Goal: Task Accomplishment & Management: Use online tool/utility

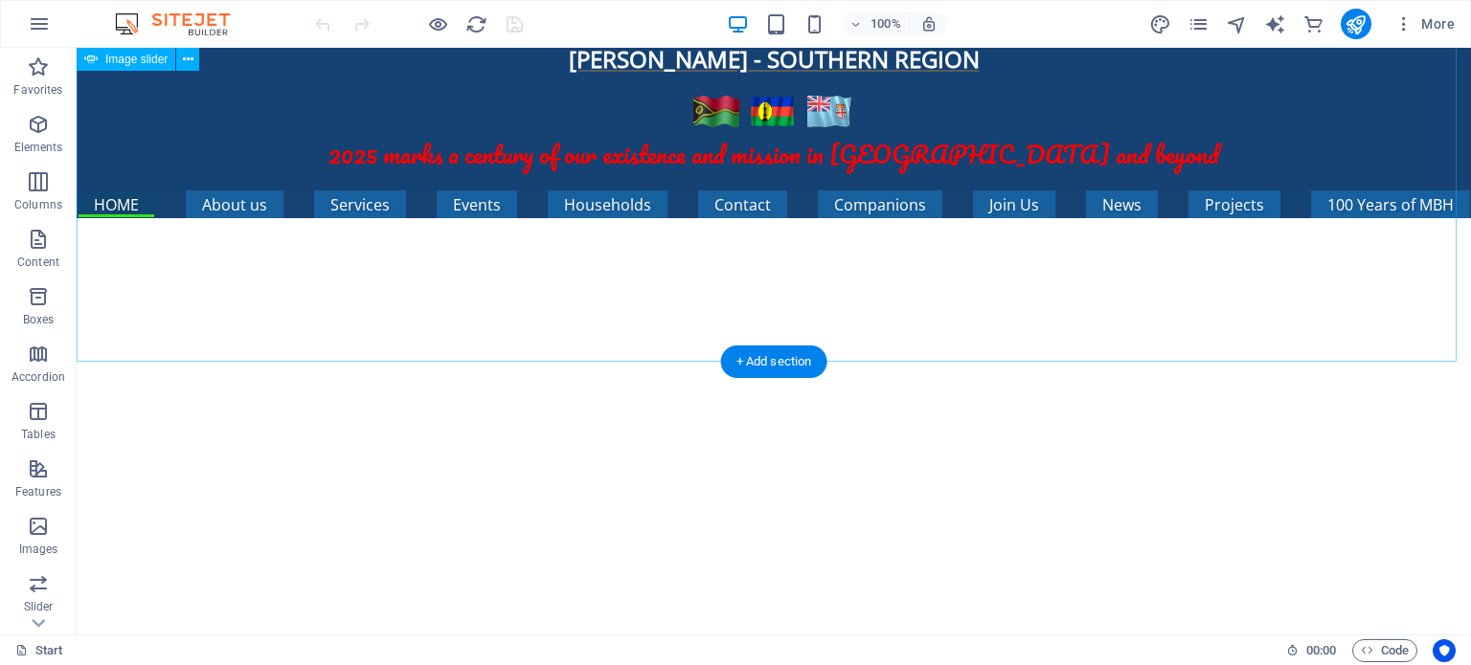
scroll to position [206, 0]
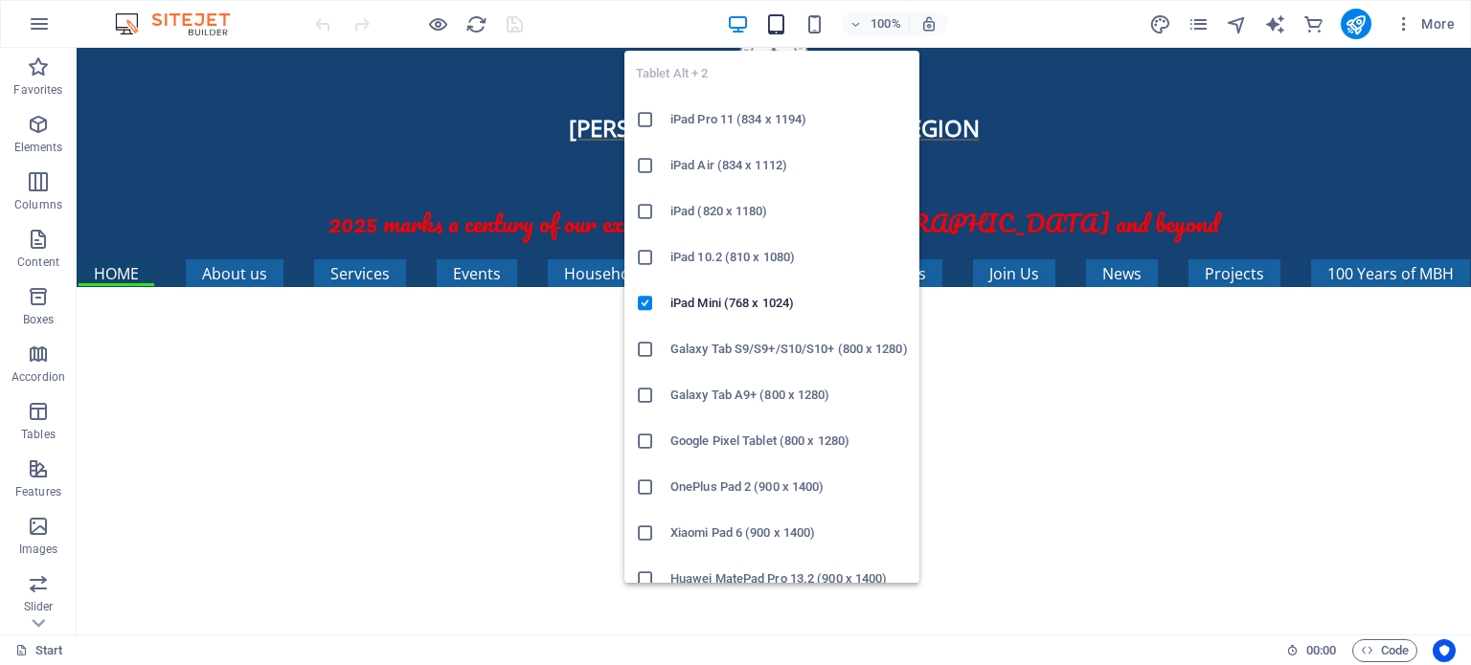
click at [777, 23] on icon "button" at bounding box center [776, 24] width 22 height 22
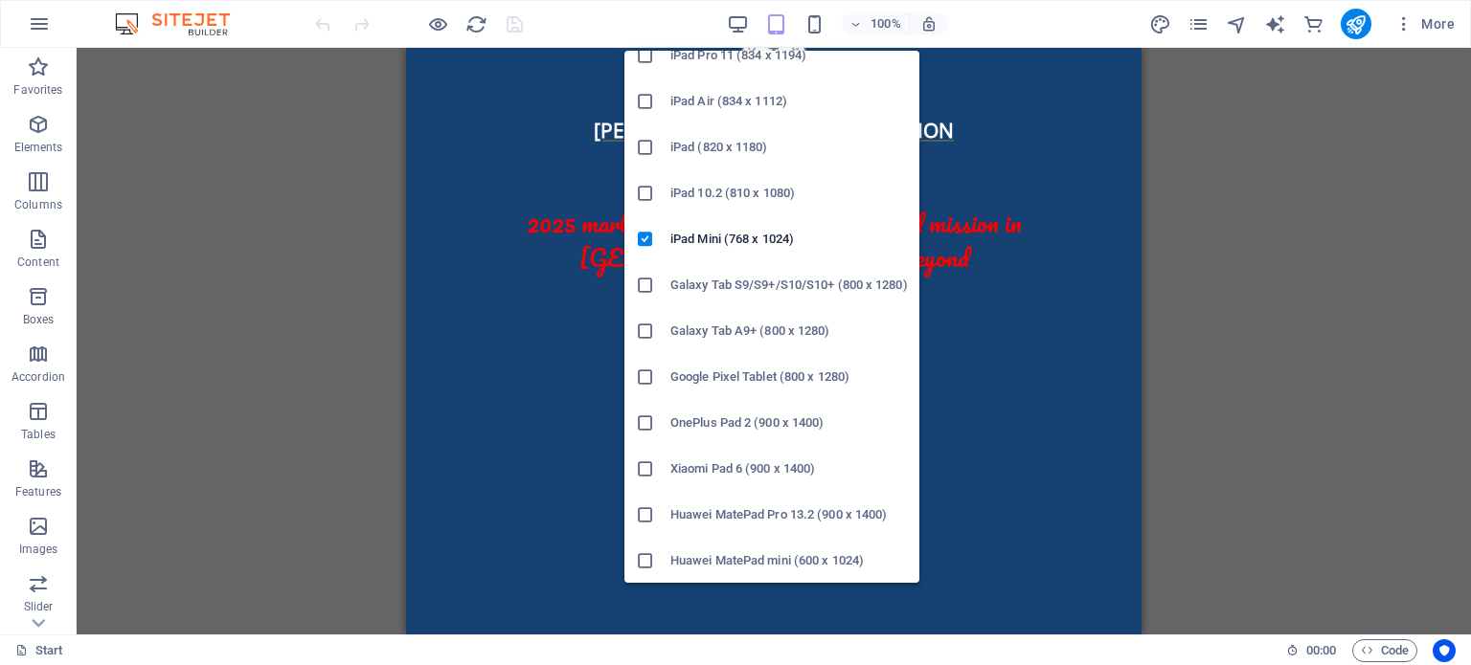
scroll to position [96, 0]
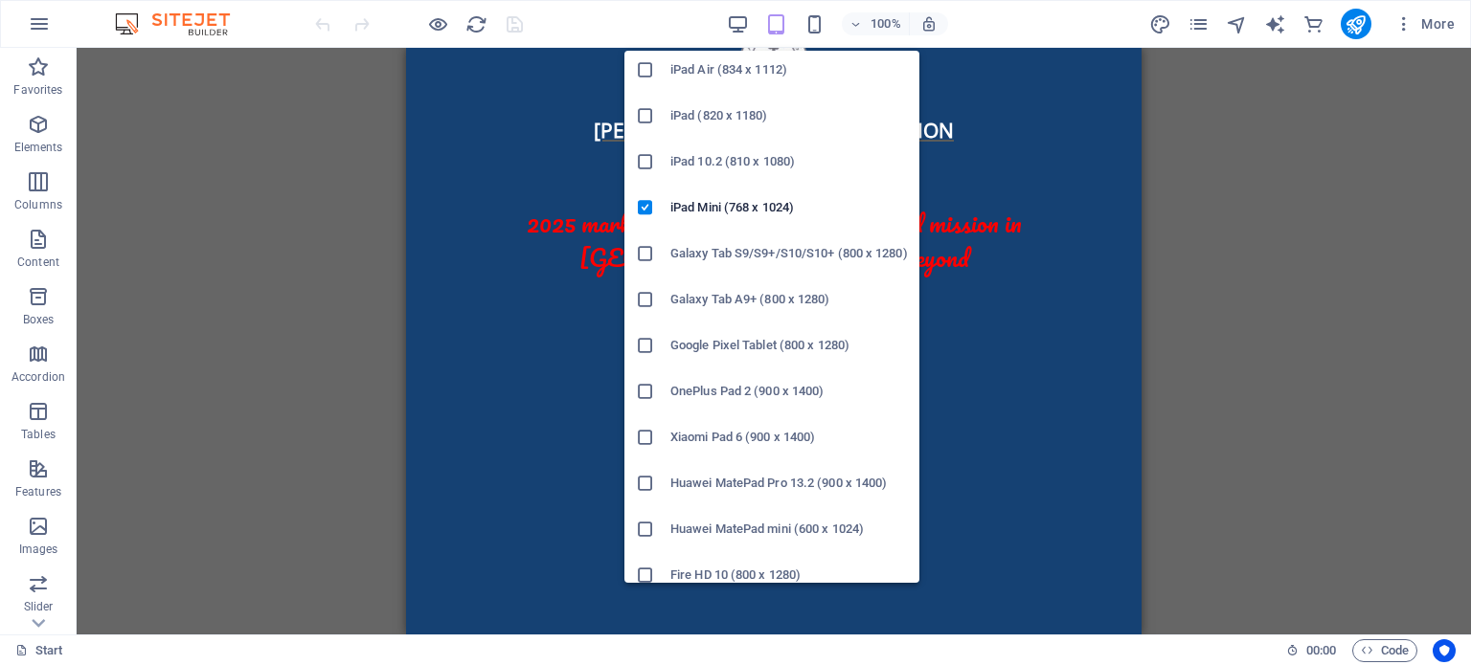
click at [646, 157] on icon at bounding box center [645, 161] width 19 height 19
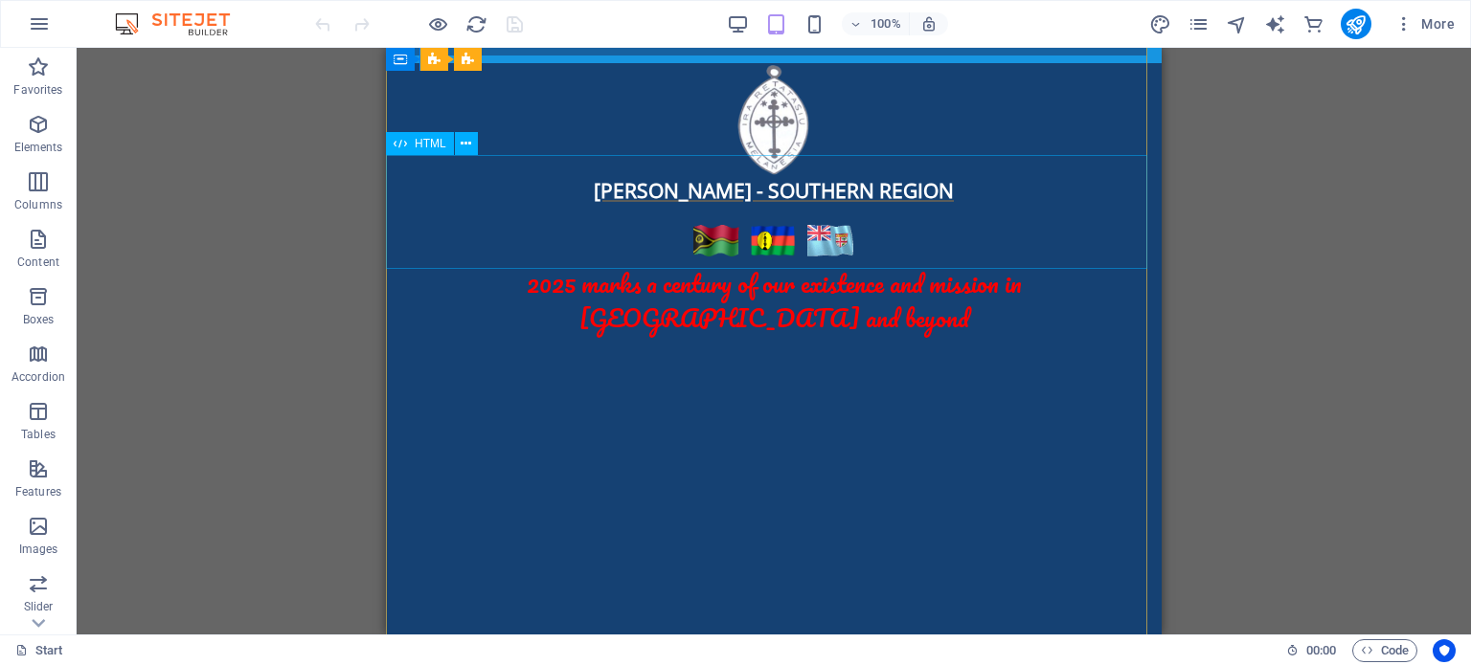
scroll to position [0, 0]
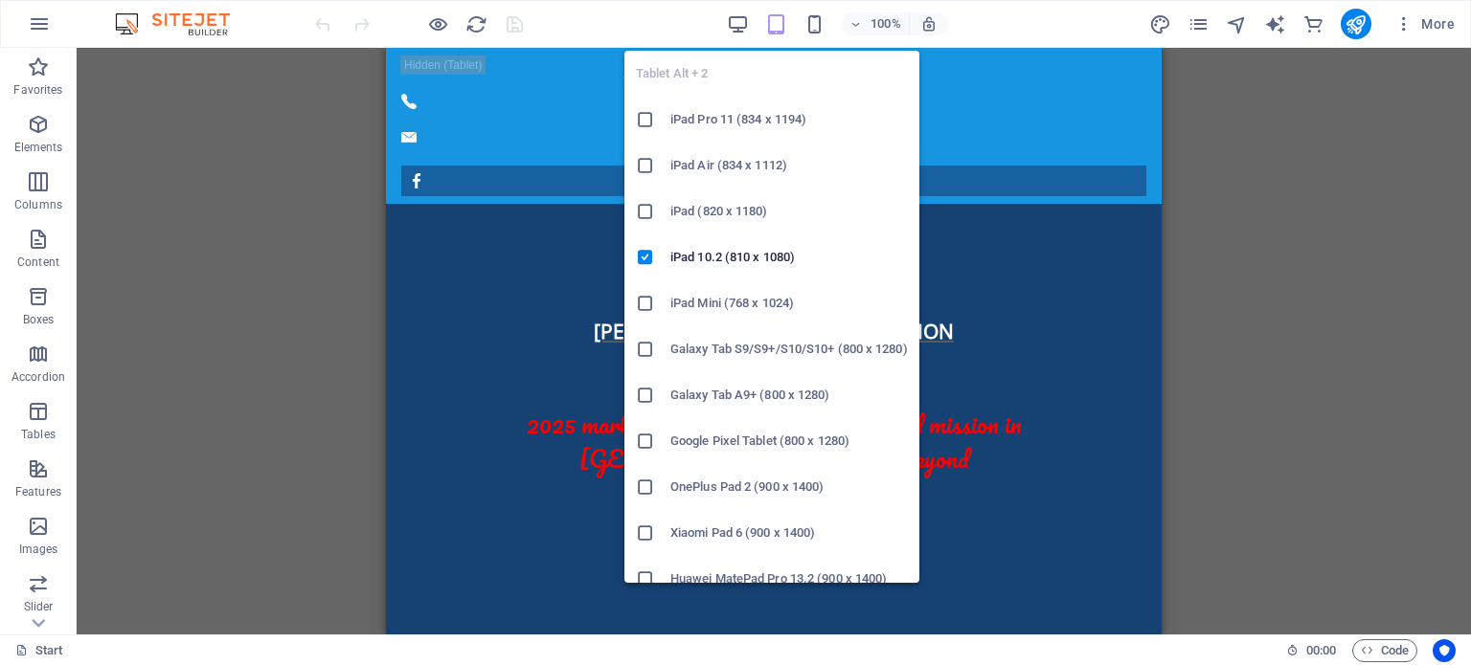
click at [742, 346] on h6 "Galaxy Tab S9/S9+/S10/S10+ (800 x 1280)" at bounding box center [788, 349] width 237 height 23
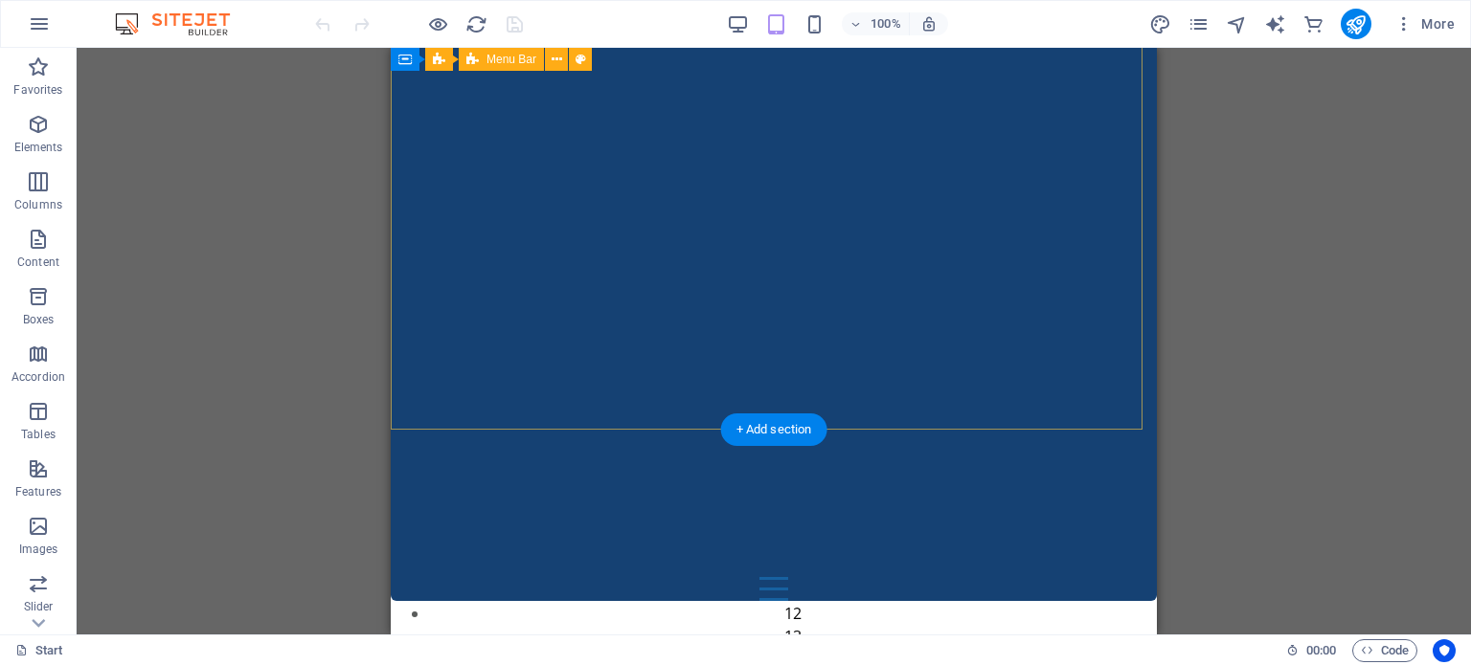
scroll to position [670, 0]
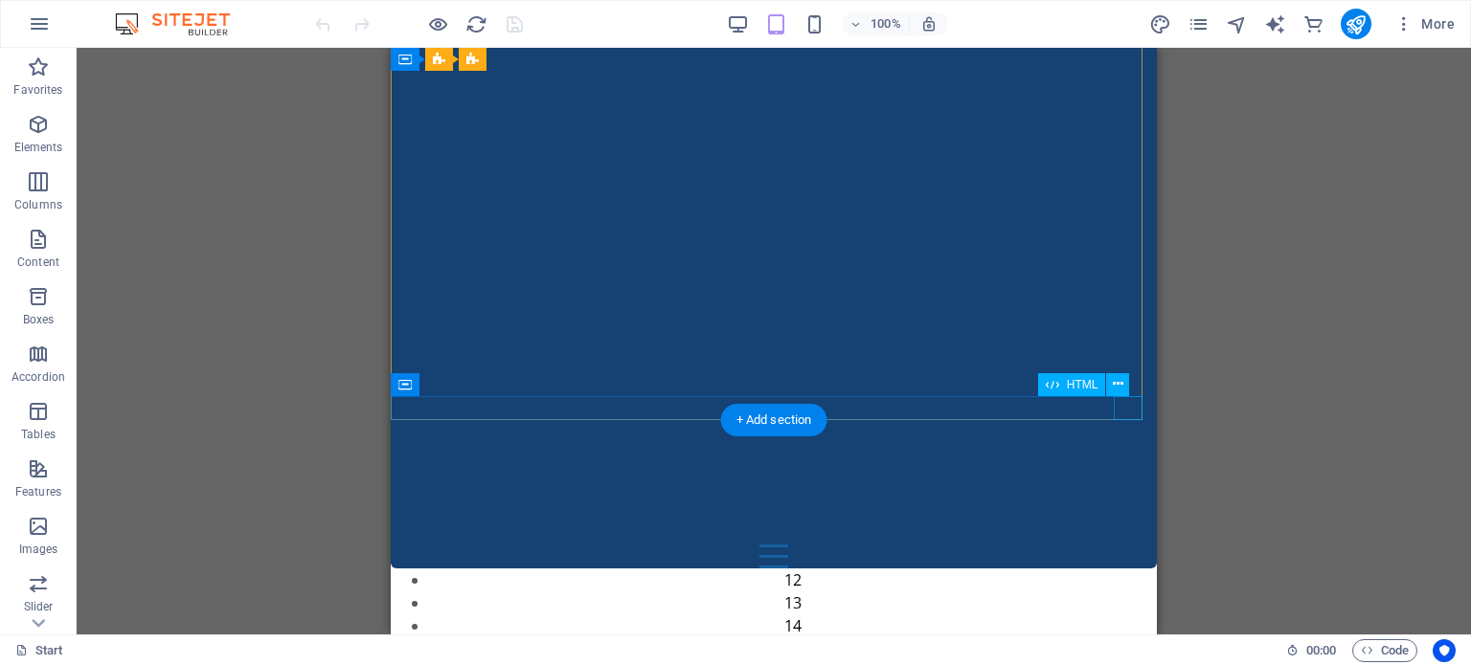
click at [1122, 545] on div at bounding box center [774, 557] width 766 height 24
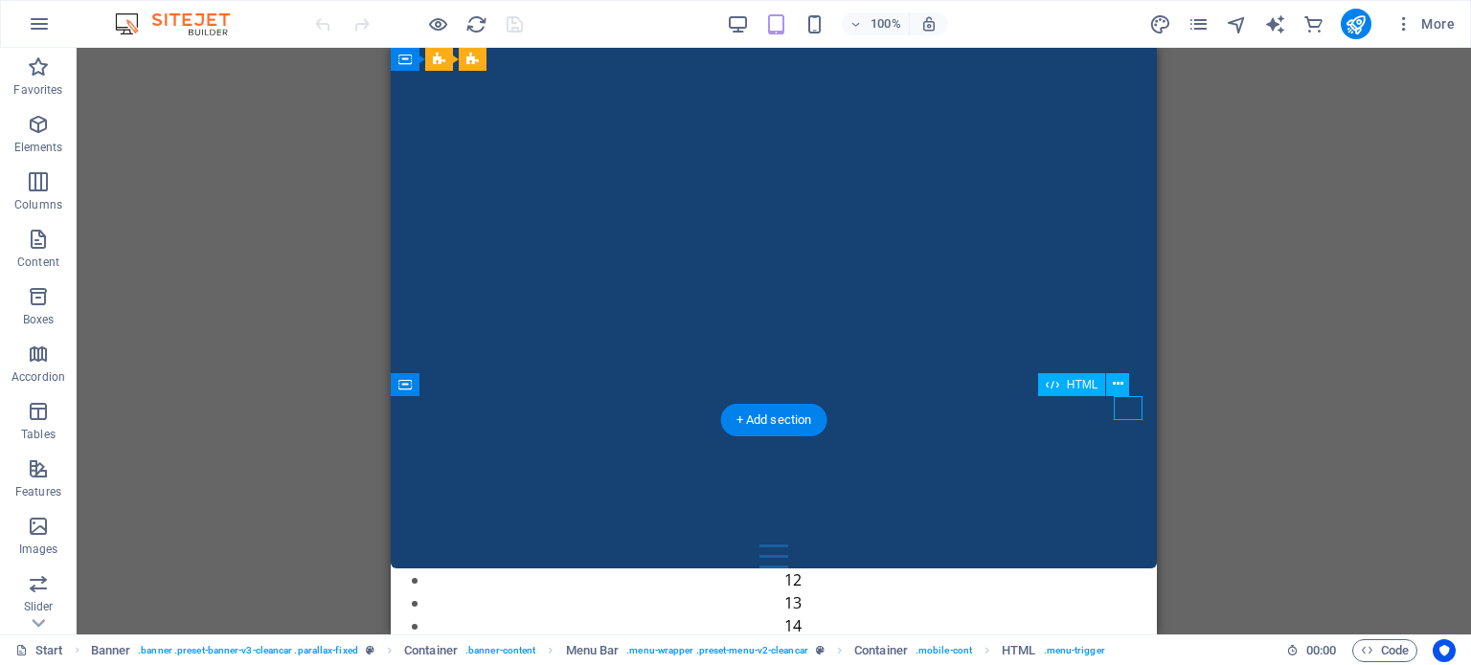
click at [1122, 545] on div at bounding box center [774, 557] width 766 height 24
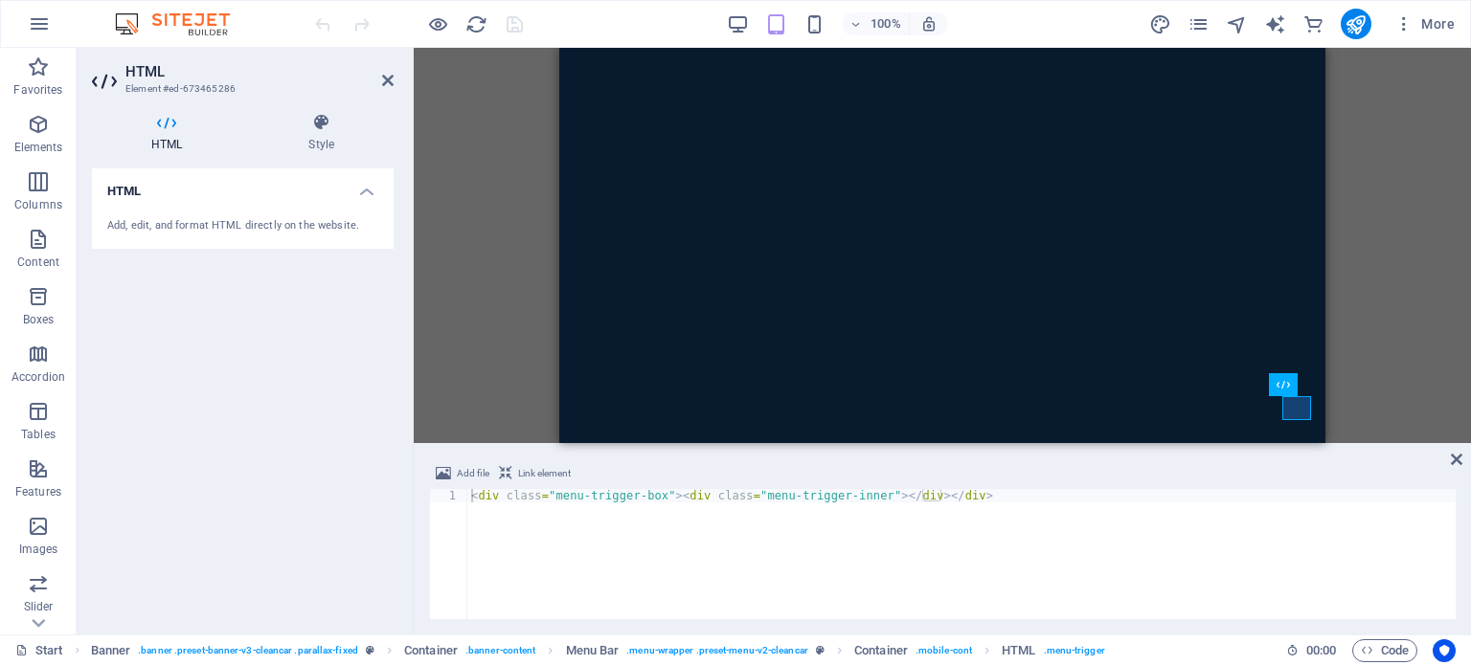
click at [193, 223] on div "Add, edit, and format HTML directly on the website." at bounding box center [242, 226] width 271 height 16
click at [315, 127] on icon at bounding box center [321, 122] width 145 height 19
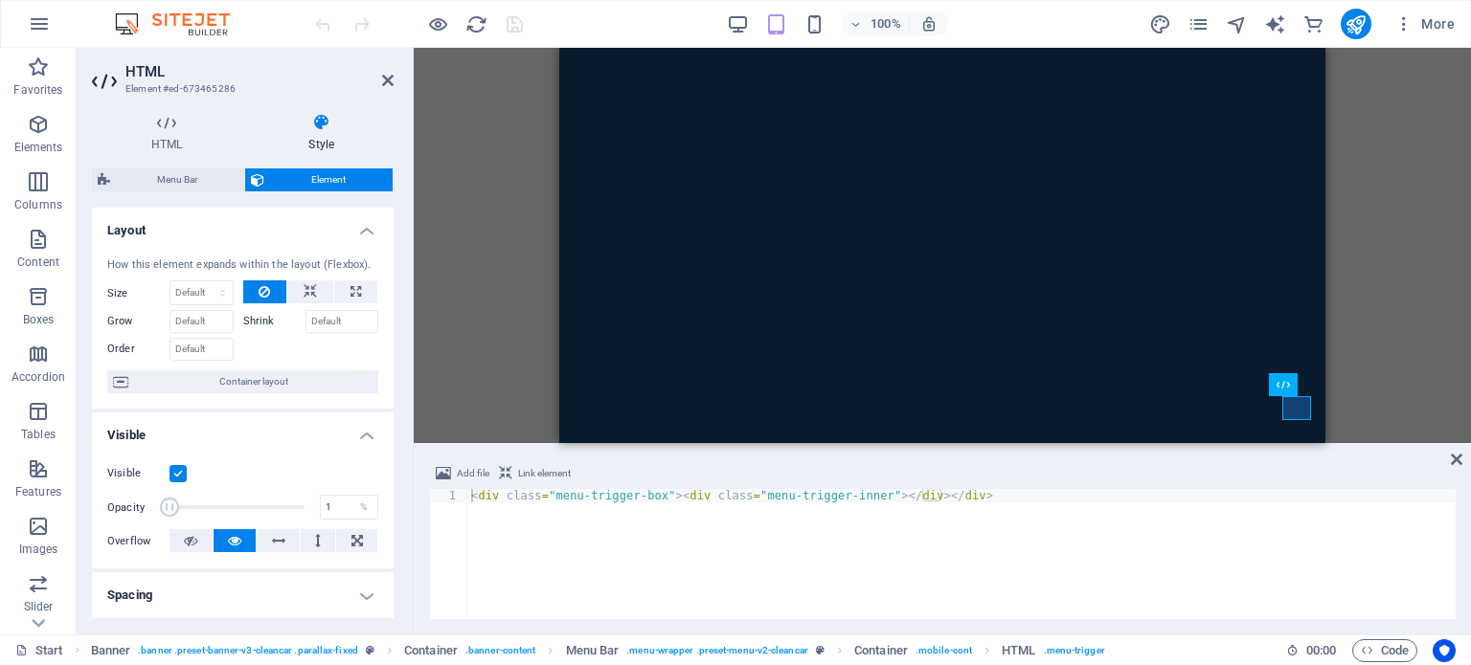
drag, startPoint x: 304, startPoint y: 507, endPoint x: 169, endPoint y: 525, distance: 136.2
click at [169, 525] on div "Visible Opacity 1 % Overflow" at bounding box center [243, 508] width 302 height 122
type input "100"
drag, startPoint x: 171, startPoint y: 504, endPoint x: 398, endPoint y: 509, distance: 227.0
click at [398, 509] on div "HTML Style HTML Add, edit, and format HTML directly on the website. Menu Bar El…" at bounding box center [243, 366] width 332 height 537
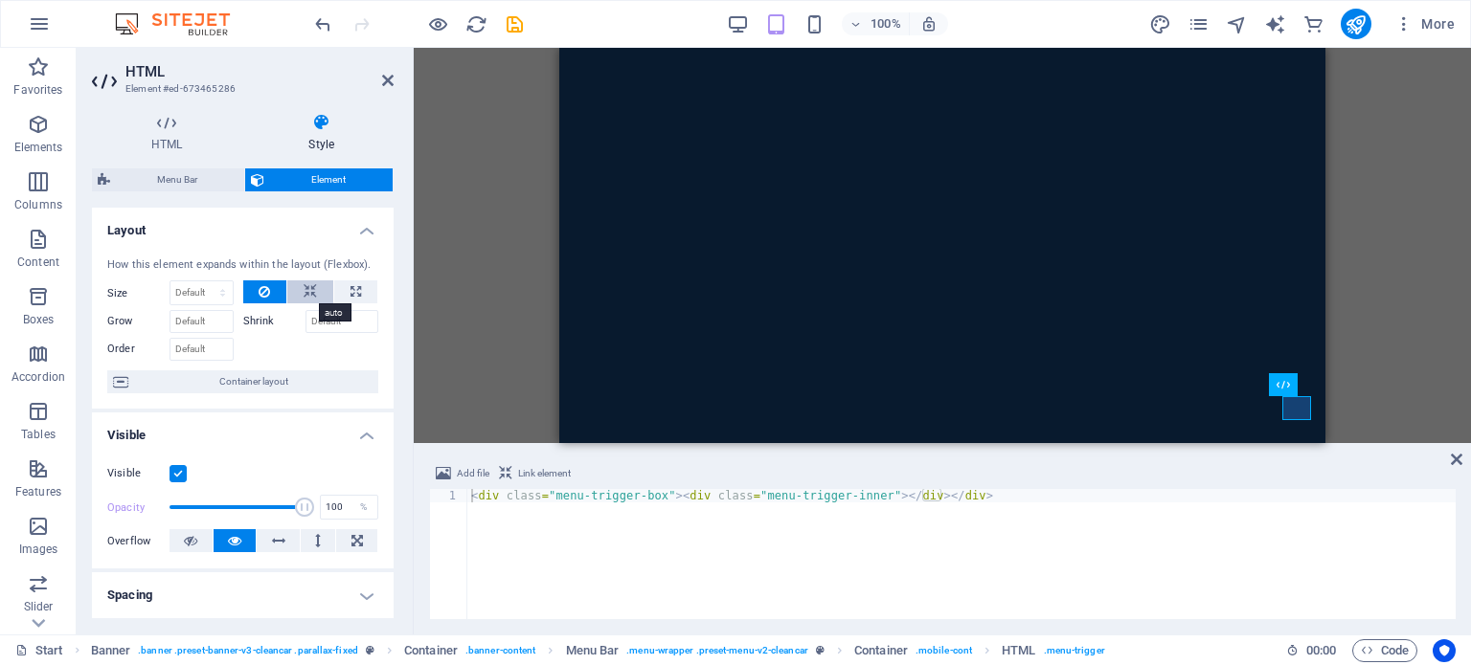
click at [305, 294] on icon at bounding box center [310, 292] width 13 height 23
click at [252, 292] on button at bounding box center [265, 292] width 44 height 23
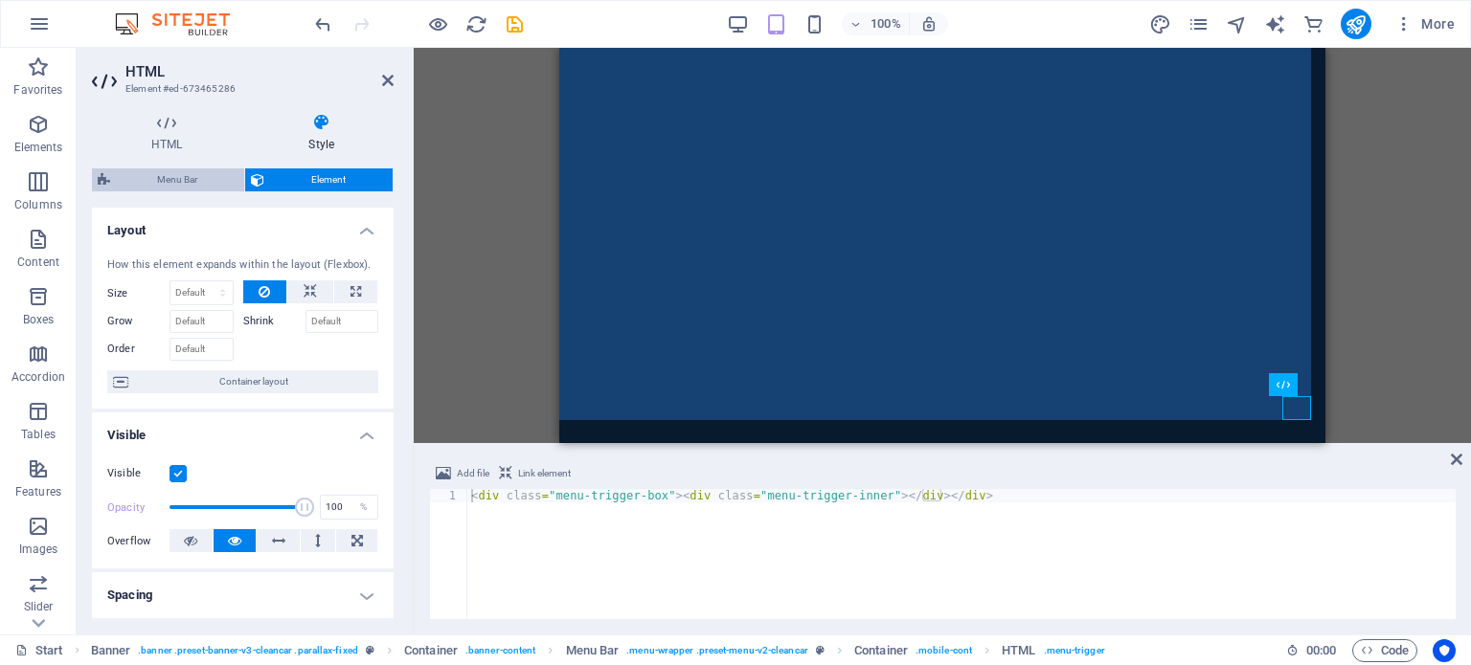
click at [184, 173] on span "Menu Bar" at bounding box center [177, 180] width 123 height 23
select select "rem"
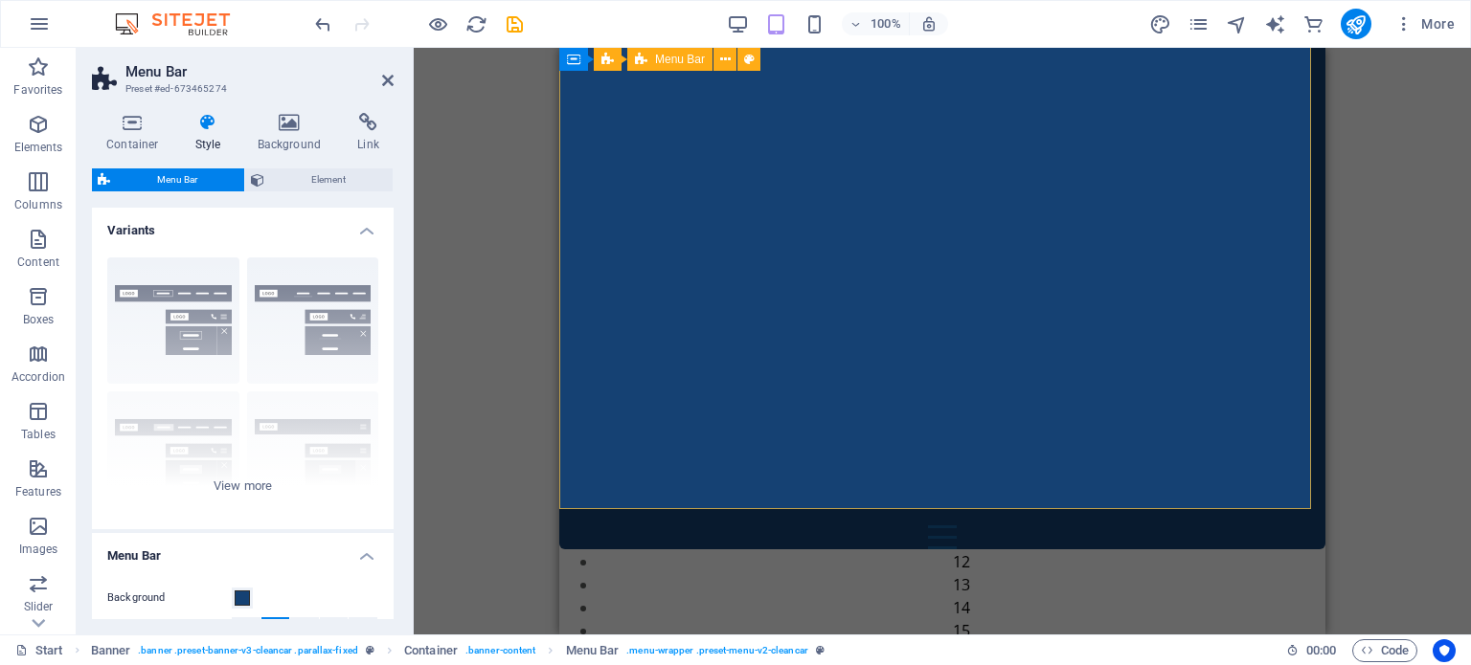
scroll to position [862, 0]
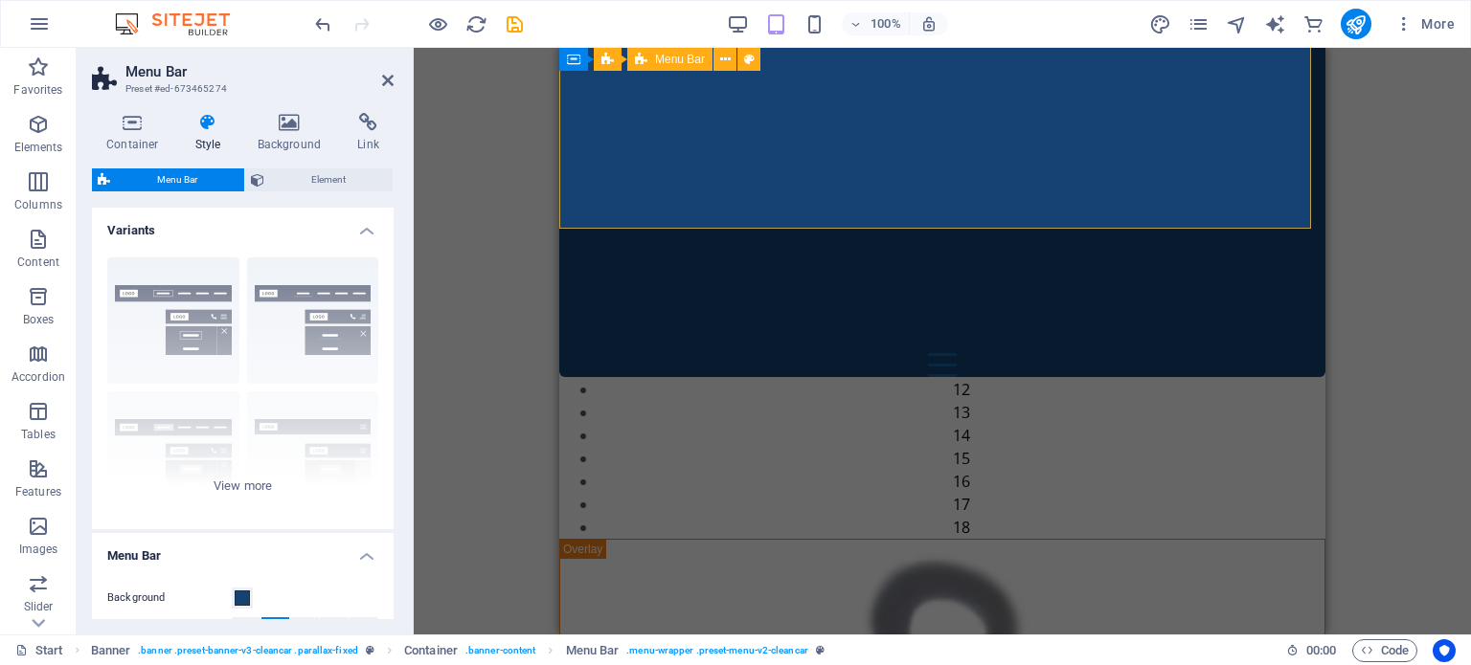
click at [138, 127] on icon at bounding box center [132, 122] width 81 height 19
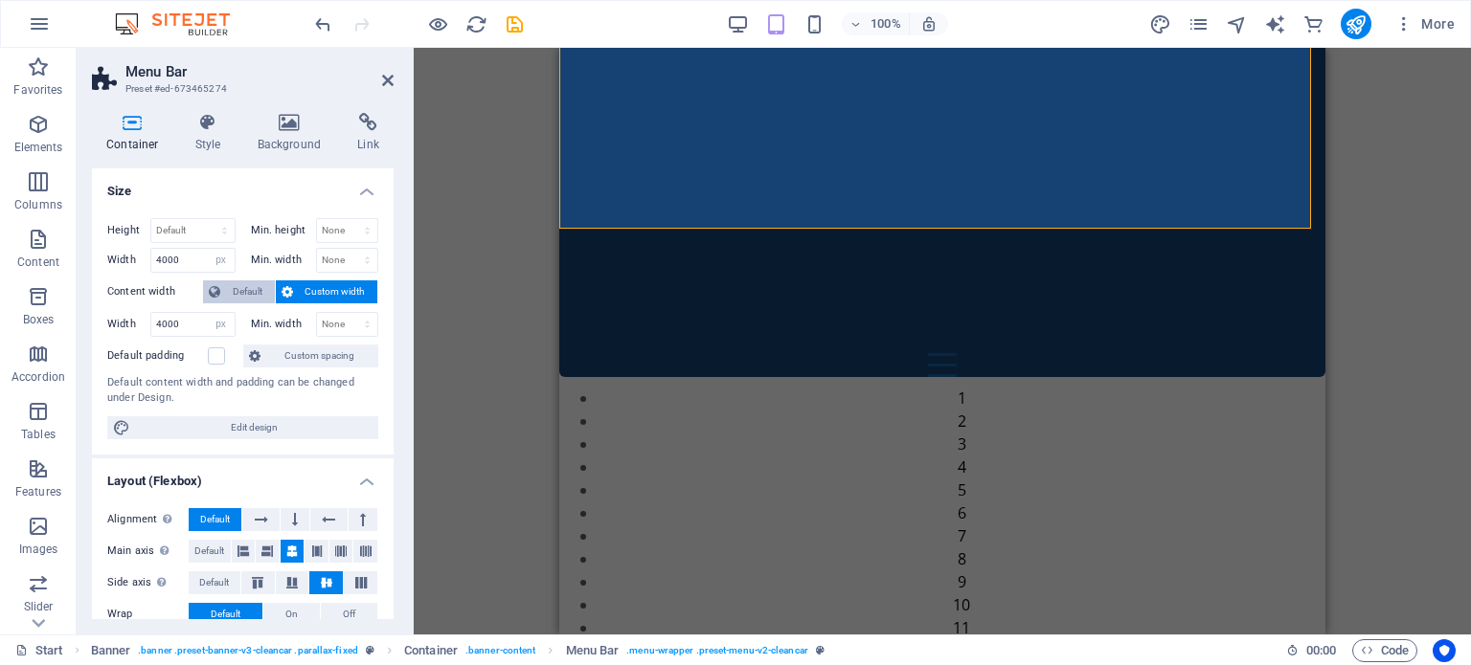
click at [233, 286] on span "Default" at bounding box center [247, 292] width 43 height 23
select select "DISABLED_OPTION_VALUE"
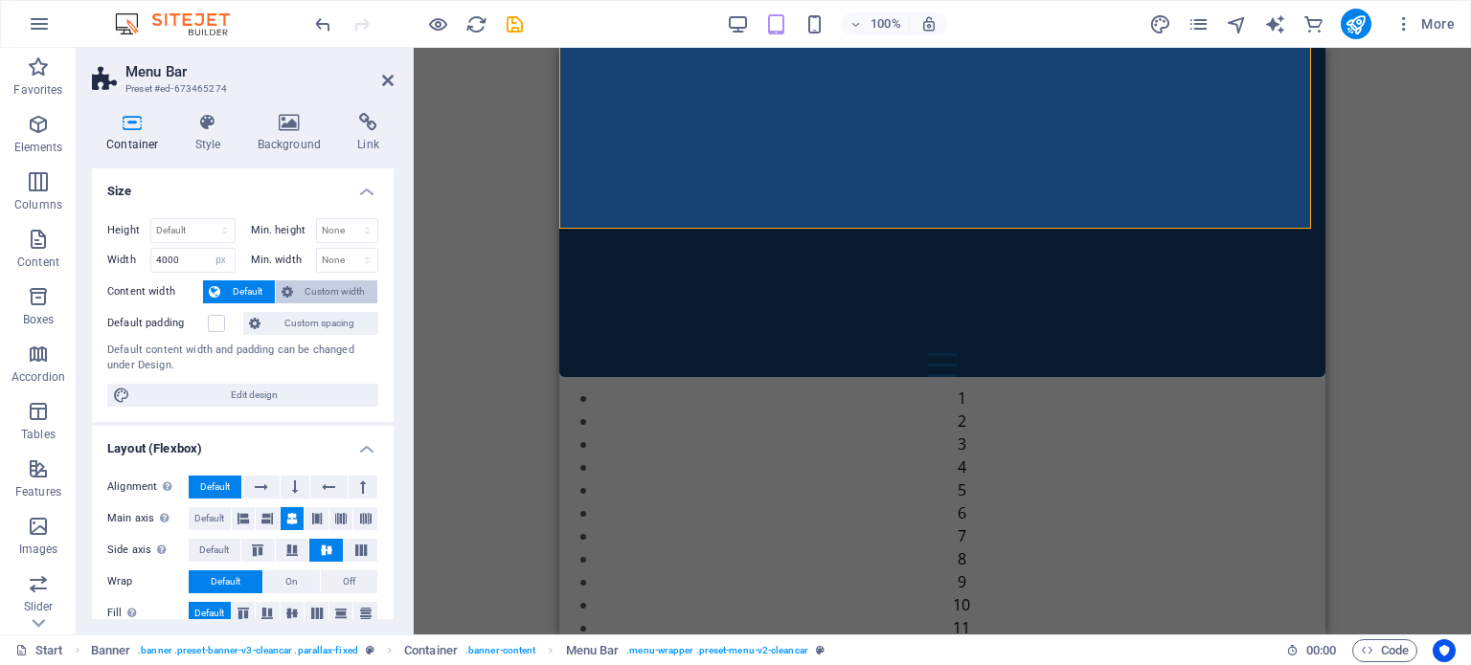
click at [326, 281] on span "Custom width" at bounding box center [336, 292] width 74 height 23
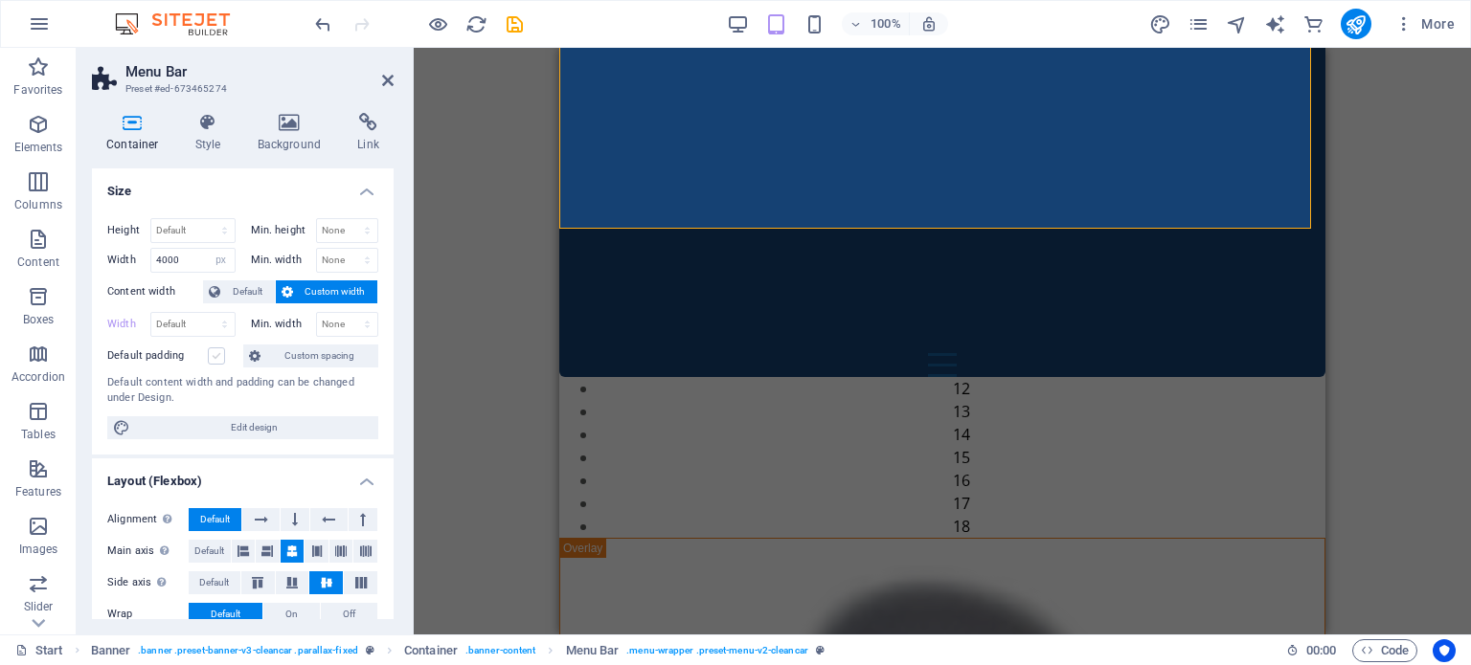
click at [218, 348] on label at bounding box center [216, 356] width 17 height 17
click at [0, 0] on input "Default padding" at bounding box center [0, 0] width 0 height 0
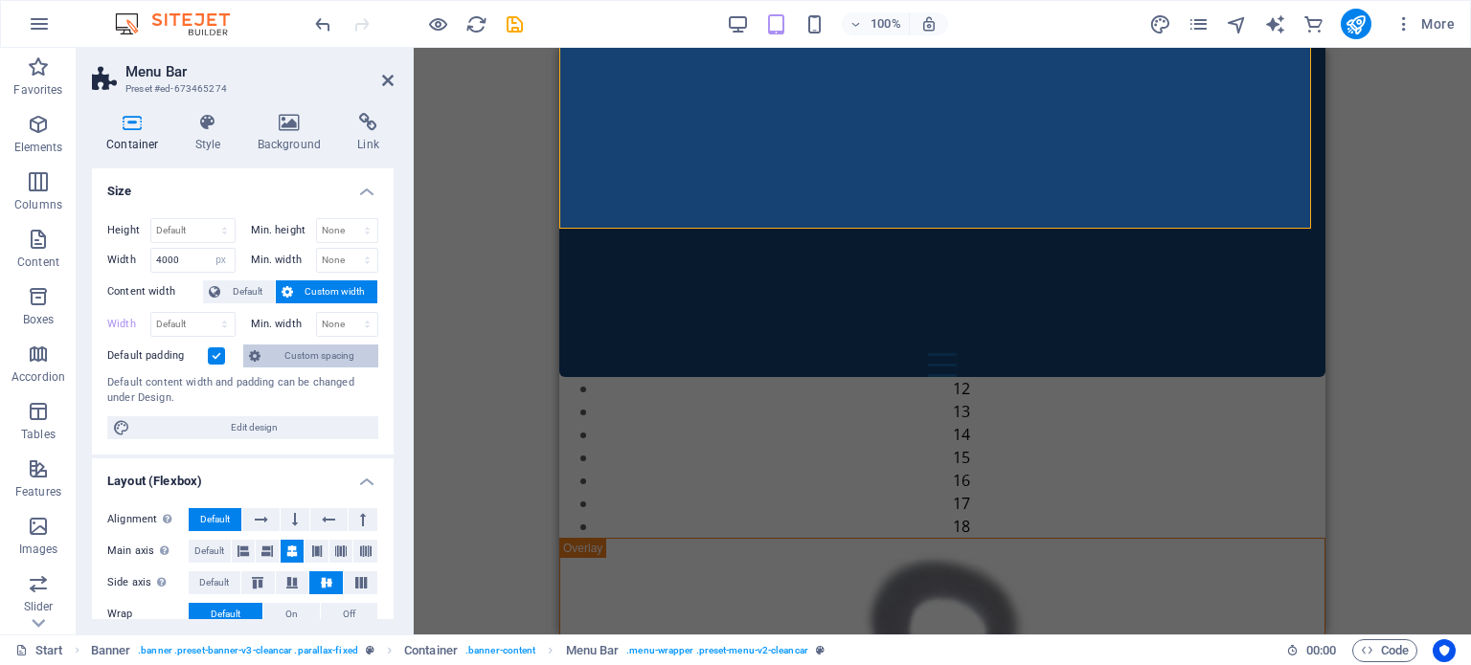
click at [330, 351] on span "Custom spacing" at bounding box center [319, 356] width 106 height 23
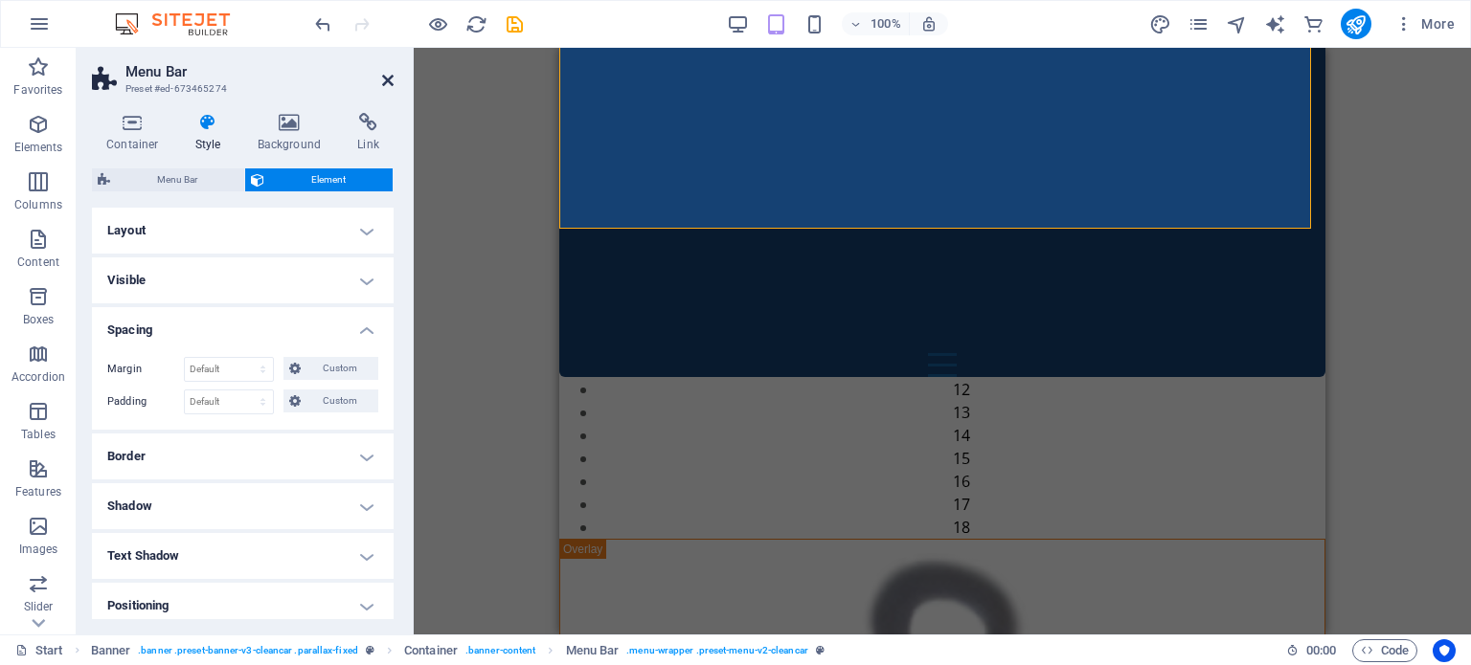
click at [387, 73] on icon at bounding box center [387, 80] width 11 height 15
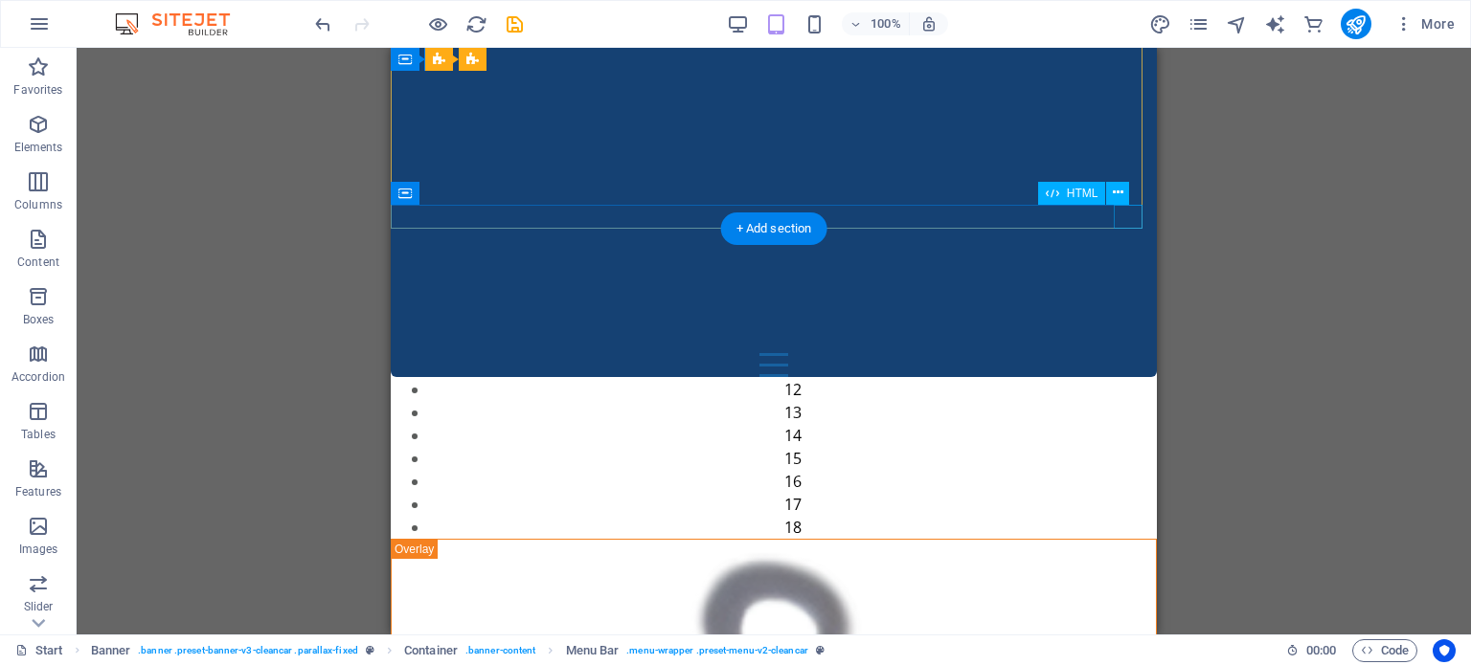
click at [1132, 353] on div at bounding box center [774, 365] width 766 height 24
click at [1130, 353] on div at bounding box center [774, 365] width 766 height 24
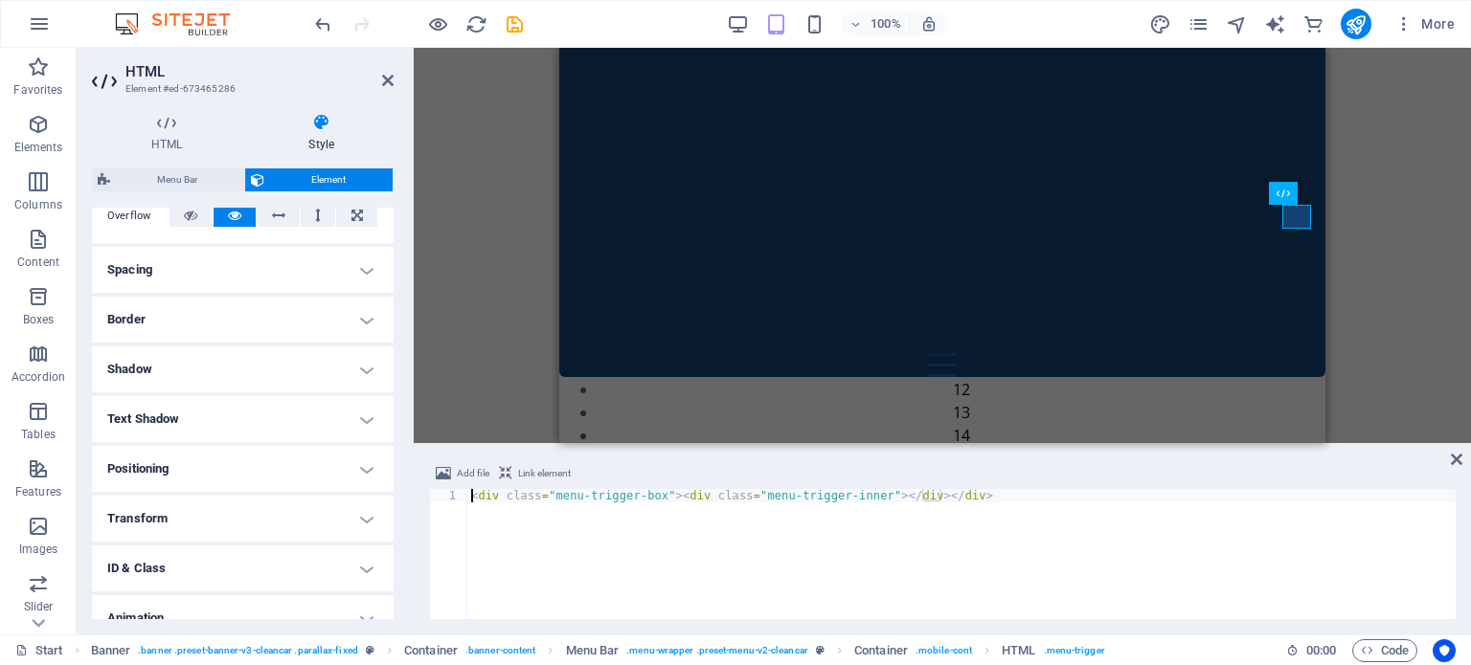
scroll to position [301, 0]
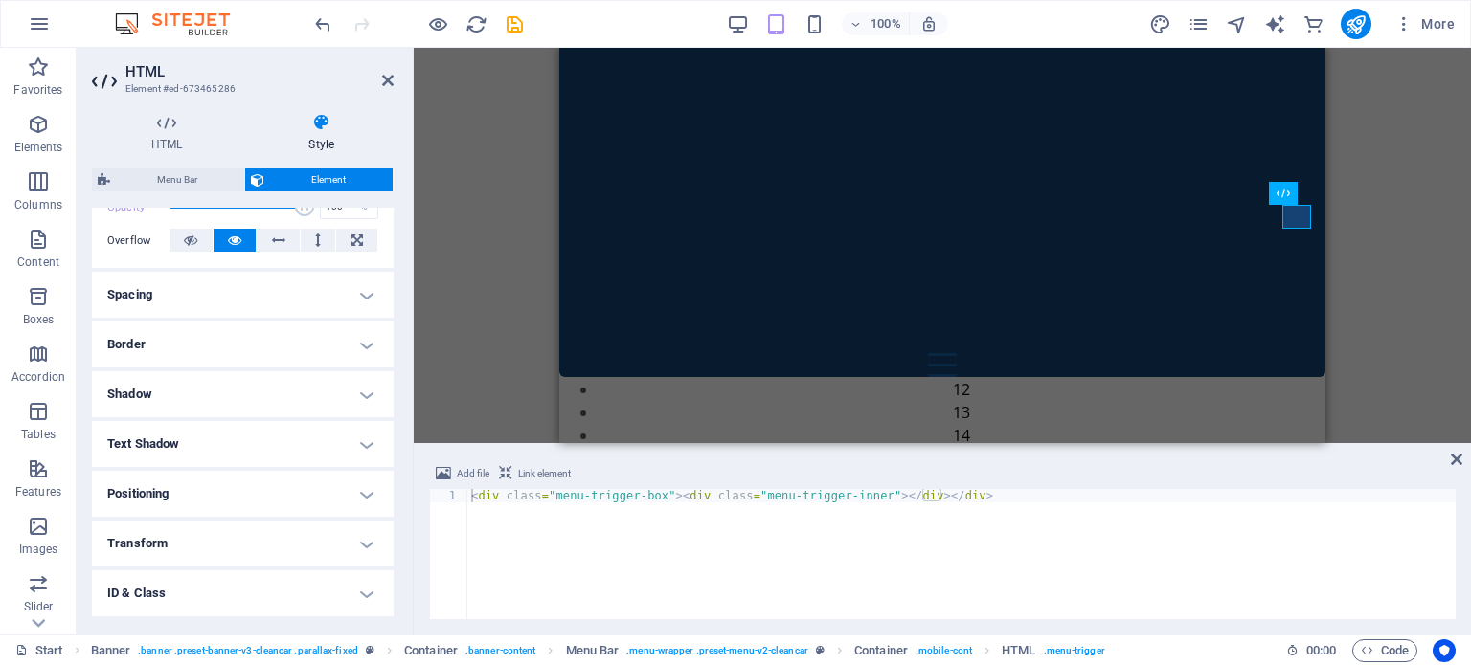
click at [369, 290] on h4 "Spacing" at bounding box center [243, 295] width 302 height 46
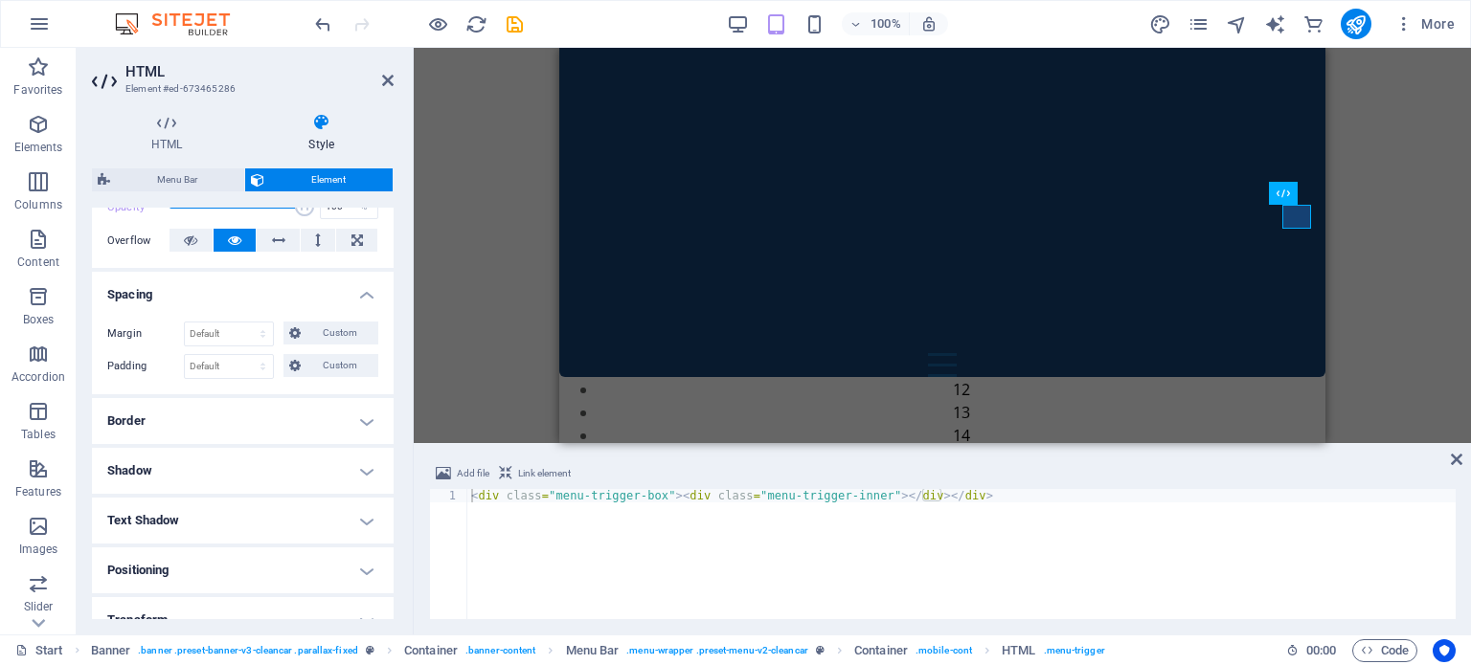
click at [361, 424] on h4 "Border" at bounding box center [243, 421] width 302 height 46
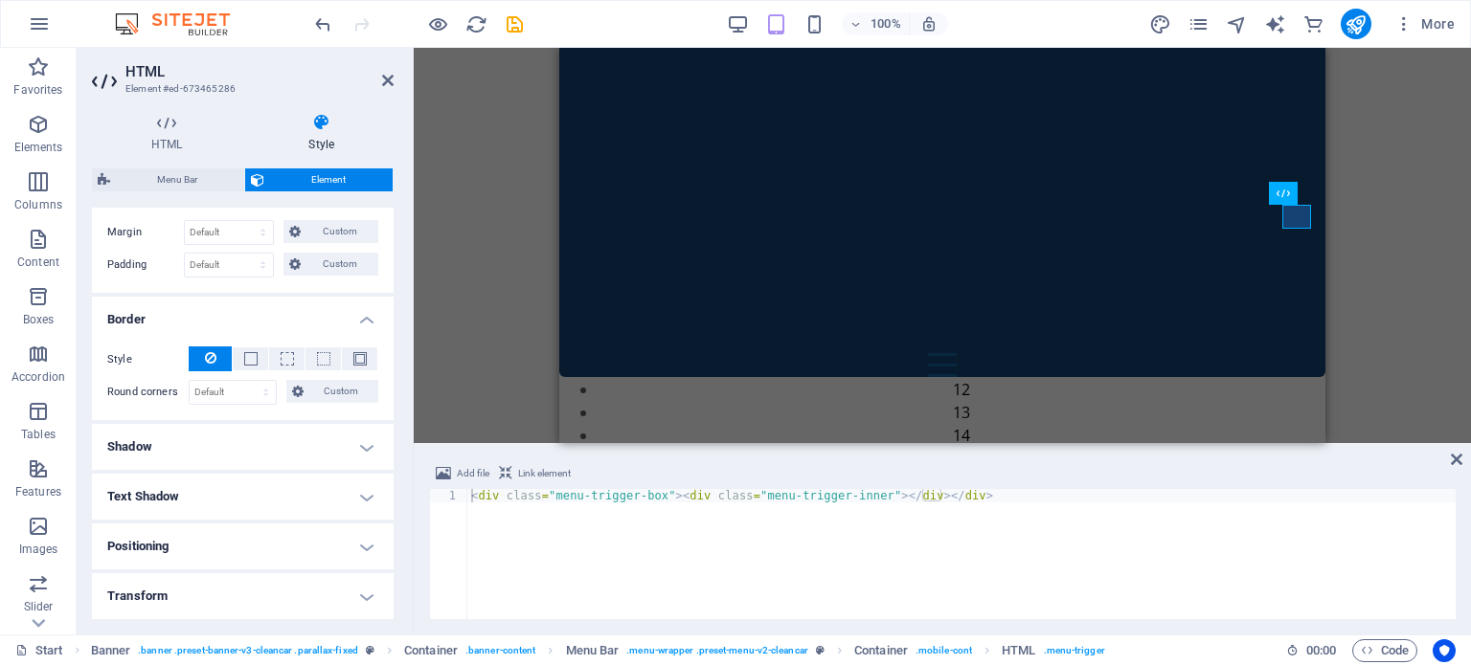
scroll to position [492, 0]
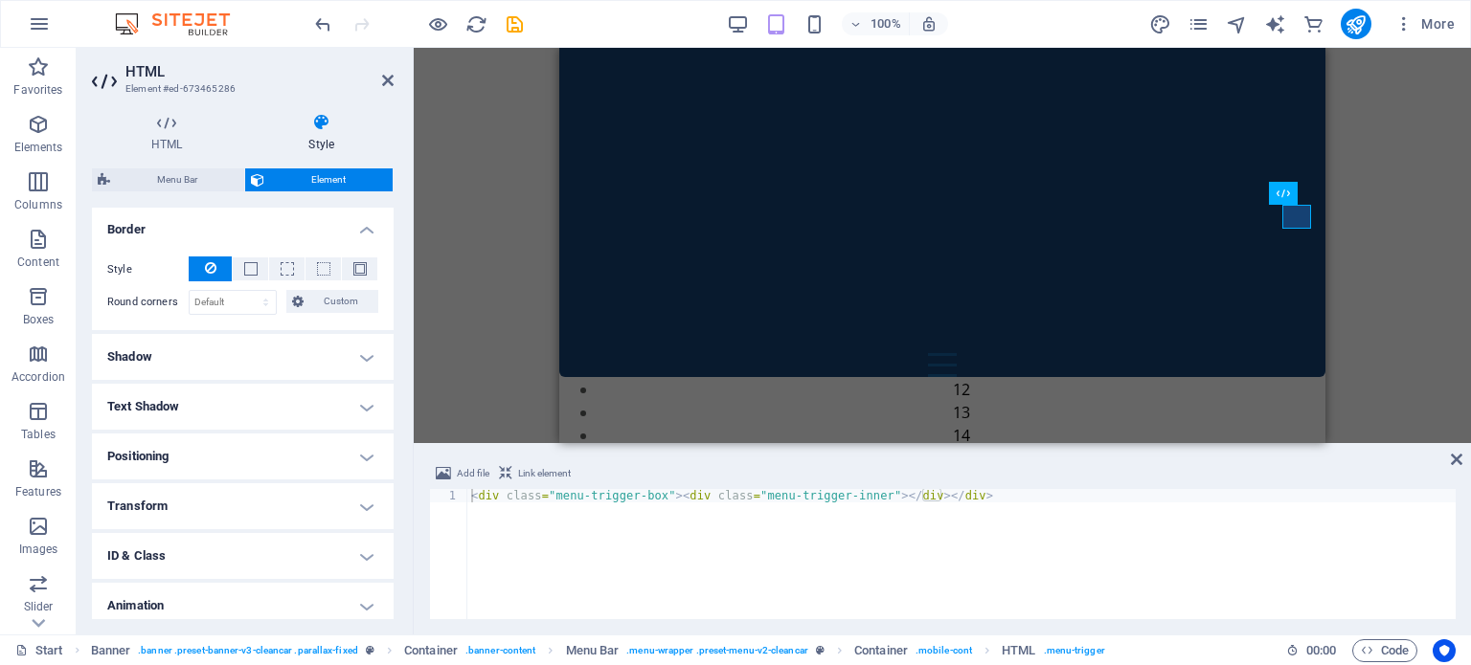
click at [357, 447] on h4 "Positioning" at bounding box center [243, 457] width 302 height 46
click at [312, 485] on span "Fixed" at bounding box center [315, 495] width 23 height 23
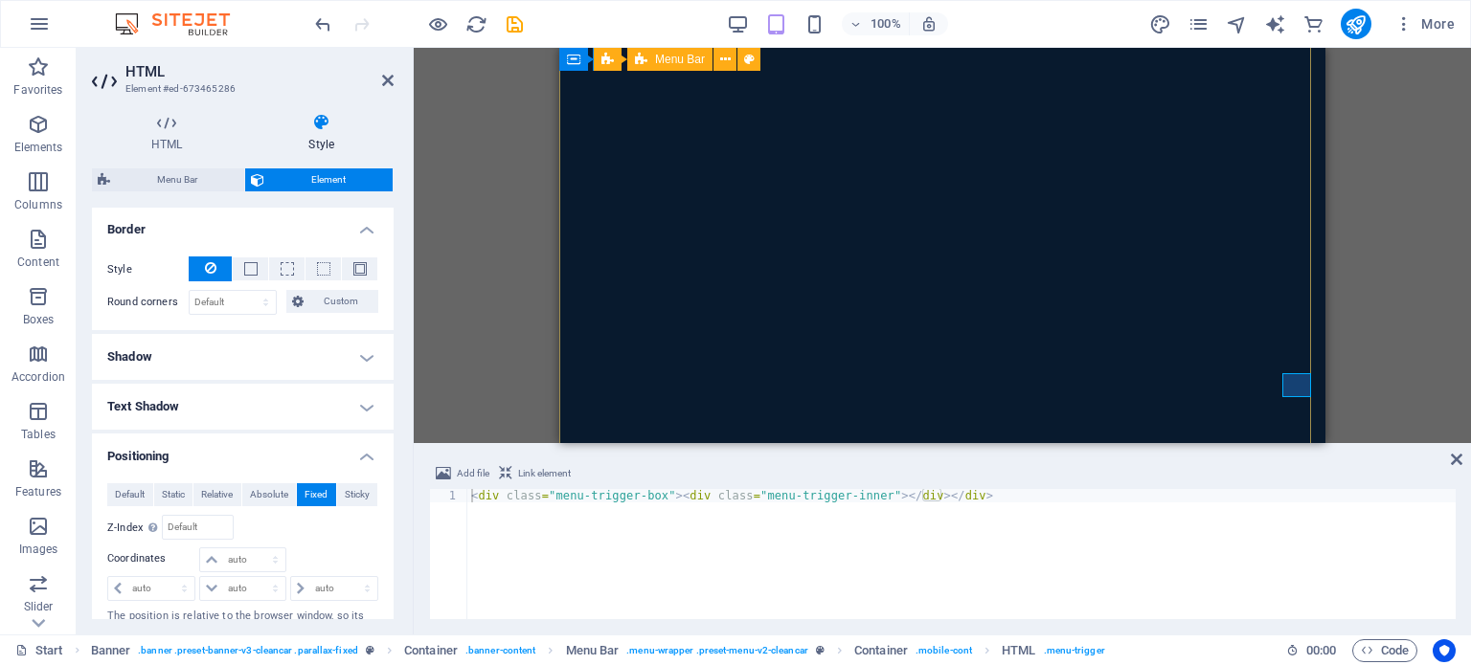
scroll to position [670, 0]
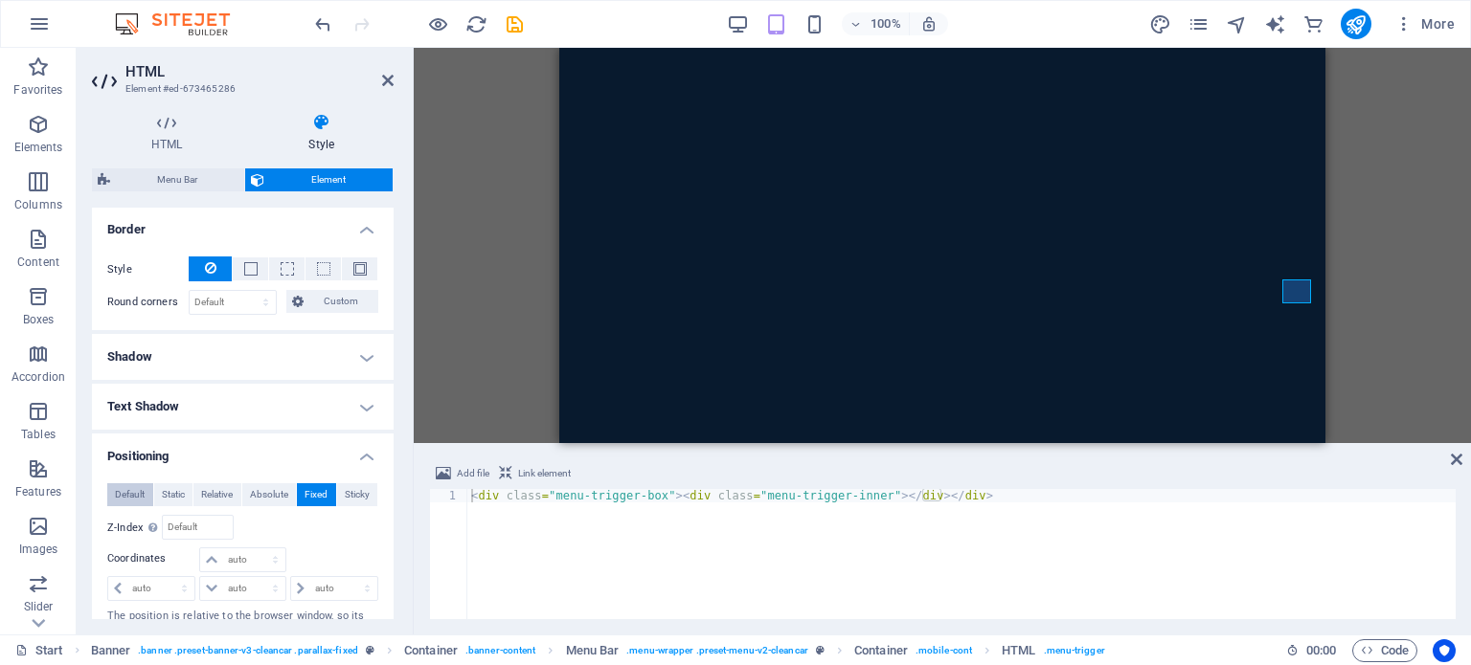
click at [123, 490] on span "Default" at bounding box center [130, 495] width 30 height 23
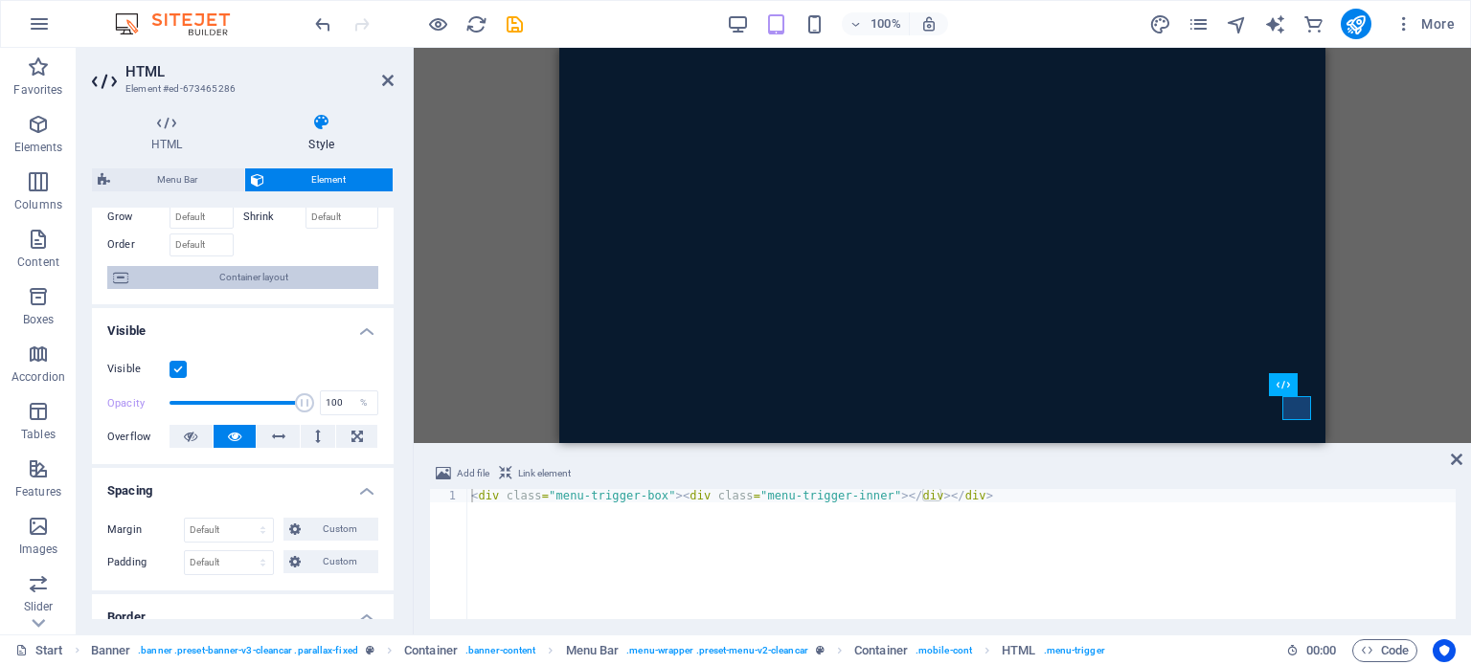
scroll to position [0, 0]
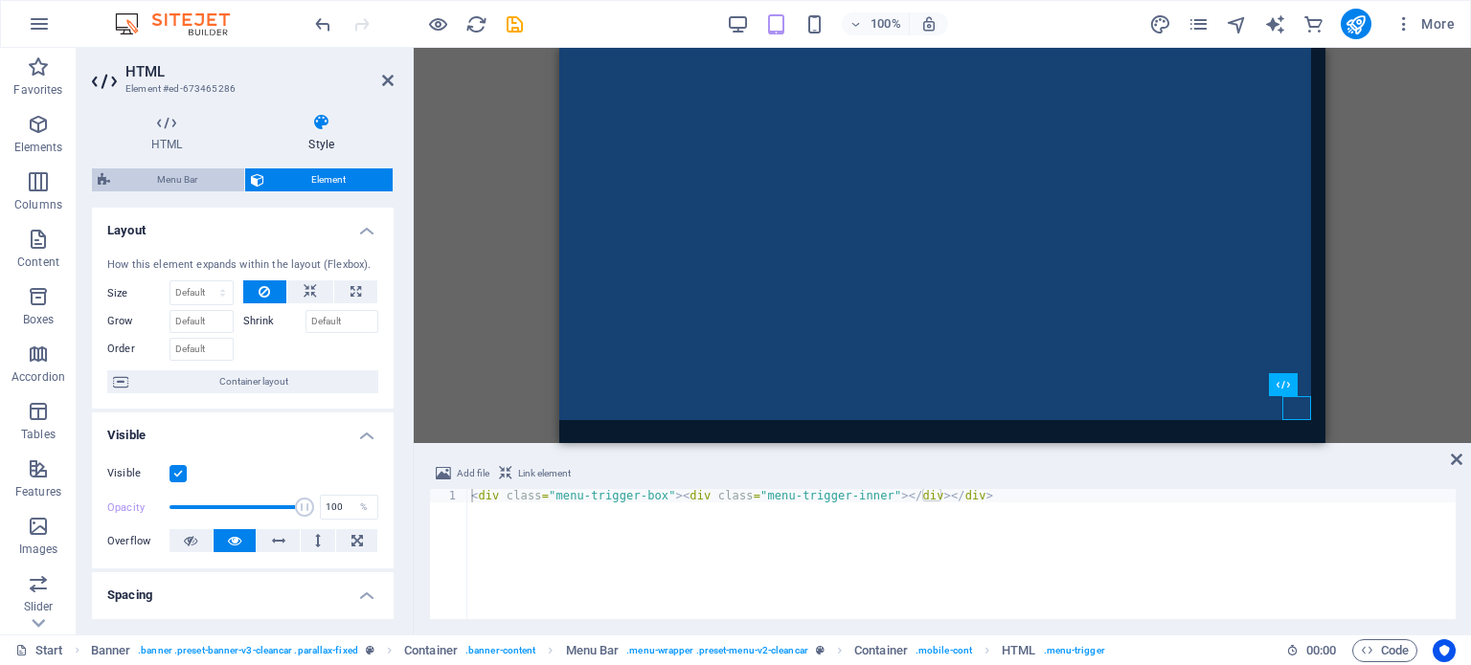
click at [179, 177] on span "Menu Bar" at bounding box center [177, 180] width 123 height 23
select select "rem"
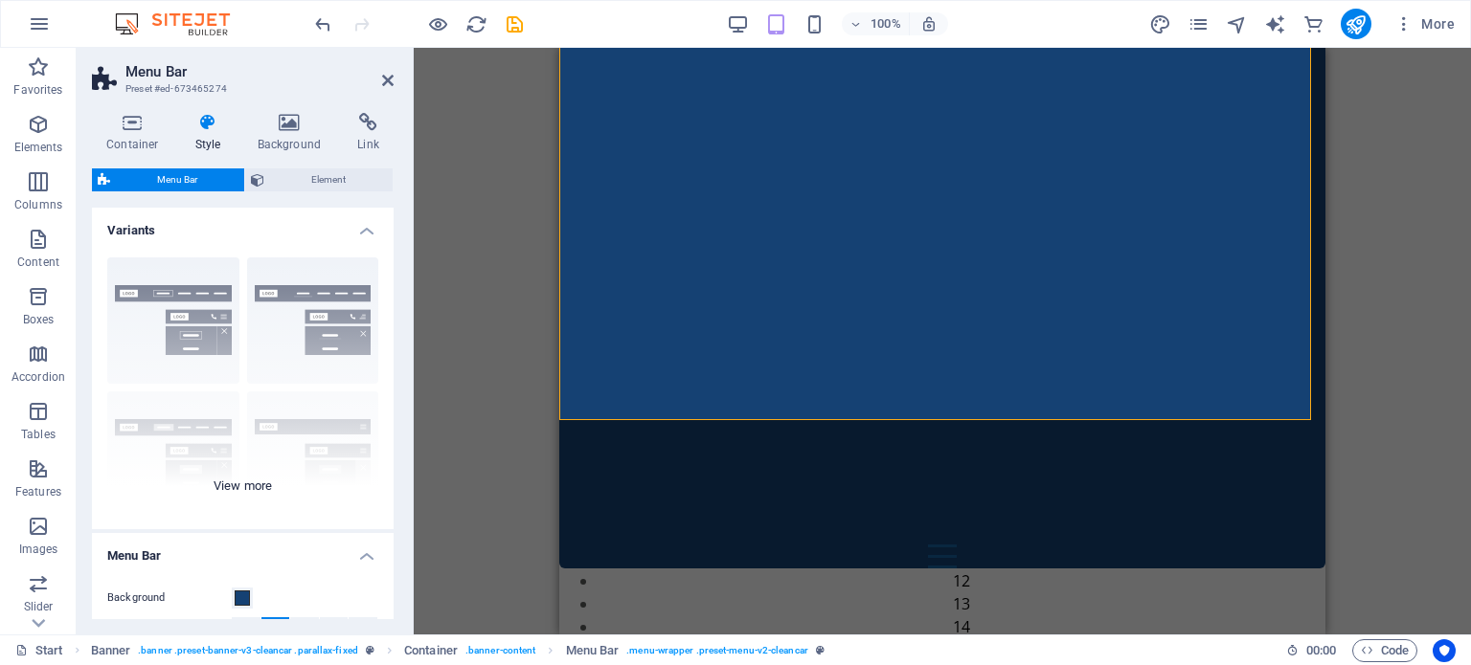
click at [188, 315] on div "Border Centered Default Fixed Loki Trigger Wide XXL" at bounding box center [243, 385] width 302 height 287
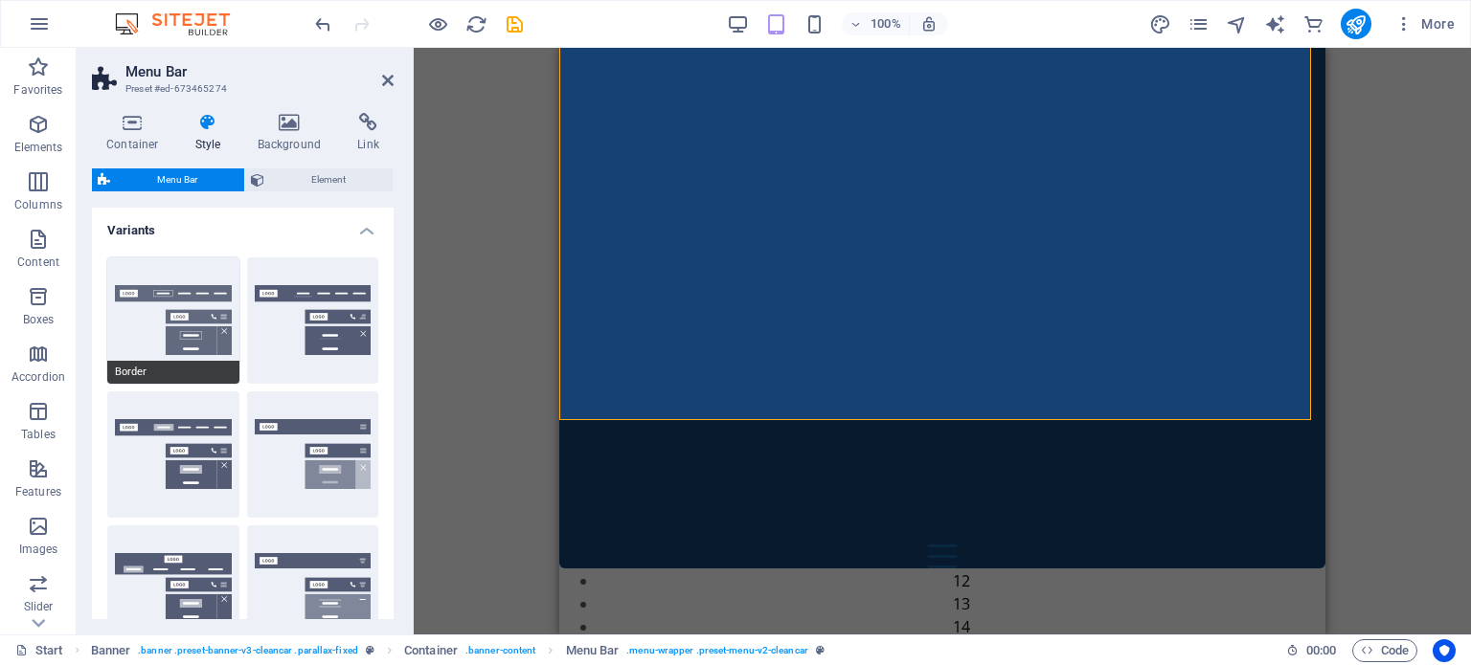
click at [191, 304] on button "Border" at bounding box center [173, 321] width 132 height 126
type input "1"
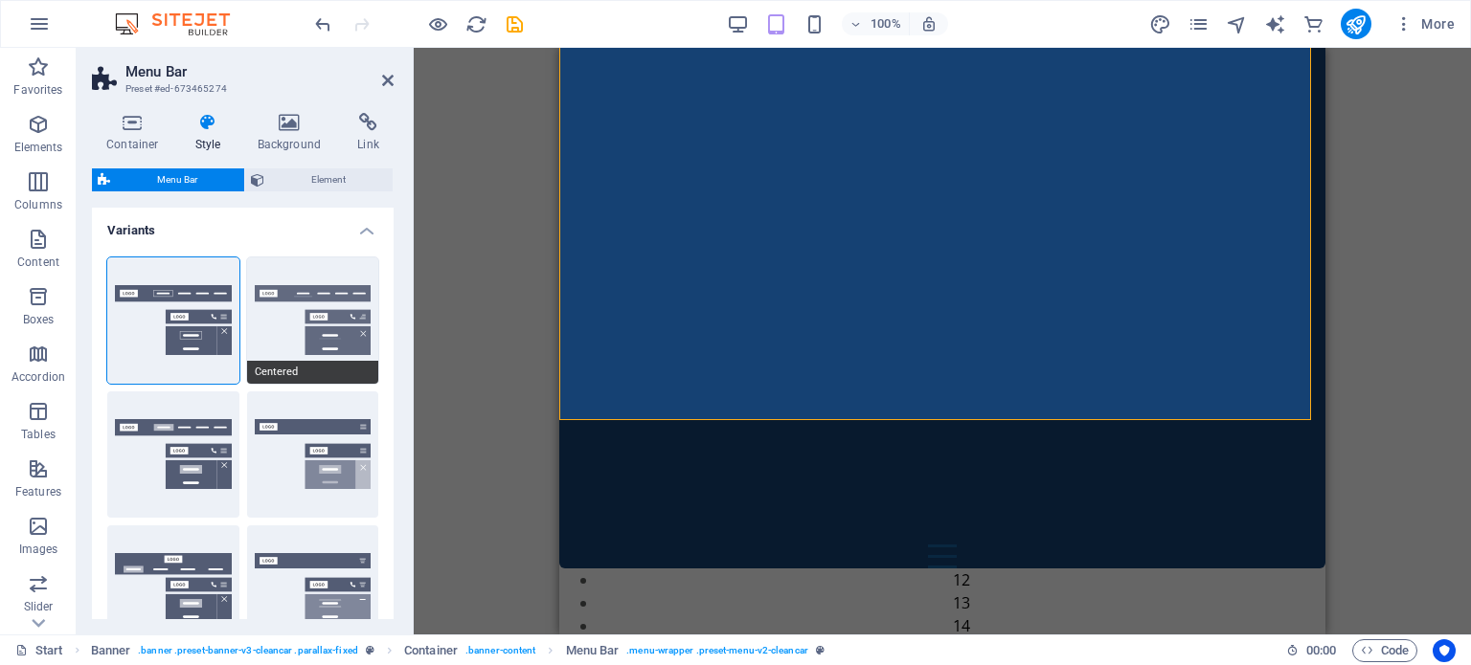
click at [309, 302] on button "Centered" at bounding box center [313, 321] width 132 height 126
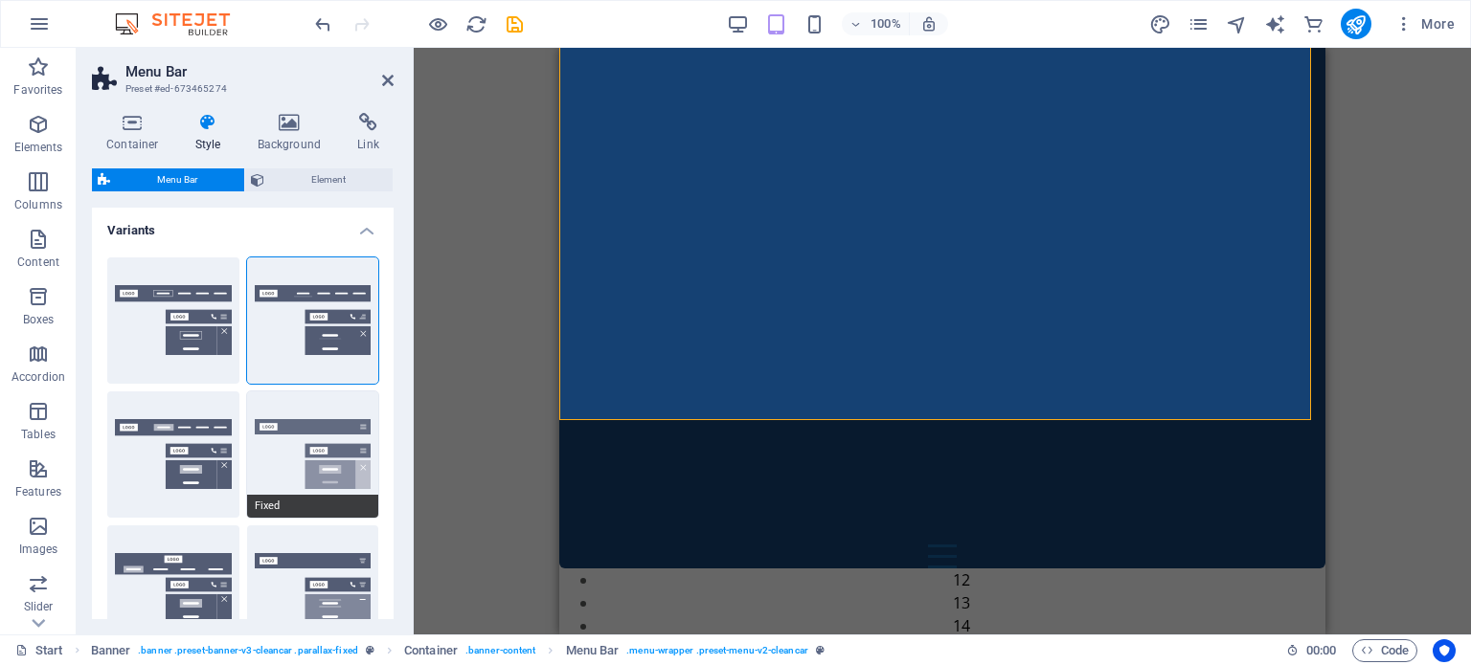
click at [314, 423] on button "Fixed" at bounding box center [313, 455] width 132 height 126
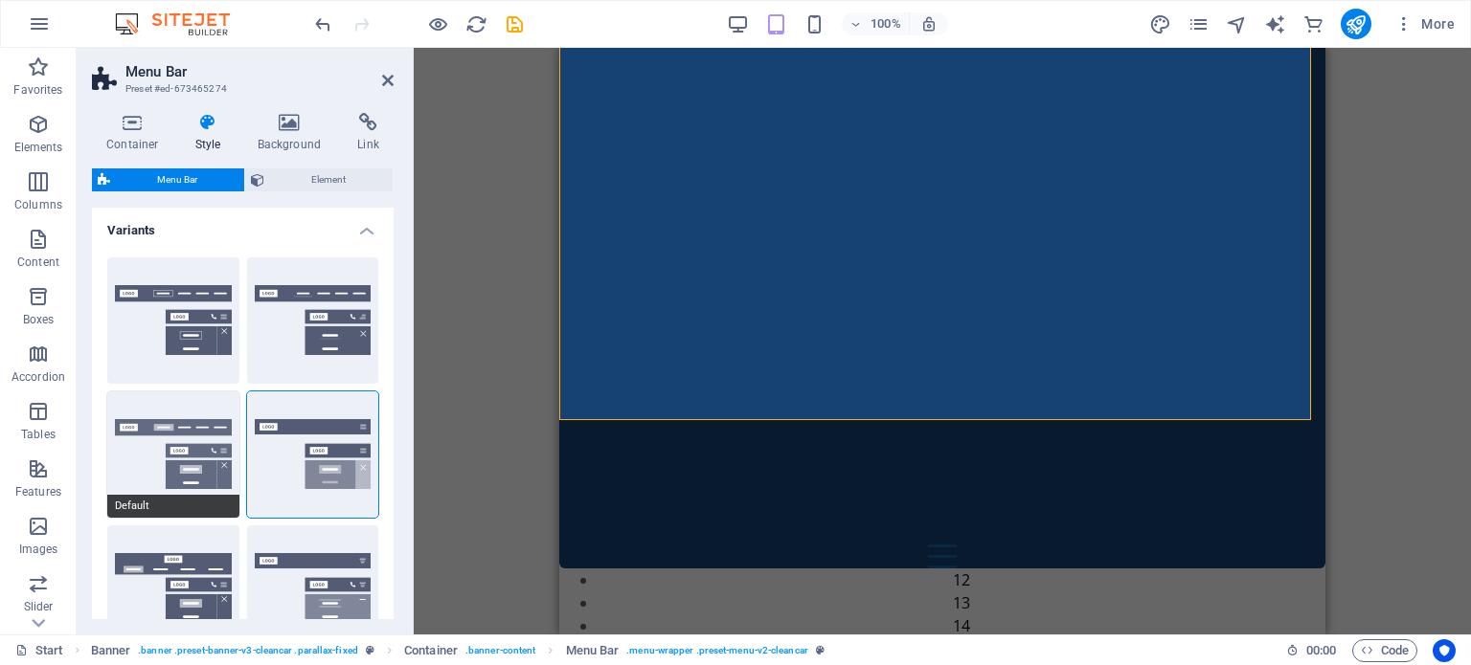
click at [183, 444] on button "Default" at bounding box center [173, 455] width 132 height 126
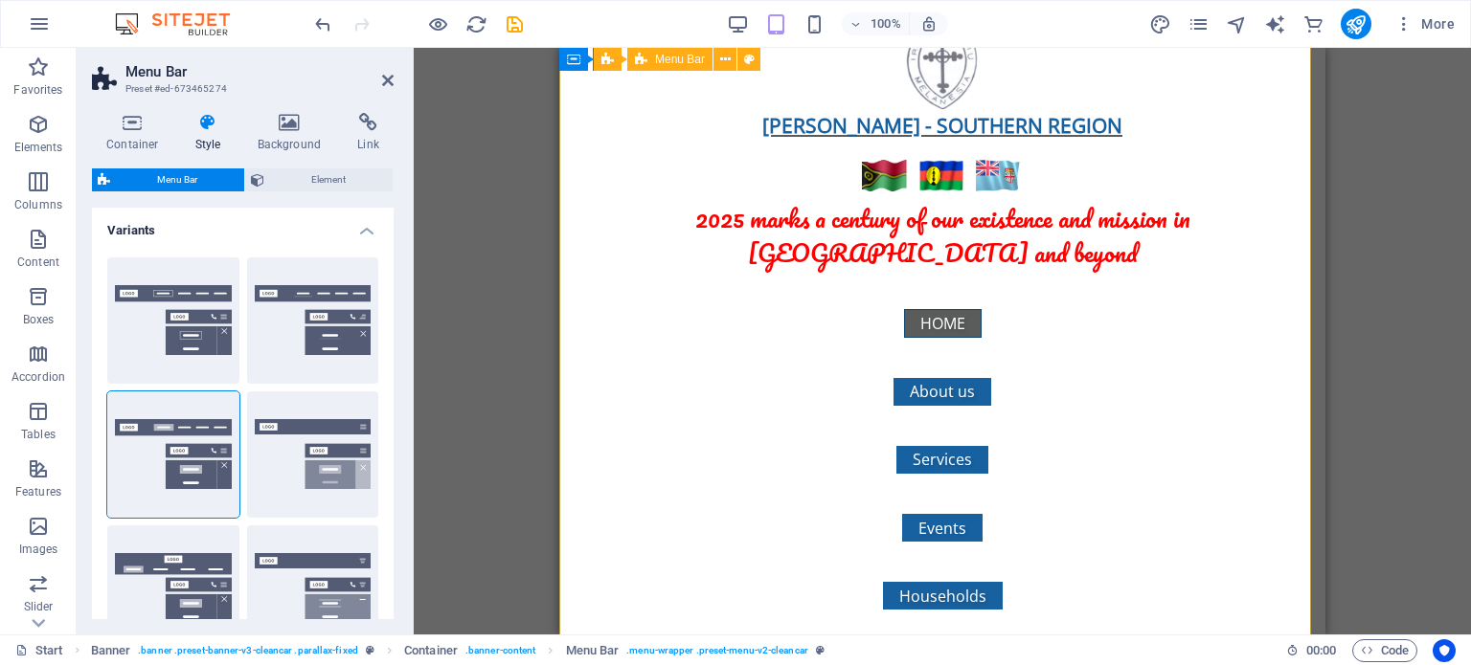
scroll to position [191, 0]
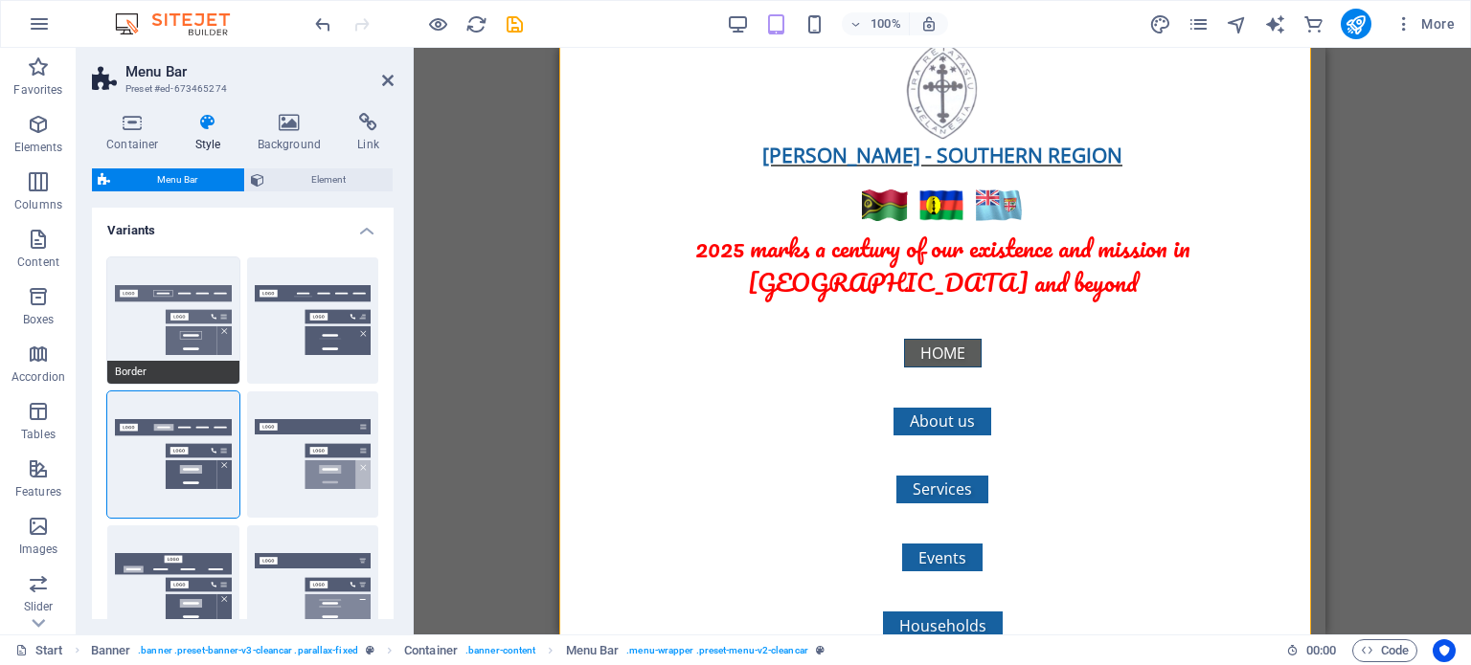
click at [200, 311] on button "Border" at bounding box center [173, 321] width 132 height 126
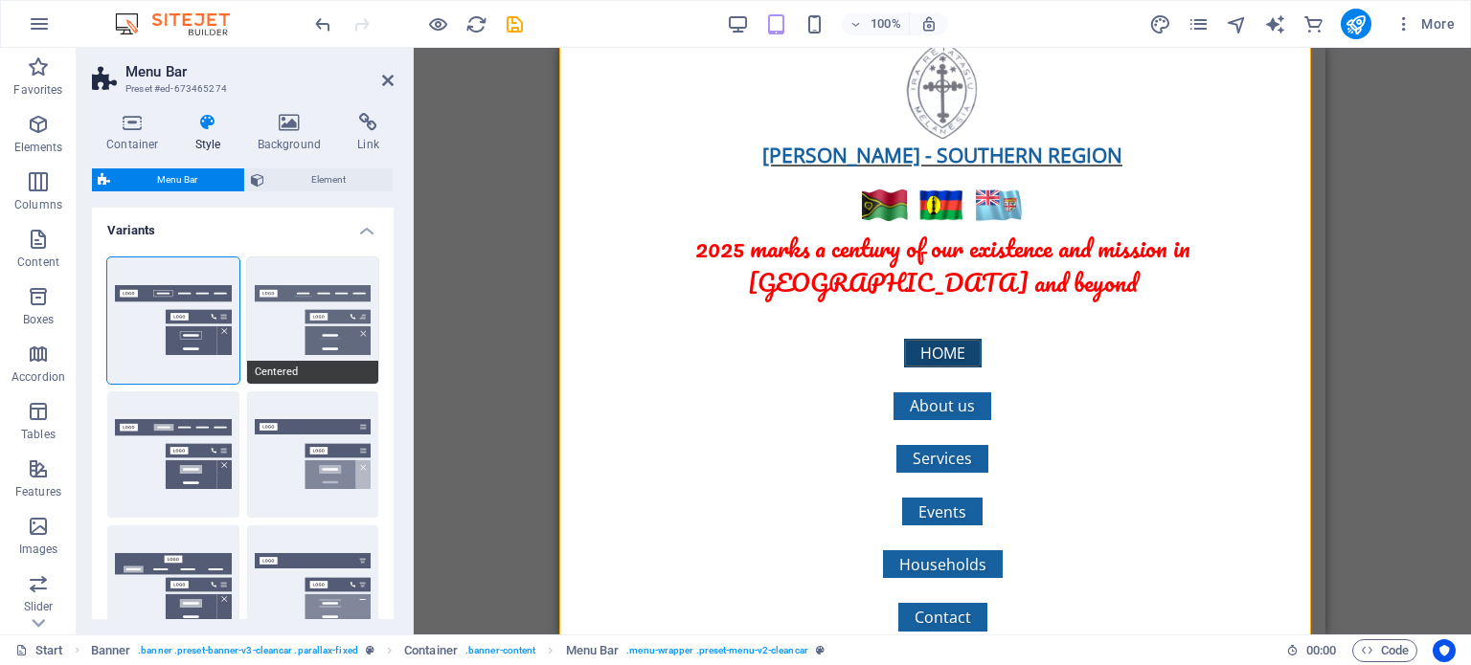
click at [325, 298] on button "Centered" at bounding box center [313, 321] width 132 height 126
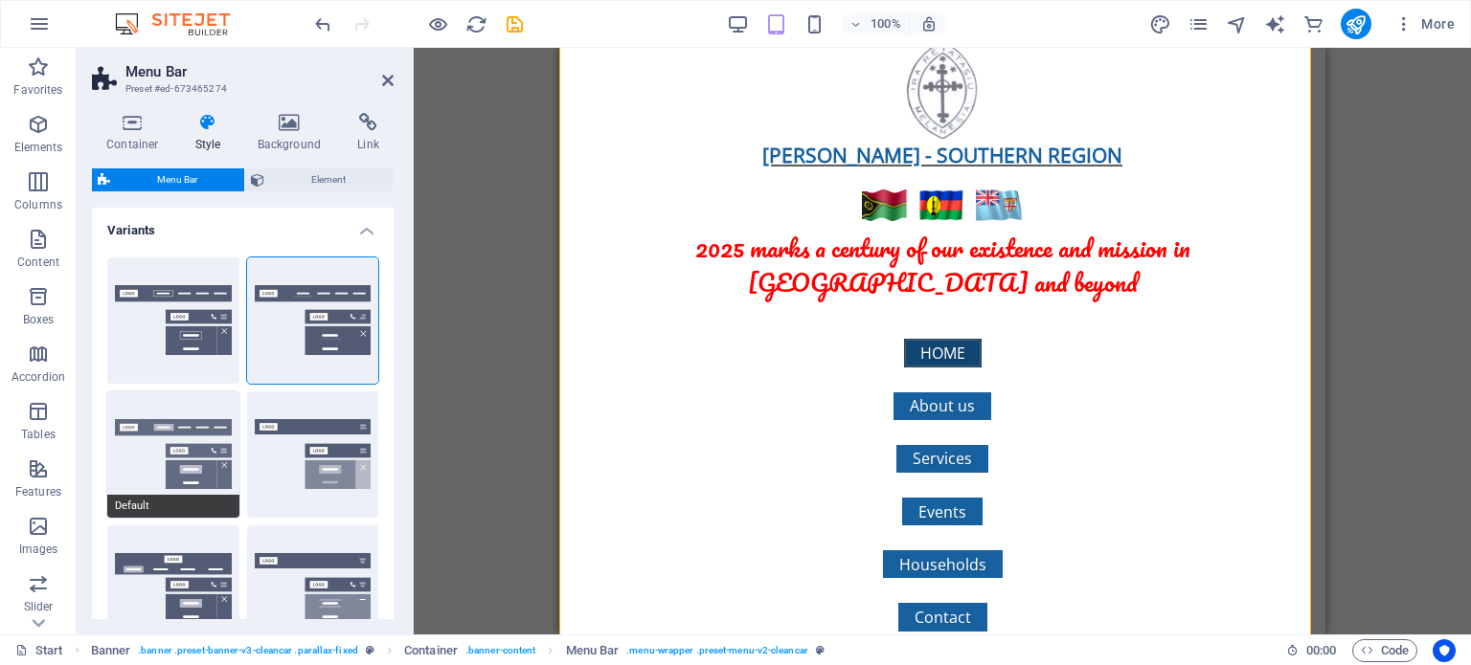
click at [150, 451] on button "Default" at bounding box center [173, 455] width 132 height 126
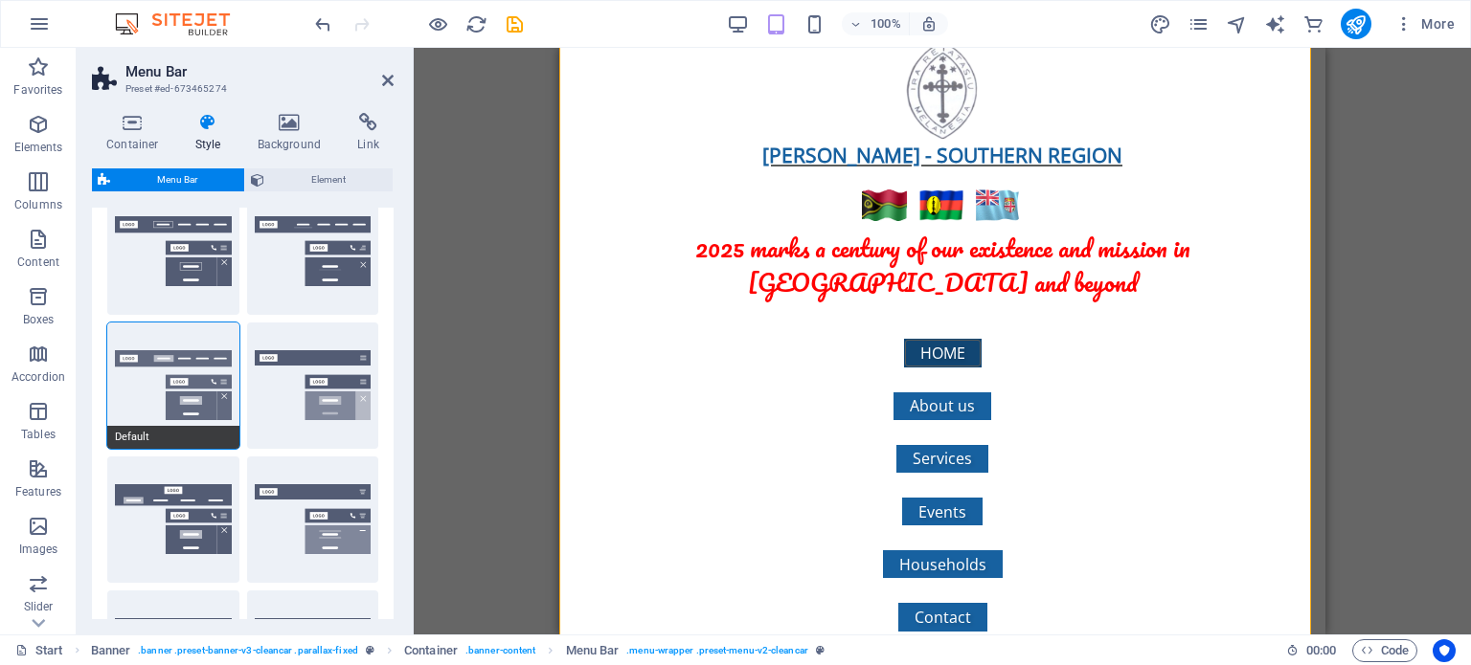
scroll to position [96, 0]
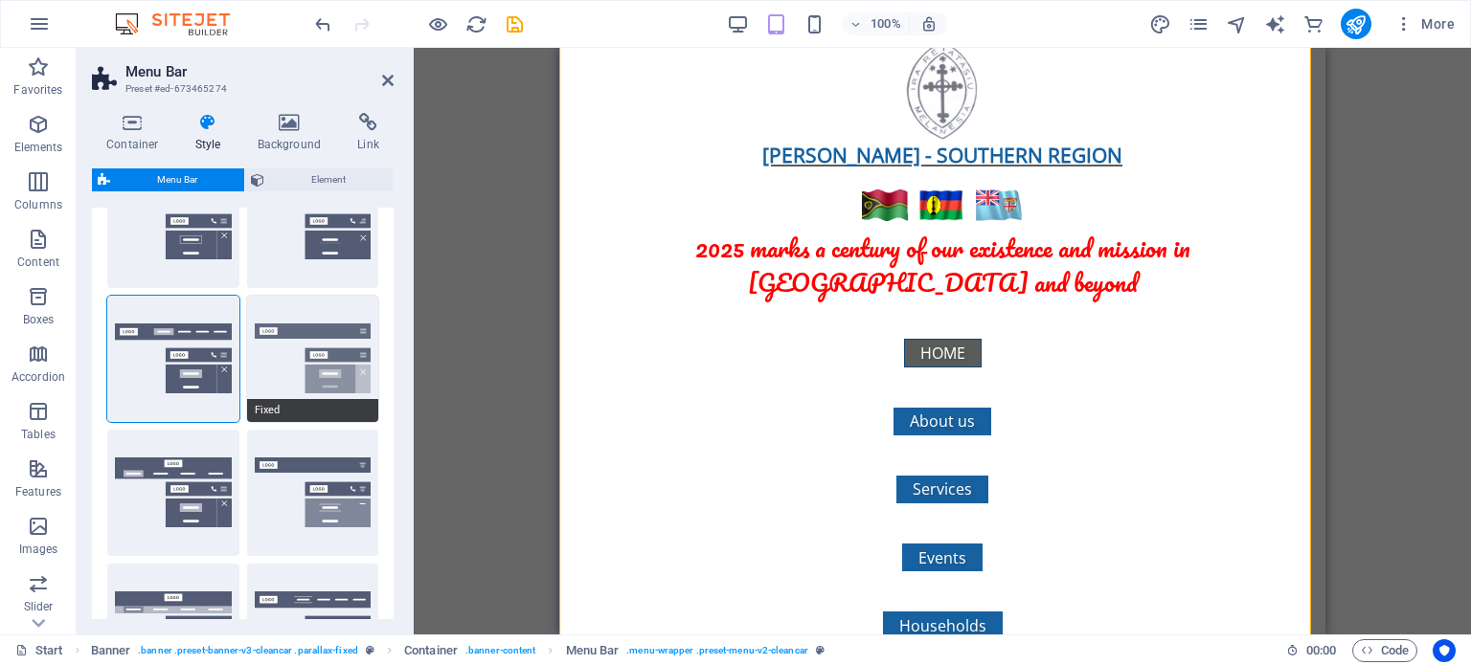
click at [326, 352] on button "Fixed" at bounding box center [313, 359] width 132 height 126
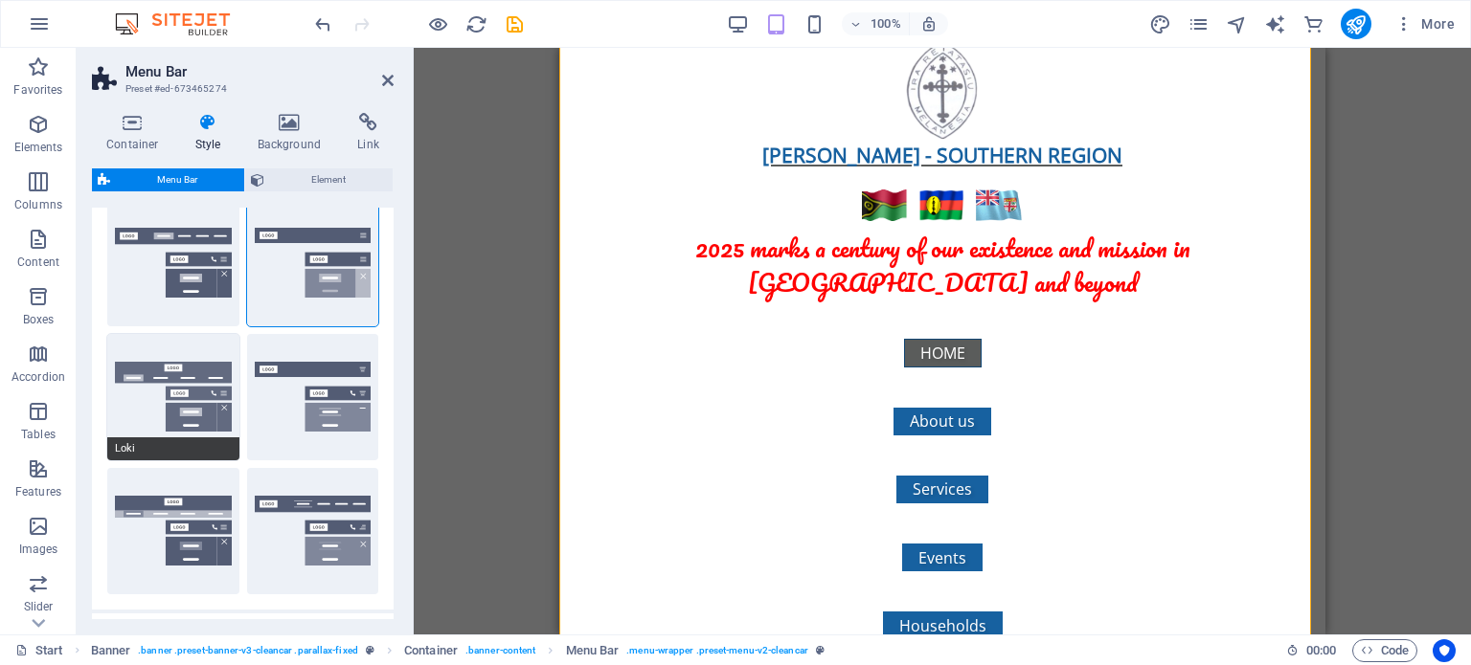
click at [177, 403] on button "Loki" at bounding box center [173, 397] width 132 height 126
select select "DISABLED_OPTION_VALUE"
type input "2"
type input "1"
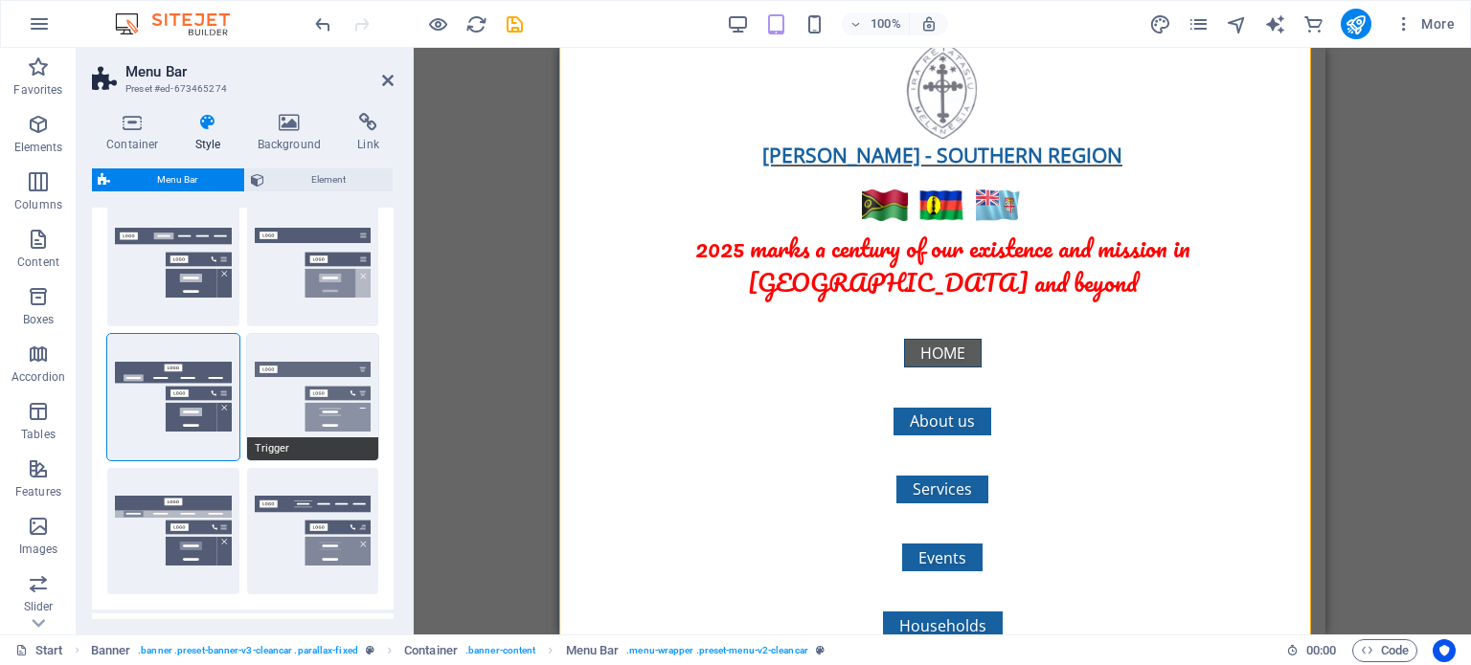
click at [309, 396] on button "Trigger" at bounding box center [313, 397] width 132 height 126
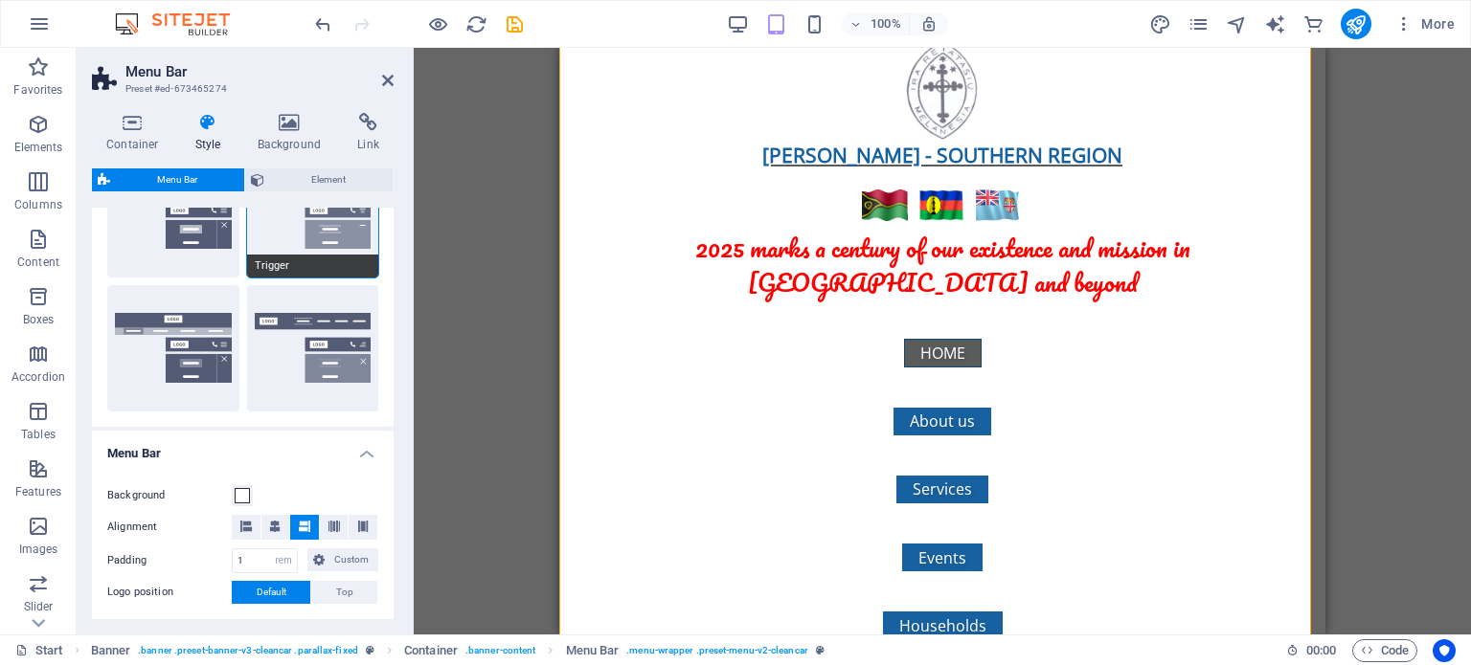
scroll to position [383, 0]
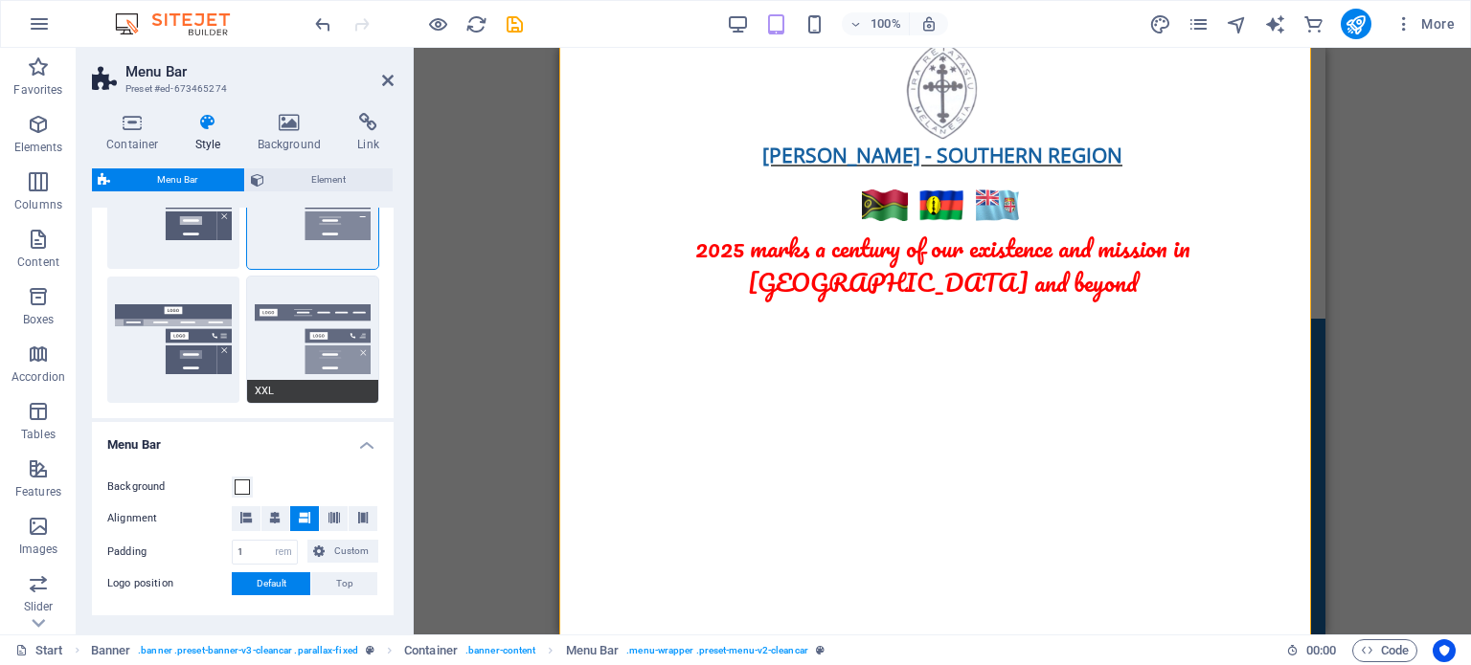
click at [328, 341] on button "XXL" at bounding box center [313, 340] width 132 height 126
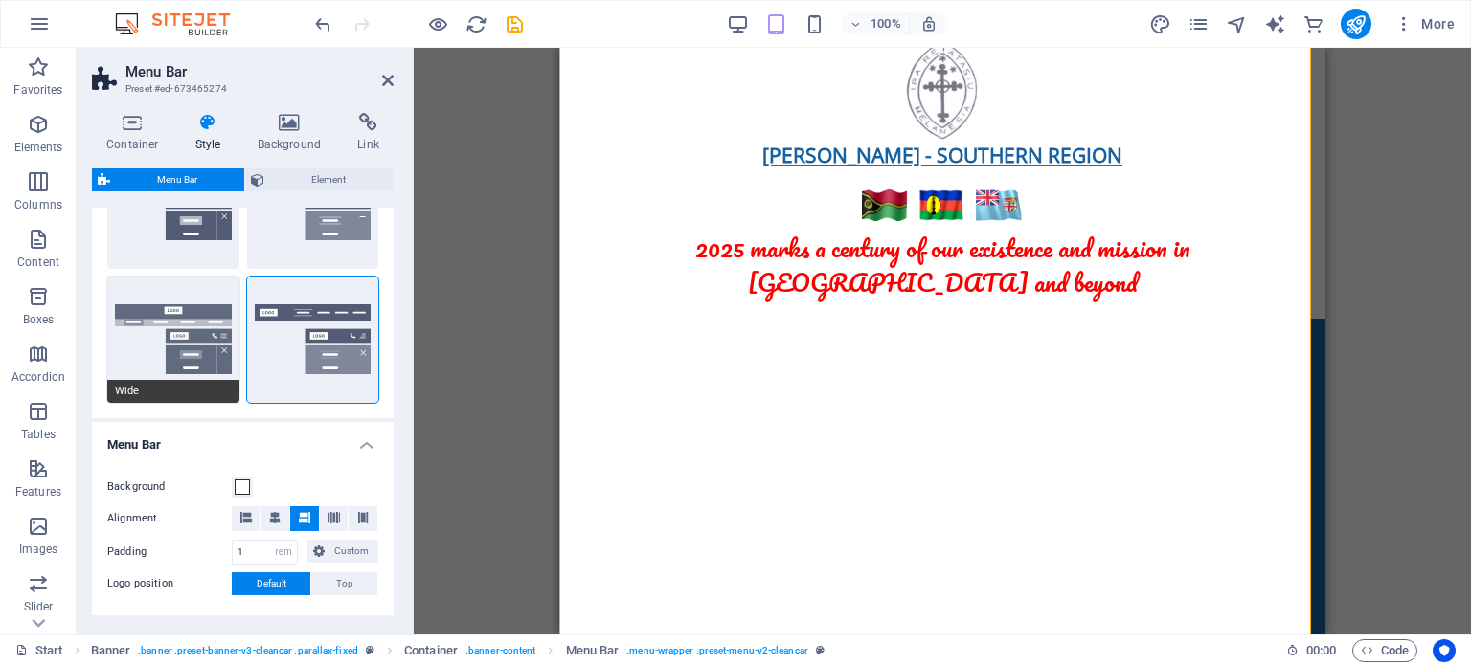
click at [188, 329] on button "Wide" at bounding box center [173, 340] width 132 height 126
type input "2"
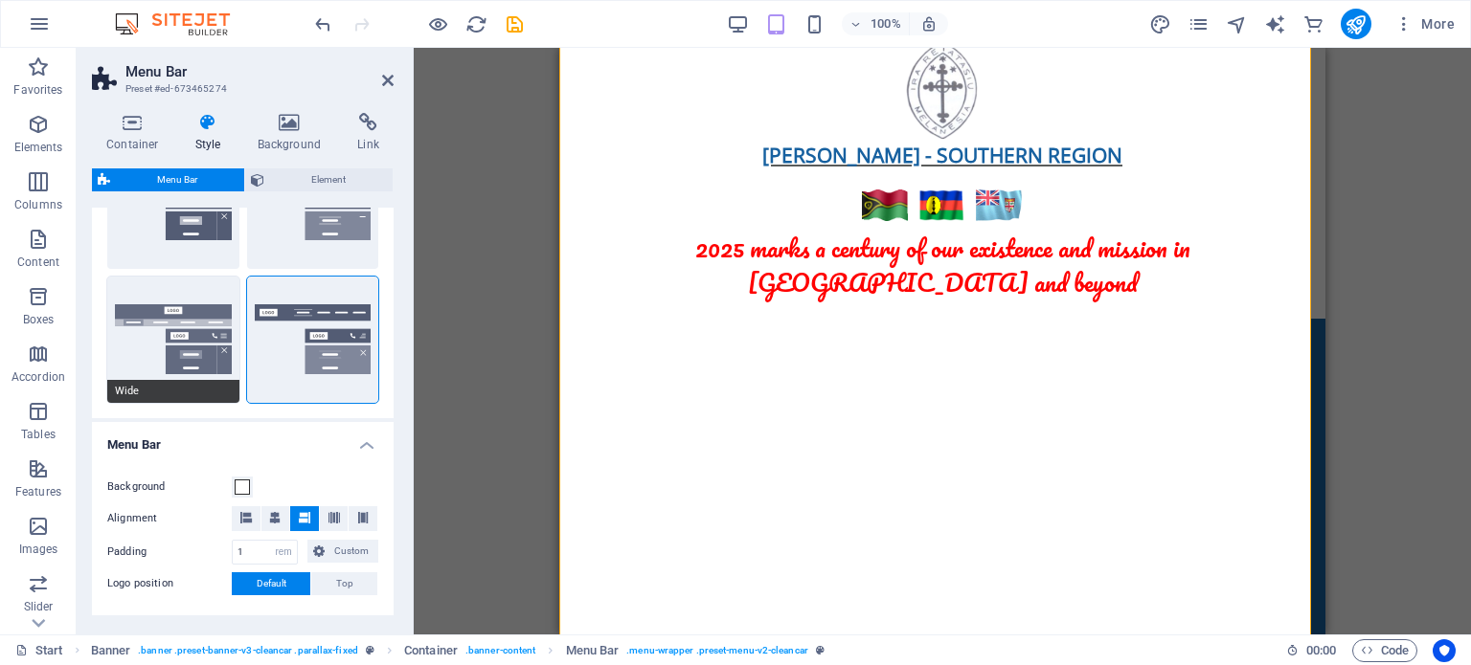
type input "2"
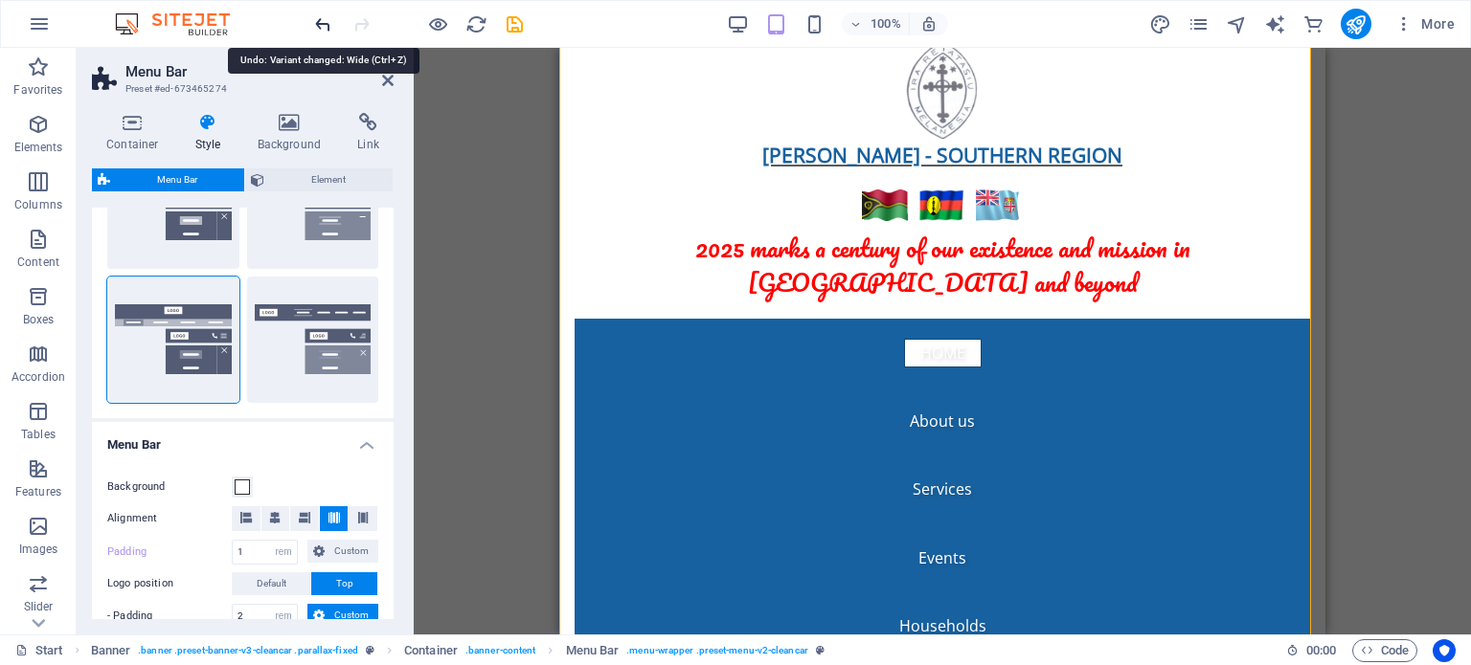
click at [322, 20] on icon "undo" at bounding box center [323, 24] width 22 height 22
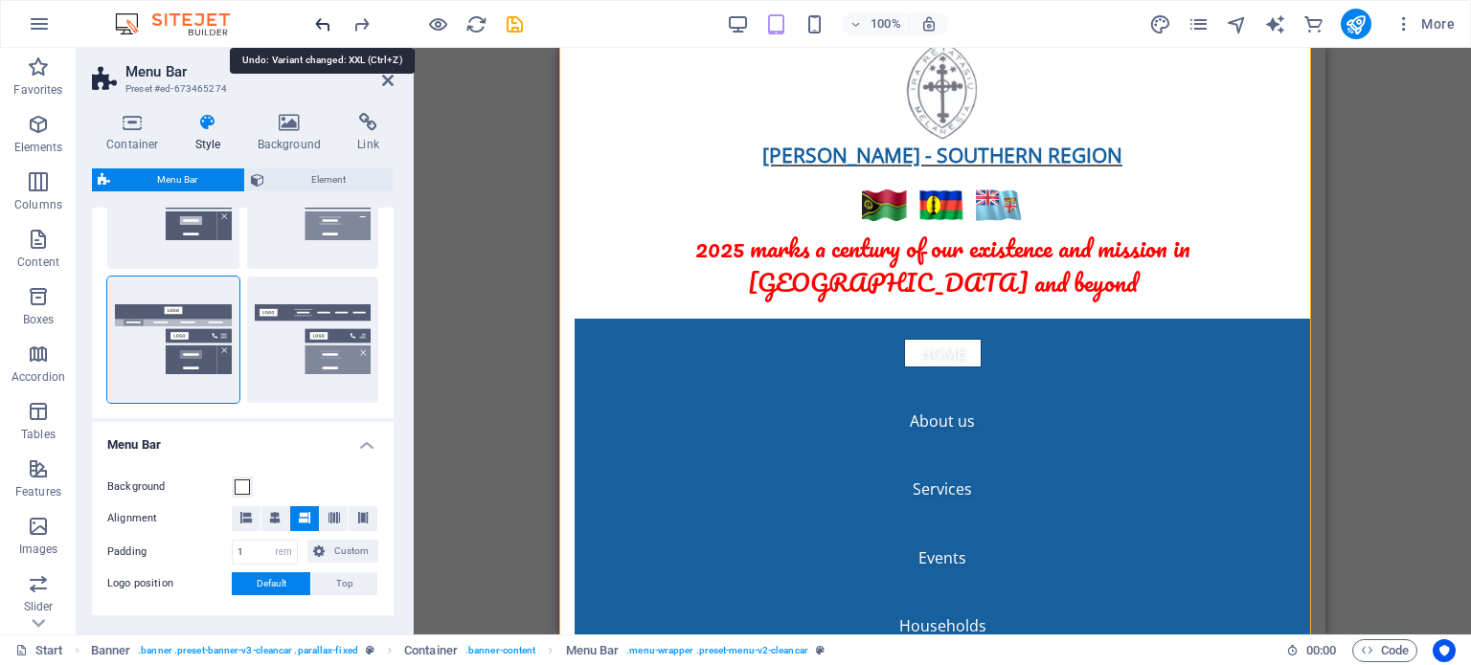
click at [322, 20] on icon "undo" at bounding box center [323, 24] width 22 height 22
select select "DISABLED_OPTION_VALUE"
type input "2"
type input "1"
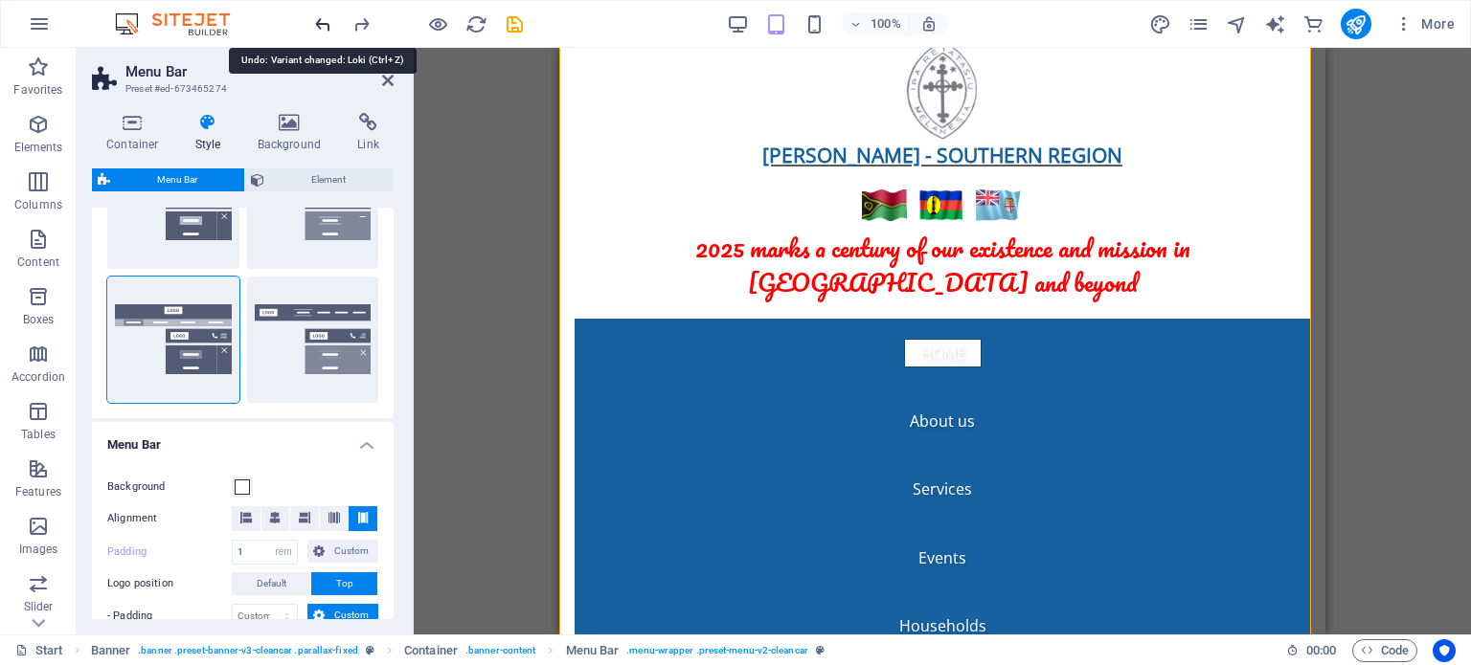
click at [322, 20] on icon "undo" at bounding box center [323, 24] width 22 height 22
type input "1"
select select "rem"
type input "1"
type input "0"
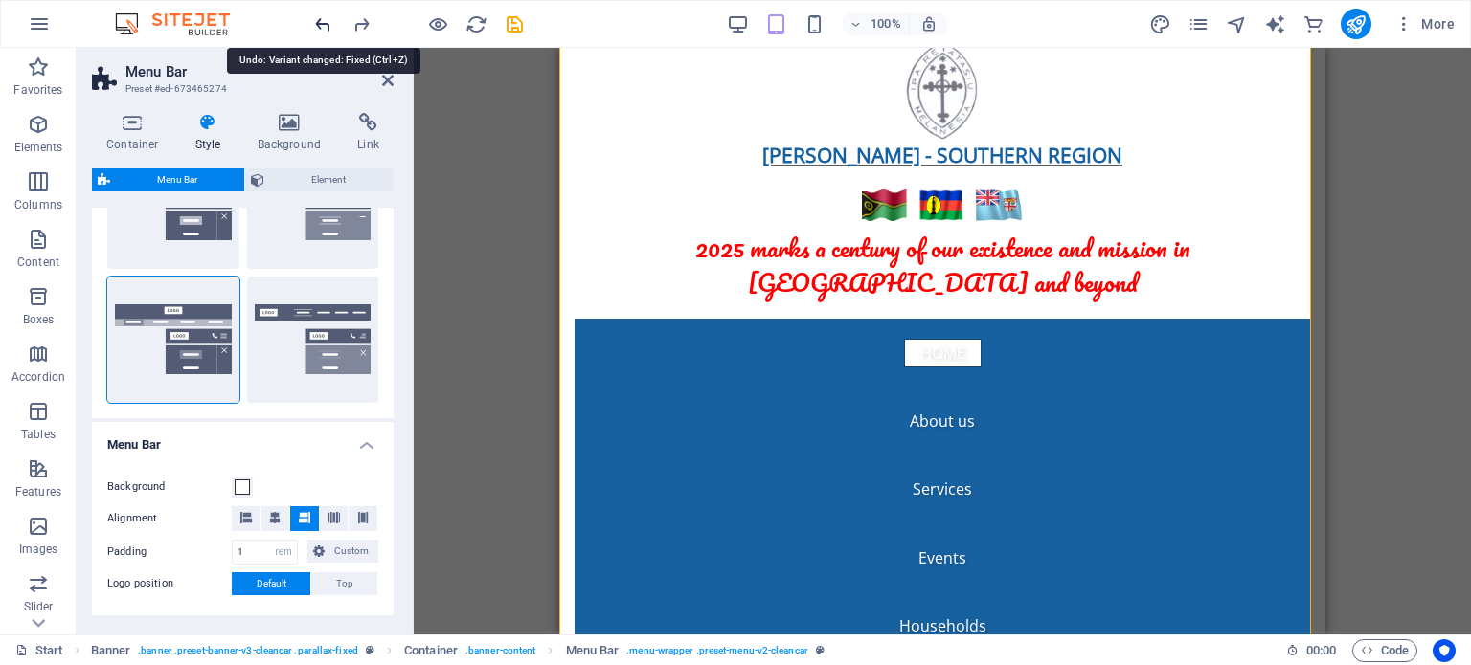
click at [322, 20] on icon "undo" at bounding box center [323, 24] width 22 height 22
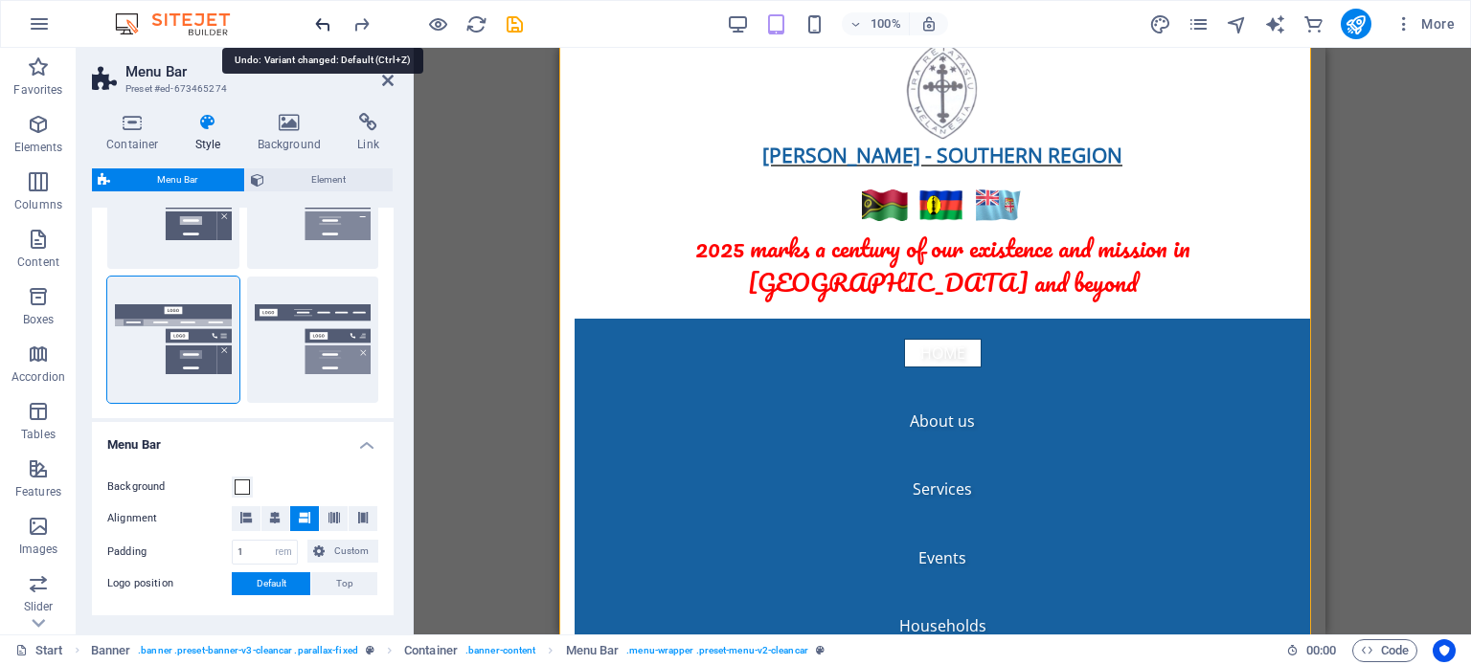
click at [322, 20] on icon "undo" at bounding box center [323, 24] width 22 height 22
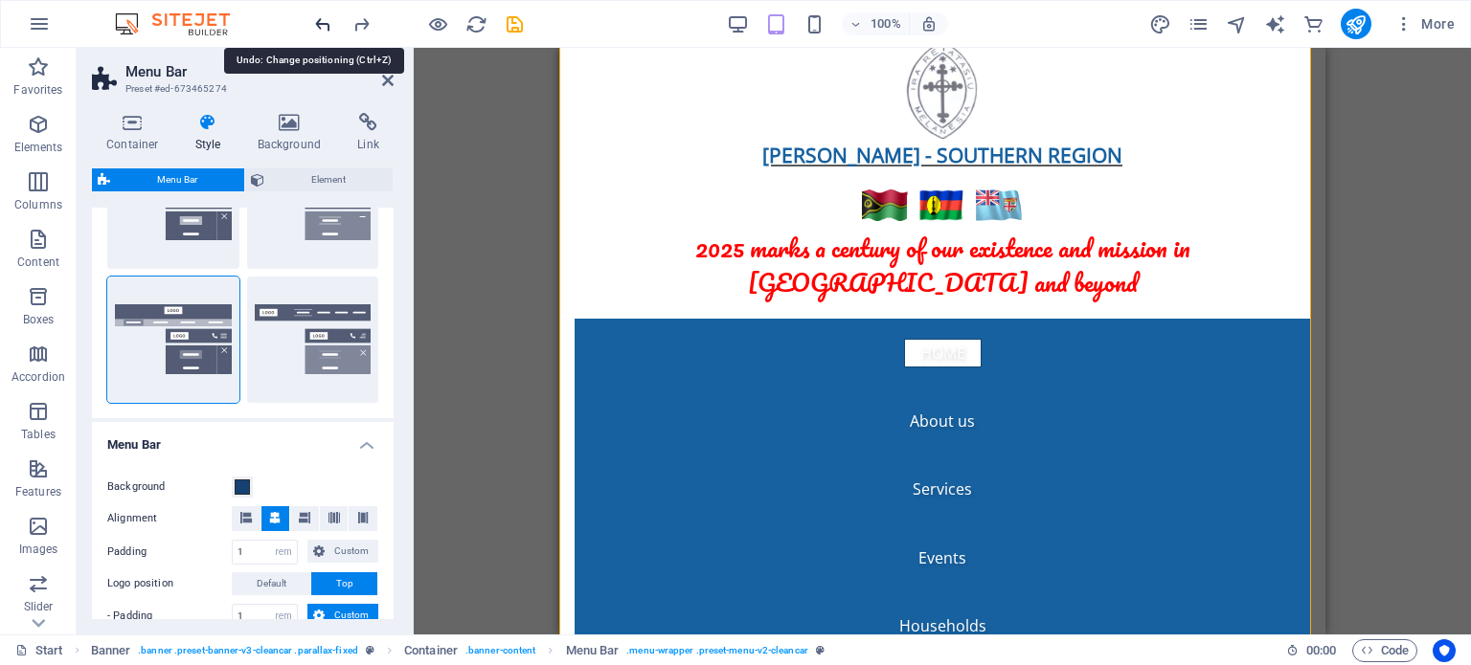
type input "0"
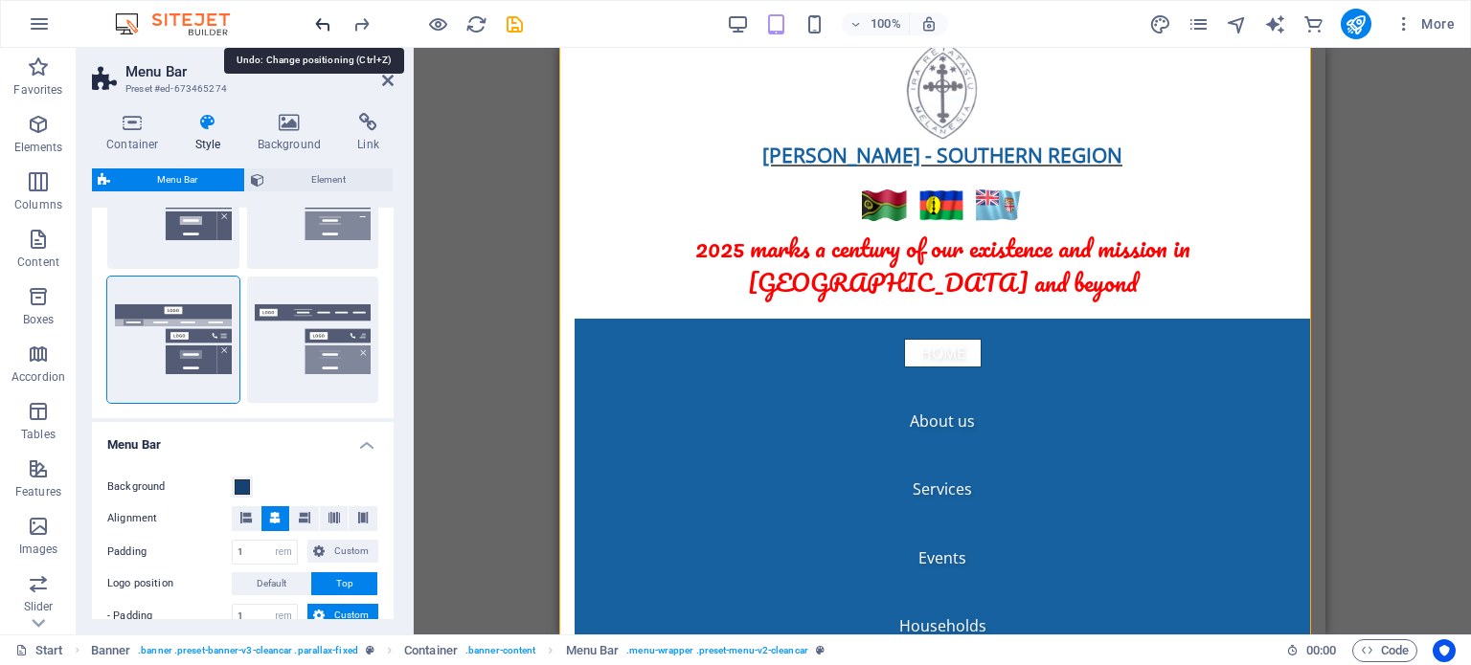
type input "0"
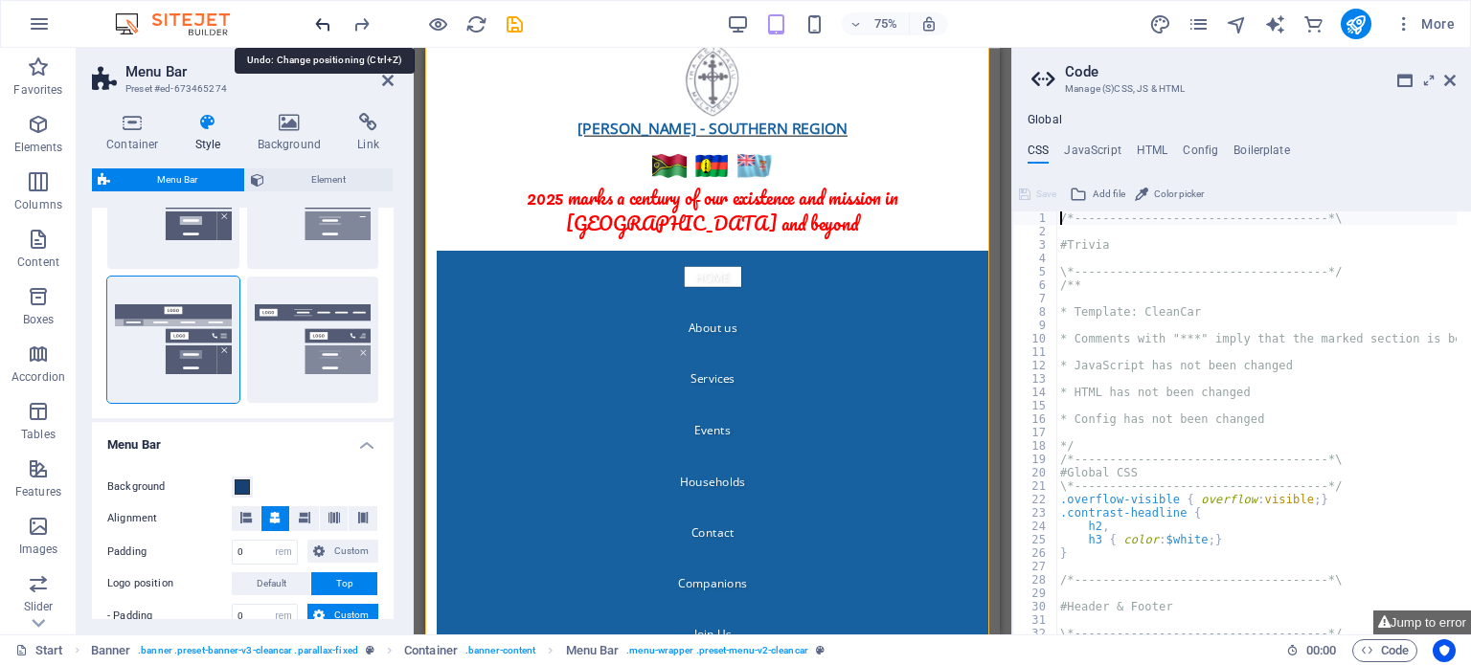
click at [321, 22] on icon "undo" at bounding box center [323, 24] width 22 height 22
click at [391, 83] on icon at bounding box center [387, 80] width 11 height 15
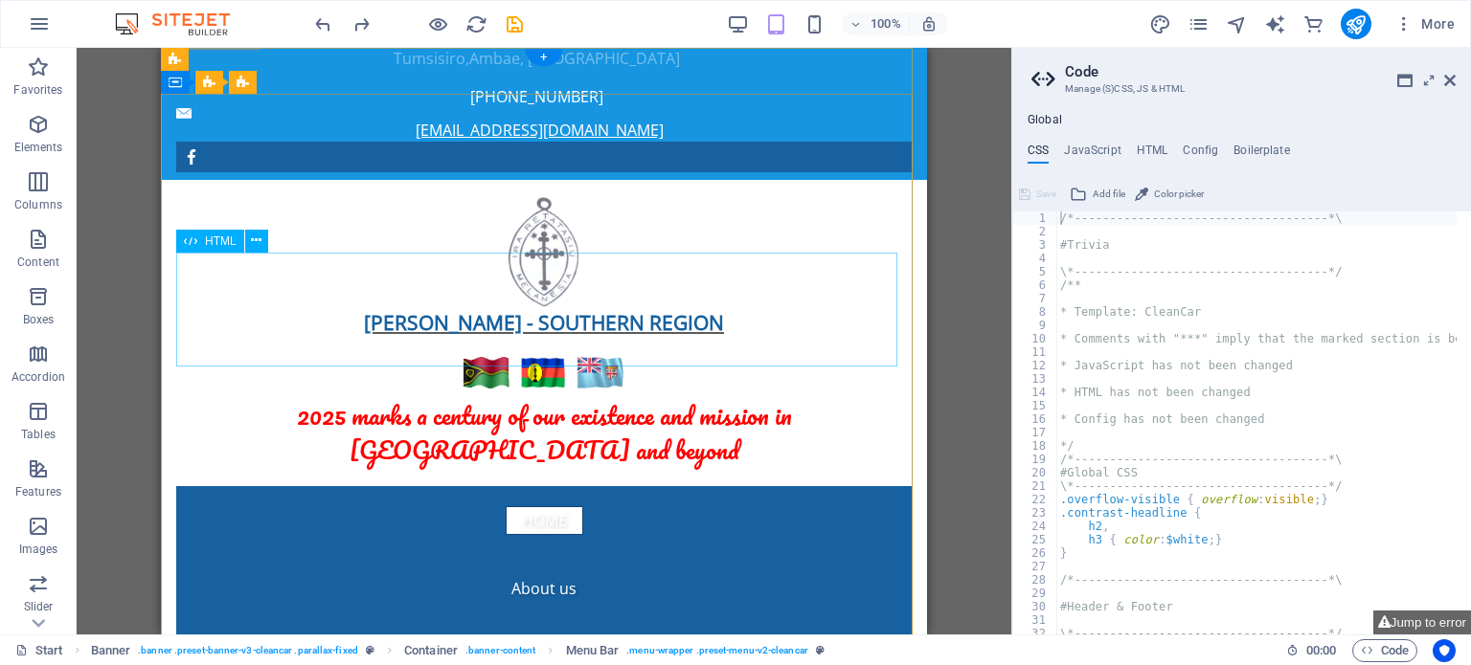
scroll to position [0, 0]
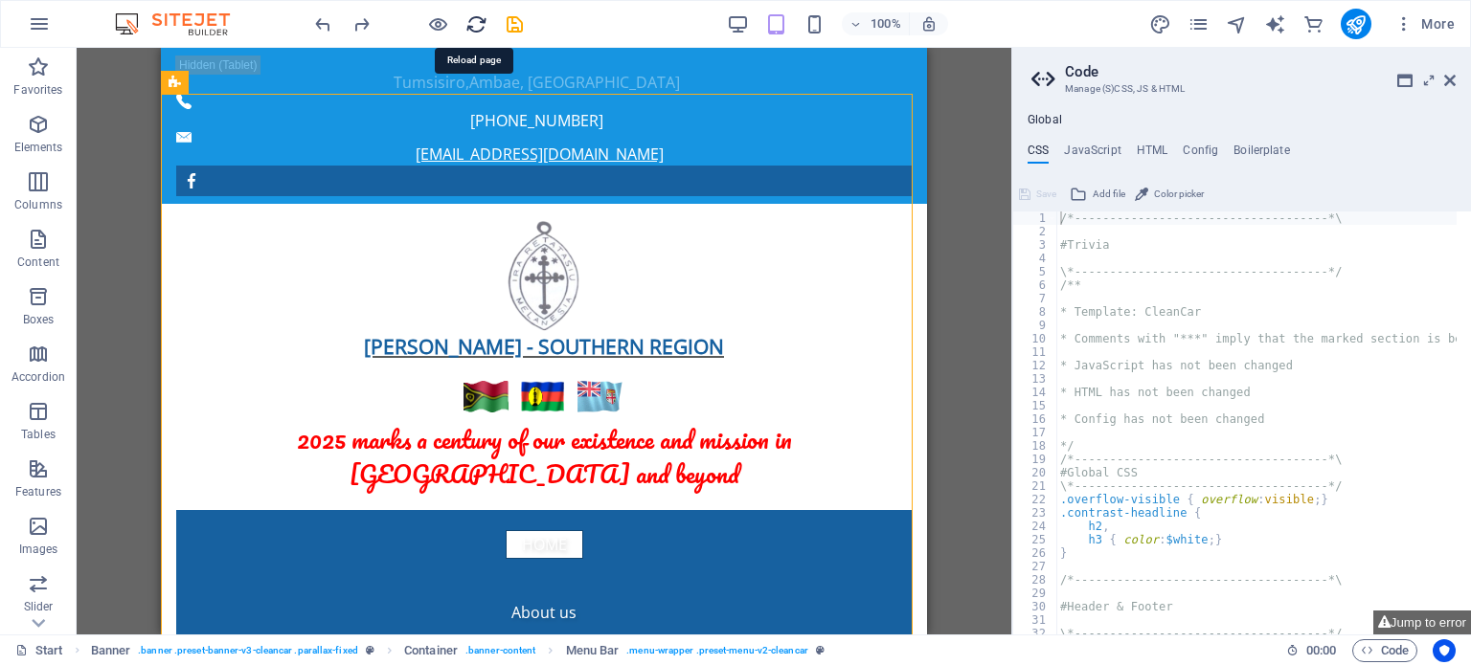
click at [470, 21] on icon "reload" at bounding box center [476, 24] width 22 height 22
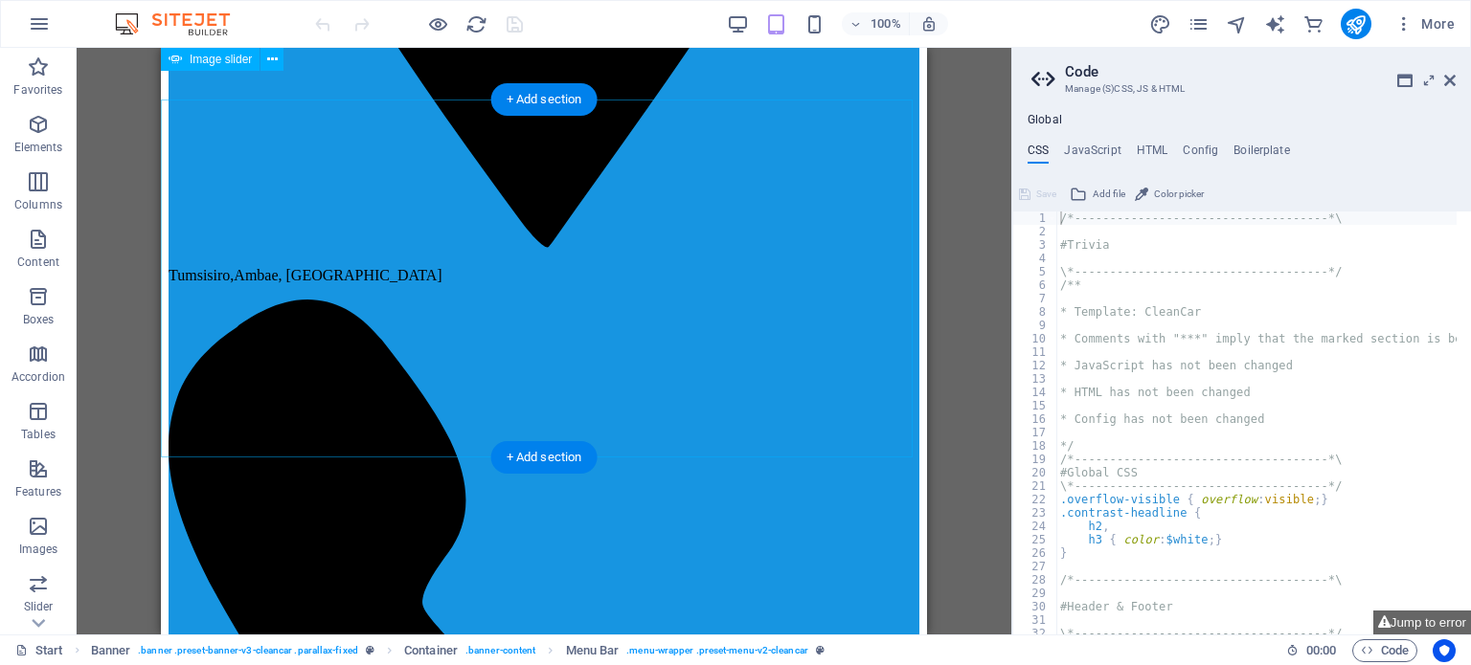
scroll to position [766, 0]
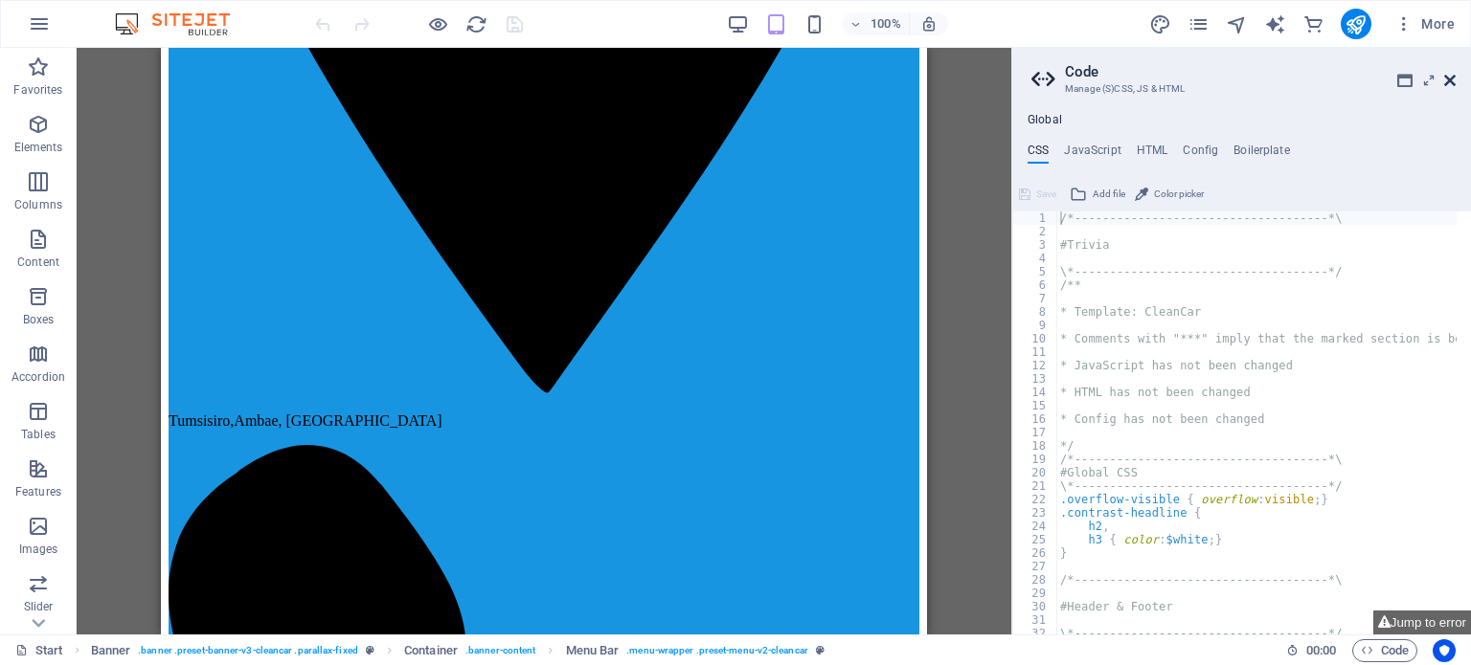
click at [1452, 84] on icon at bounding box center [1449, 80] width 11 height 15
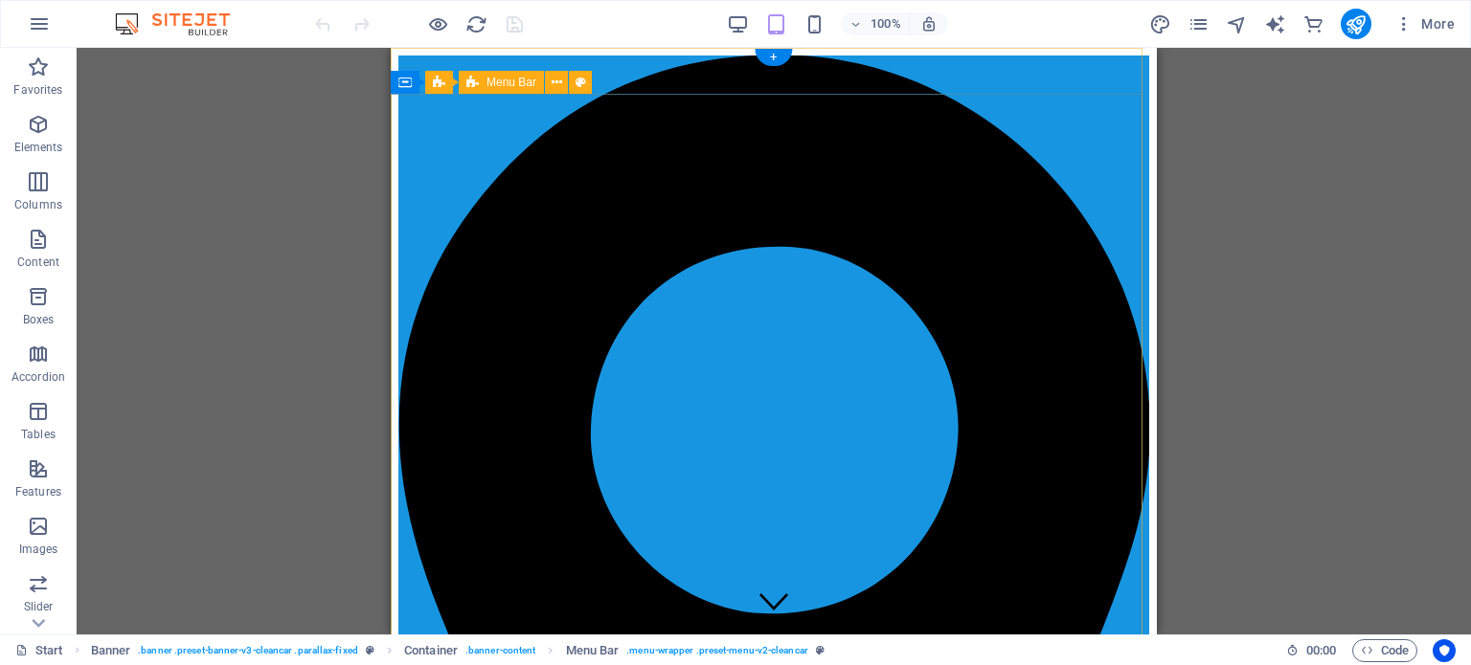
scroll to position [287, 0]
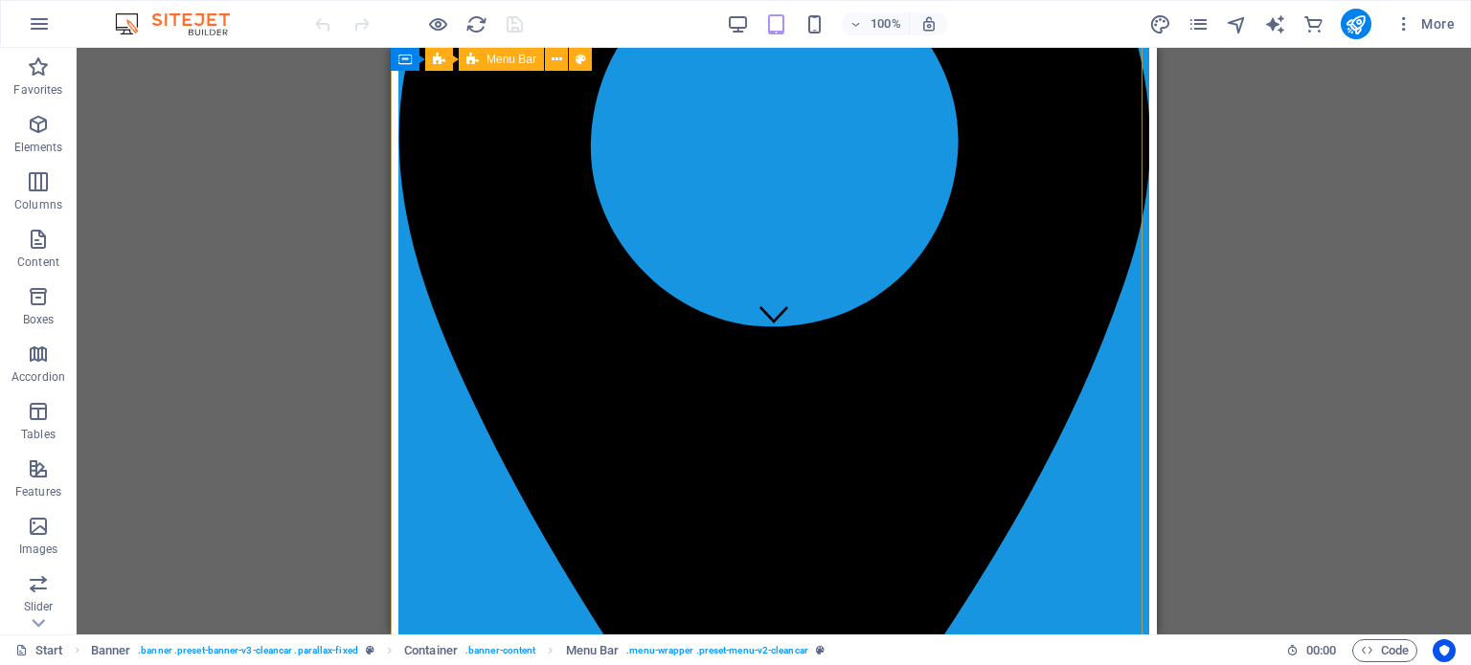
select select "px"
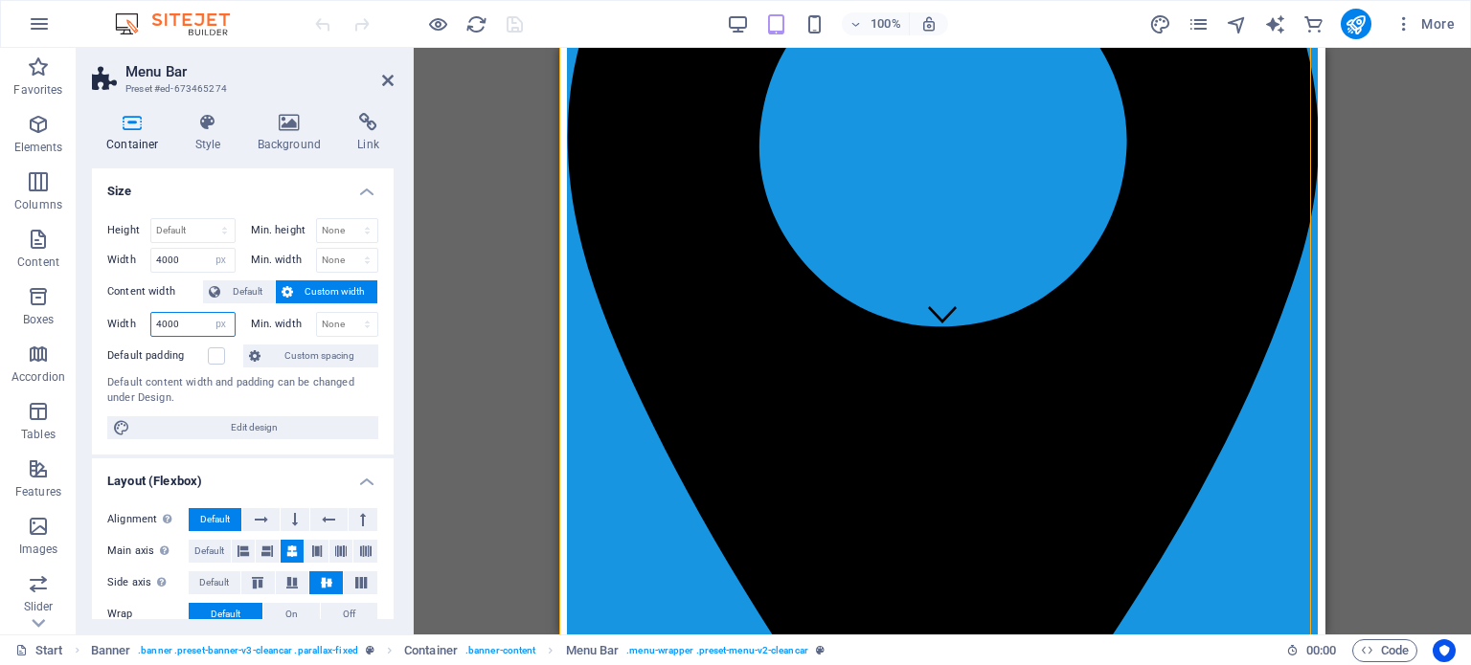
click at [178, 319] on input "4000" at bounding box center [192, 324] width 83 height 23
type input "4"
type input "0"
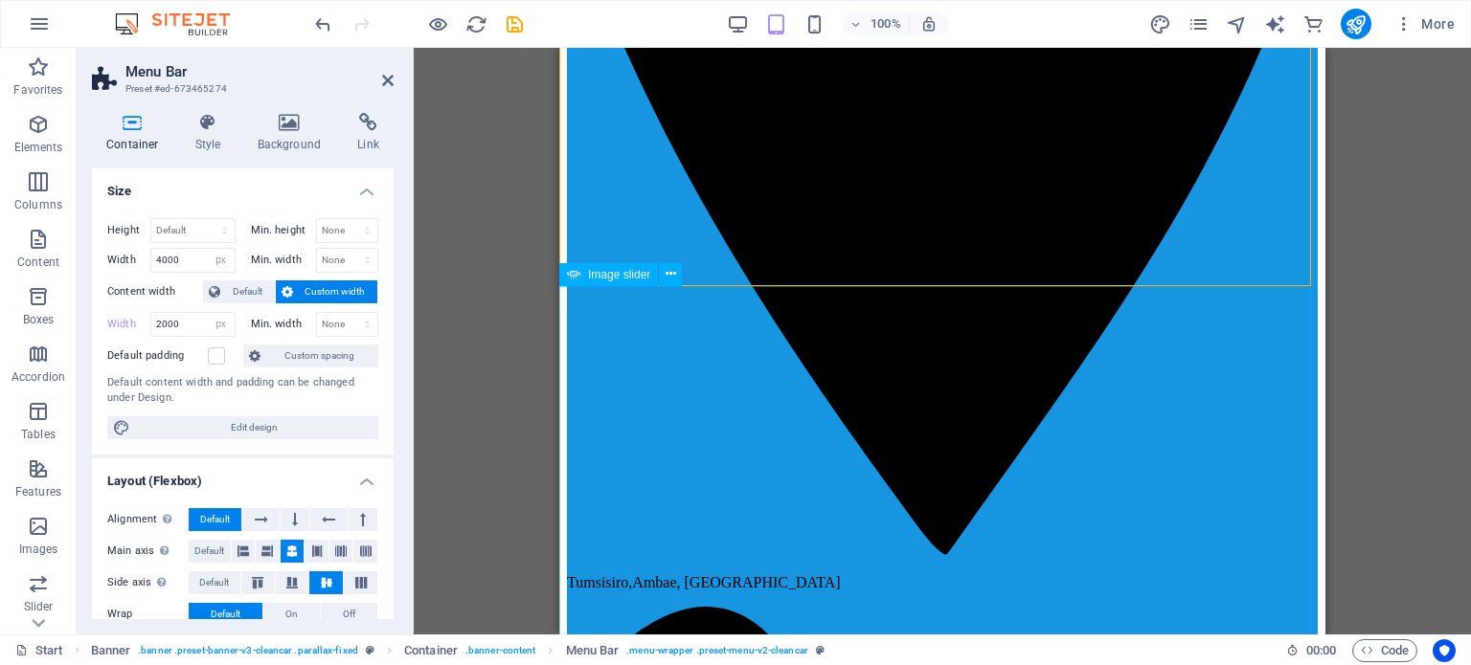
scroll to position [574, 0]
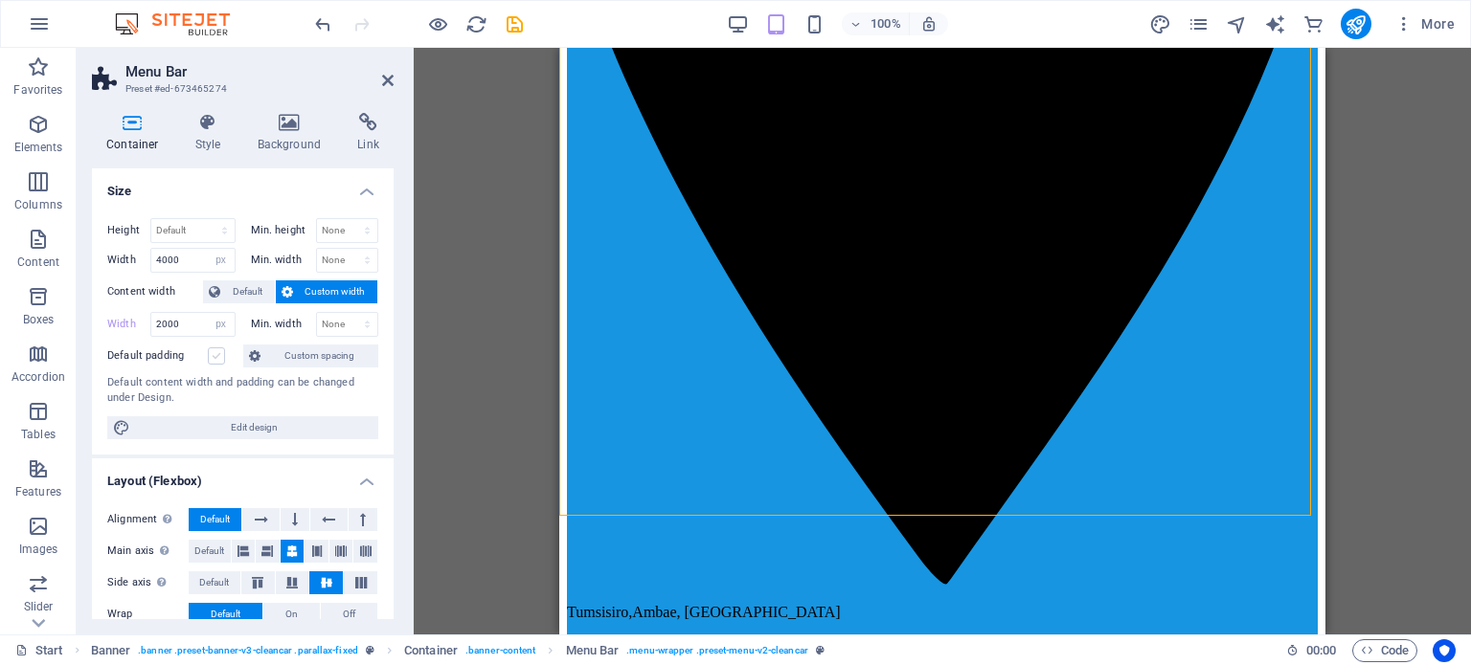
click at [214, 355] on label at bounding box center [216, 356] width 17 height 17
click at [0, 0] on input "Default padding" at bounding box center [0, 0] width 0 height 0
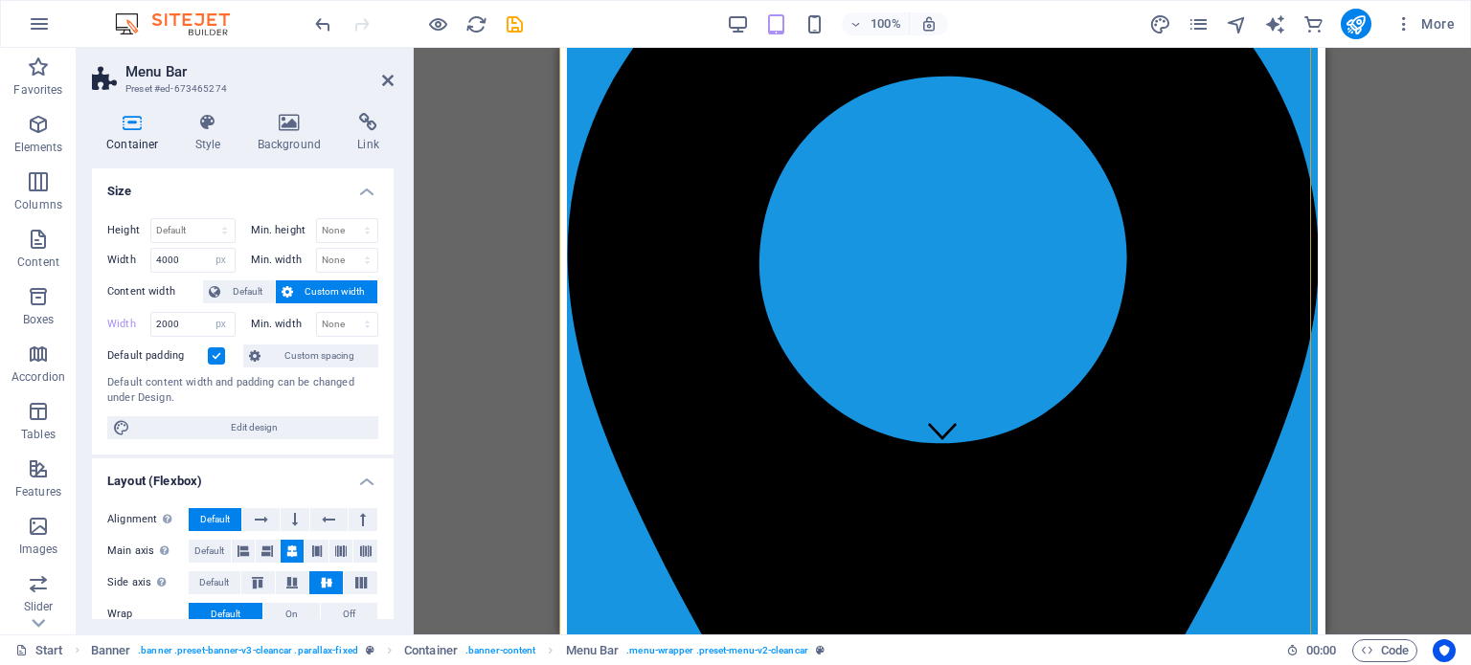
scroll to position [191, 0]
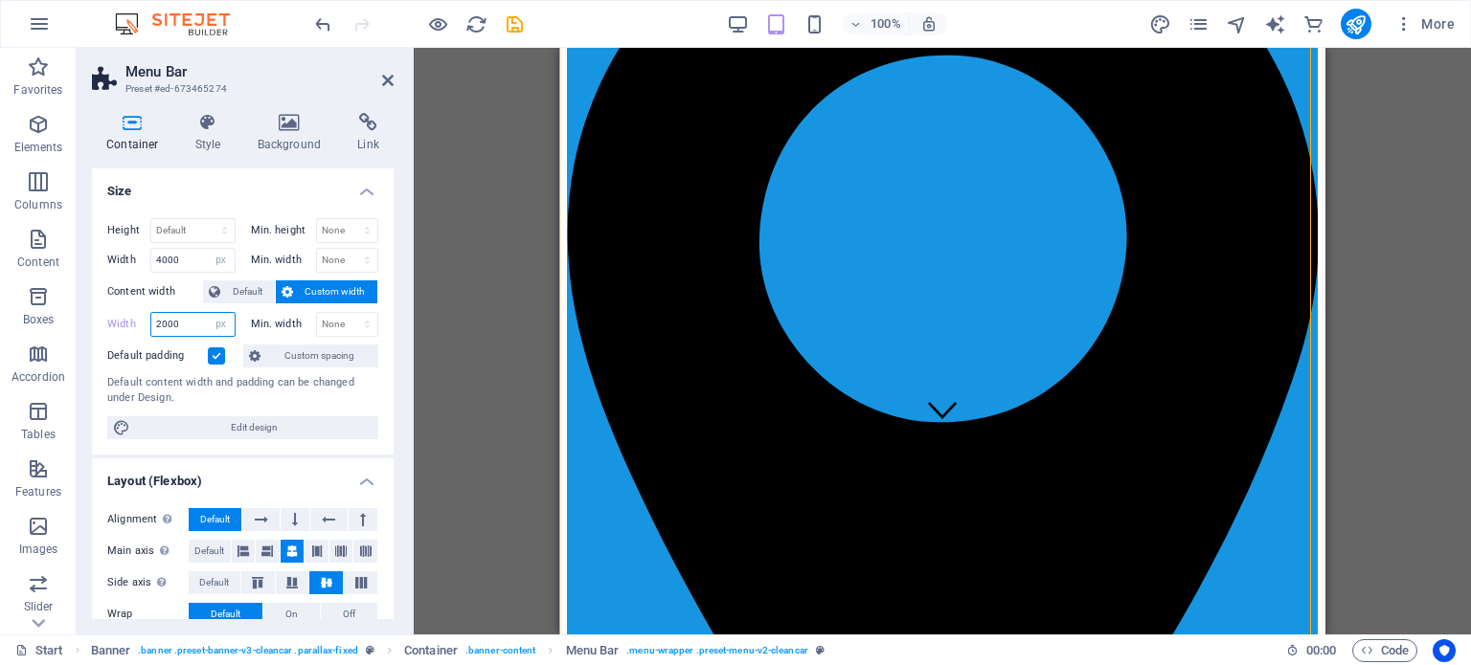
click at [187, 313] on input "2000" at bounding box center [192, 324] width 83 height 23
type input "2"
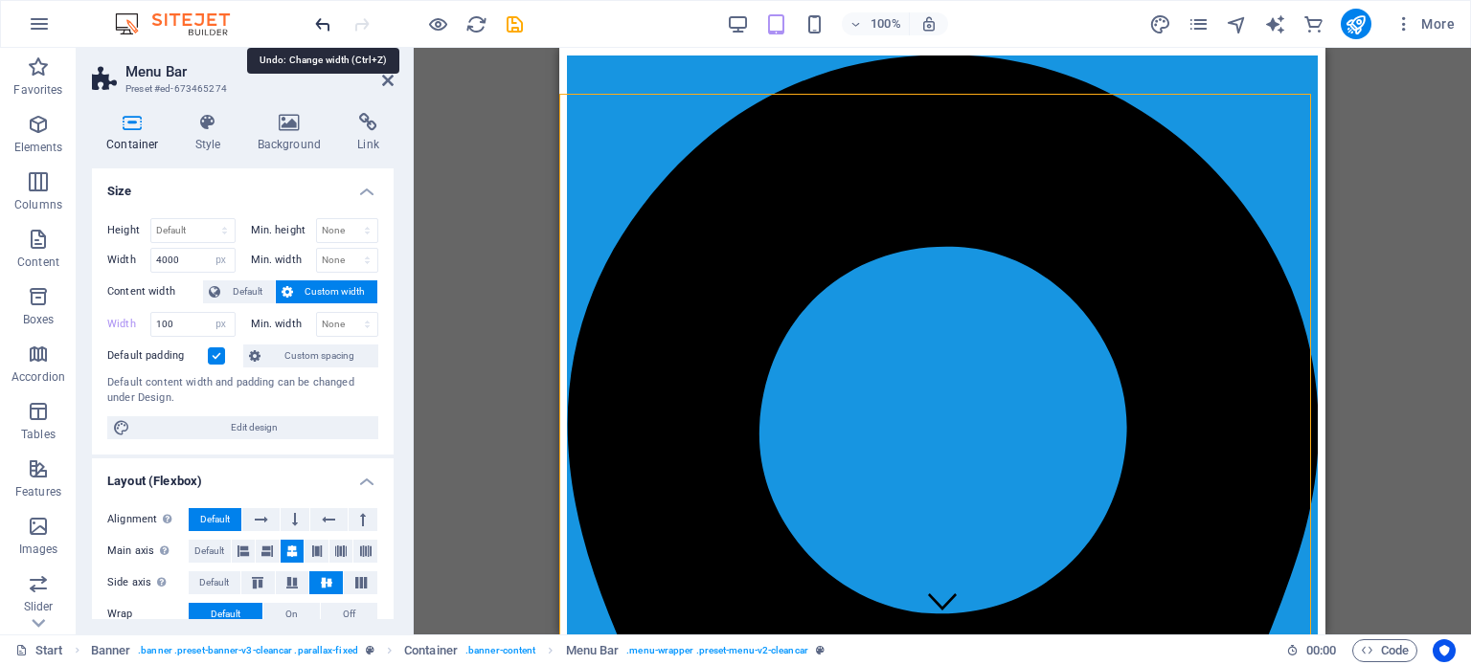
click at [317, 18] on icon "undo" at bounding box center [323, 24] width 22 height 22
click at [323, 18] on icon "undo" at bounding box center [323, 24] width 22 height 22
type input "4000"
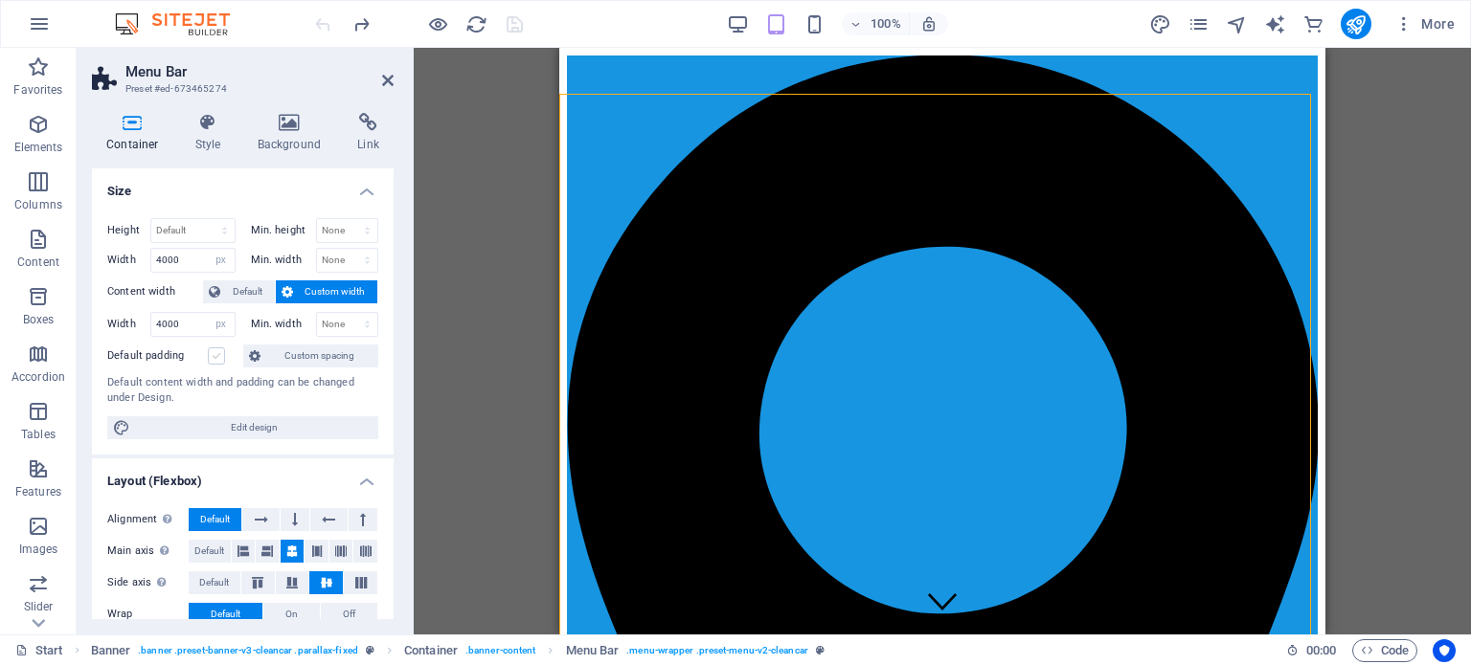
click at [212, 356] on label at bounding box center [216, 356] width 17 height 17
click at [0, 0] on input "Default padding" at bounding box center [0, 0] width 0 height 0
click at [218, 354] on label at bounding box center [216, 356] width 17 height 17
click at [0, 0] on input "Default padding" at bounding box center [0, 0] width 0 height 0
click at [321, 354] on span "Custom spacing" at bounding box center [319, 356] width 106 height 23
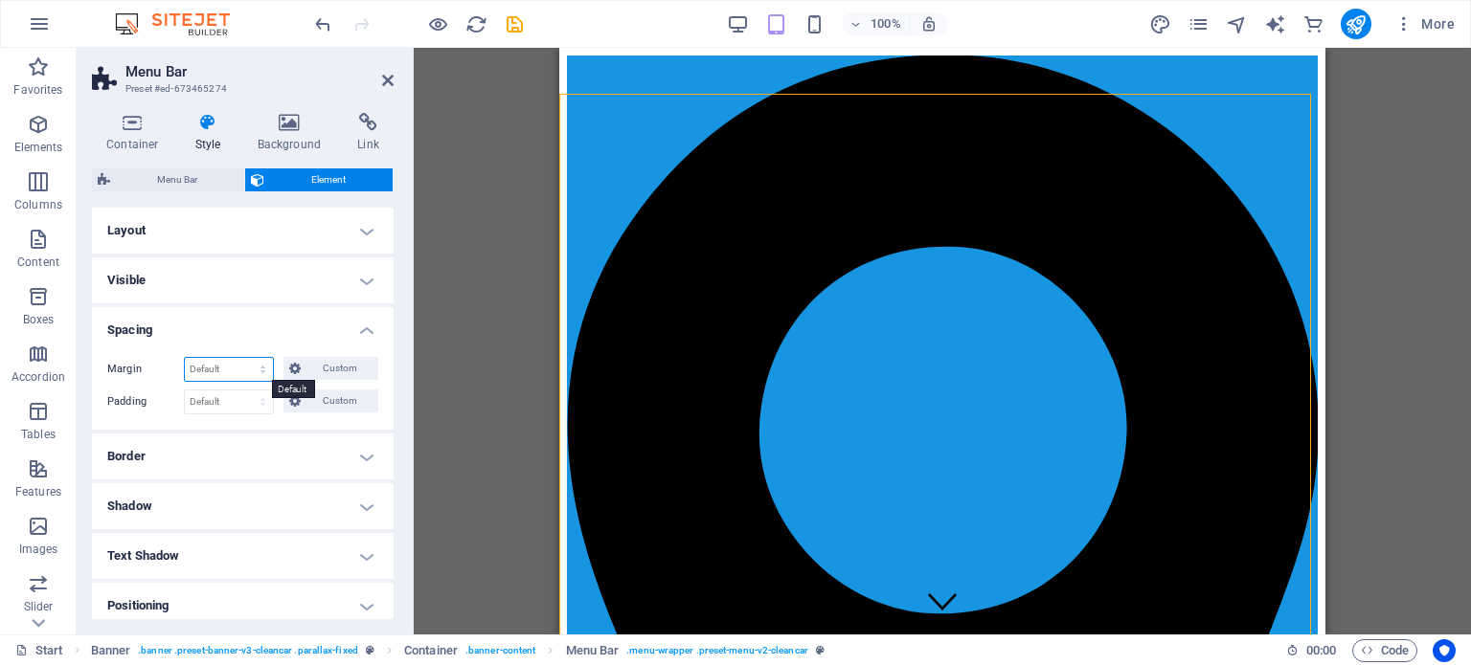
click at [213, 373] on select "Default auto px % rem vw vh Custom" at bounding box center [229, 369] width 88 height 23
click at [185, 358] on select "Default auto px % rem vw vh Custom" at bounding box center [229, 369] width 88 height 23
select select "DISABLED_OPTION_VALUE"
click at [236, 397] on select "Default px rem % vh vw Custom" at bounding box center [229, 402] width 88 height 23
click at [185, 391] on select "Default px rem % vh vw Custom" at bounding box center [229, 402] width 88 height 23
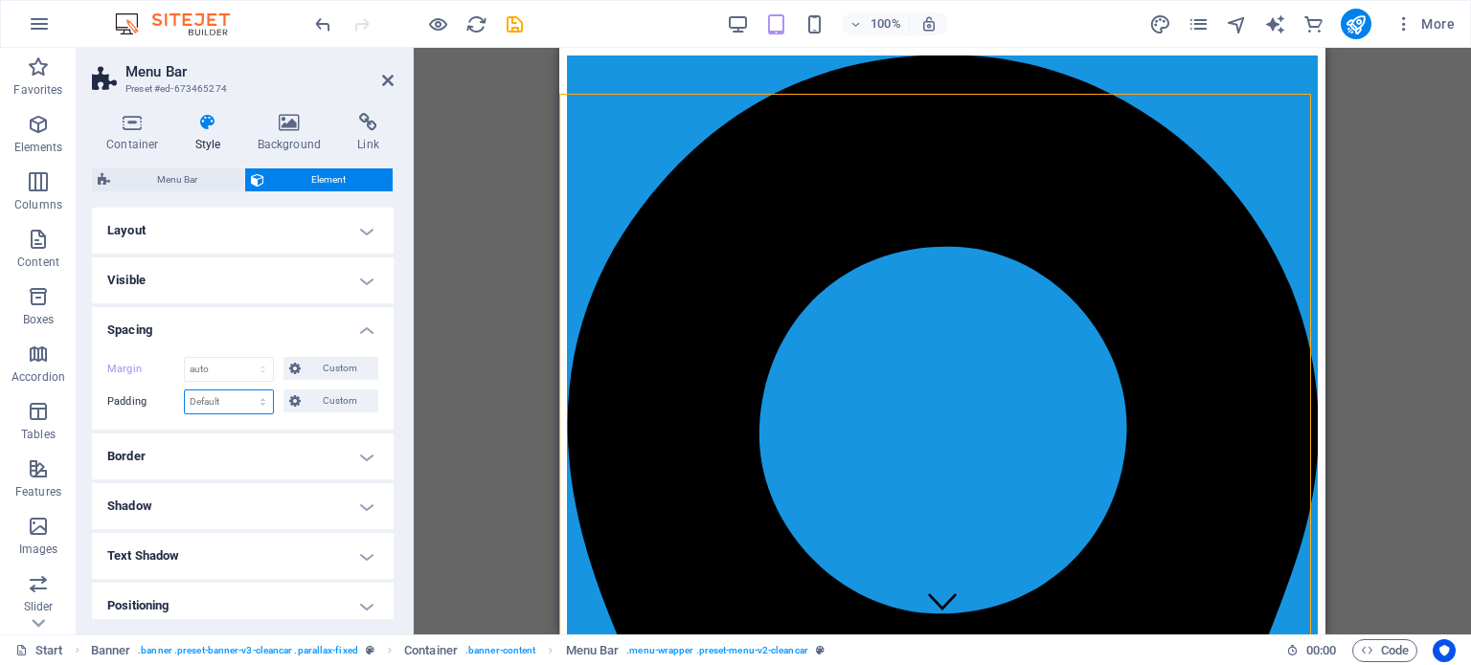
click at [236, 406] on select "Default px rem % vh vw Custom" at bounding box center [229, 402] width 88 height 23
select select "px"
click at [244, 391] on select "Default px rem % vh vw Custom" at bounding box center [229, 402] width 88 height 23
click at [204, 392] on input "100" at bounding box center [229, 402] width 88 height 23
type input "10"
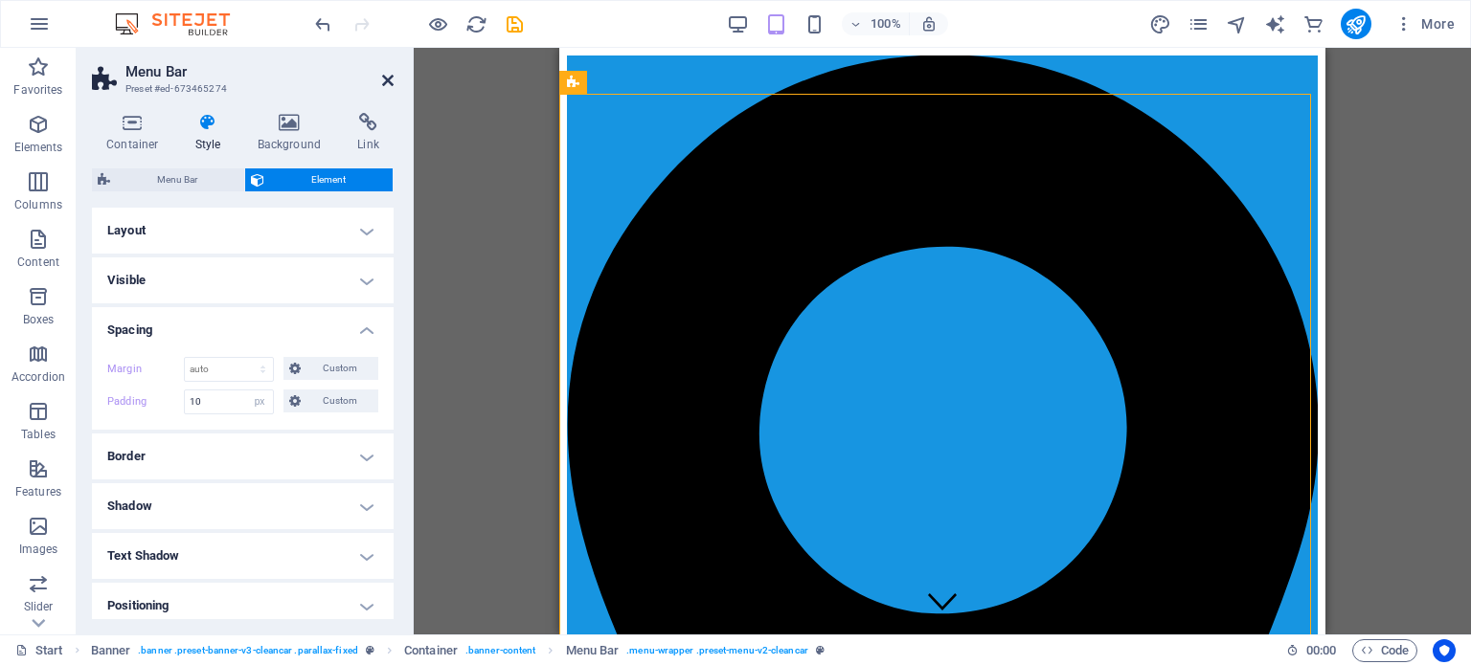
click at [390, 80] on icon at bounding box center [387, 80] width 11 height 15
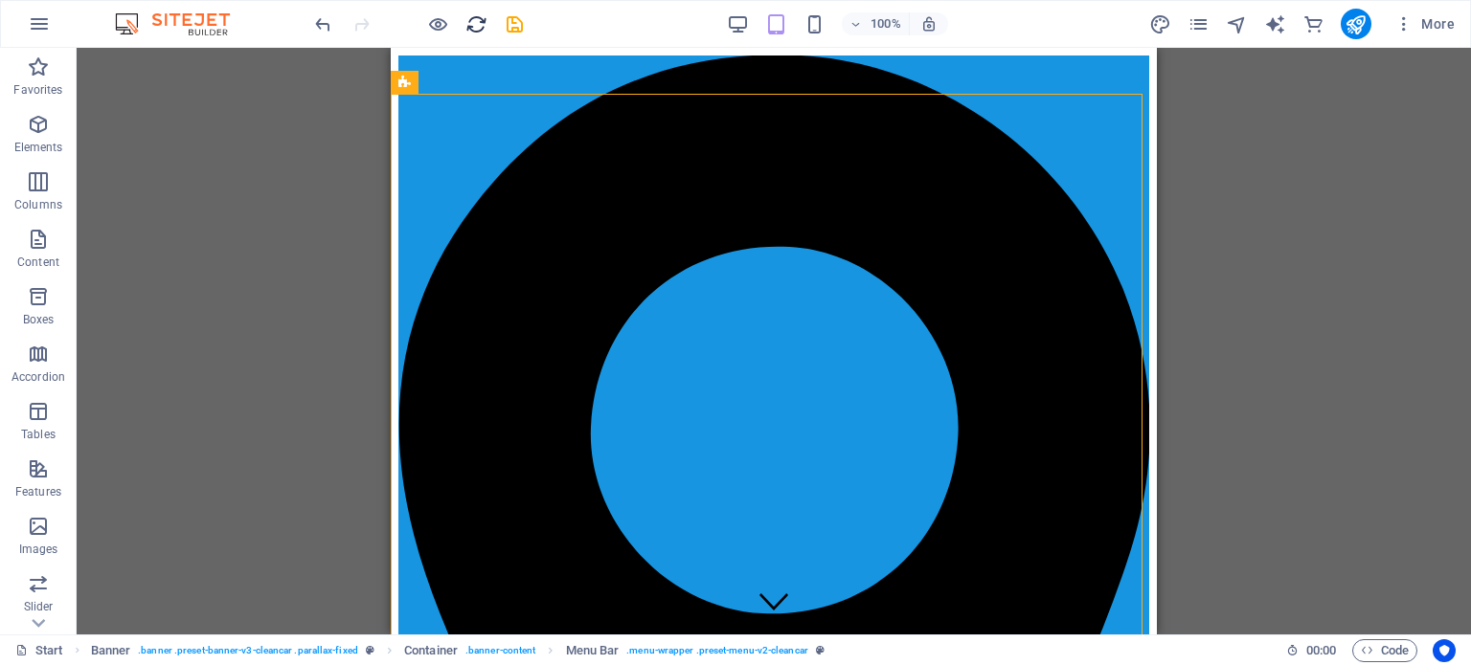
click at [469, 15] on icon "reload" at bounding box center [476, 24] width 22 height 22
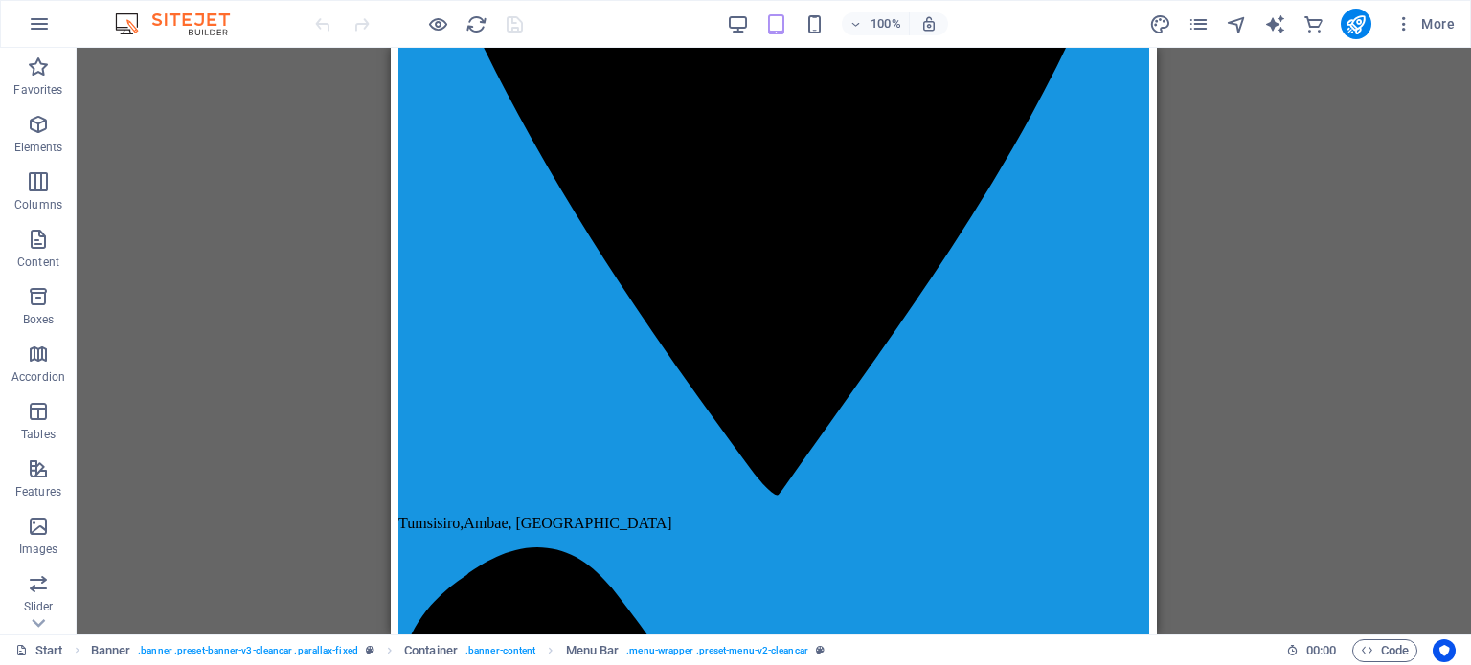
scroll to position [670, 0]
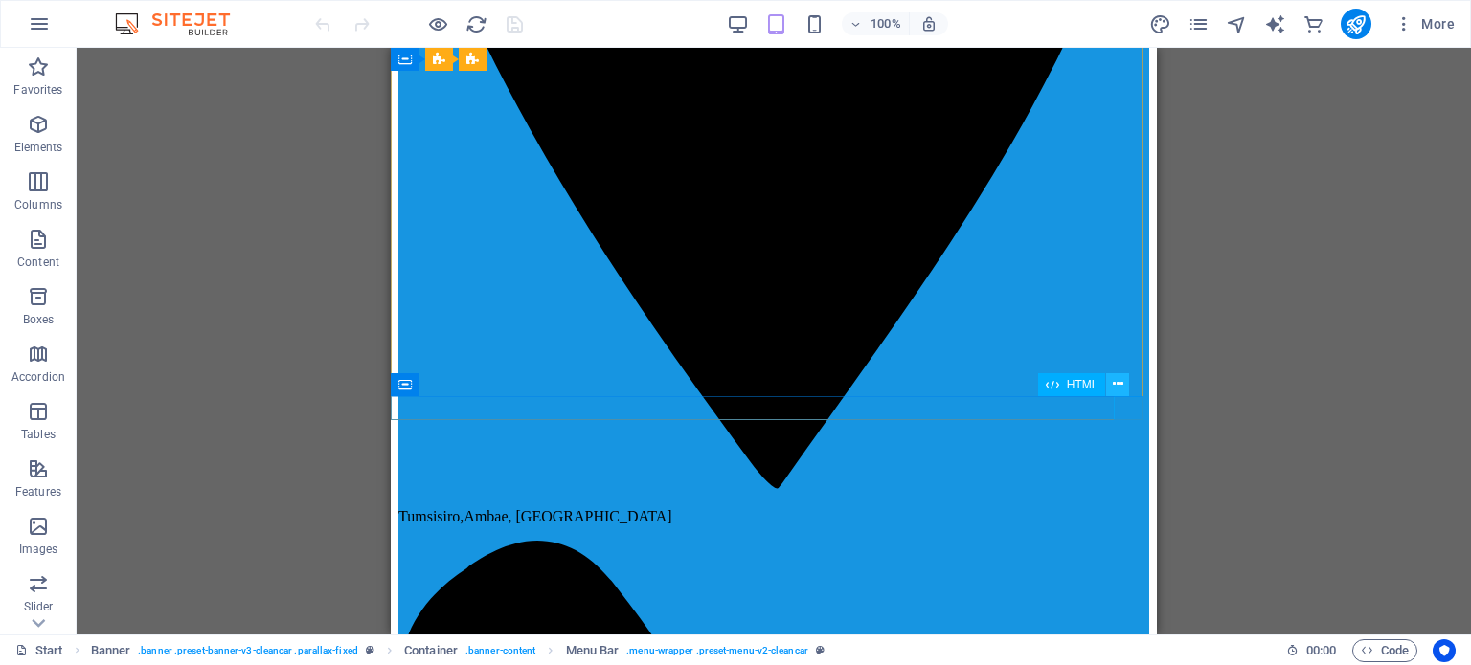
click at [1116, 386] on icon at bounding box center [1118, 384] width 11 height 20
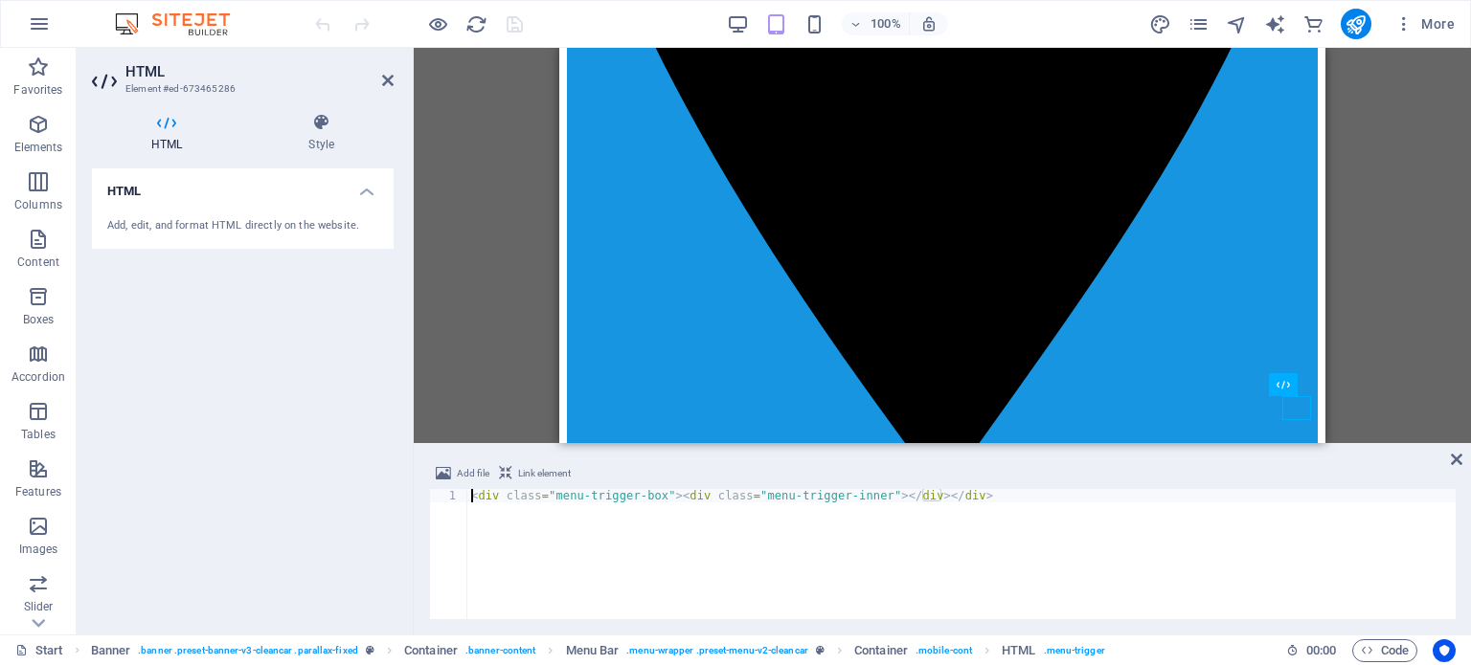
click at [540, 477] on span "Link element" at bounding box center [544, 473] width 53 height 23
click at [507, 467] on icon at bounding box center [505, 473] width 13 height 23
click at [525, 469] on span "Link element" at bounding box center [544, 473] width 53 height 23
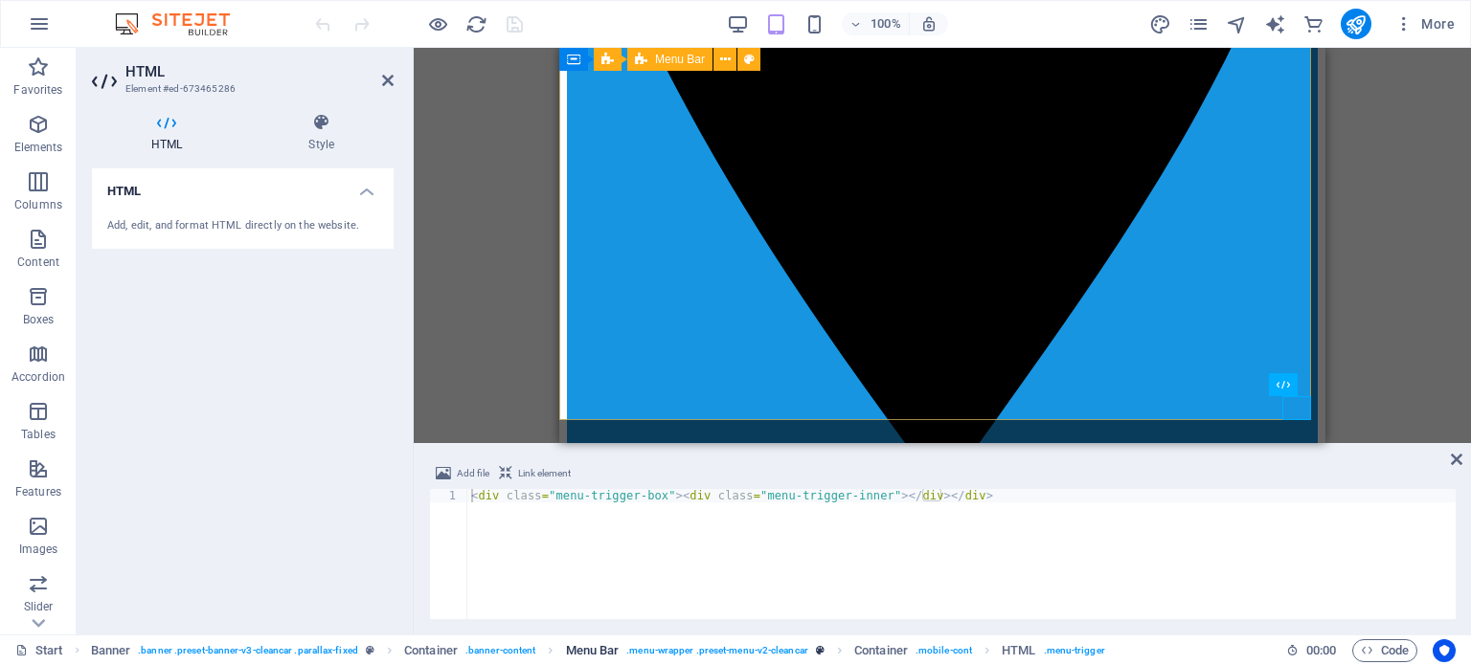
click at [675, 645] on span ". menu-wrapper .preset-menu-v2-cleancar" at bounding box center [717, 651] width 182 height 23
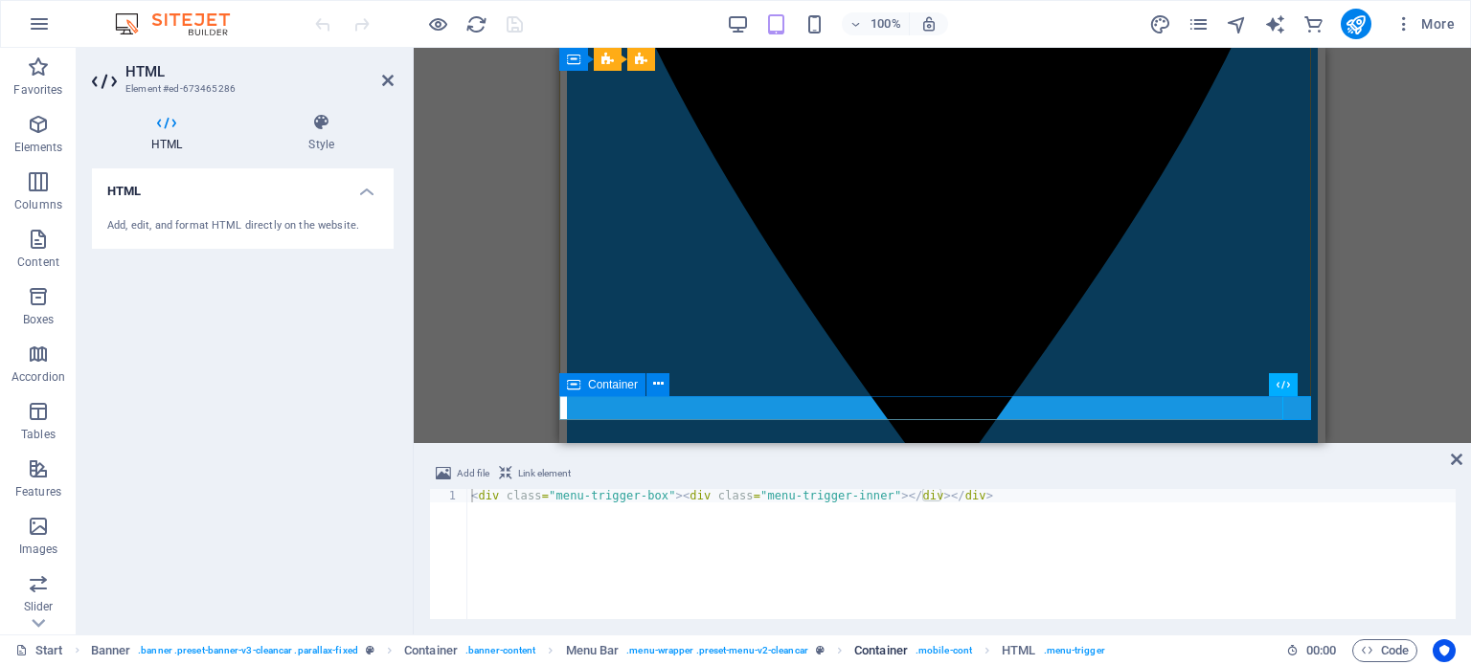
click at [953, 650] on span ". mobile-cont" at bounding box center [943, 651] width 56 height 23
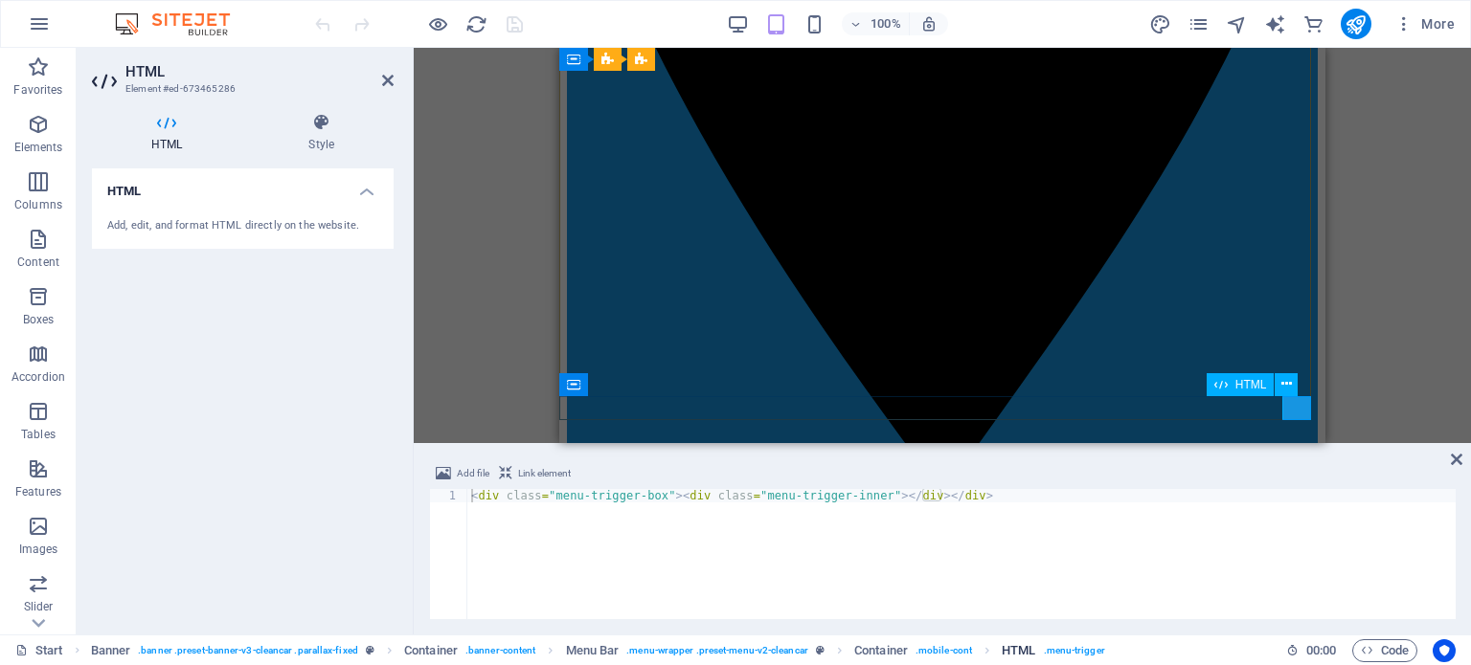
click at [1068, 650] on span ". menu-trigger" at bounding box center [1074, 651] width 61 height 23
click at [320, 135] on h4 "Style" at bounding box center [321, 133] width 145 height 40
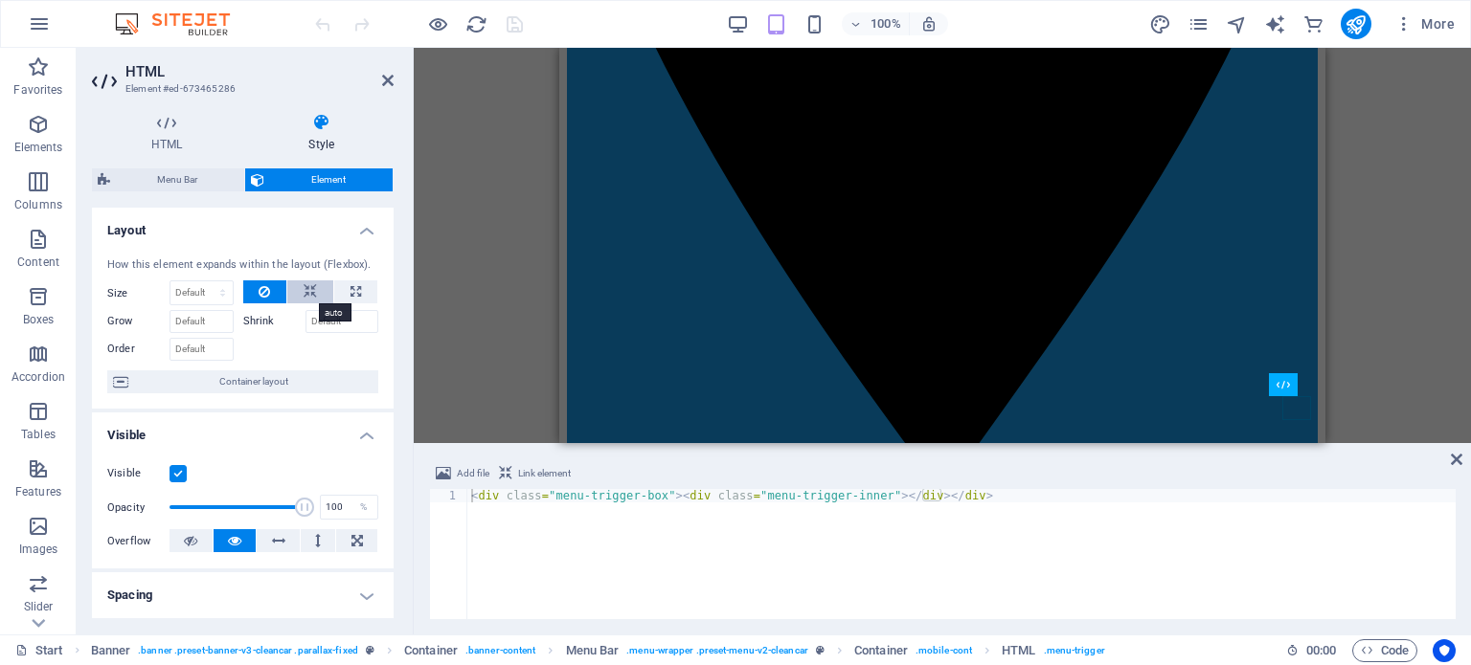
click at [306, 296] on icon at bounding box center [310, 292] width 13 height 23
click at [264, 282] on icon at bounding box center [264, 292] width 11 height 23
click at [212, 287] on select "Default auto px % 1/1 1/2 1/3 1/4 1/5 1/6 1/7 1/8 1/9 1/10" at bounding box center [201, 293] width 62 height 23
click at [170, 282] on select "Default auto px % 1/1 1/2 1/3 1/4 1/5 1/6 1/7 1/8 1/9 1/10" at bounding box center [201, 293] width 62 height 23
select select "DISABLED_OPTION_VALUE"
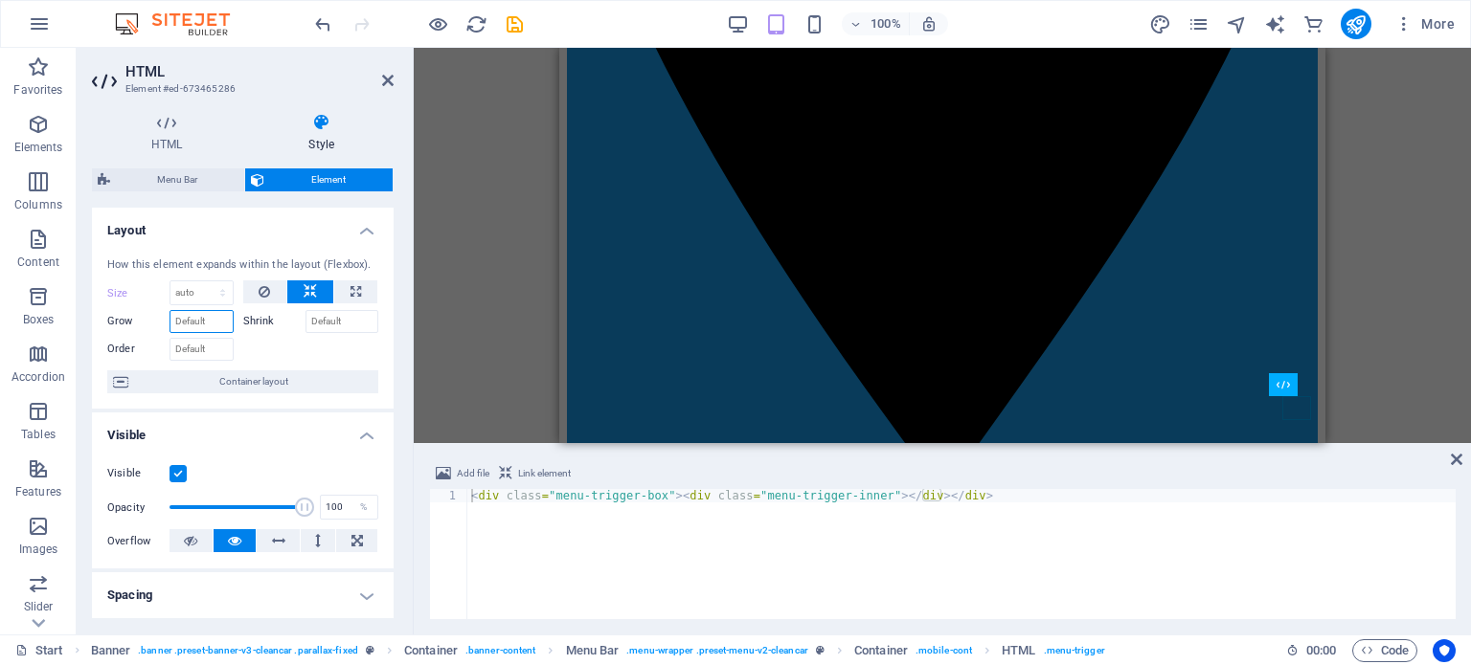
click at [194, 317] on input "Grow" at bounding box center [201, 321] width 64 height 23
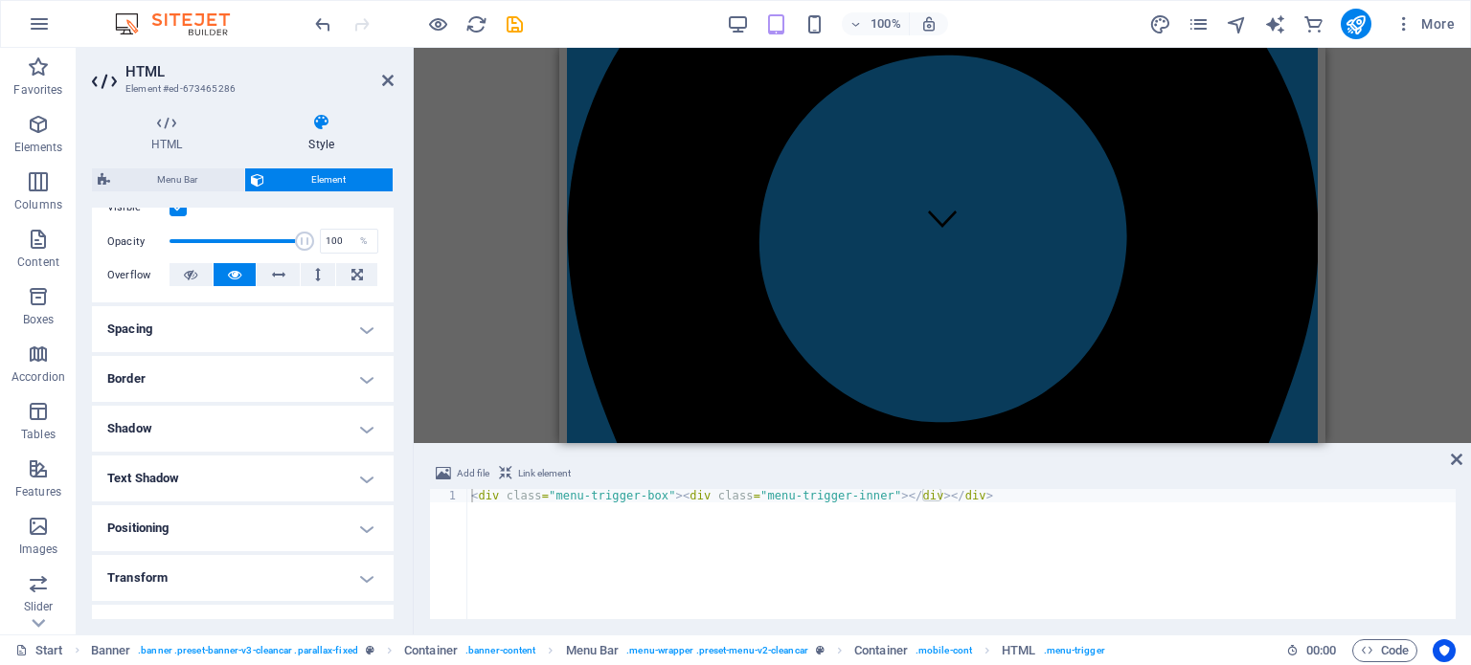
scroll to position [287, 0]
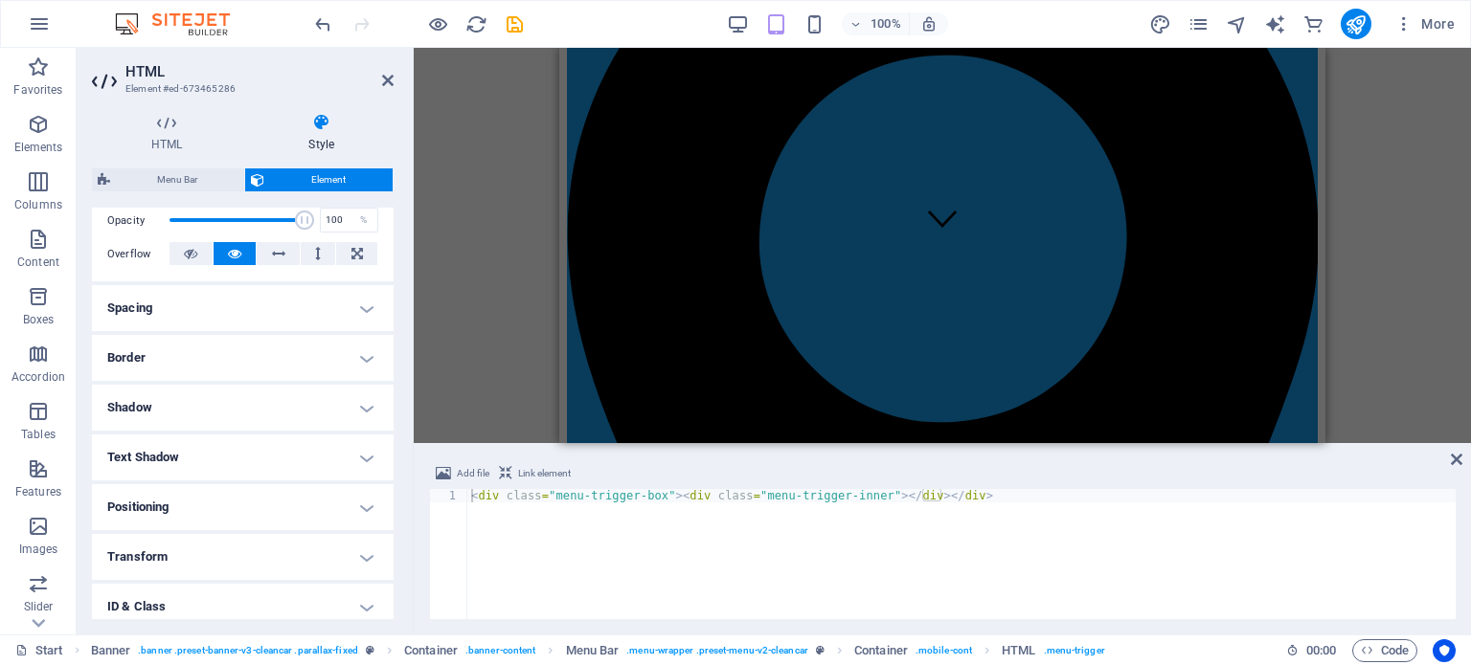
click at [358, 306] on h4 "Spacing" at bounding box center [243, 308] width 302 height 46
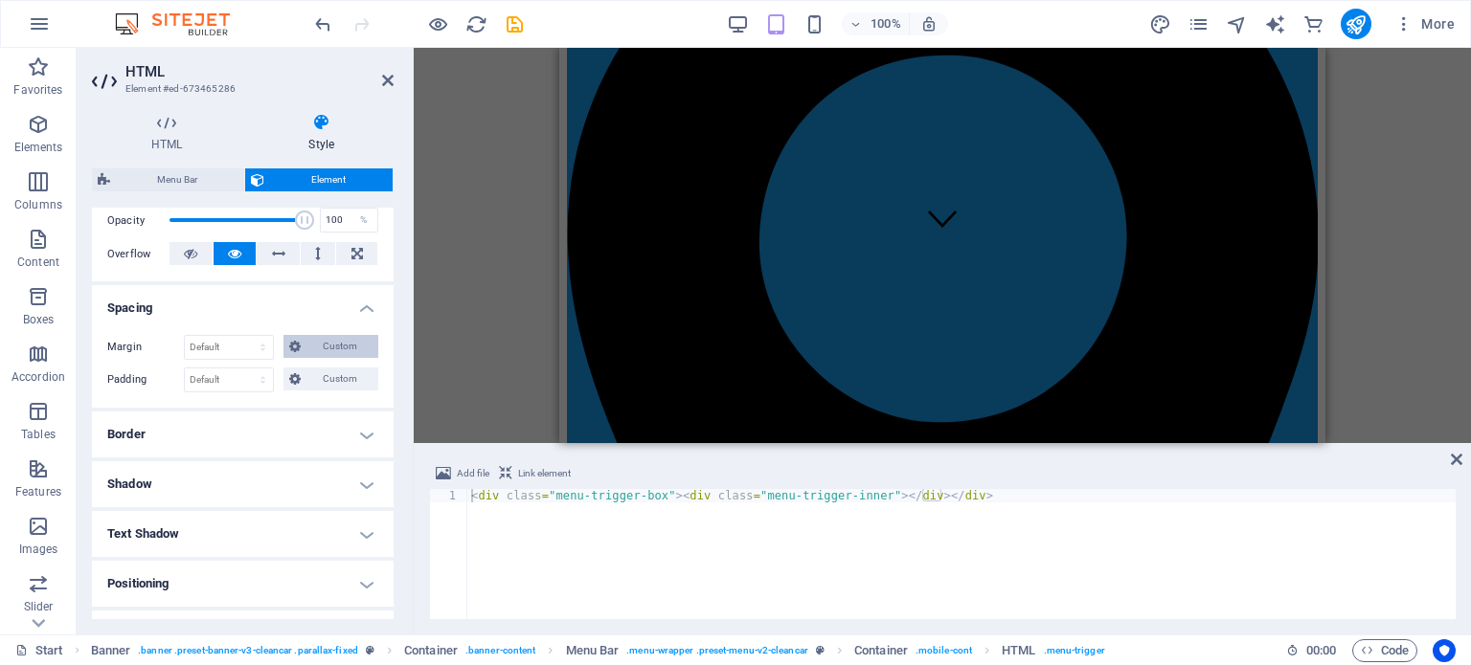
click at [334, 339] on span "Custom" at bounding box center [339, 346] width 66 height 23
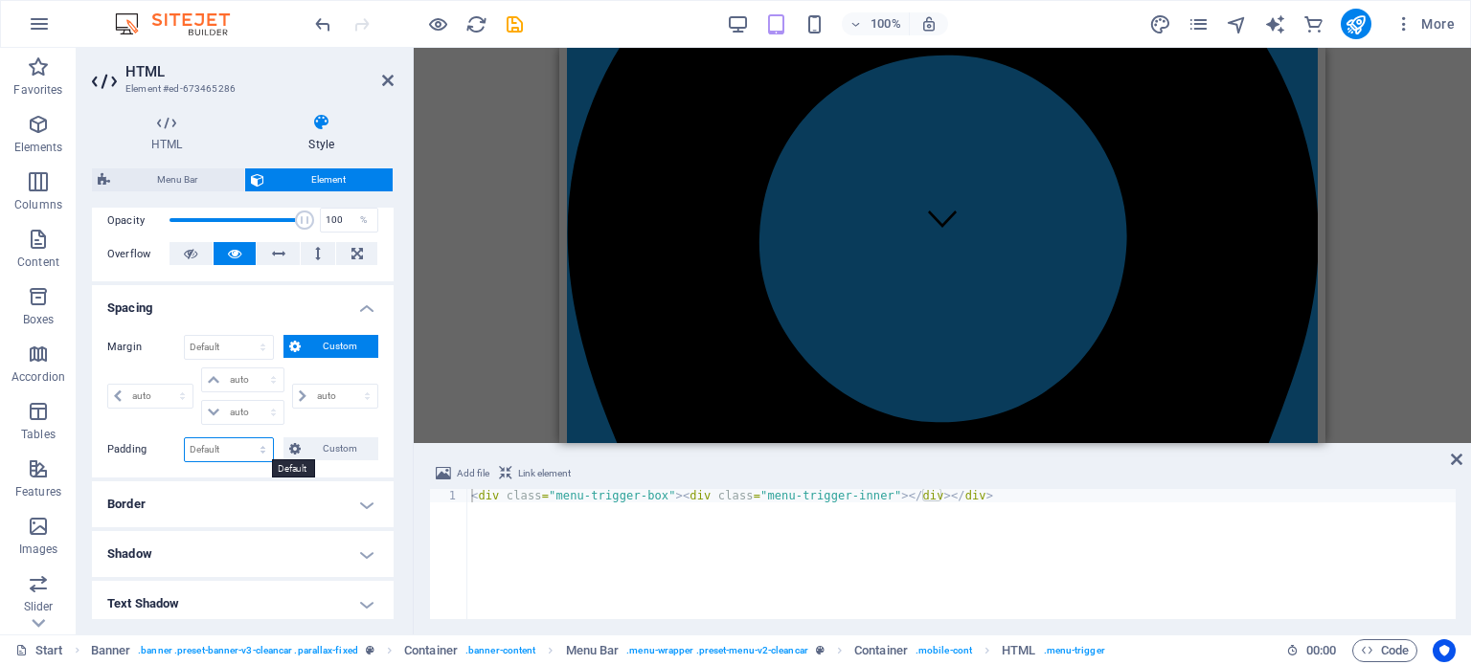
click at [222, 444] on select "Default px rem % vh vw Custom" at bounding box center [229, 450] width 88 height 23
select select "px"
click at [244, 439] on select "Default px rem % vh vw Custom" at bounding box center [229, 450] width 88 height 23
type input "0"
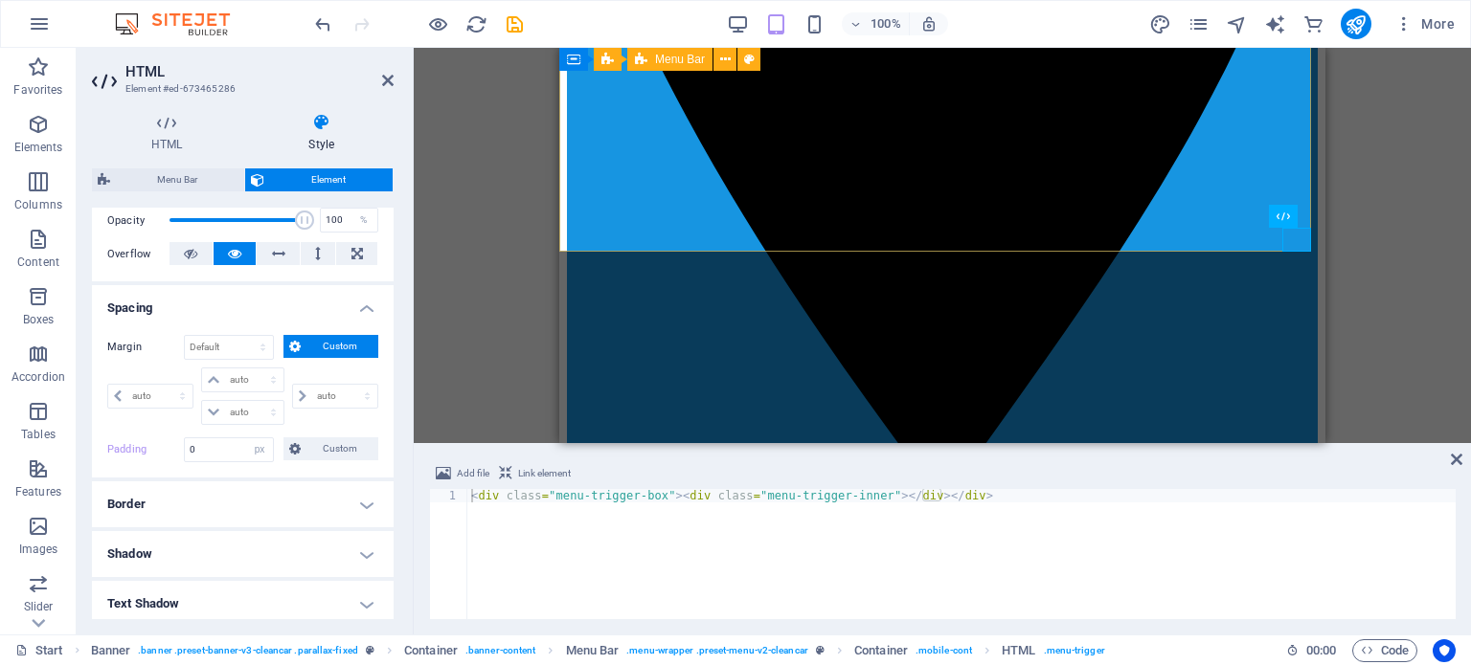
scroll to position [862, 0]
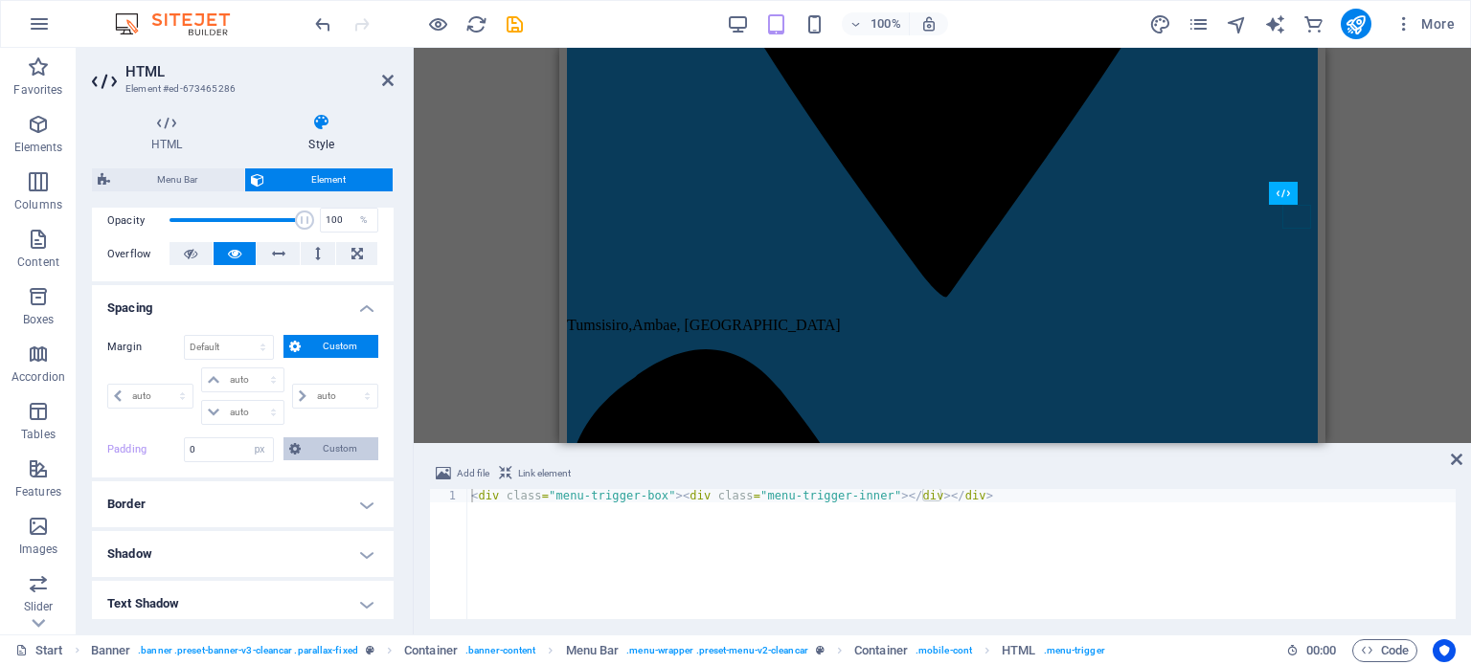
click at [354, 438] on span "Custom" at bounding box center [339, 449] width 66 height 23
click at [208, 446] on input "0" at bounding box center [229, 450] width 88 height 23
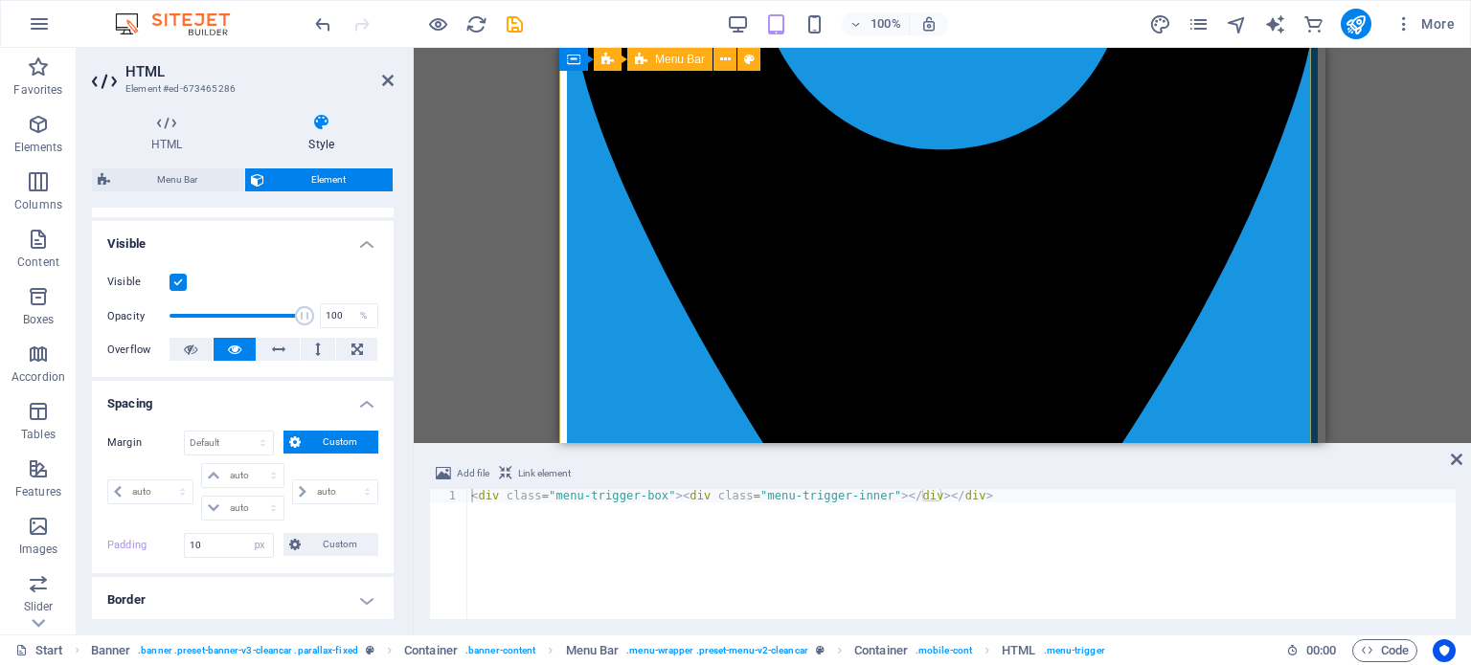
scroll to position [479, 0]
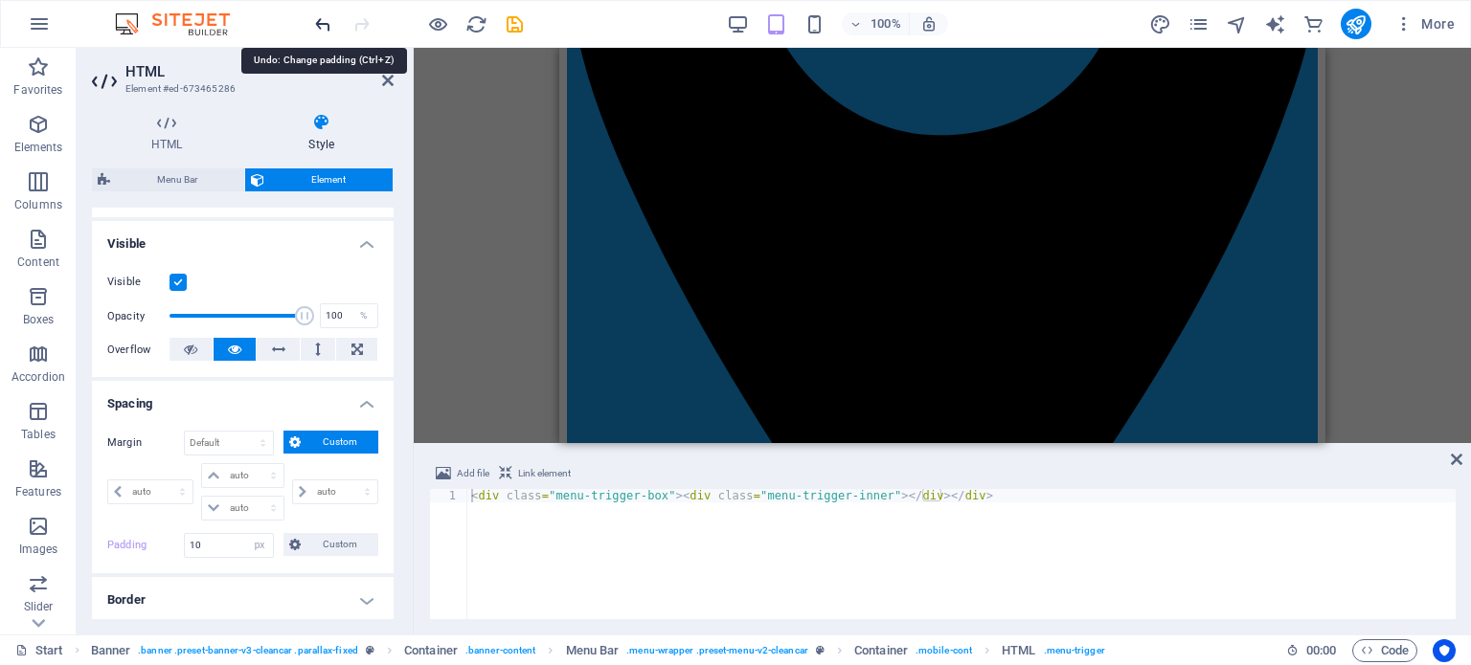
click at [318, 24] on icon "undo" at bounding box center [323, 24] width 22 height 22
type input "0"
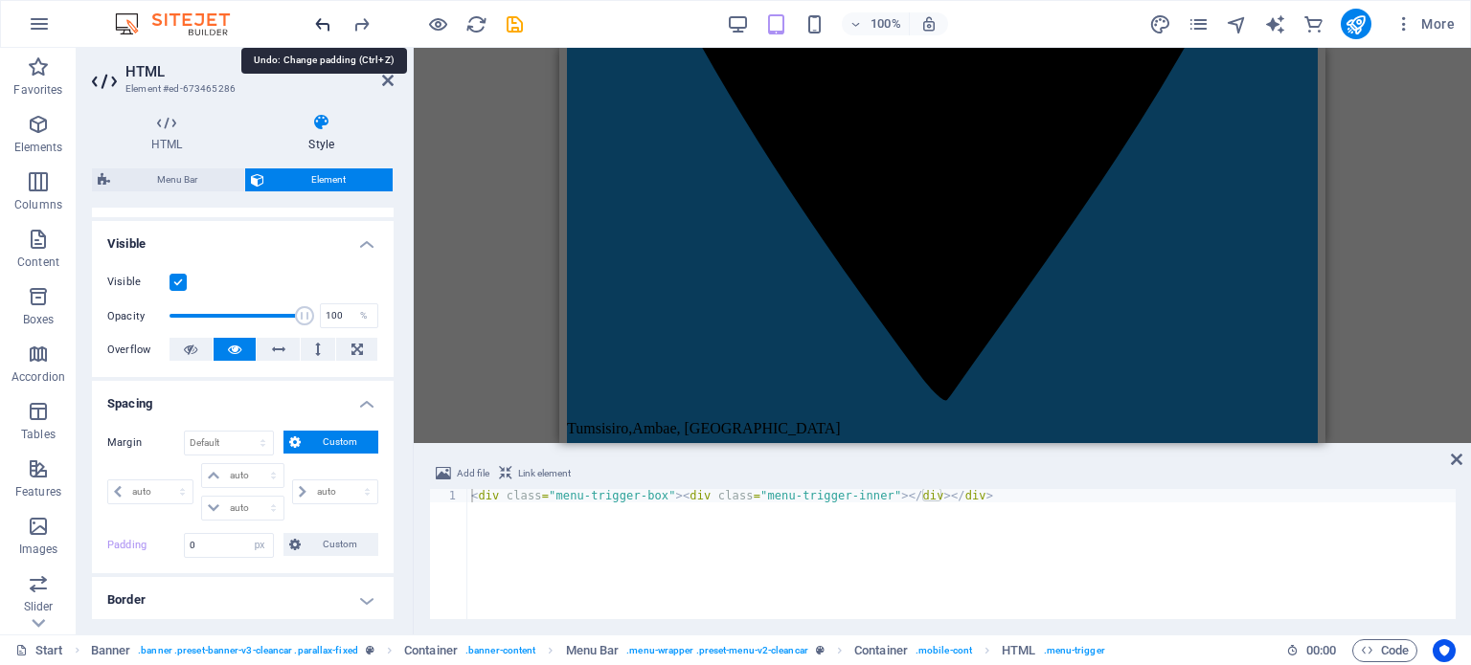
scroll to position [839, 0]
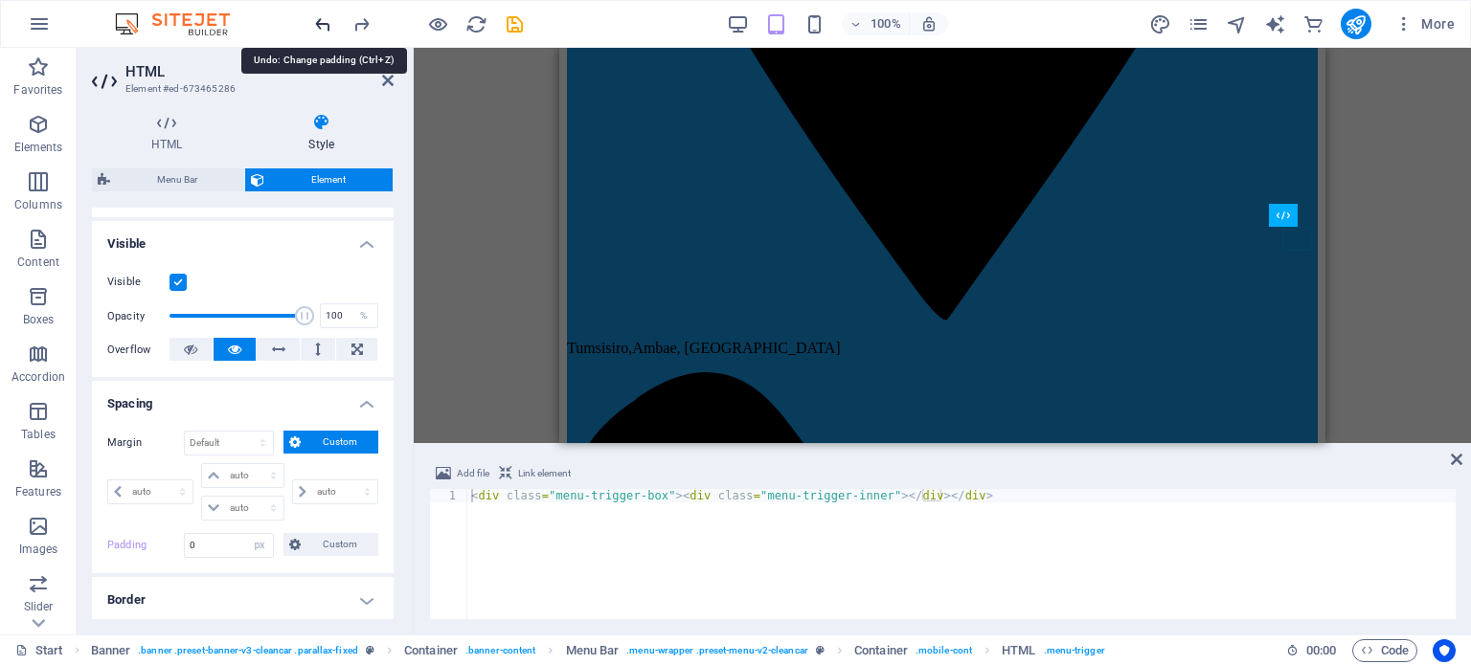
click at [318, 24] on icon "undo" at bounding box center [323, 24] width 22 height 22
select select "DISABLED_OPTION_VALUE"
click at [390, 79] on icon at bounding box center [387, 80] width 11 height 15
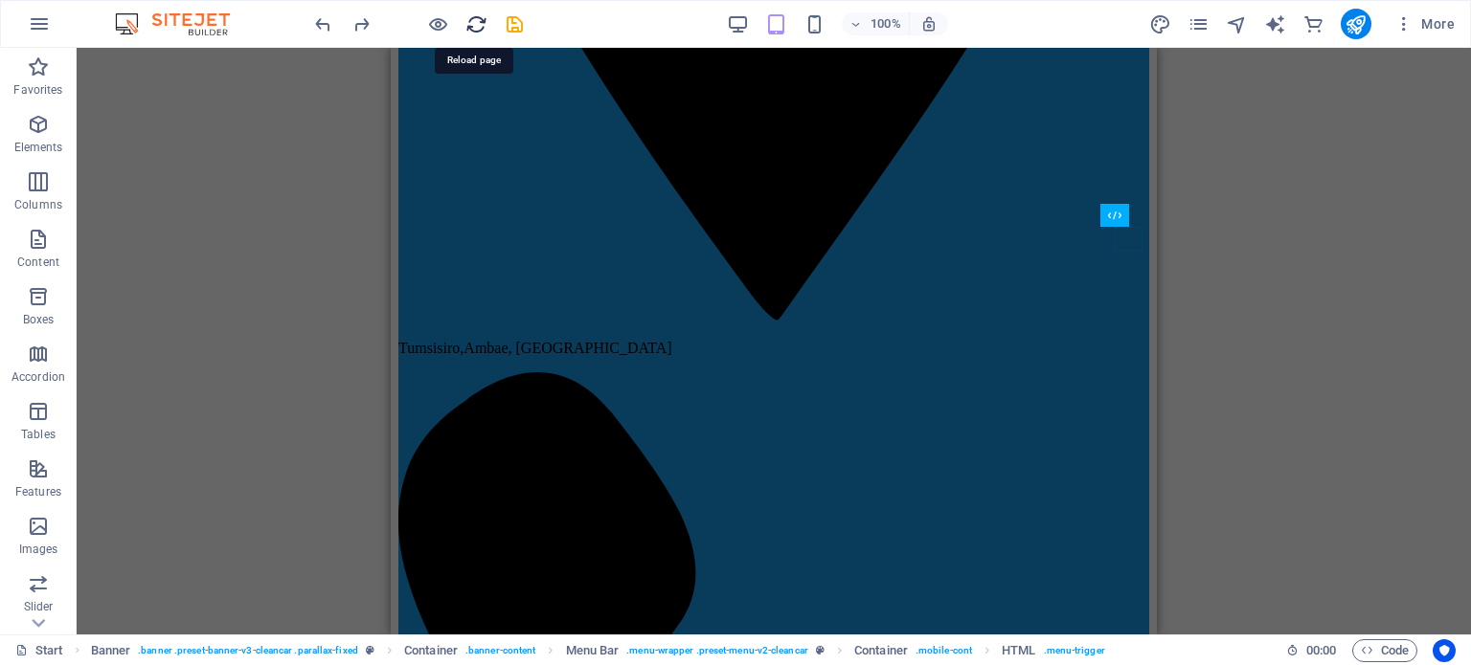
click at [468, 21] on icon "reload" at bounding box center [476, 24] width 22 height 22
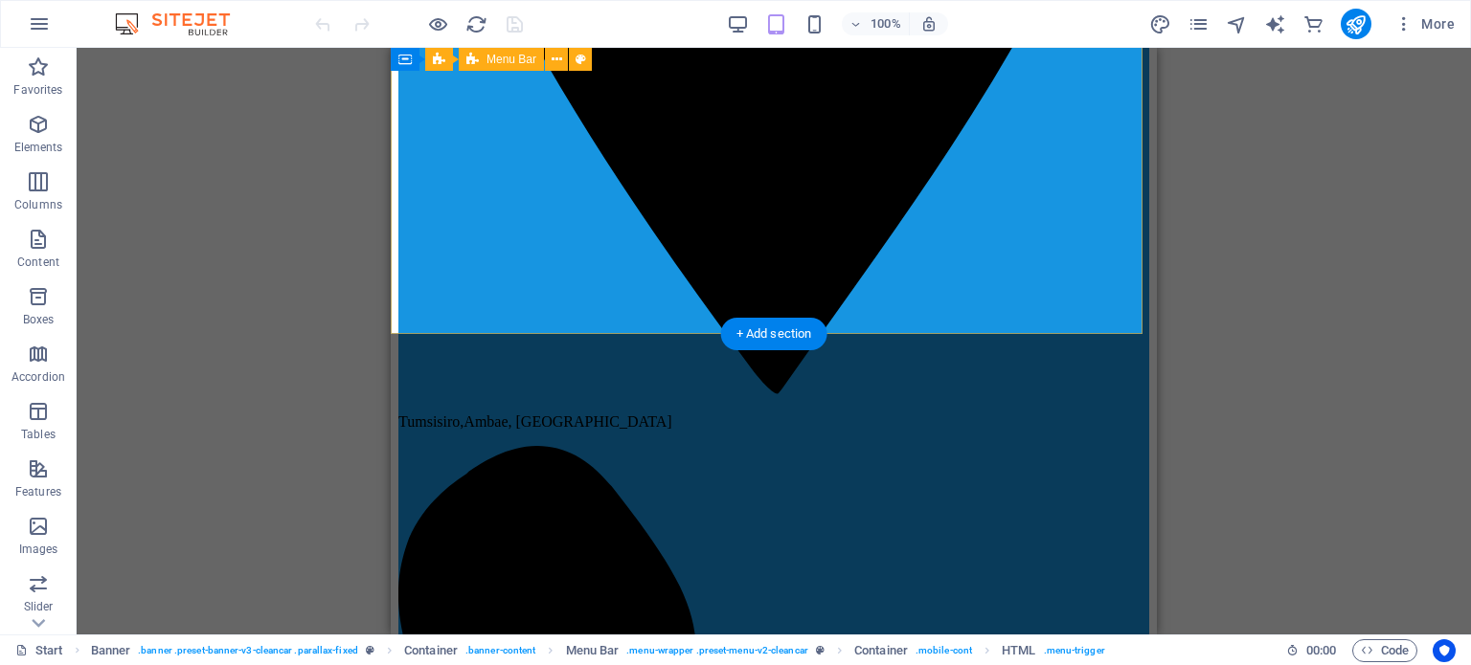
scroll to position [766, 0]
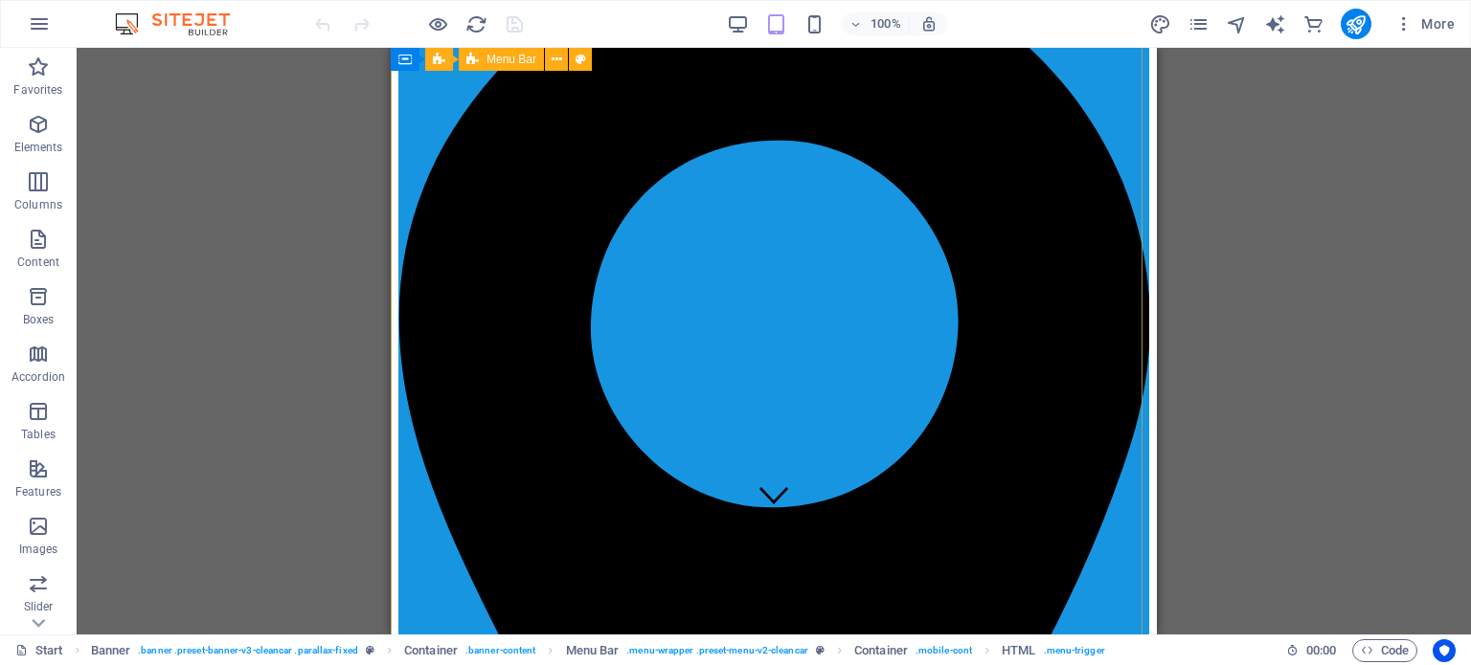
scroll to position [96, 0]
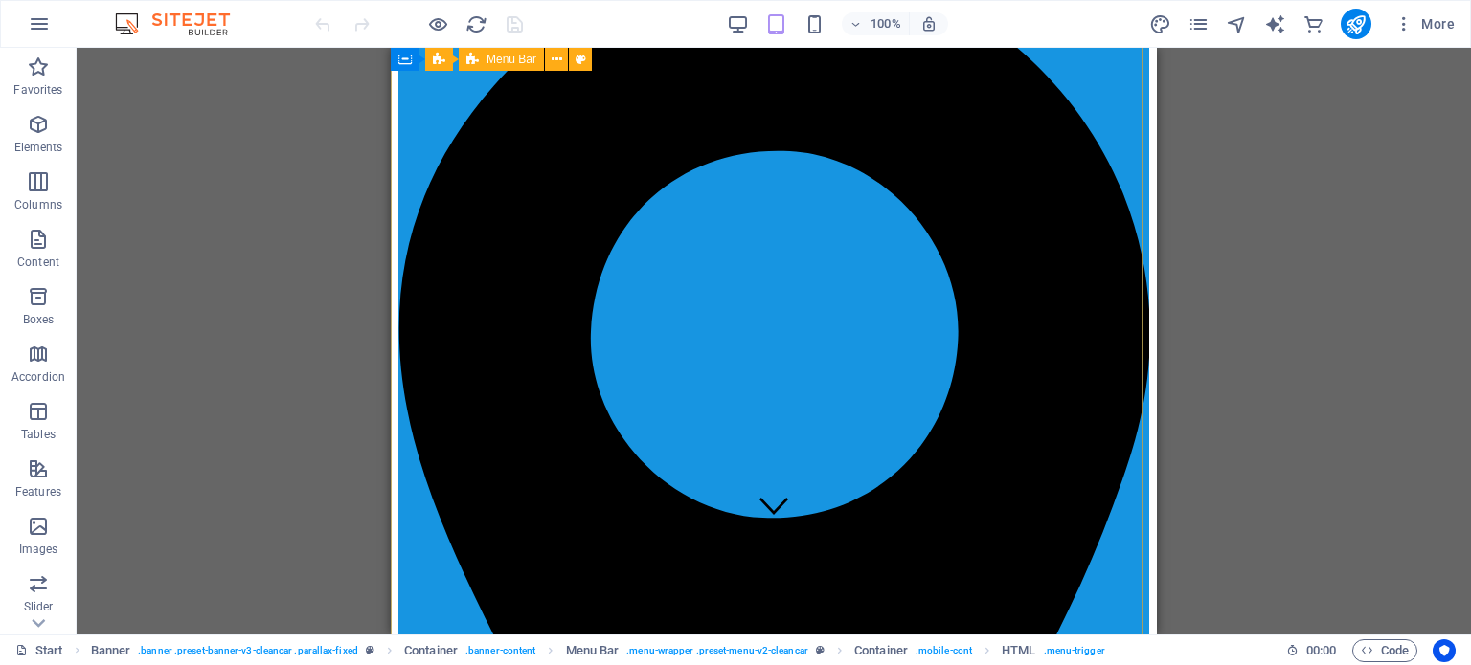
select select "px"
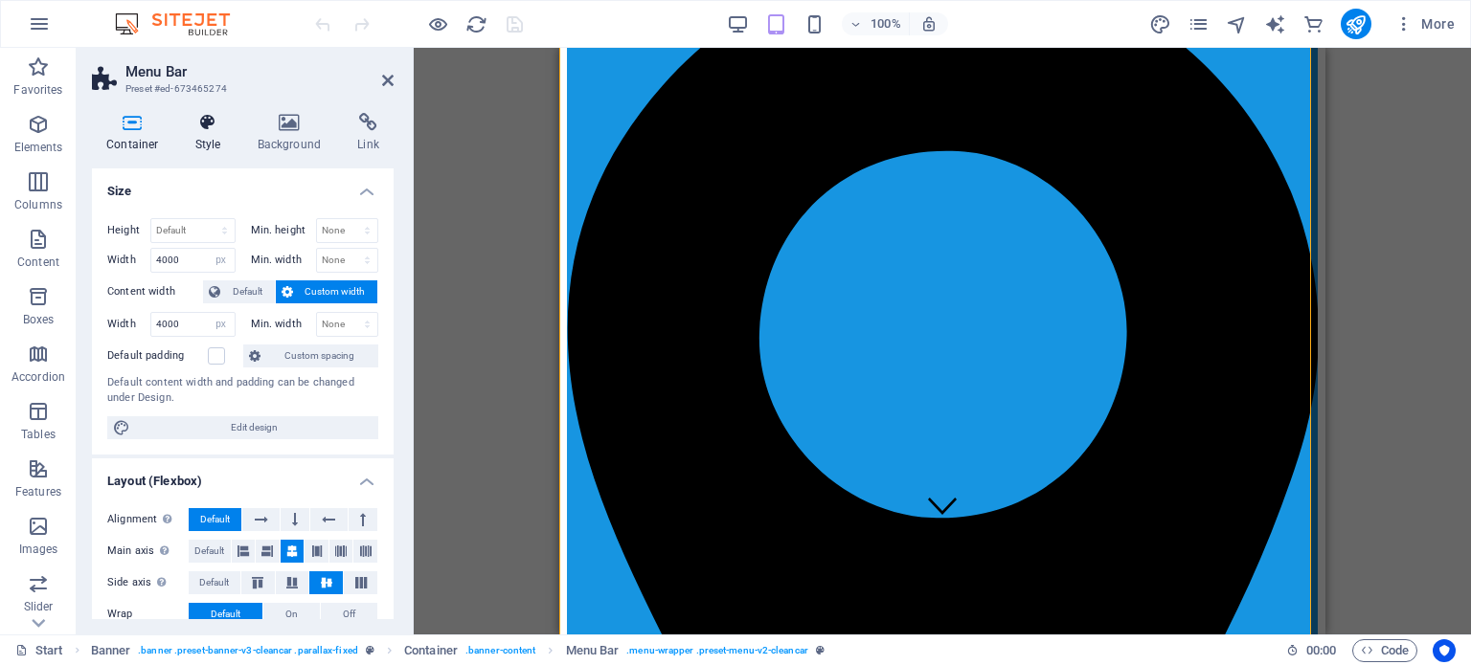
click at [205, 128] on icon at bounding box center [208, 122] width 55 height 19
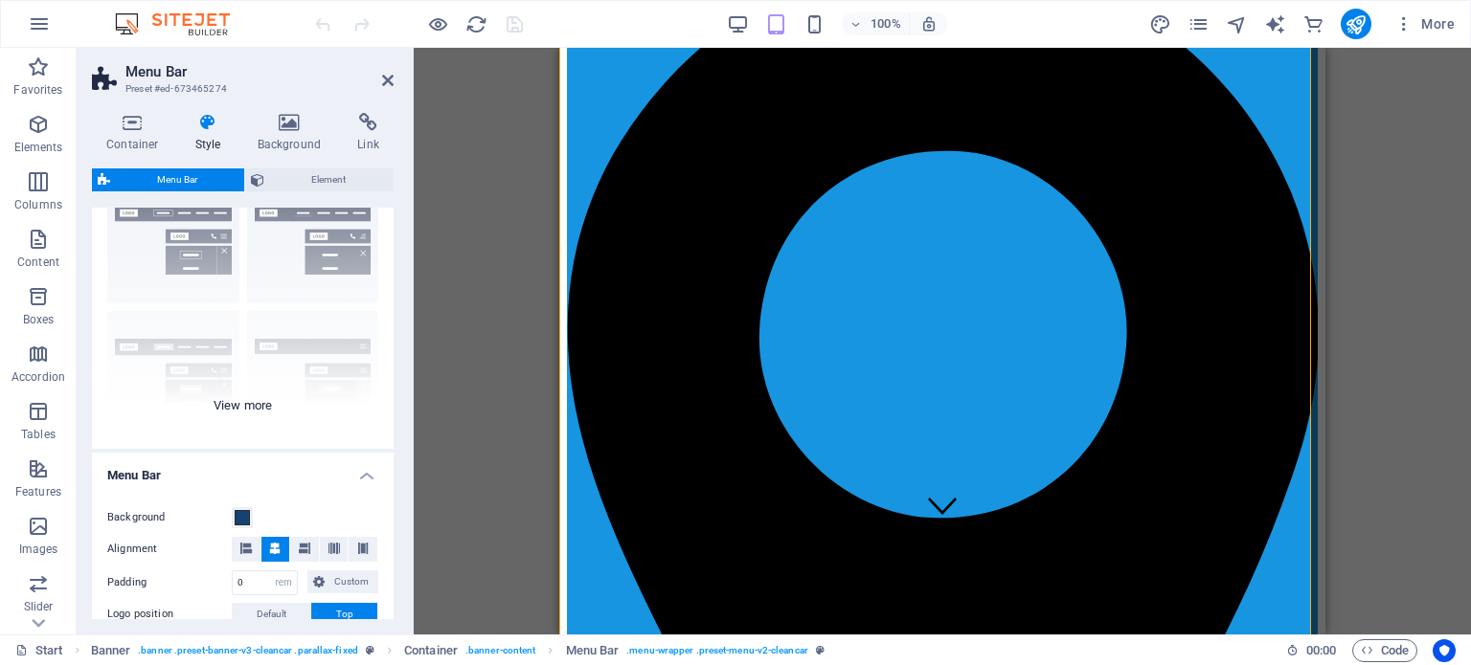
scroll to position [191, 0]
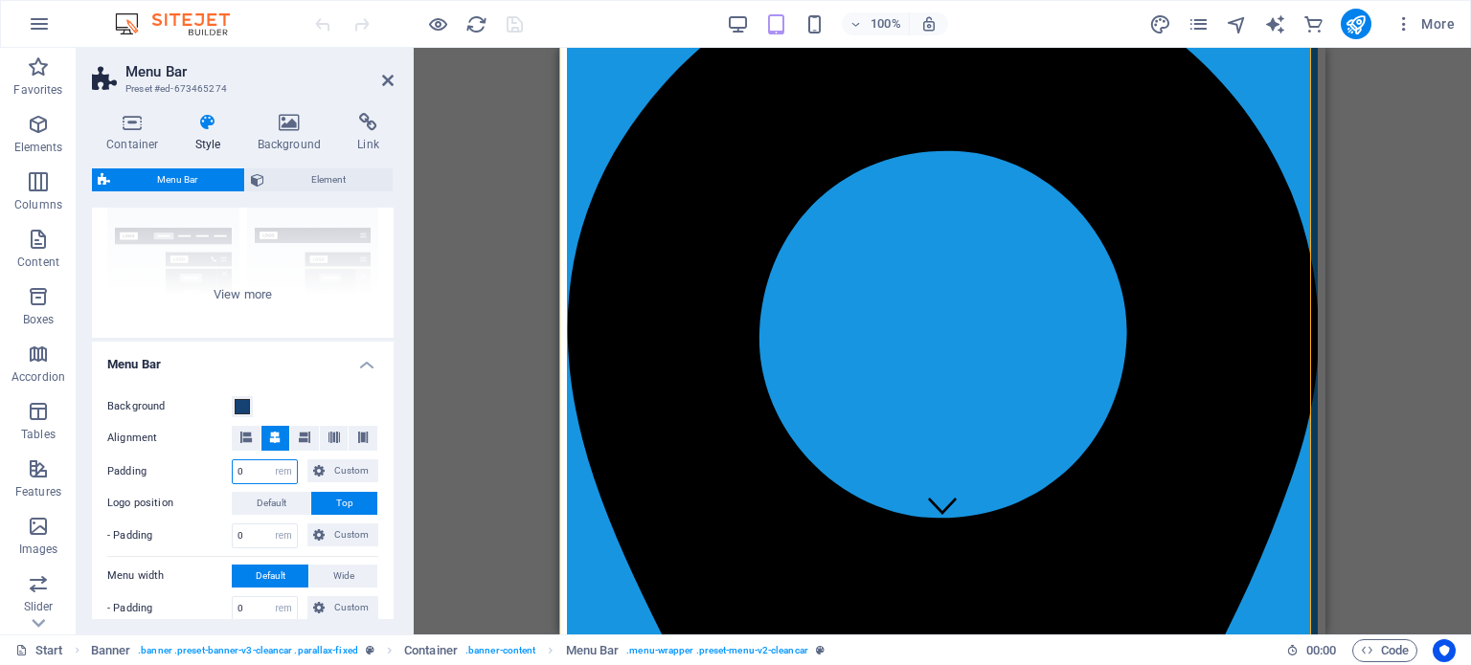
click at [251, 466] on input "0" at bounding box center [265, 472] width 64 height 23
click at [283, 470] on select "px rem % vh vw Custom" at bounding box center [283, 472] width 27 height 23
select select "%"
click at [270, 461] on select "px rem % vh vw Custom" at bounding box center [283, 472] width 27 height 23
type input "10"
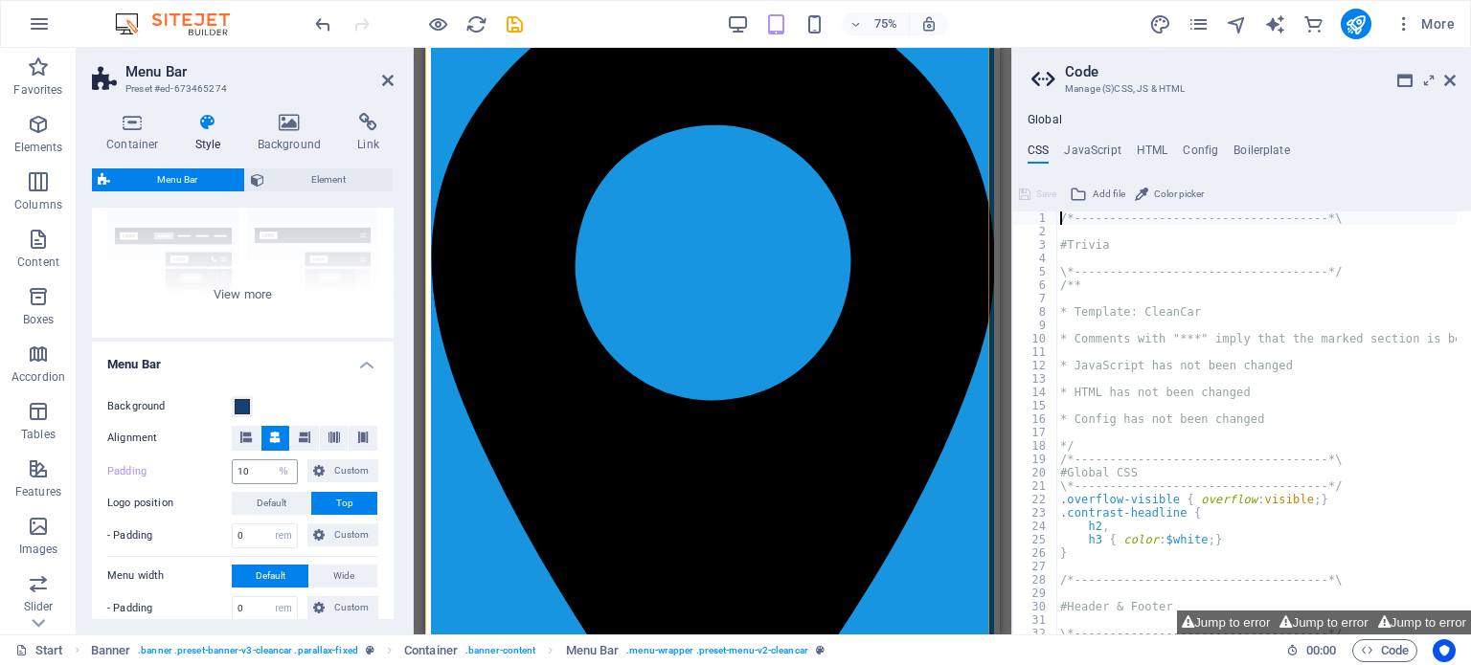
type textarea "/*------------------------------------*\"
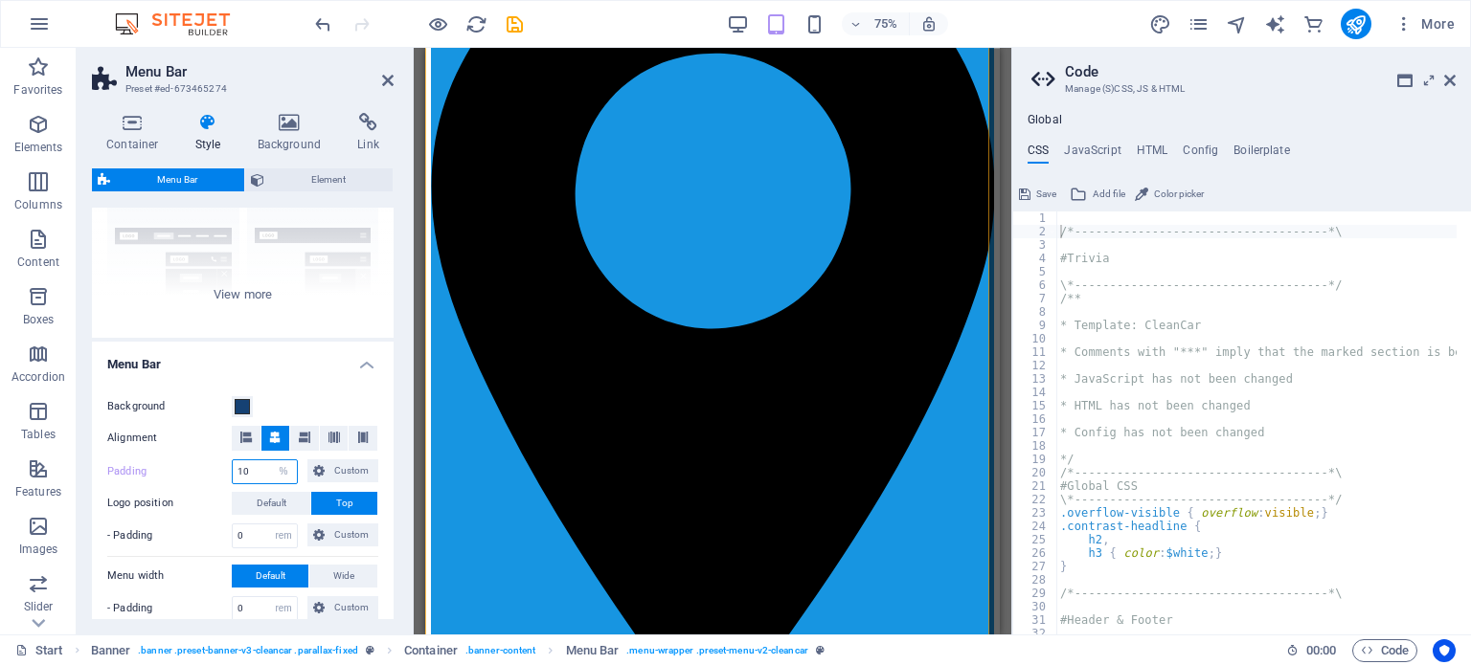
click at [251, 473] on input "10" at bounding box center [265, 472] width 64 height 23
type input "1"
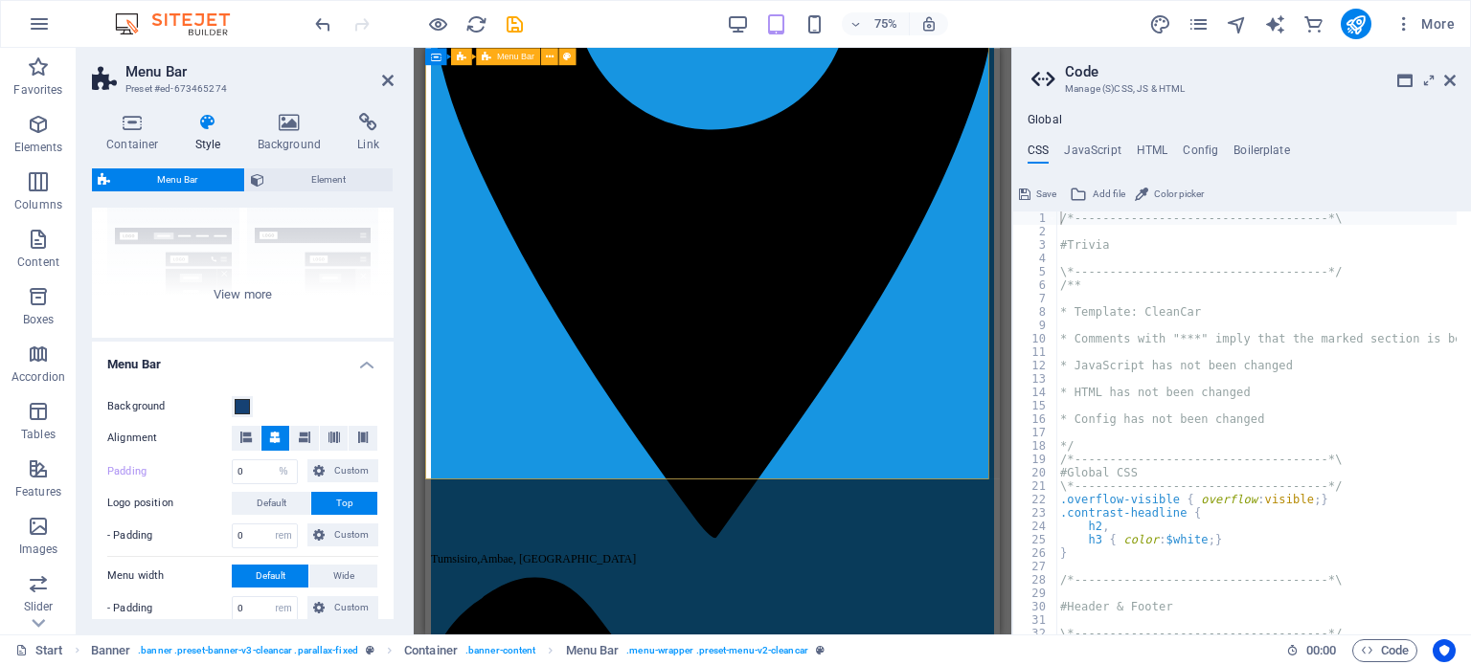
scroll to position [479, 0]
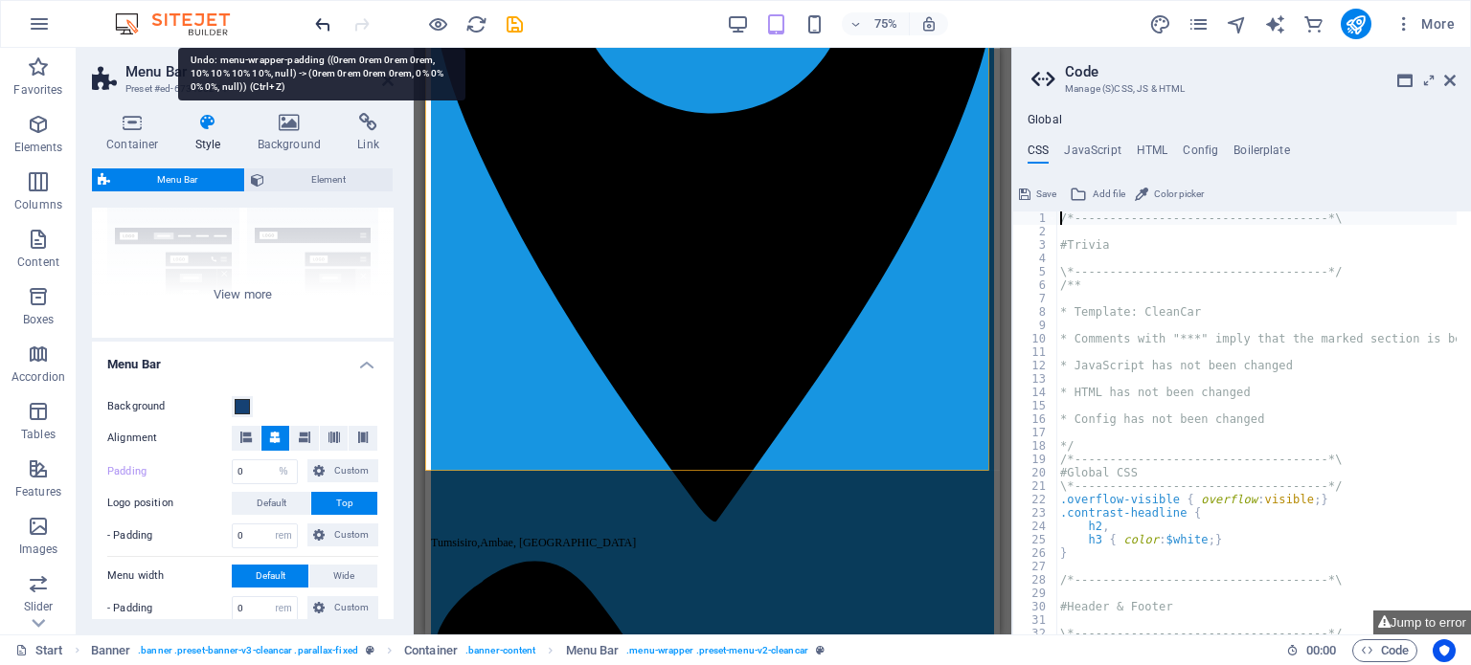
click at [326, 20] on icon "undo" at bounding box center [323, 24] width 22 height 22
type input "0"
select select "rem"
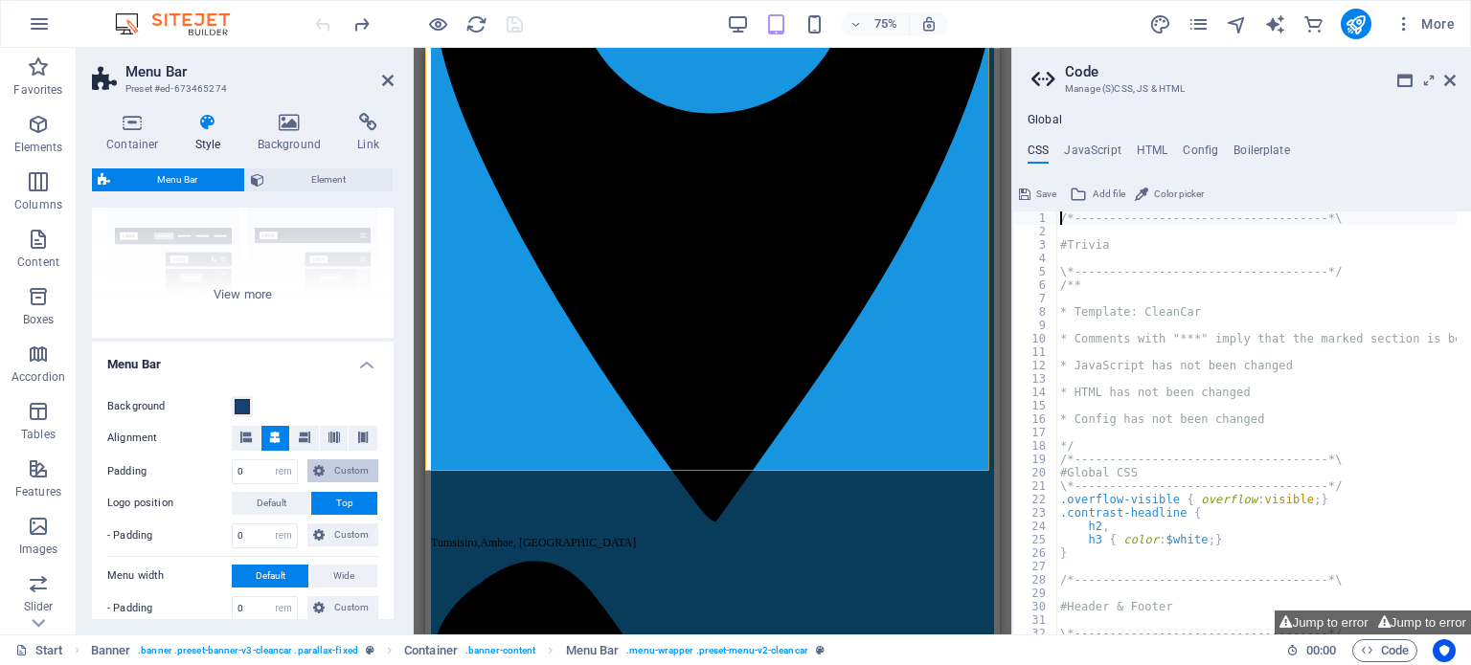
click at [349, 465] on span "Custom" at bounding box center [351, 471] width 42 height 23
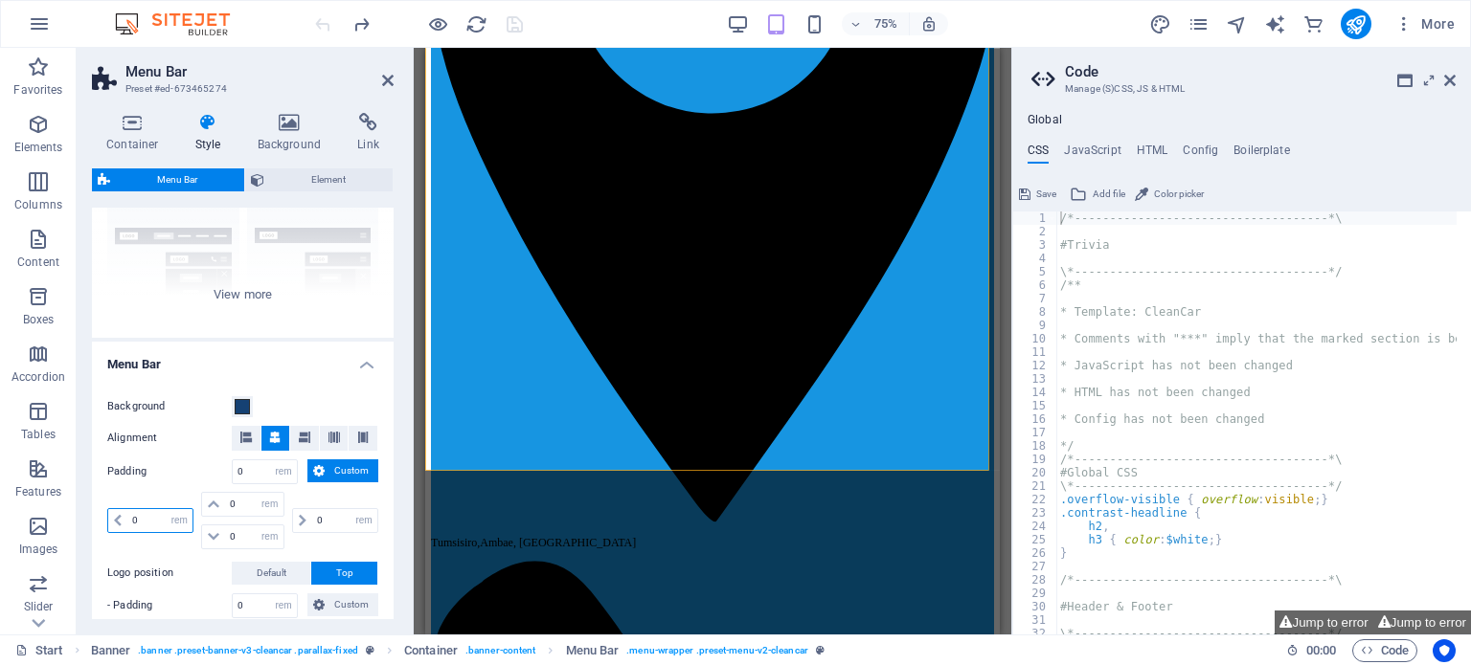
click at [146, 517] on input "0" at bounding box center [159, 520] width 65 height 23
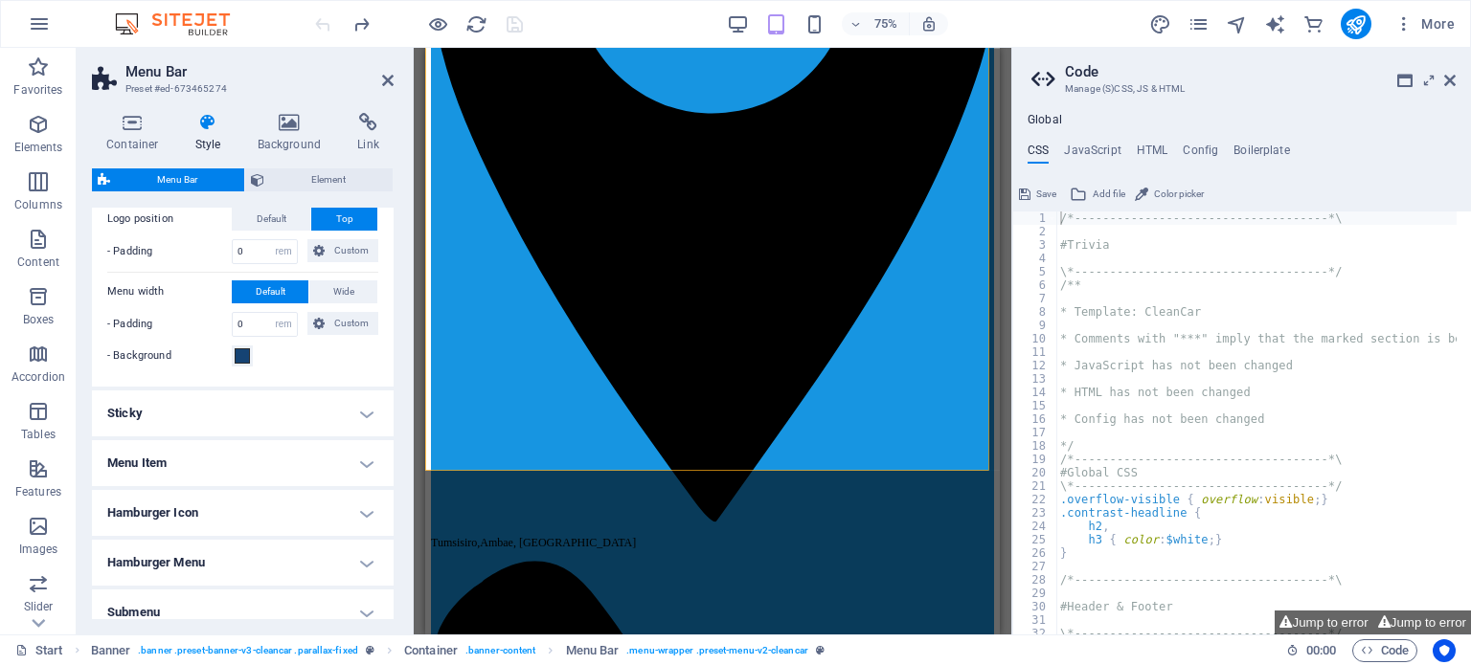
scroll to position [574, 0]
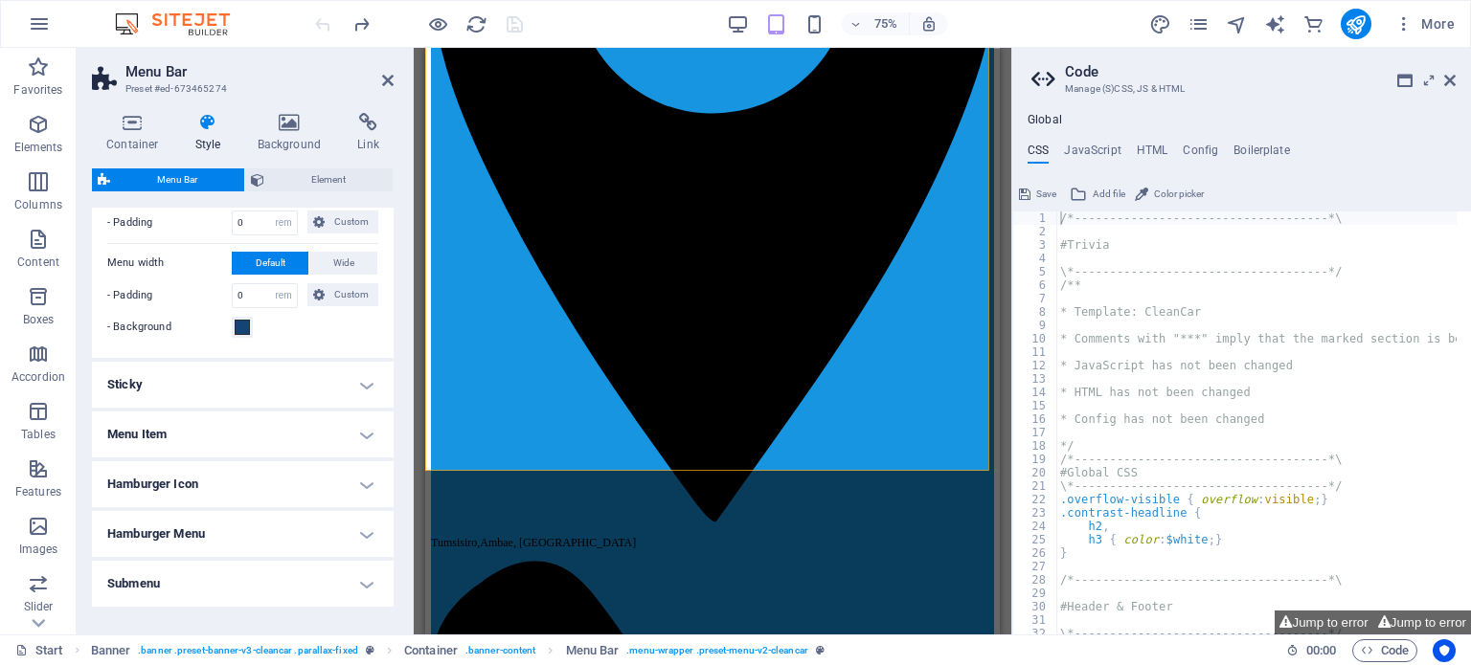
click at [356, 375] on h4 "Sticky" at bounding box center [243, 385] width 302 height 46
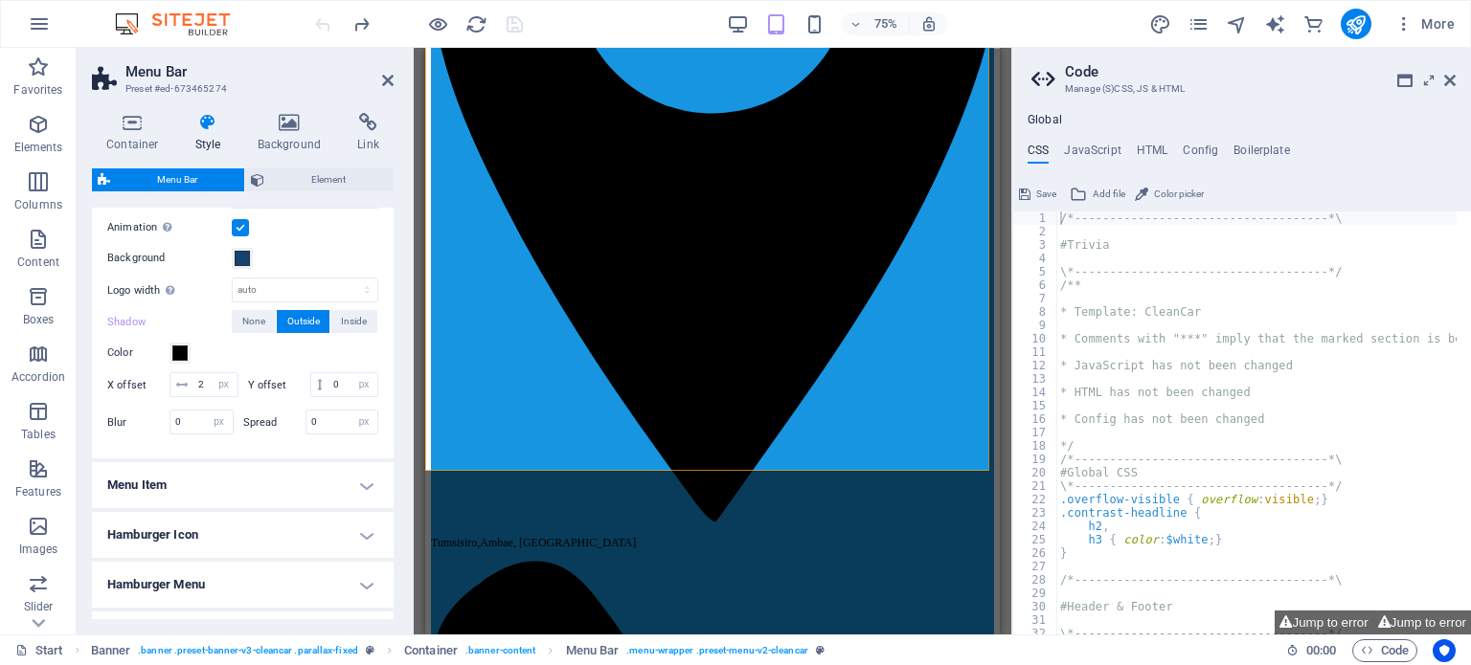
scroll to position [862, 0]
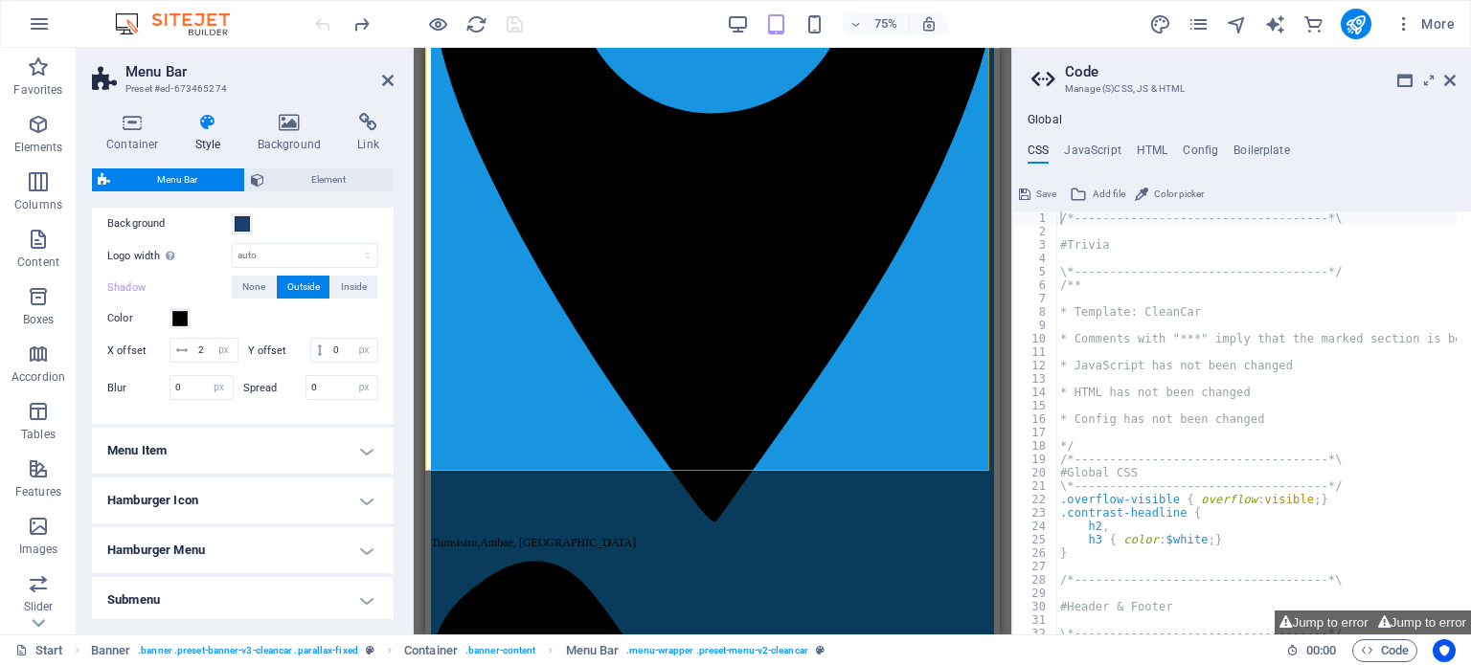
click at [351, 472] on h4 "Menu Item" at bounding box center [243, 451] width 302 height 46
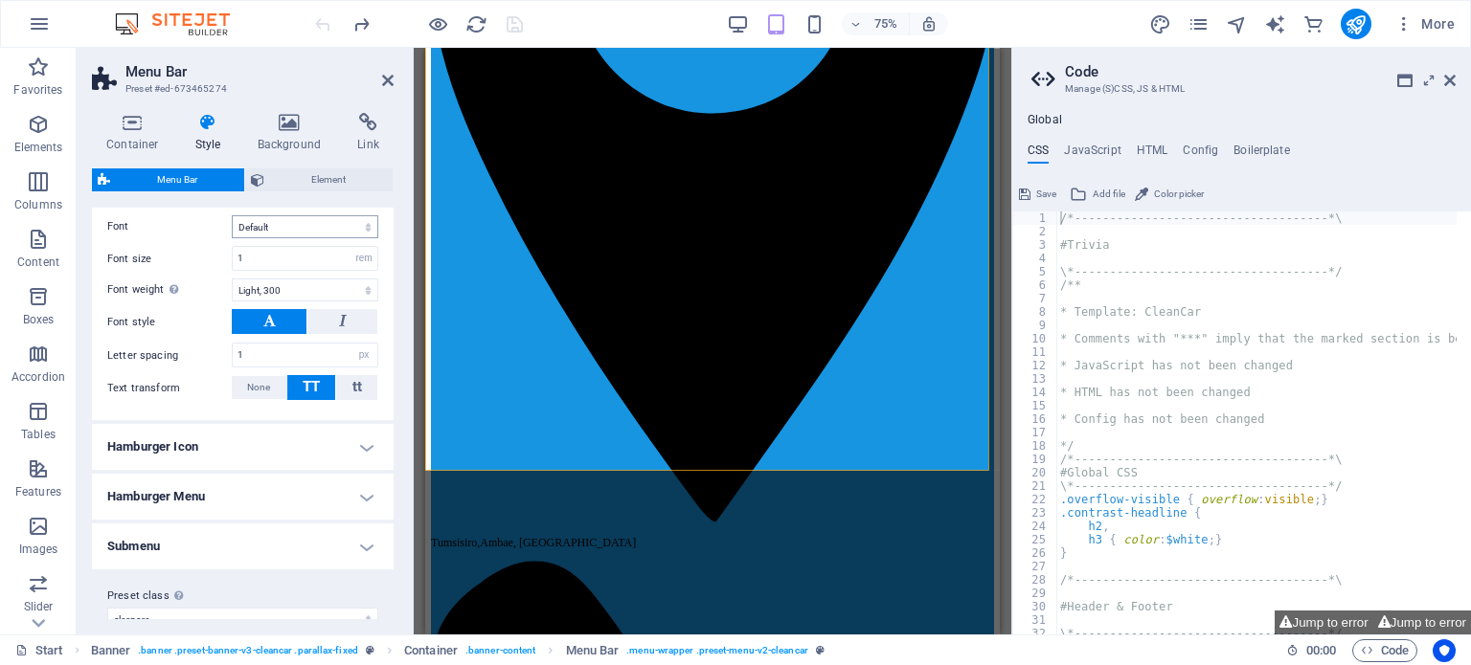
scroll to position [1525, 0]
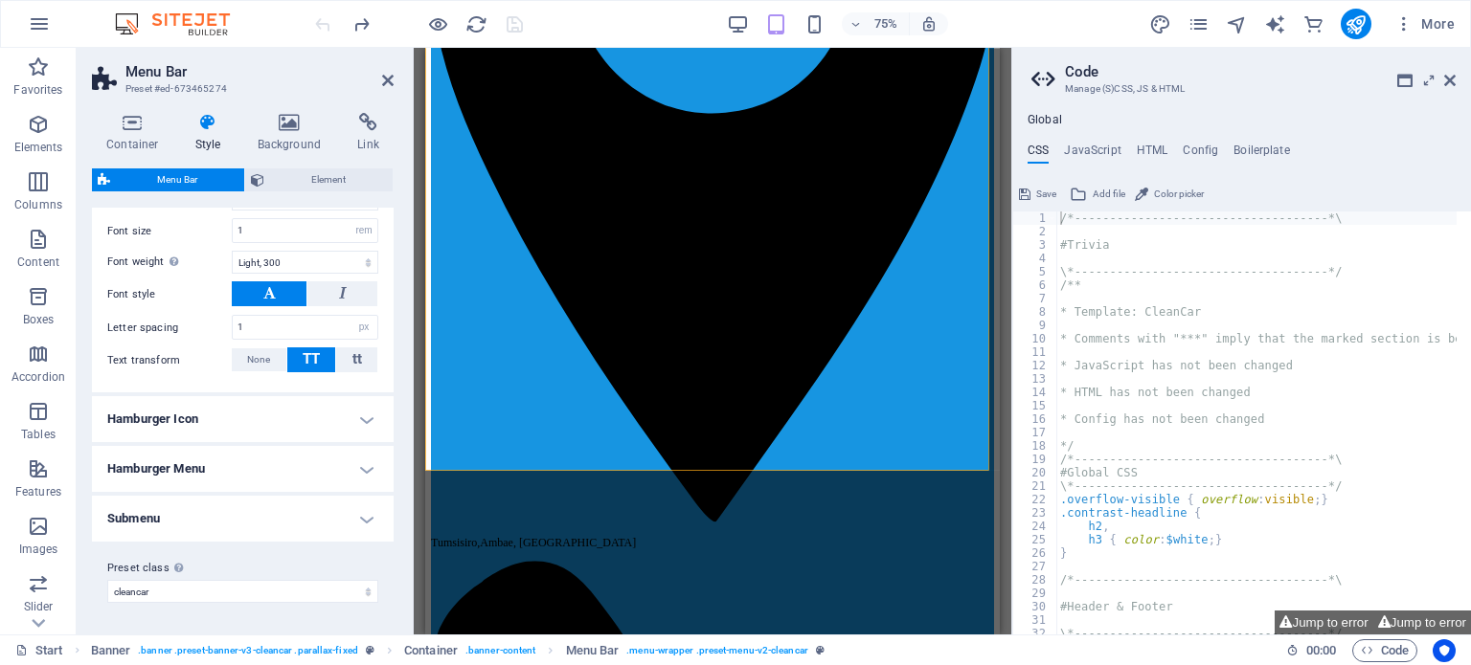
click at [366, 417] on h4 "Hamburger Icon" at bounding box center [243, 419] width 302 height 46
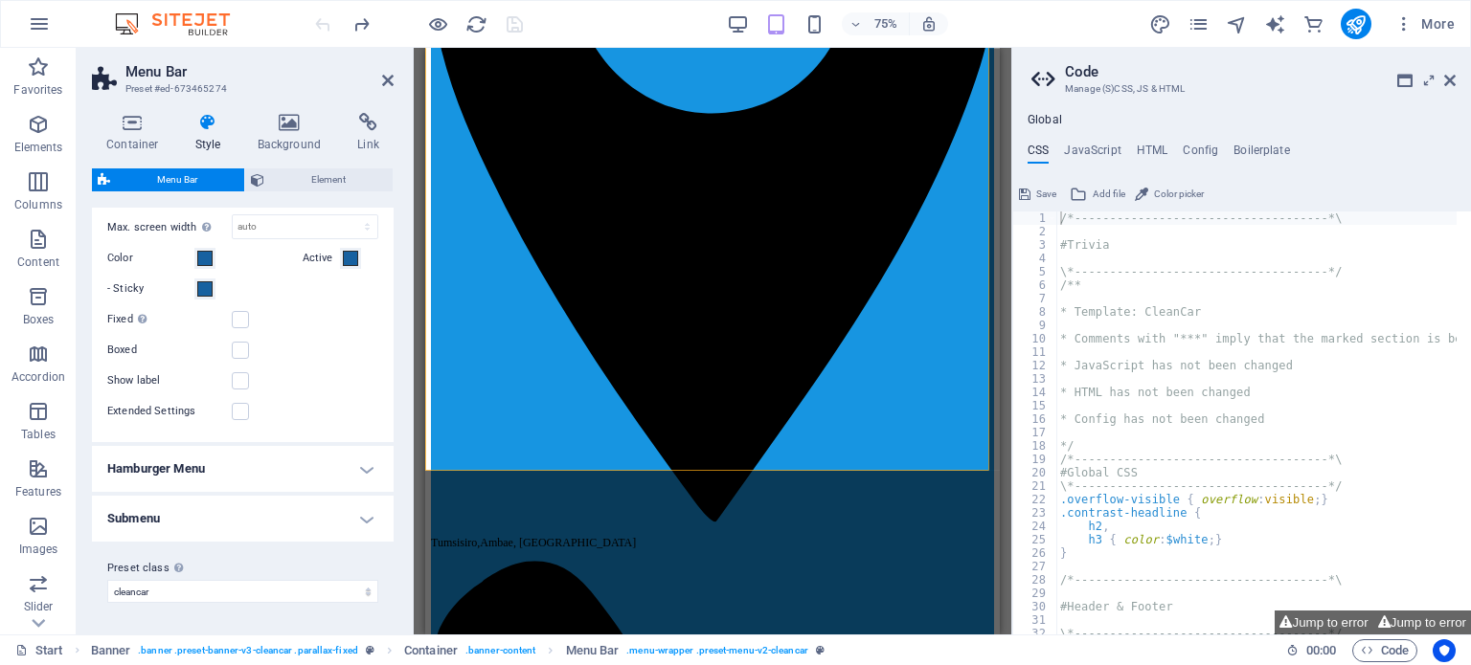
scroll to position [1831, 0]
click at [351, 470] on h4 "Hamburger Menu" at bounding box center [243, 469] width 302 height 46
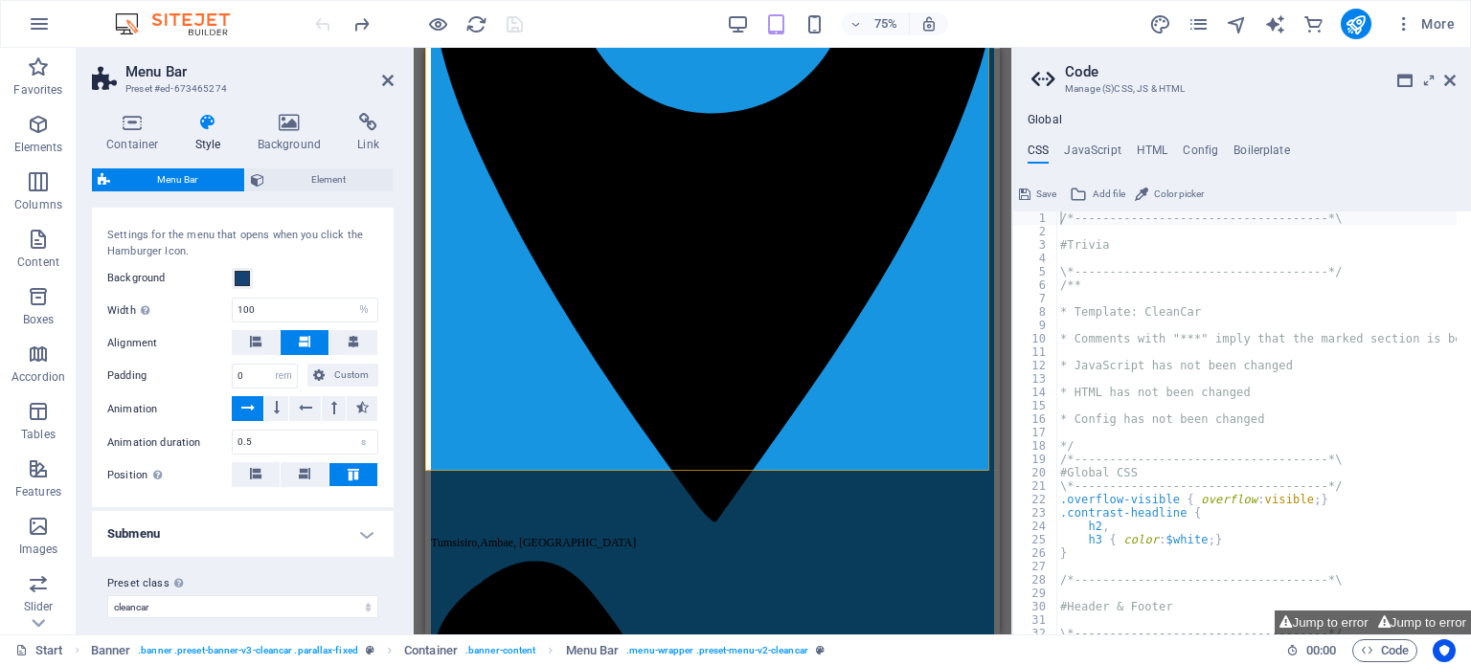
scroll to position [2115, 0]
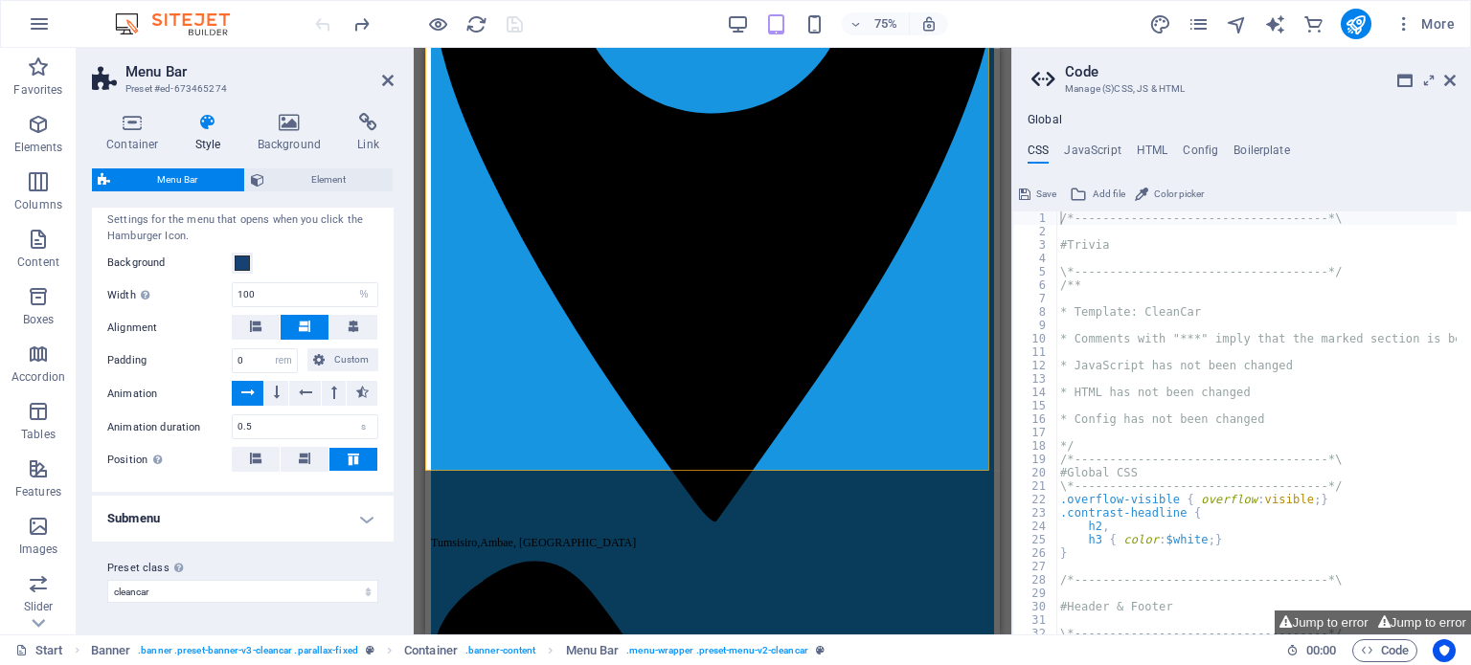
click at [360, 517] on h4 "Submenu" at bounding box center [243, 519] width 302 height 46
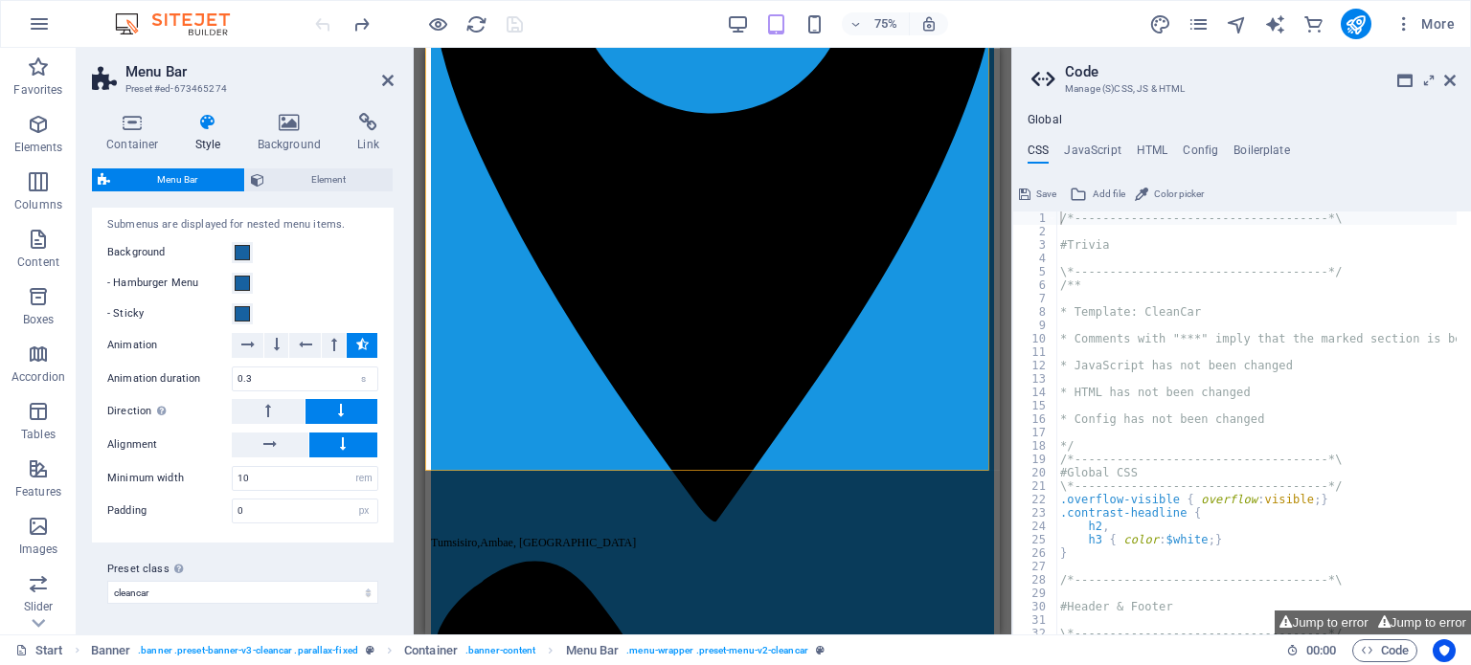
scroll to position [2446, 0]
click at [273, 477] on input "10" at bounding box center [305, 478] width 145 height 23
type input "1"
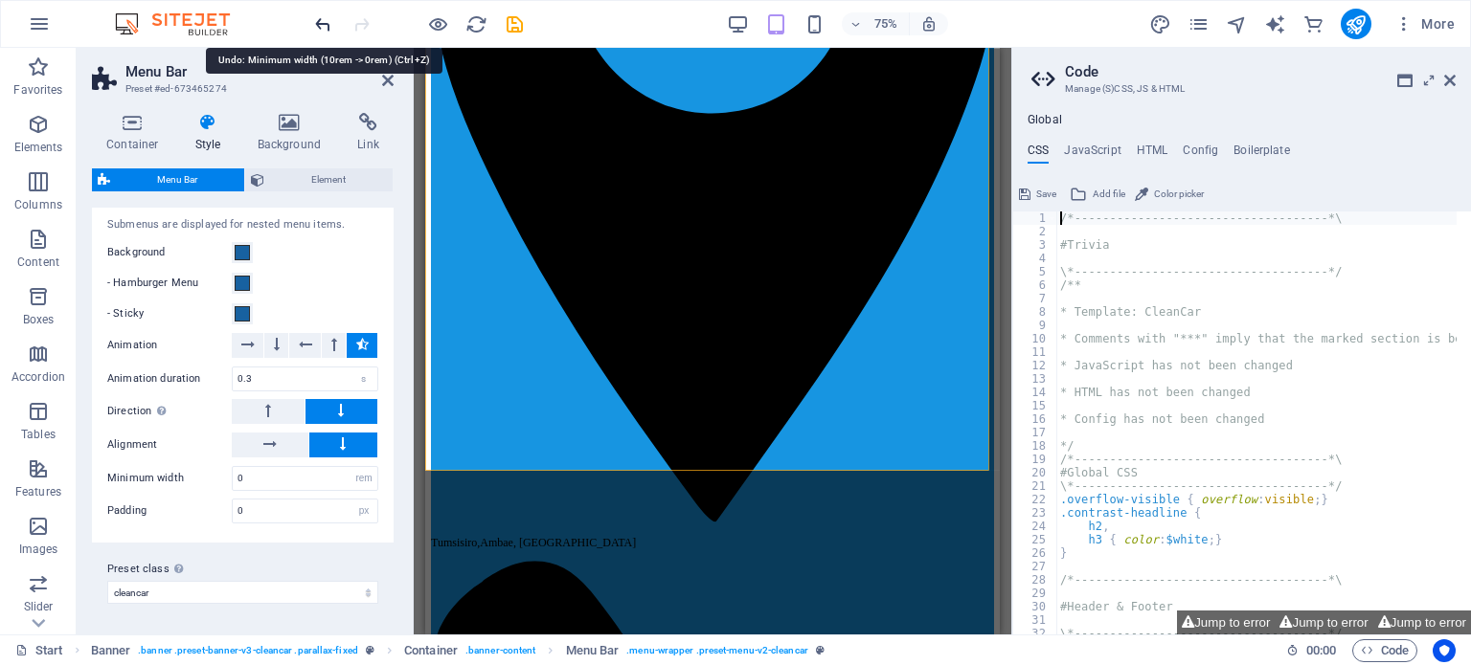
click at [329, 20] on icon "undo" at bounding box center [323, 24] width 22 height 22
type input "10"
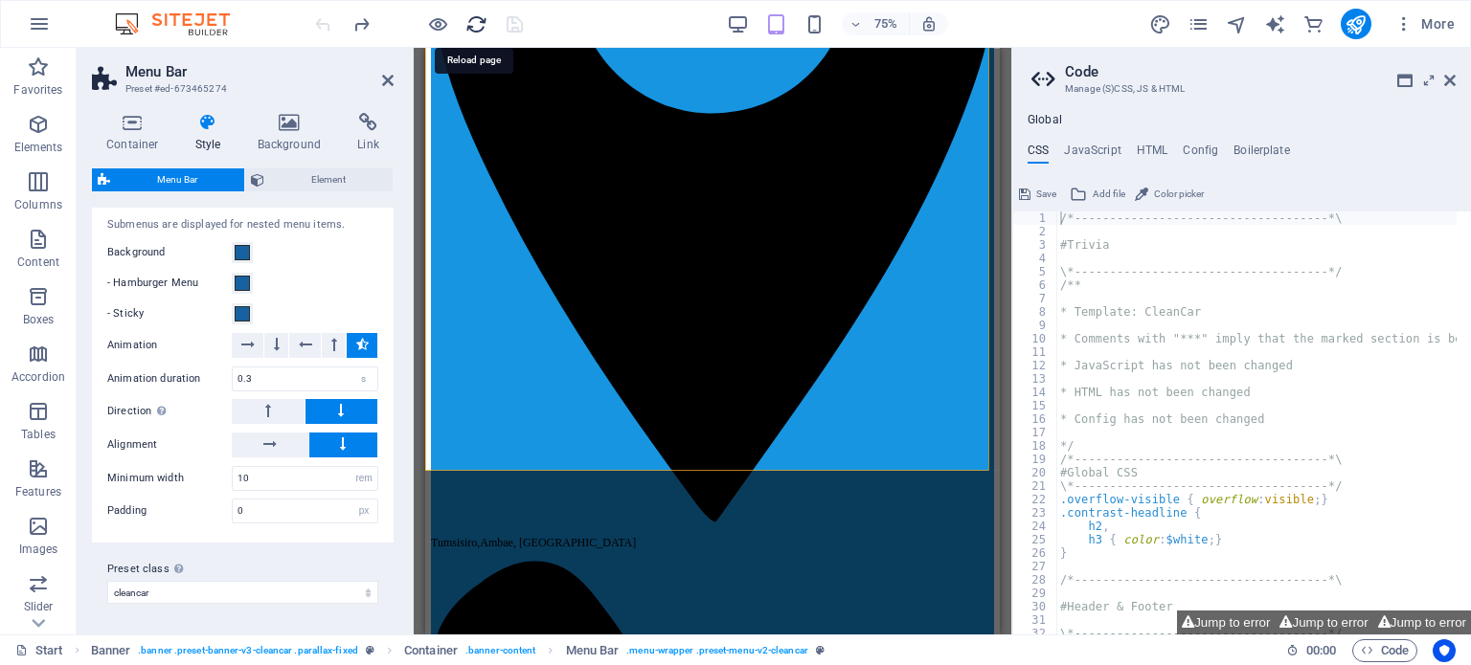
click at [475, 19] on icon "reload" at bounding box center [476, 24] width 22 height 22
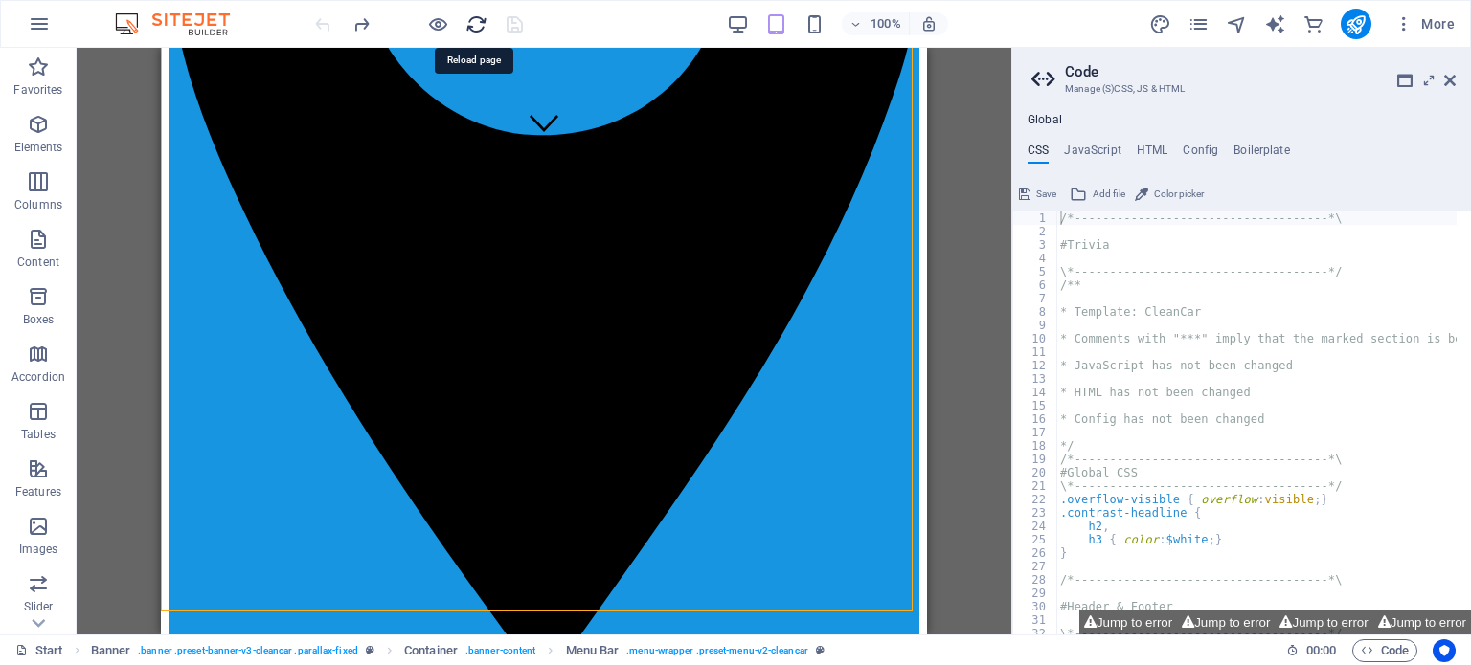
click at [476, 22] on icon "reload" at bounding box center [476, 24] width 22 height 22
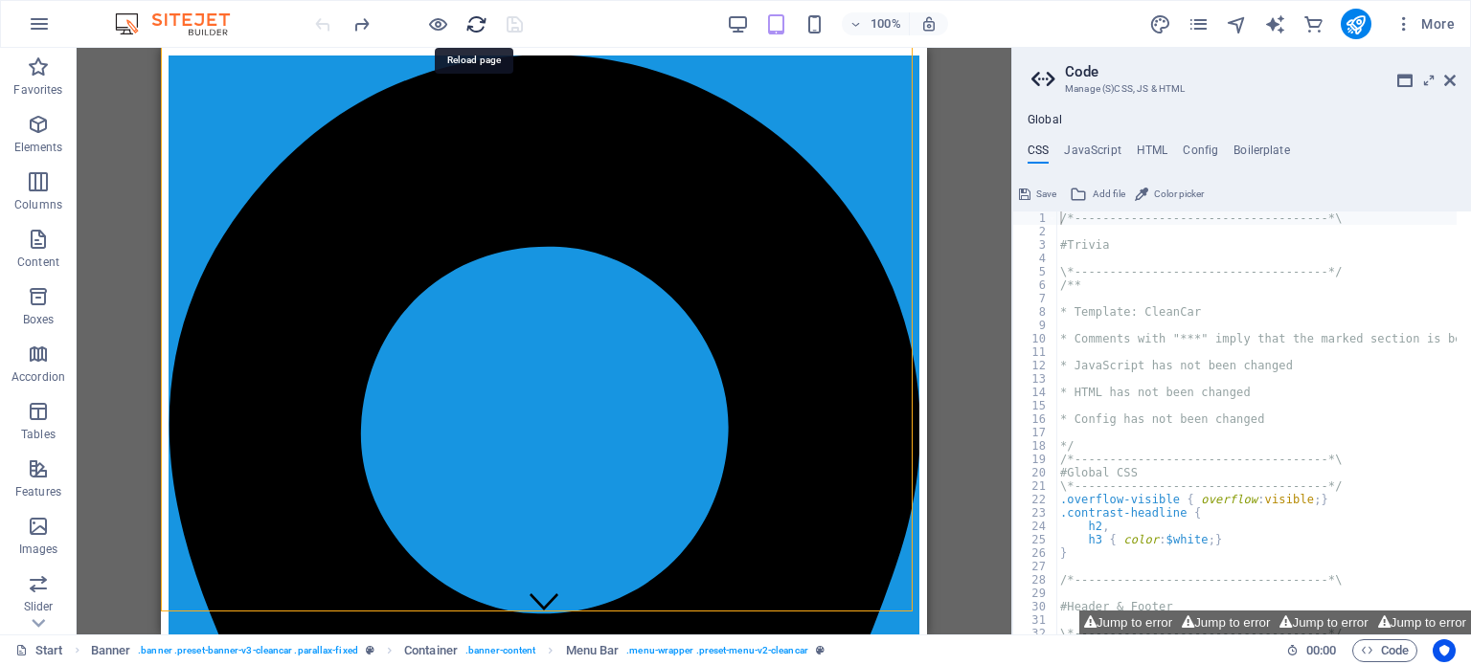
scroll to position [0, 0]
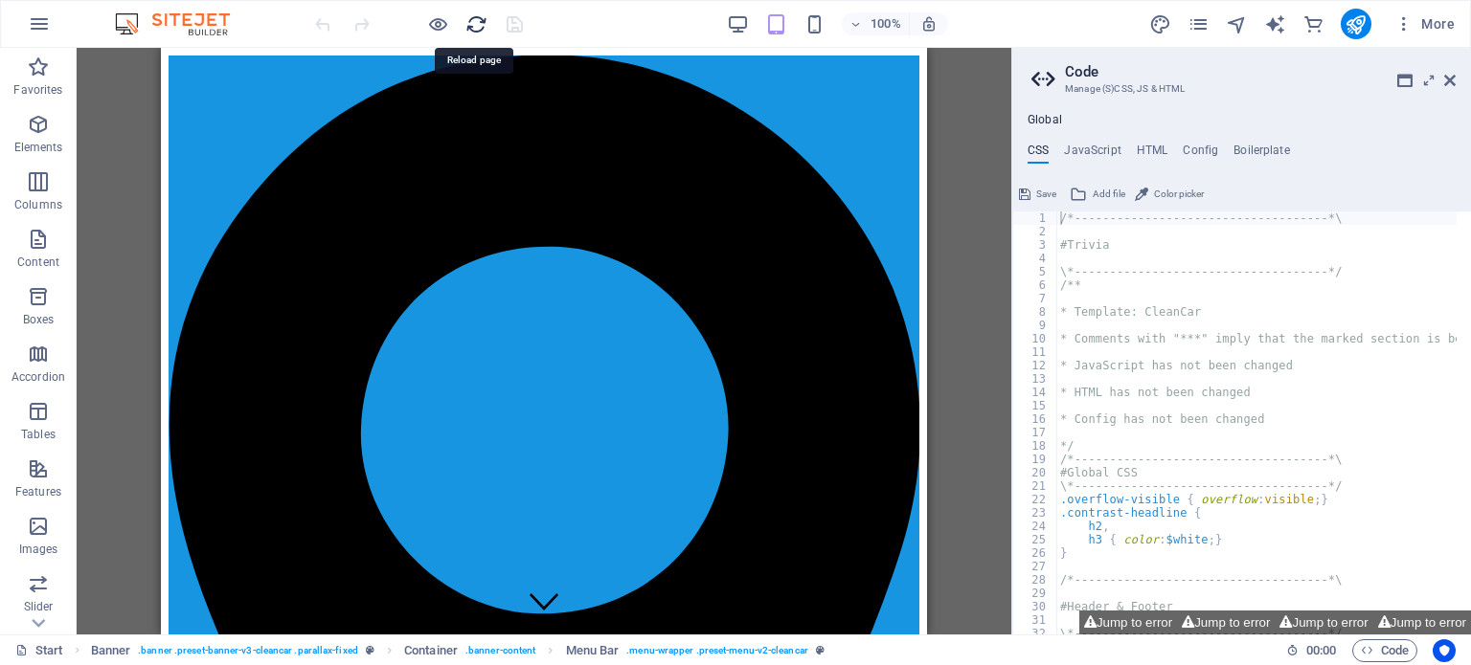
click at [480, 28] on icon "reload" at bounding box center [476, 24] width 22 height 22
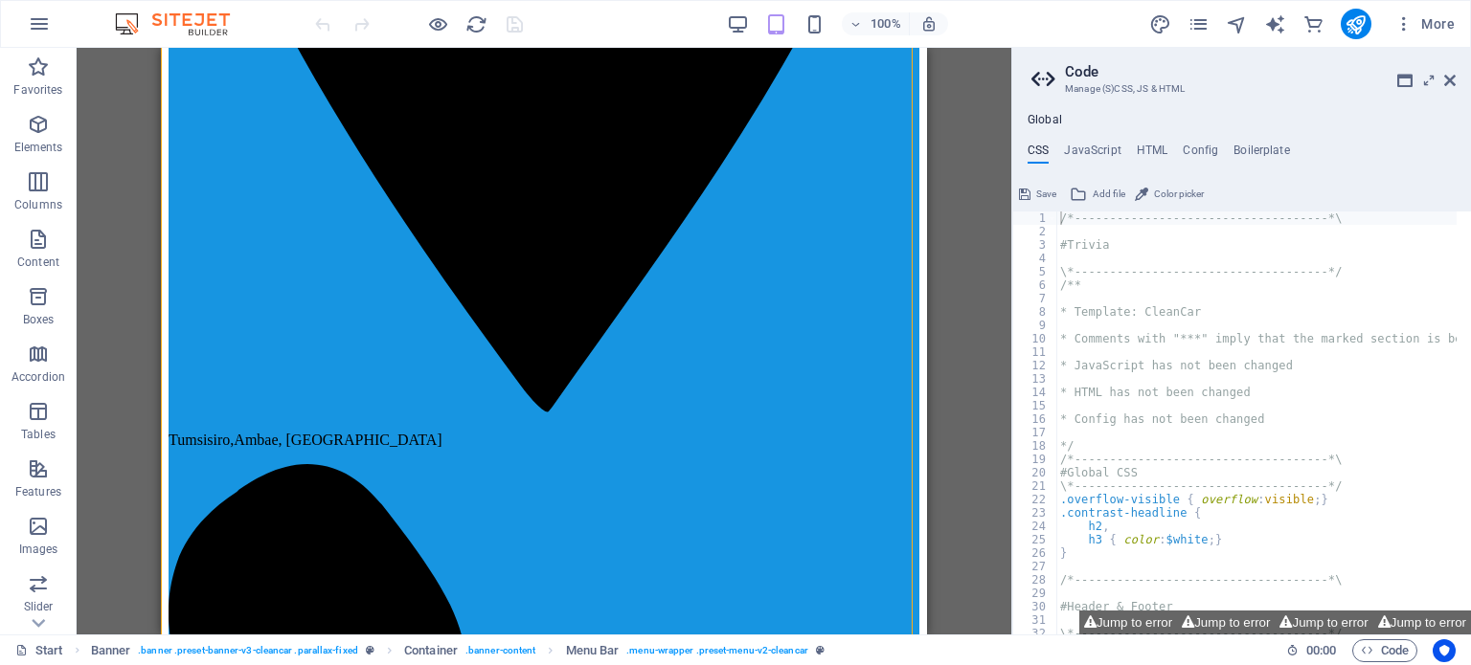
scroll to position [766, 0]
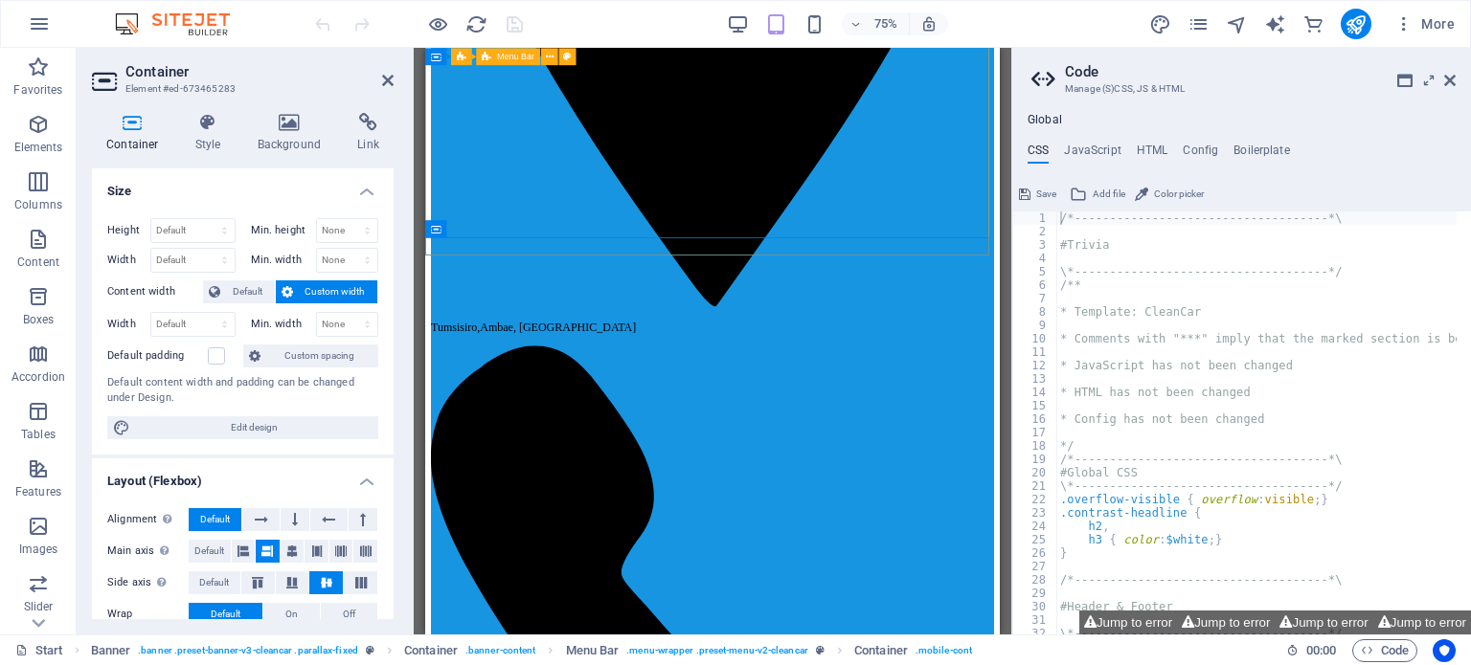
select select "px"
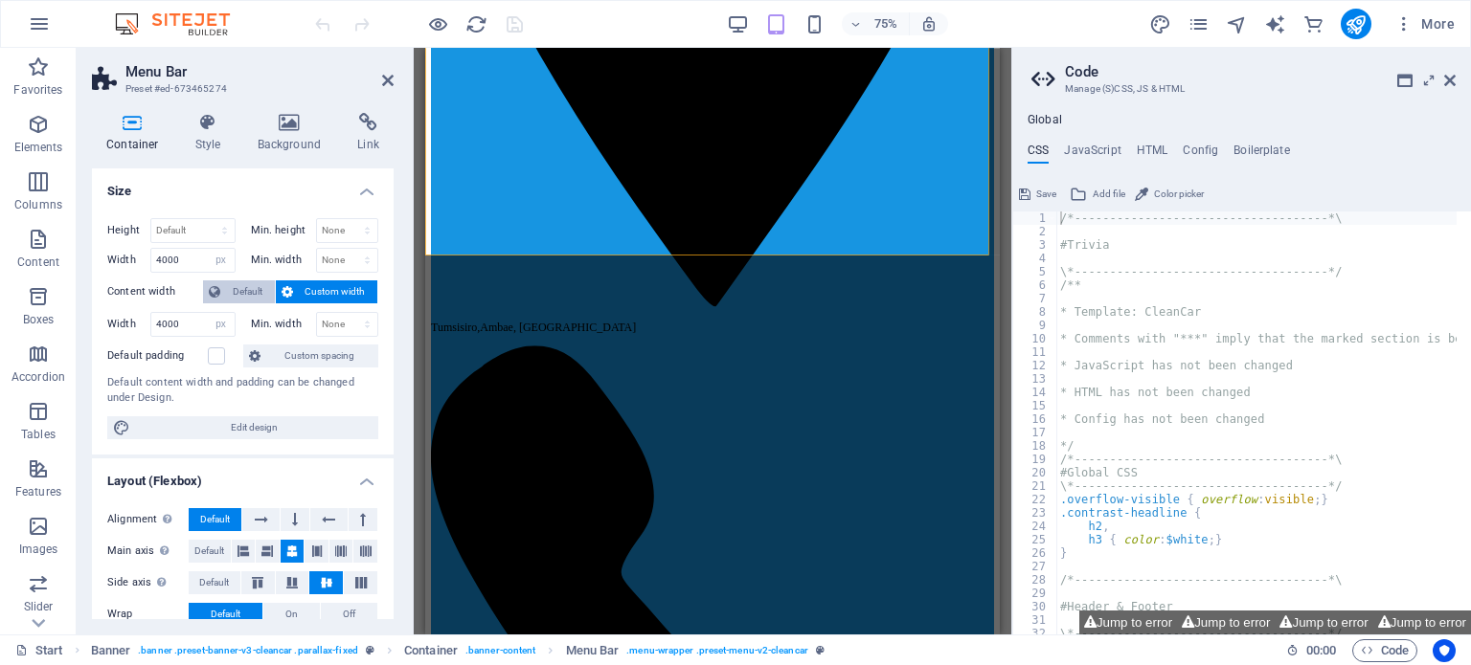
click at [245, 291] on span "Default" at bounding box center [247, 292] width 43 height 23
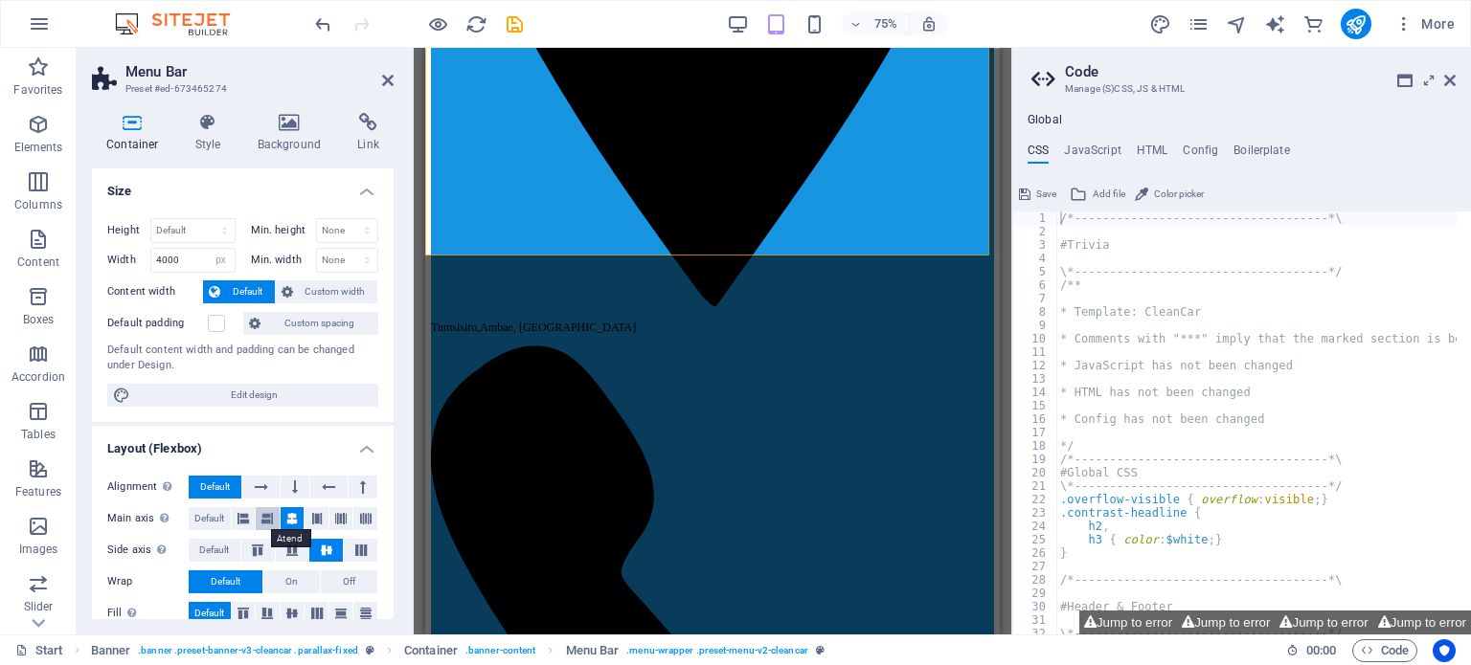
click at [263, 520] on icon at bounding box center [266, 518] width 11 height 23
click at [290, 509] on icon at bounding box center [291, 518] width 11 height 23
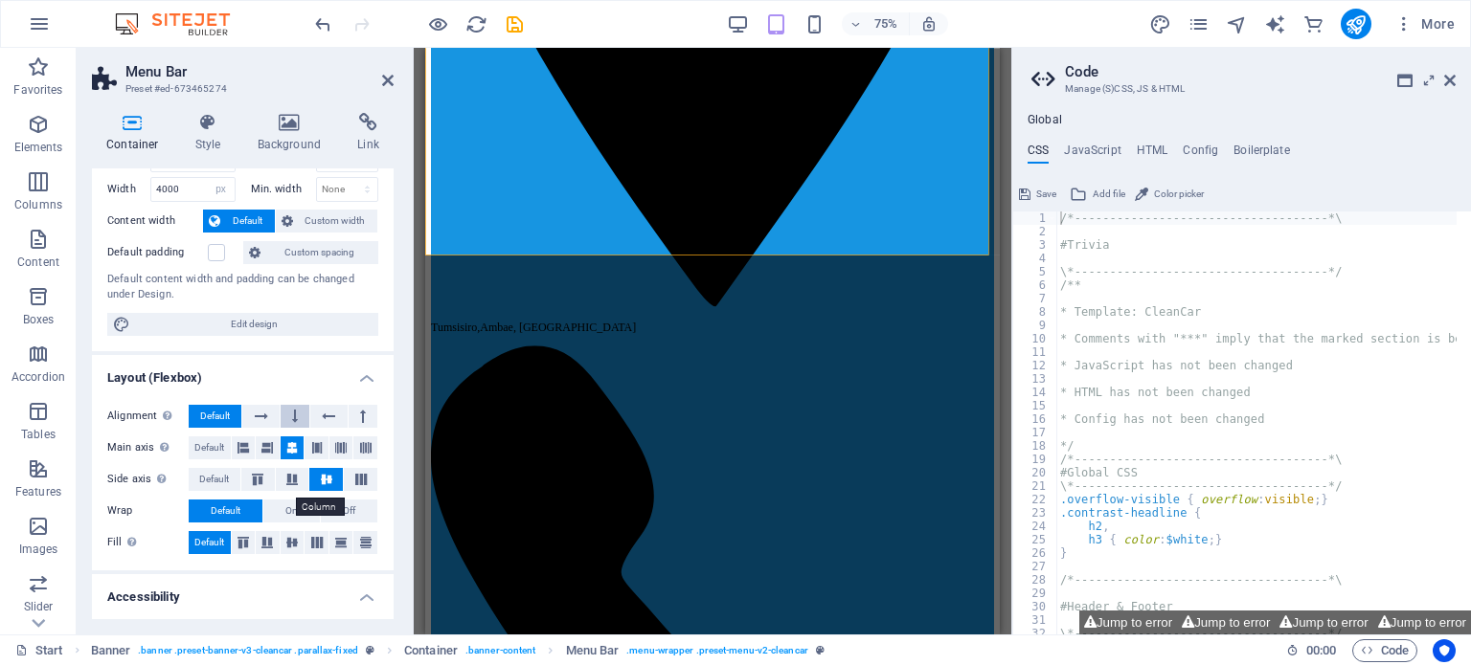
scroll to position [96, 0]
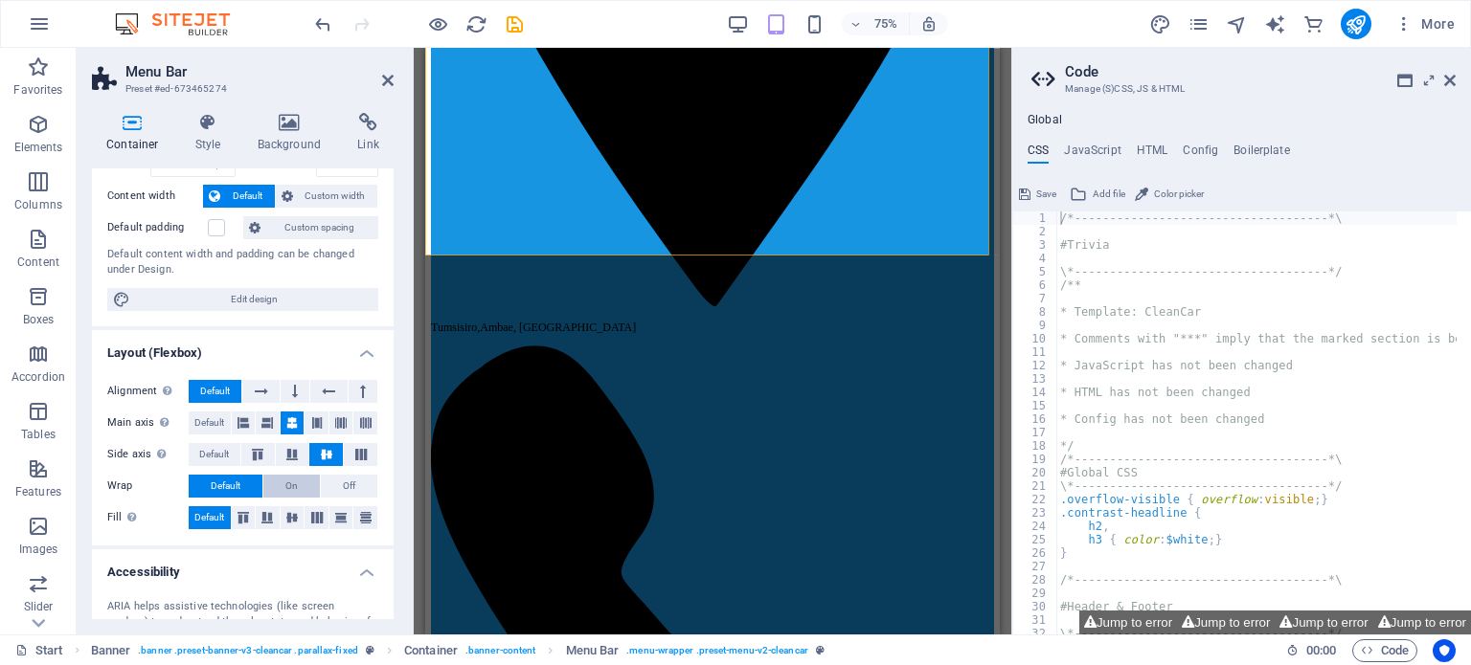
click at [292, 486] on span "On" at bounding box center [291, 486] width 12 height 23
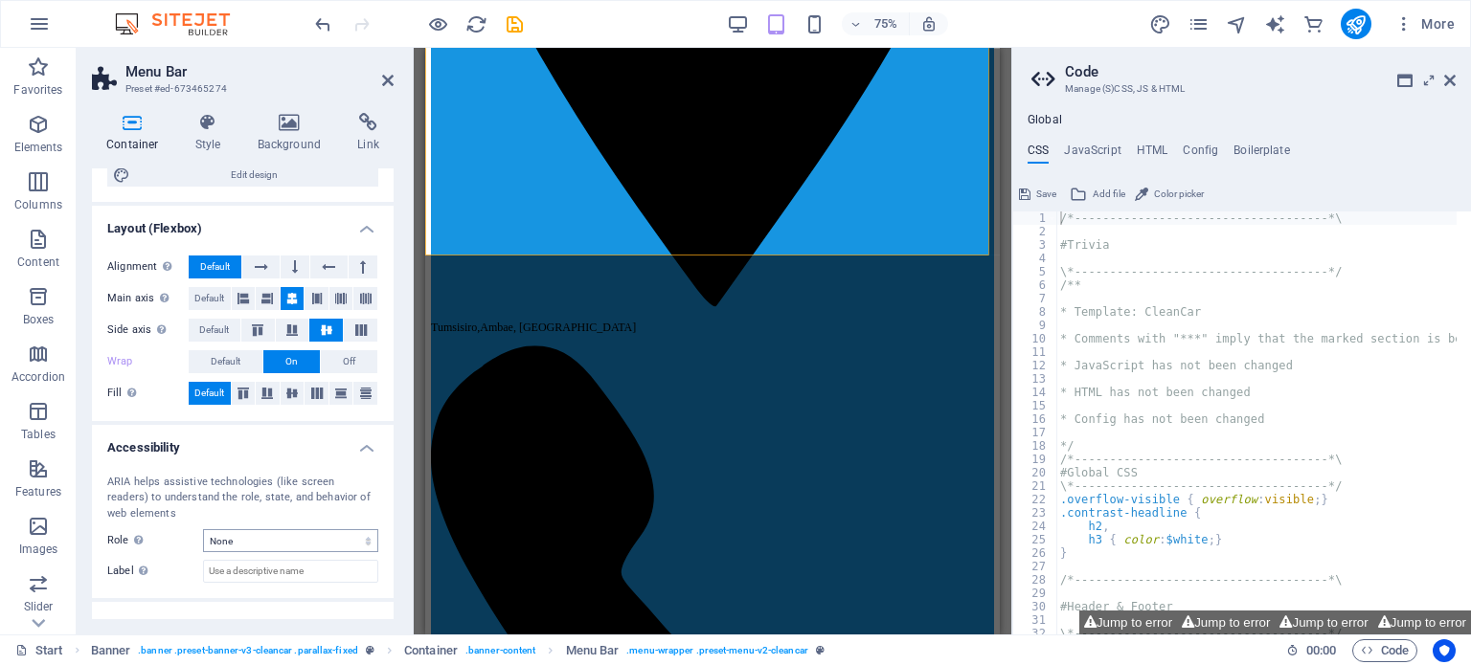
scroll to position [191, 0]
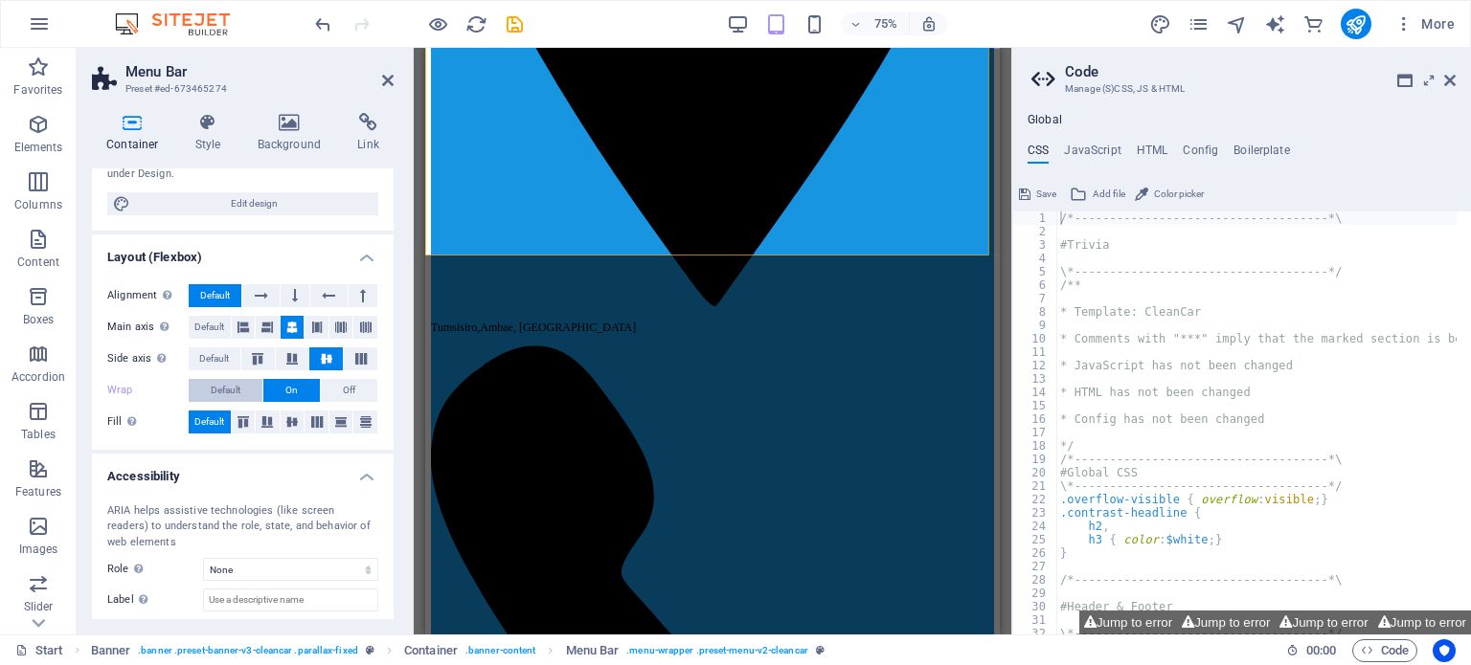
click at [228, 382] on span "Default" at bounding box center [226, 390] width 30 height 23
click at [352, 288] on button at bounding box center [363, 295] width 29 height 23
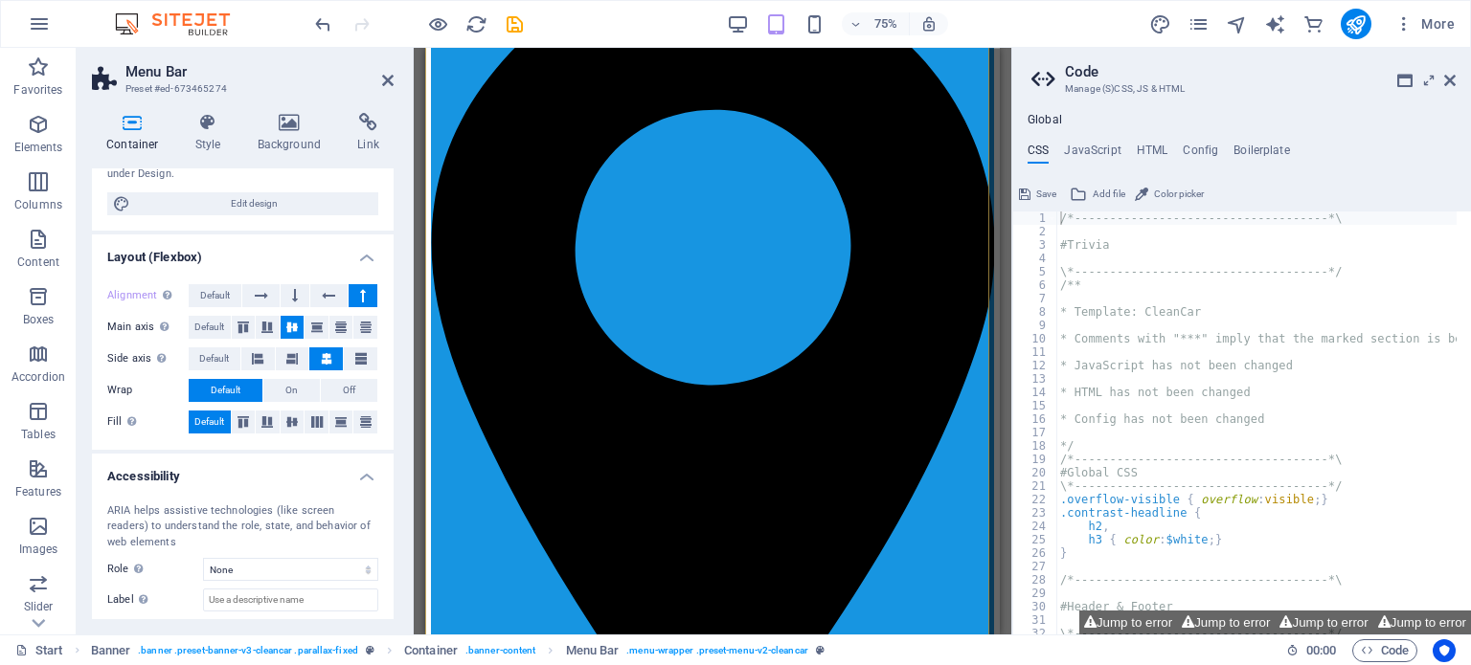
scroll to position [287, 0]
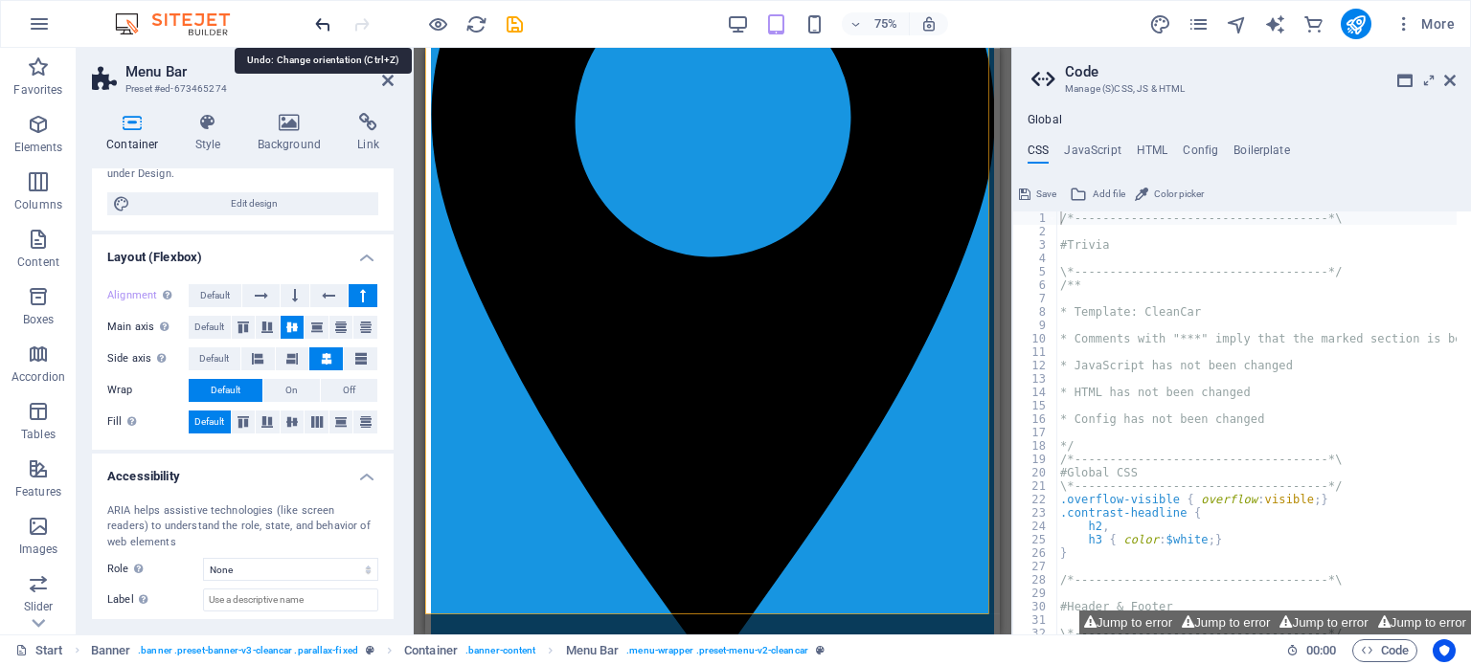
click at [322, 15] on icon "undo" at bounding box center [323, 24] width 22 height 22
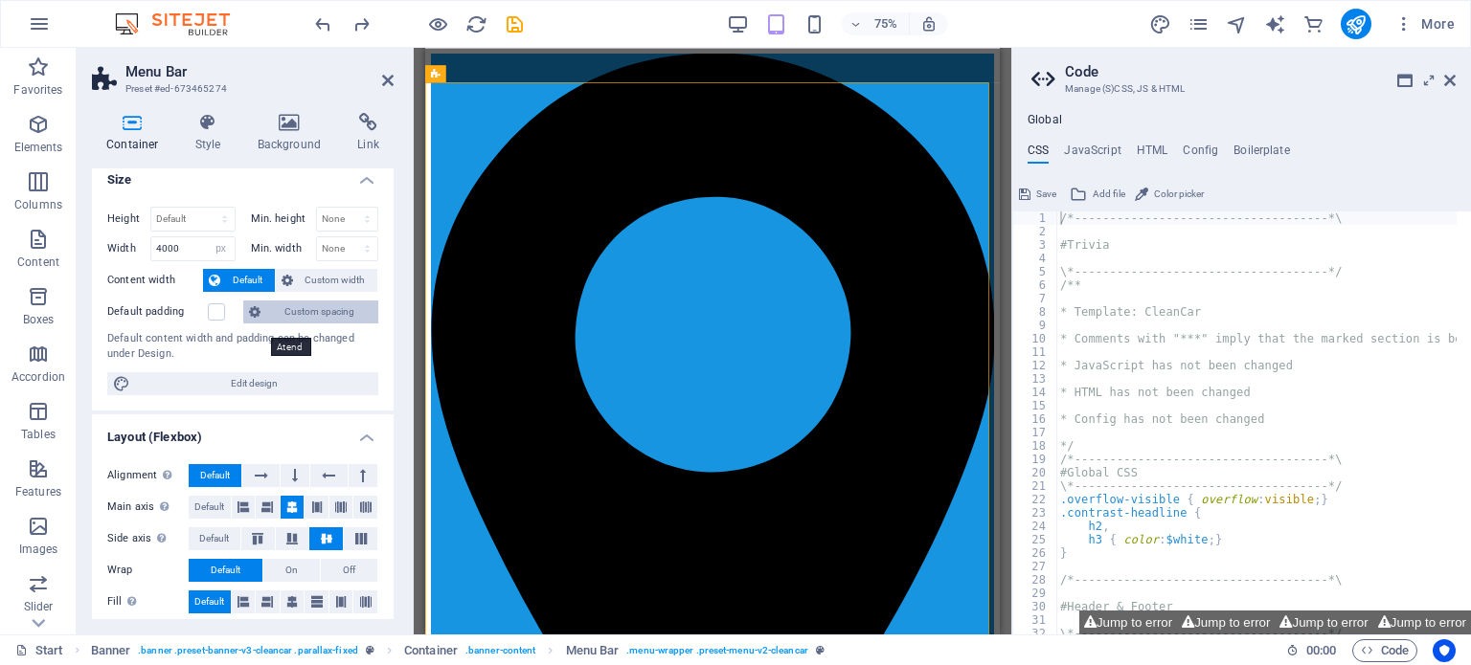
scroll to position [0, 0]
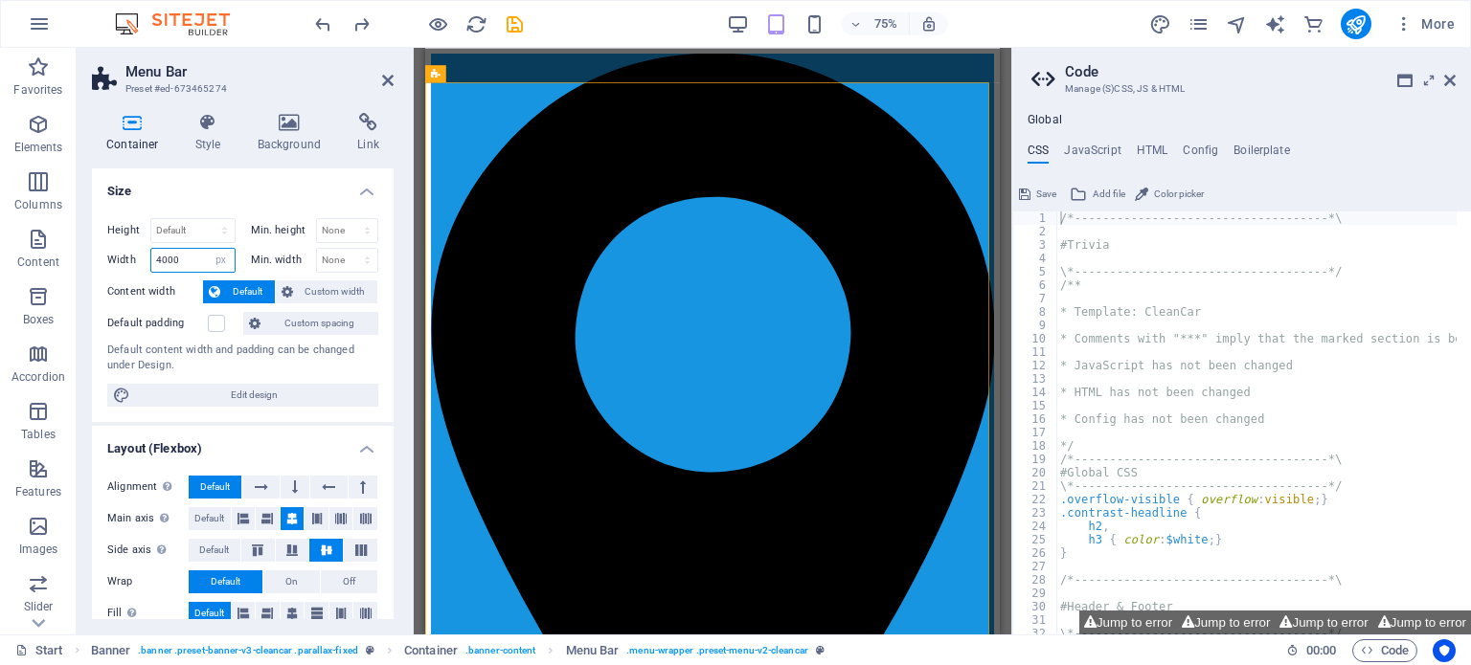
click at [180, 262] on input "4000" at bounding box center [192, 260] width 83 height 23
type input "4"
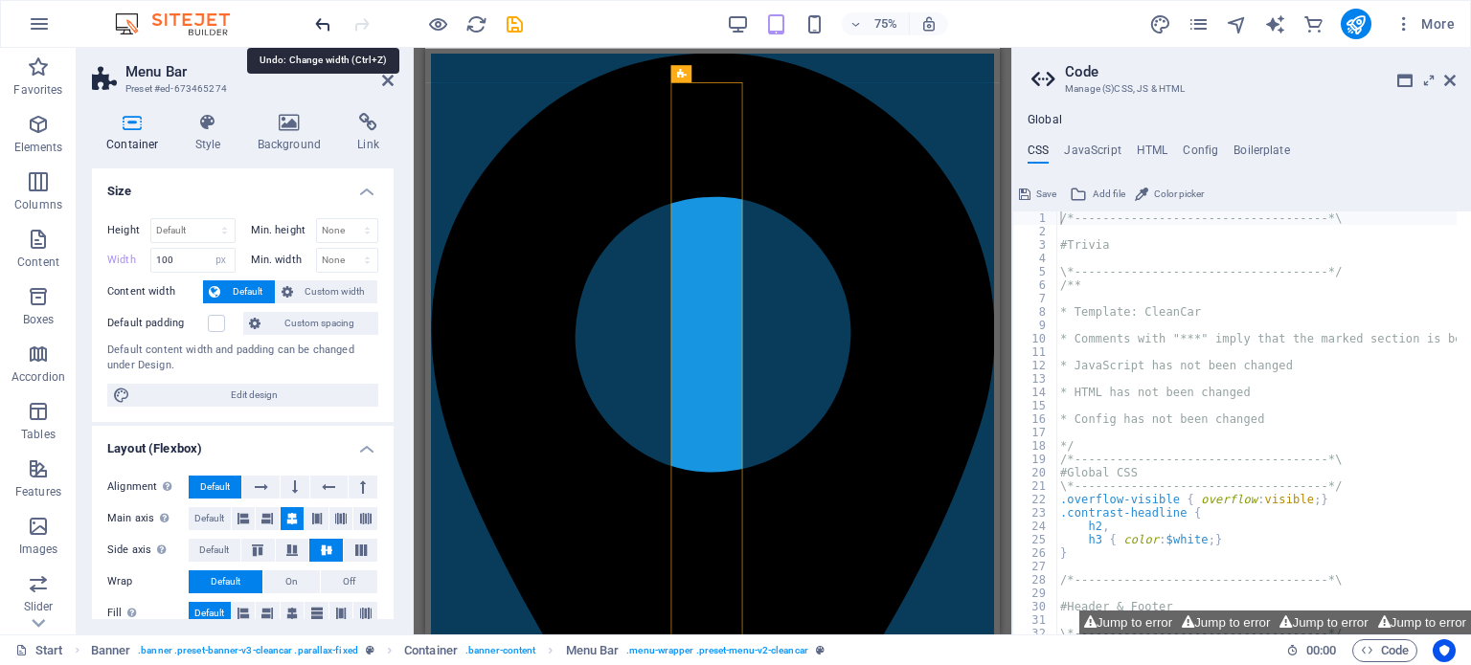
click at [324, 24] on icon "undo" at bounding box center [323, 24] width 22 height 22
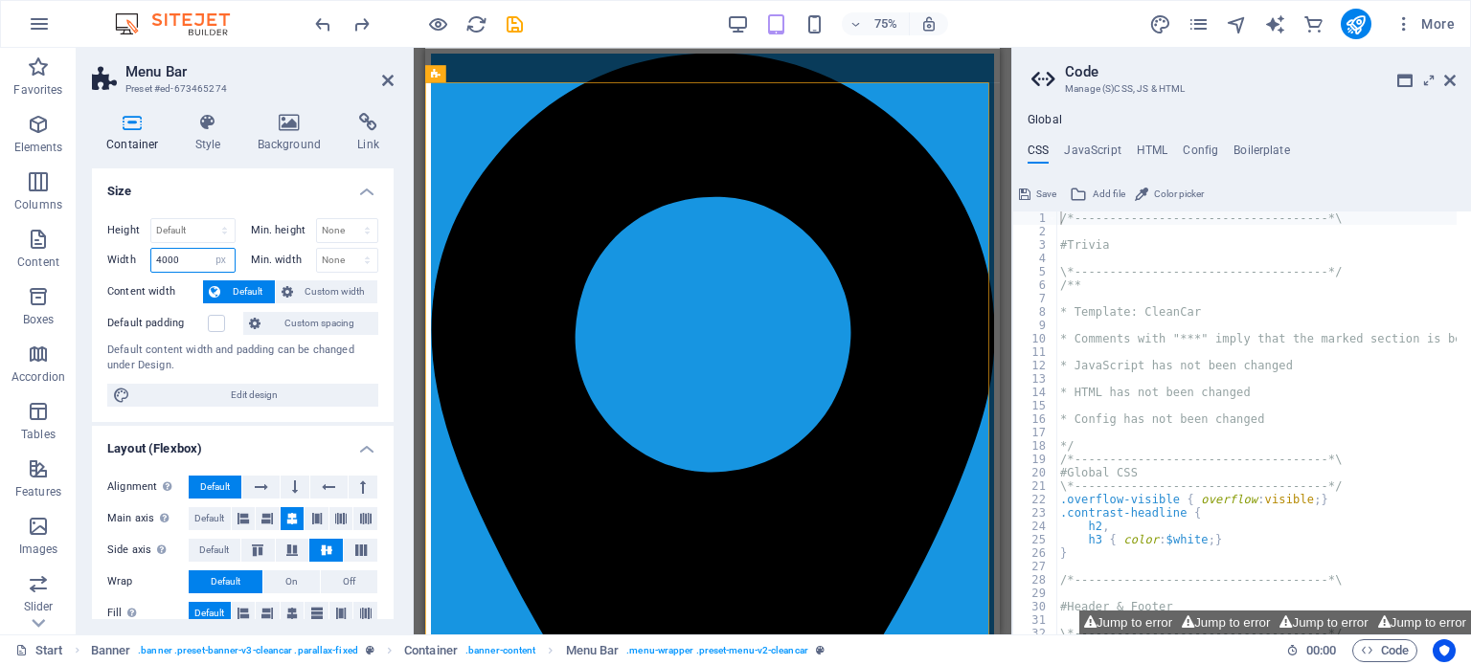
click at [180, 254] on input "4000" at bounding box center [192, 260] width 83 height 23
type input "4"
type input "1000"
click at [327, 283] on span "Custom width" at bounding box center [336, 292] width 74 height 23
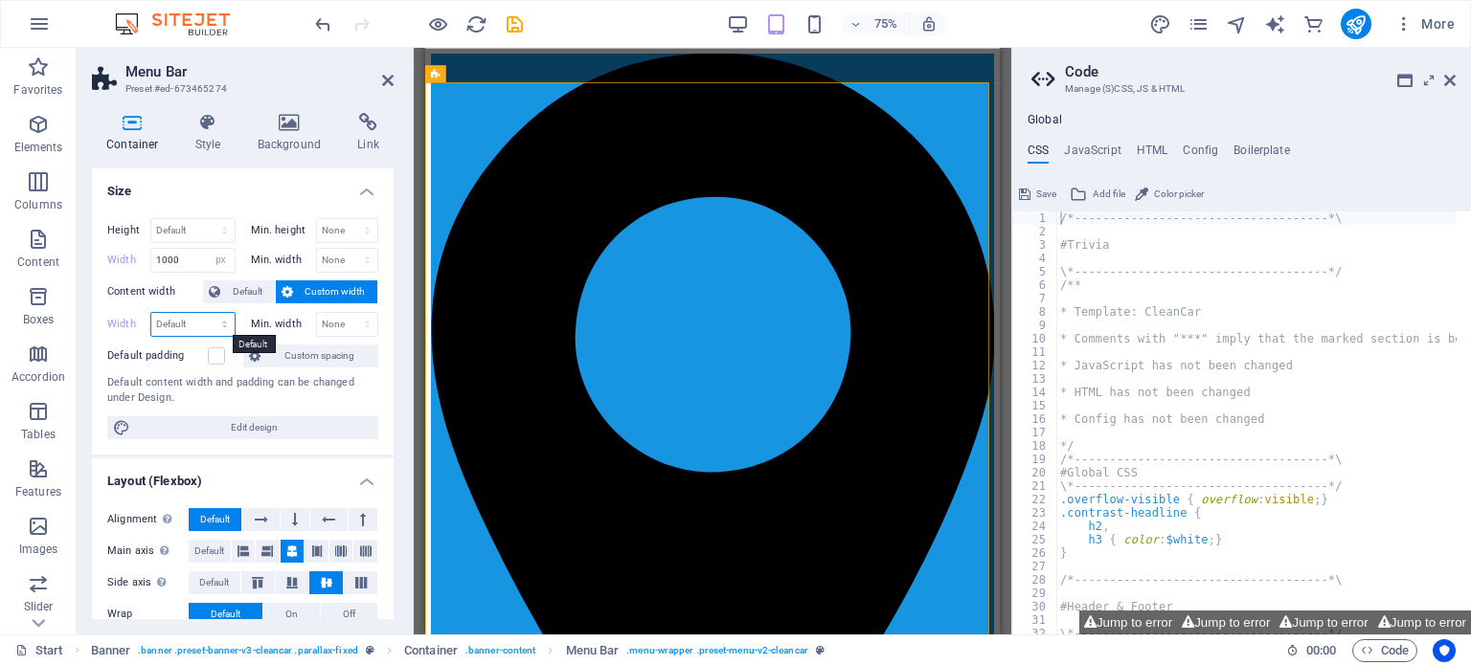
click at [194, 316] on select "Default px rem % em vh vw" at bounding box center [192, 324] width 83 height 23
select select "px"
click at [205, 313] on select "Default px rem % em vh vw" at bounding box center [192, 324] width 83 height 23
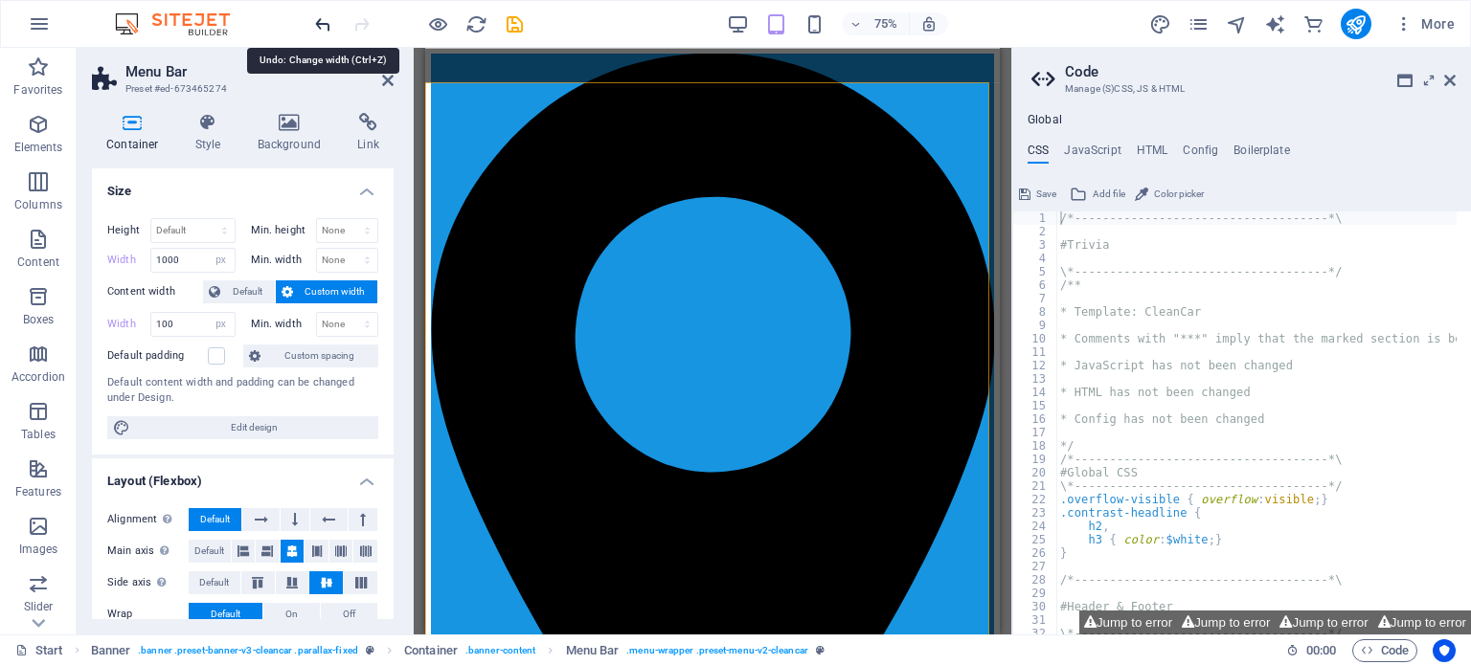
click at [315, 21] on icon "undo" at bounding box center [323, 24] width 22 height 22
type input "785"
click at [335, 321] on select "None px rem % vh vw" at bounding box center [347, 324] width 61 height 23
click at [214, 353] on label at bounding box center [216, 356] width 17 height 17
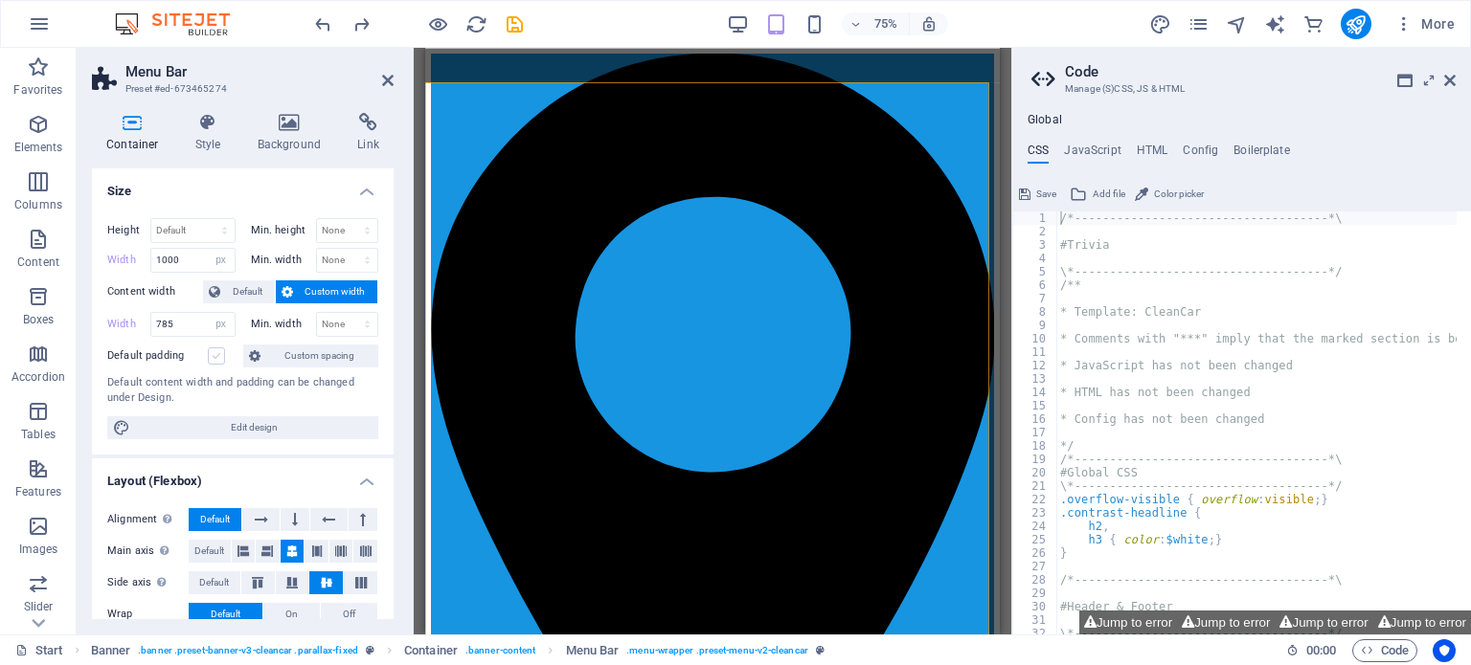
click at [0, 0] on input "Default padding" at bounding box center [0, 0] width 0 height 0
click at [330, 352] on span "Custom spacing" at bounding box center [319, 356] width 106 height 23
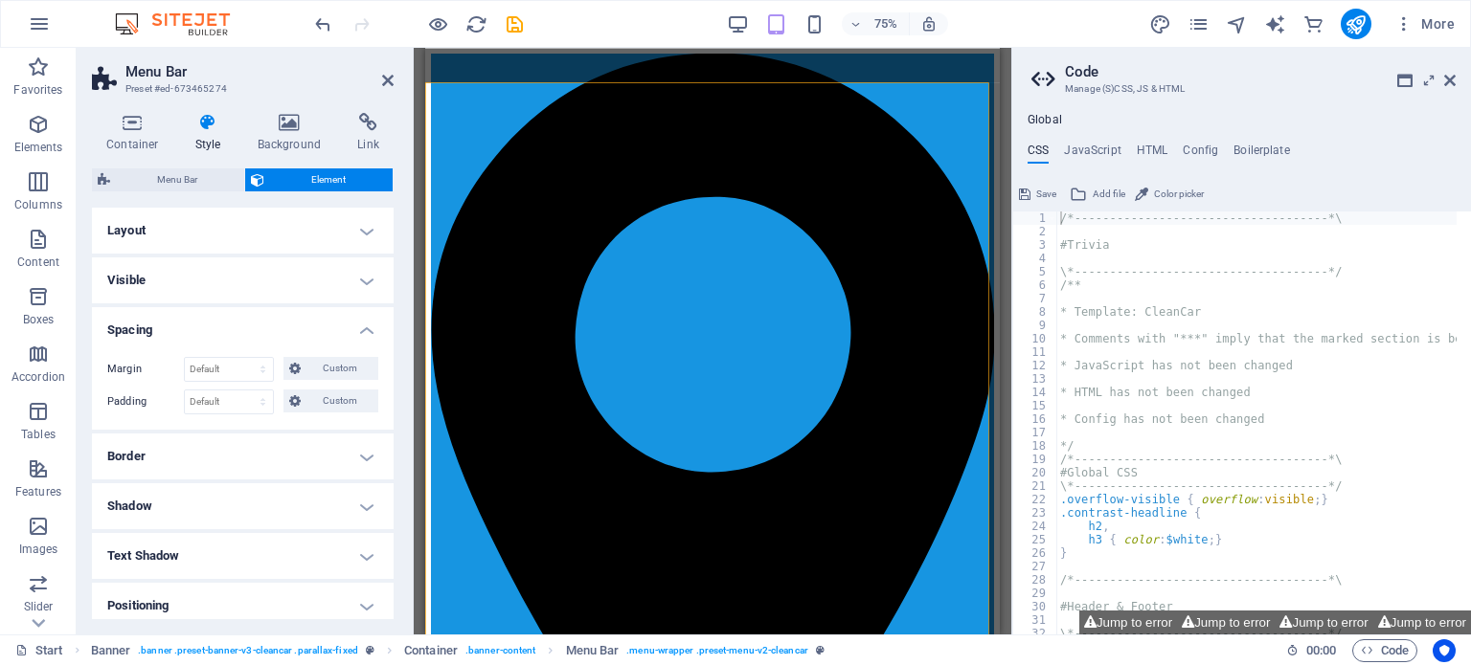
click at [364, 231] on h4 "Layout" at bounding box center [243, 231] width 302 height 46
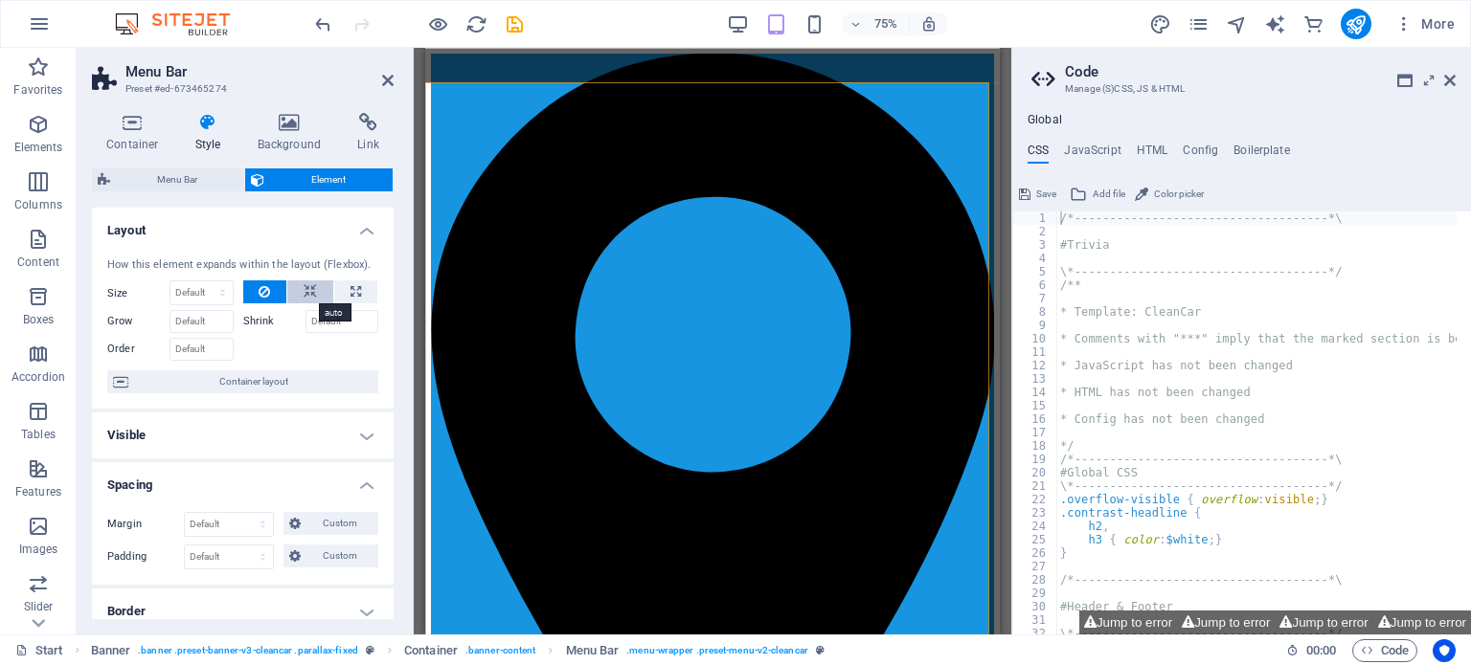
click at [306, 286] on icon at bounding box center [310, 292] width 13 height 23
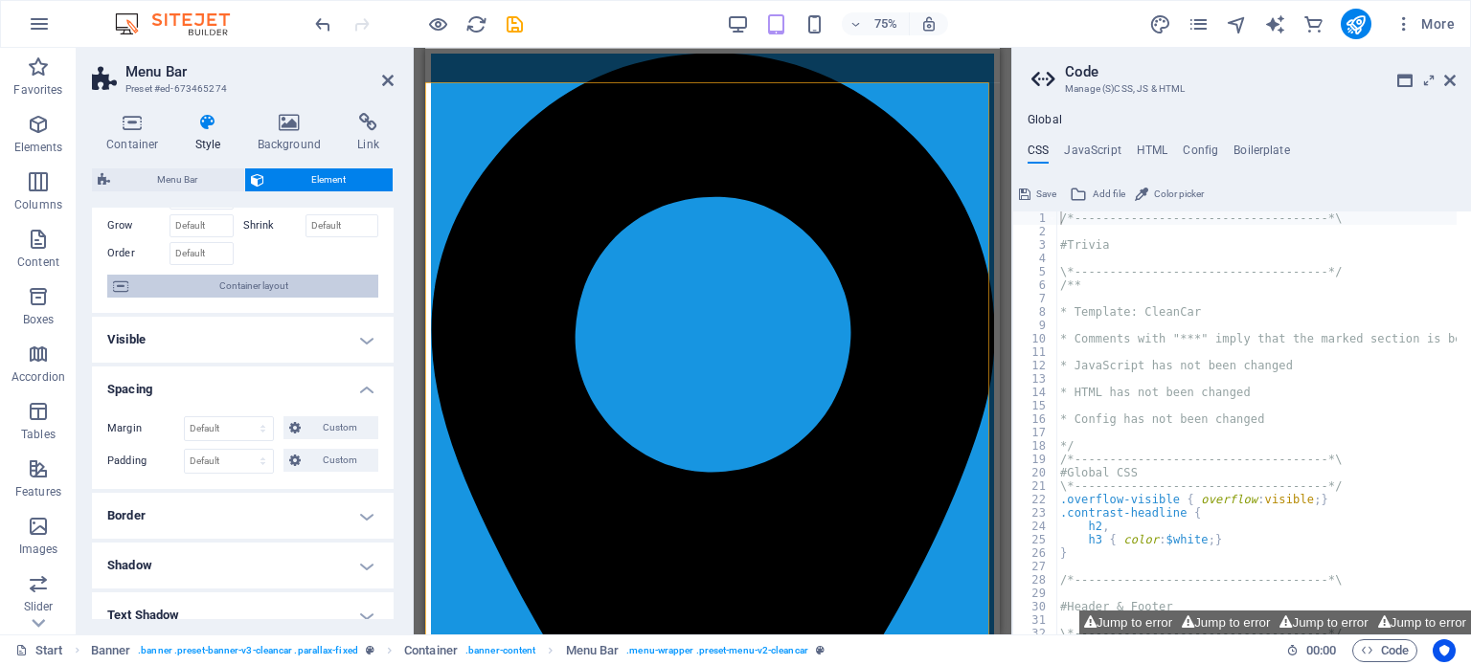
click at [339, 286] on span "Container layout" at bounding box center [253, 286] width 238 height 23
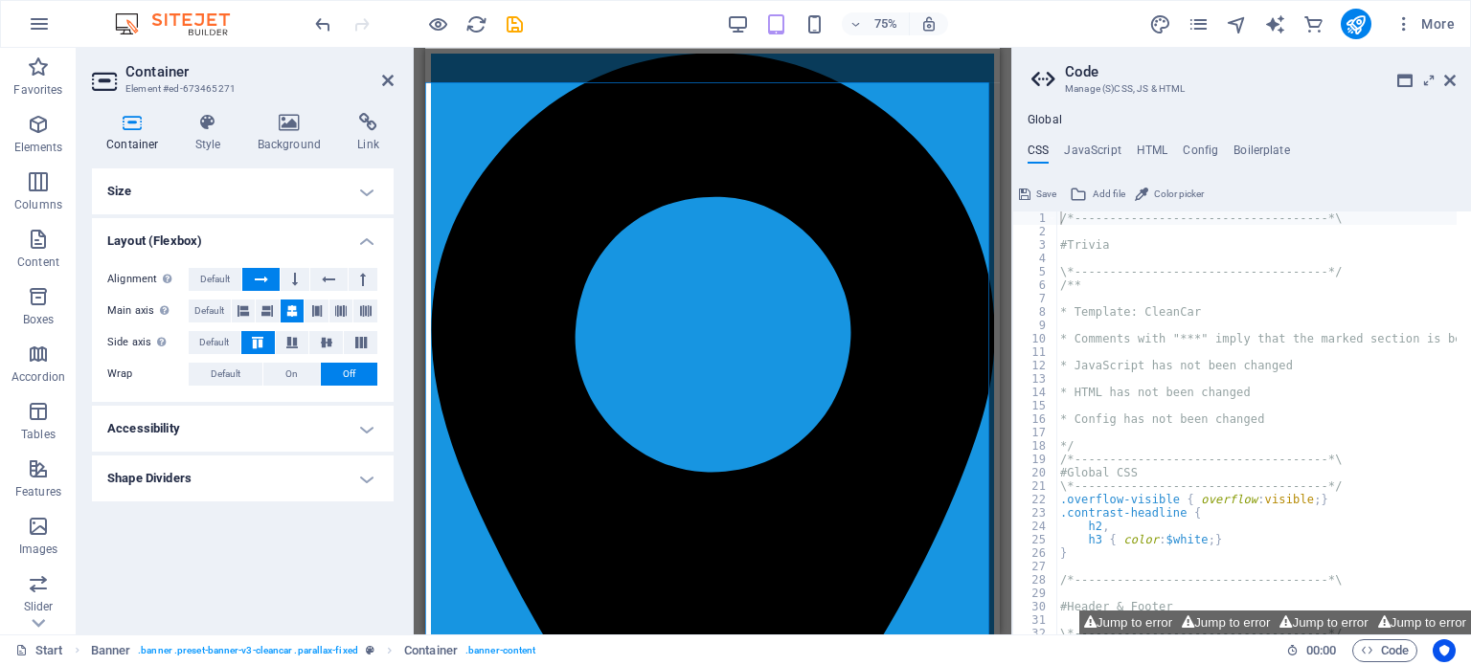
click at [360, 188] on h4 "Size" at bounding box center [243, 192] width 302 height 46
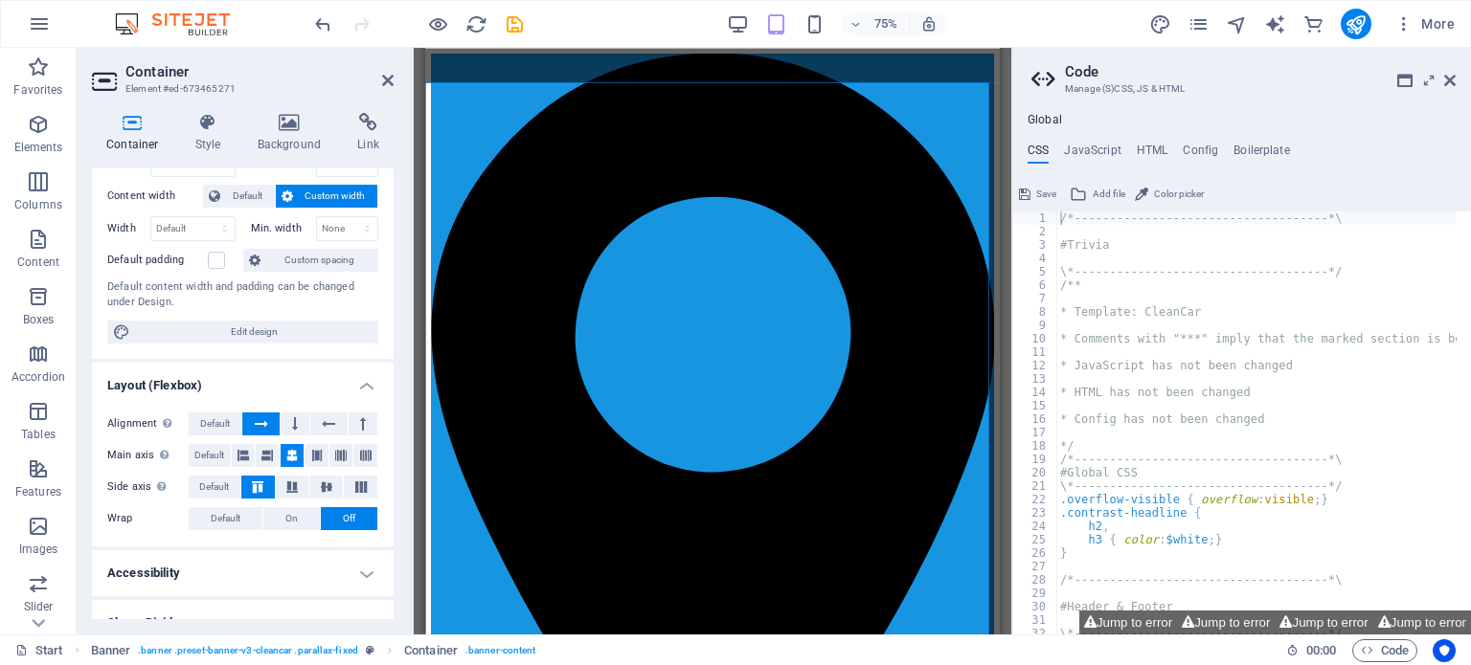
scroll to position [120, 0]
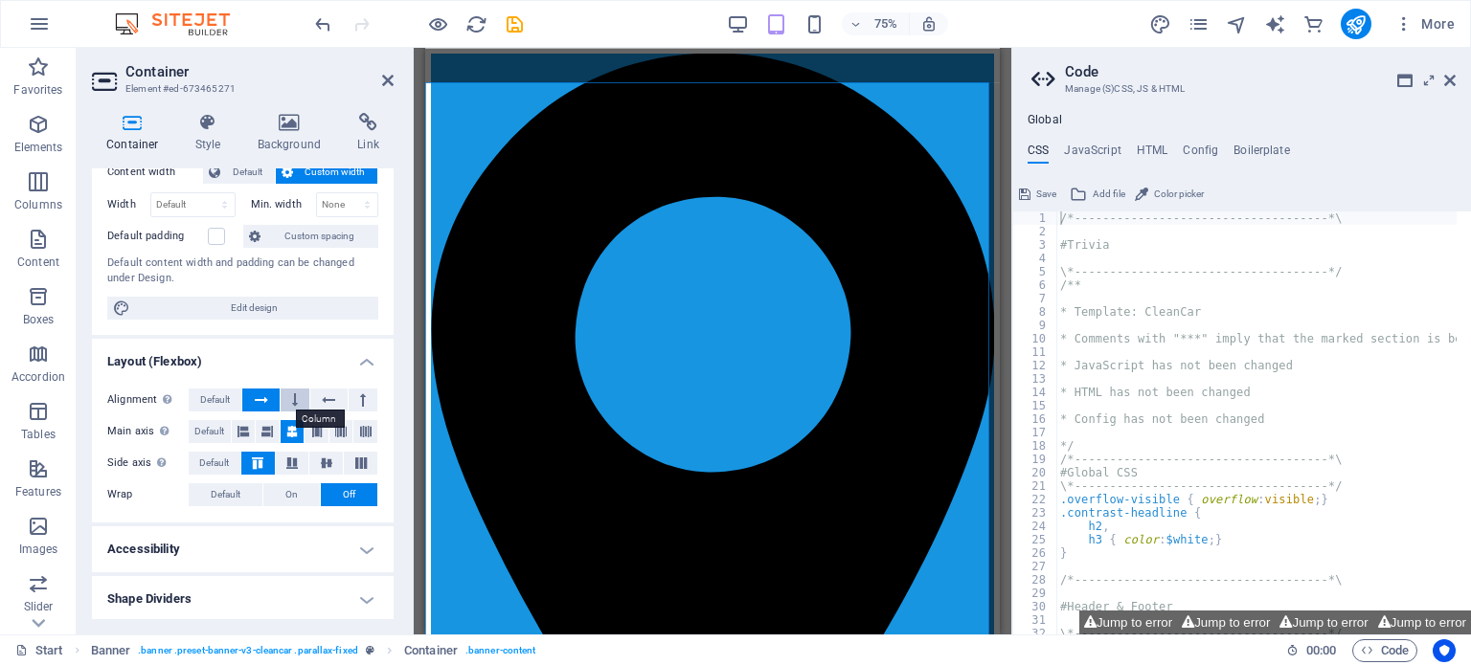
click at [296, 393] on button at bounding box center [295, 400] width 29 height 23
click at [269, 426] on icon at bounding box center [267, 431] width 23 height 11
click at [322, 459] on icon at bounding box center [326, 463] width 11 height 23
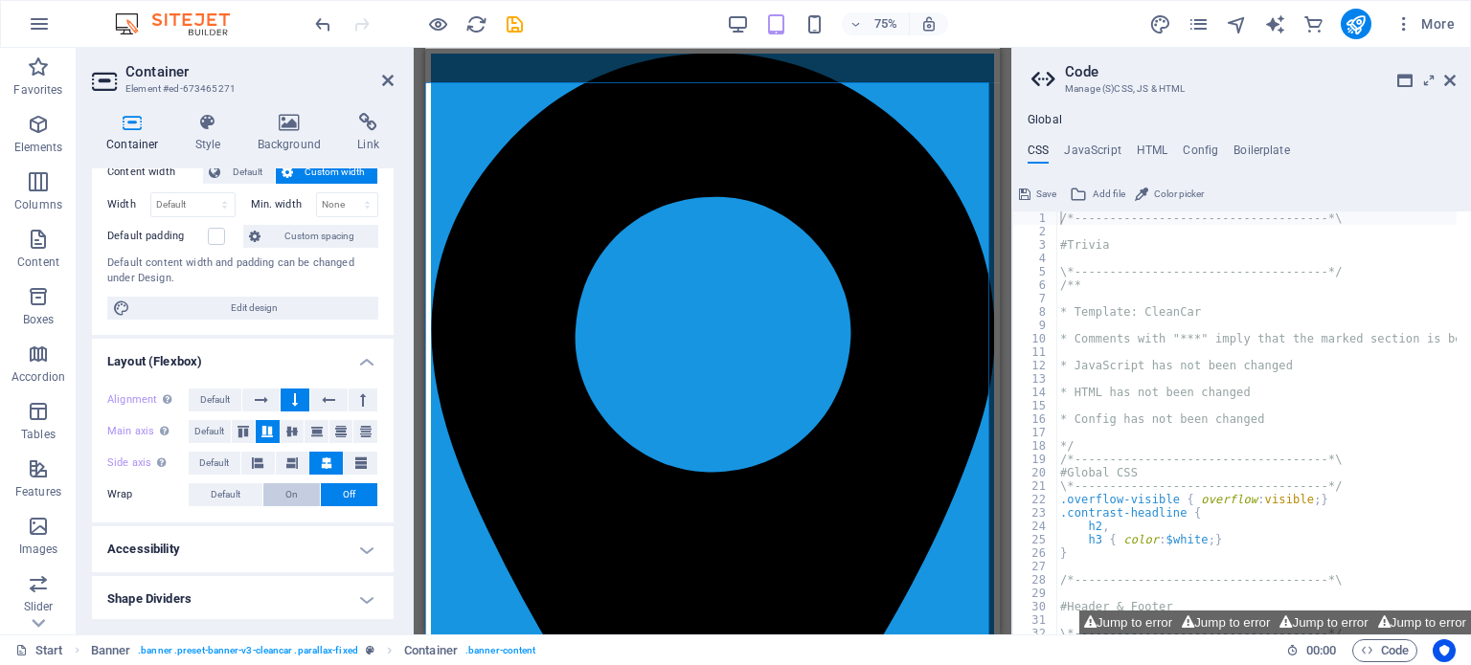
click at [287, 490] on span "On" at bounding box center [291, 495] width 12 height 23
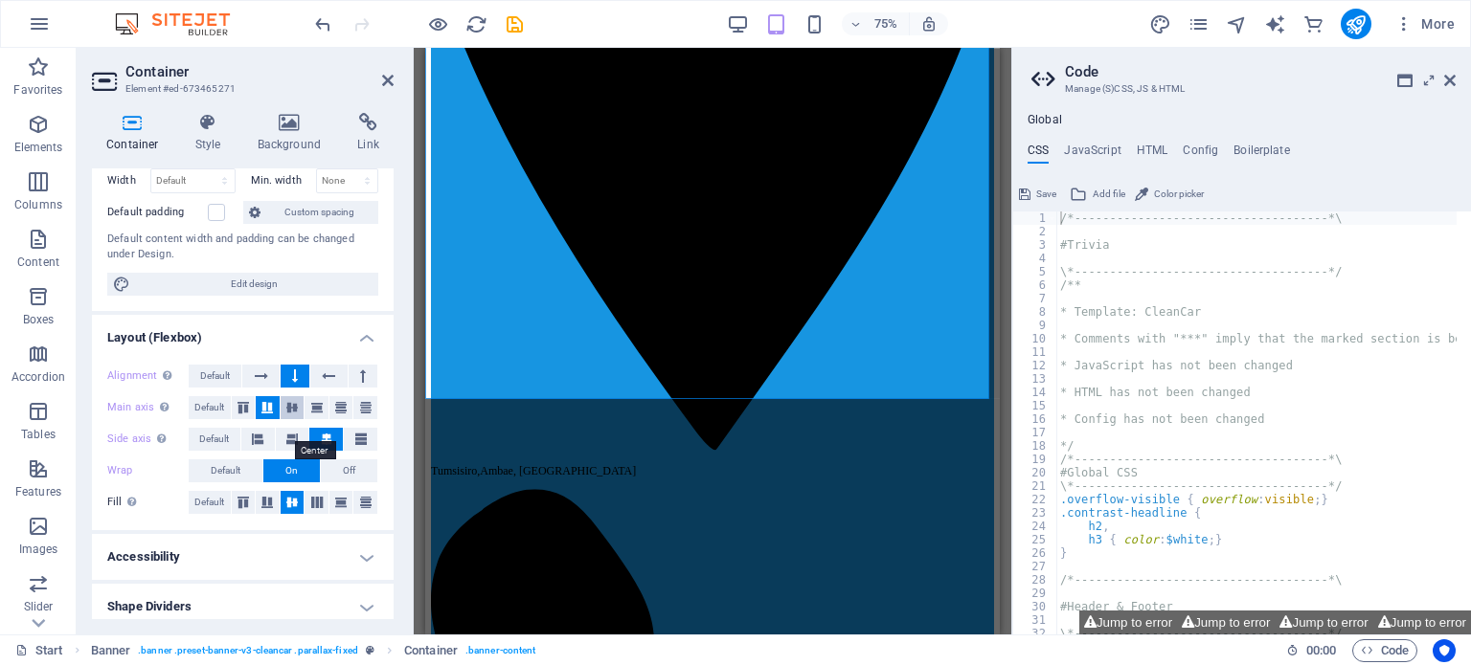
scroll to position [152, 0]
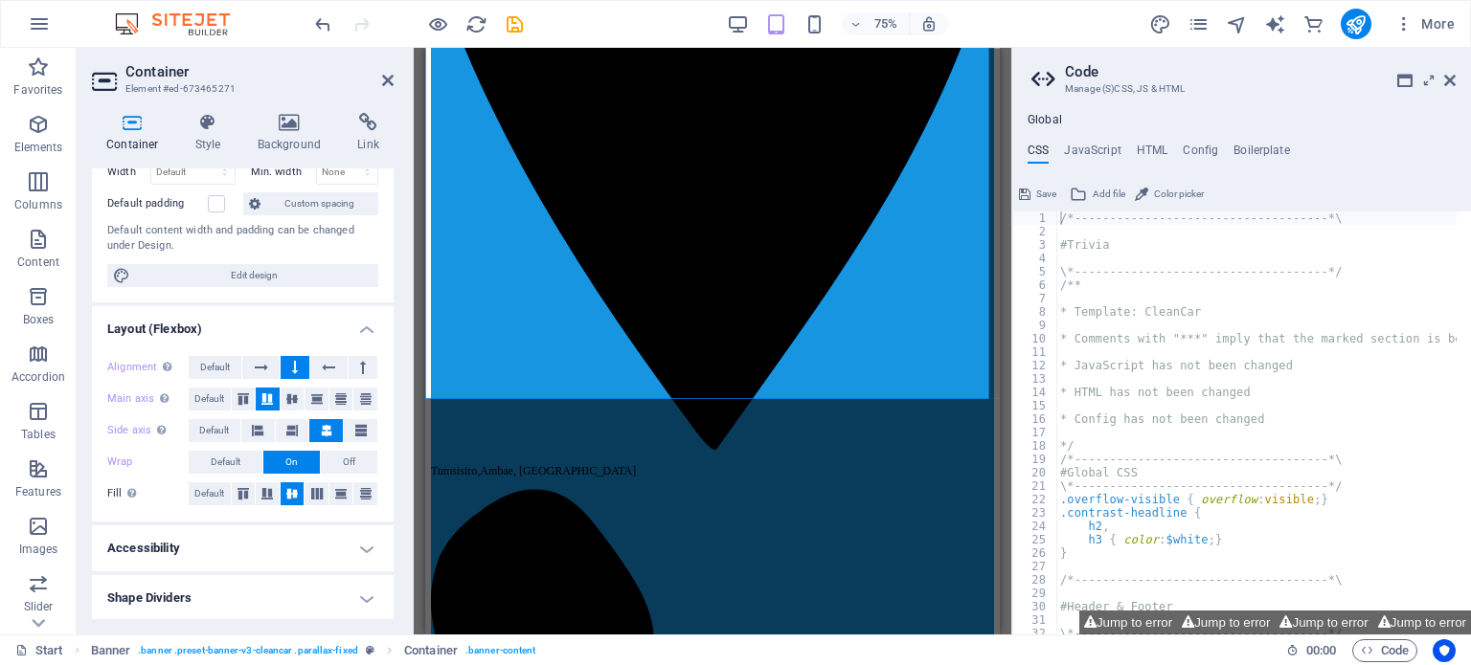
click at [342, 593] on h4 "Shape Dividers" at bounding box center [243, 598] width 302 height 46
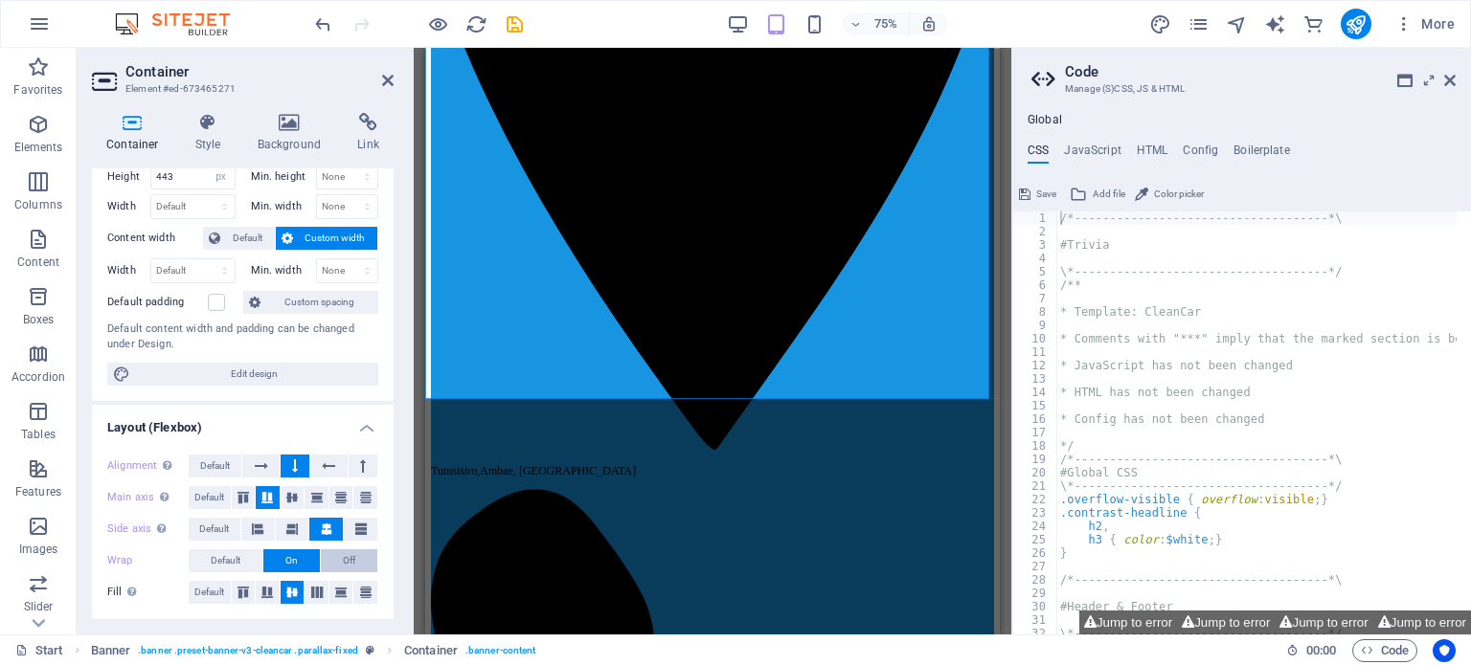
scroll to position [0, 0]
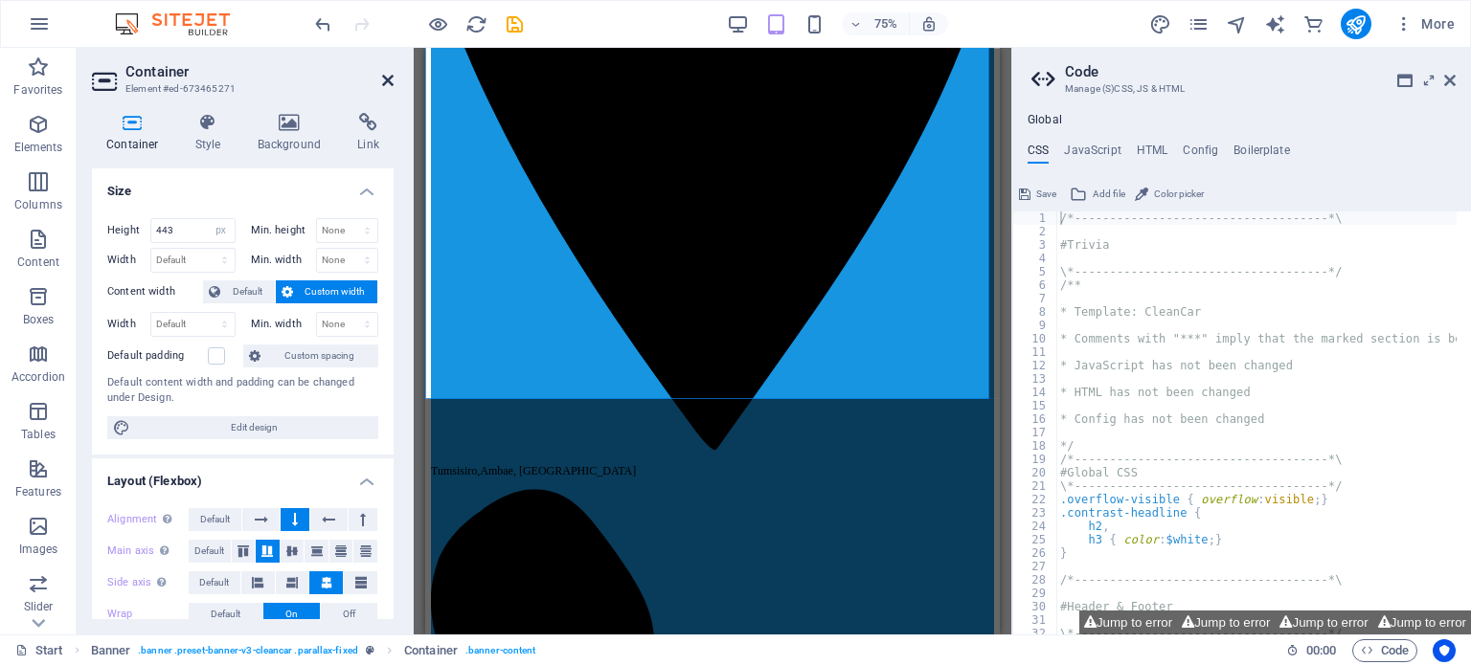
click at [390, 74] on icon at bounding box center [387, 80] width 11 height 15
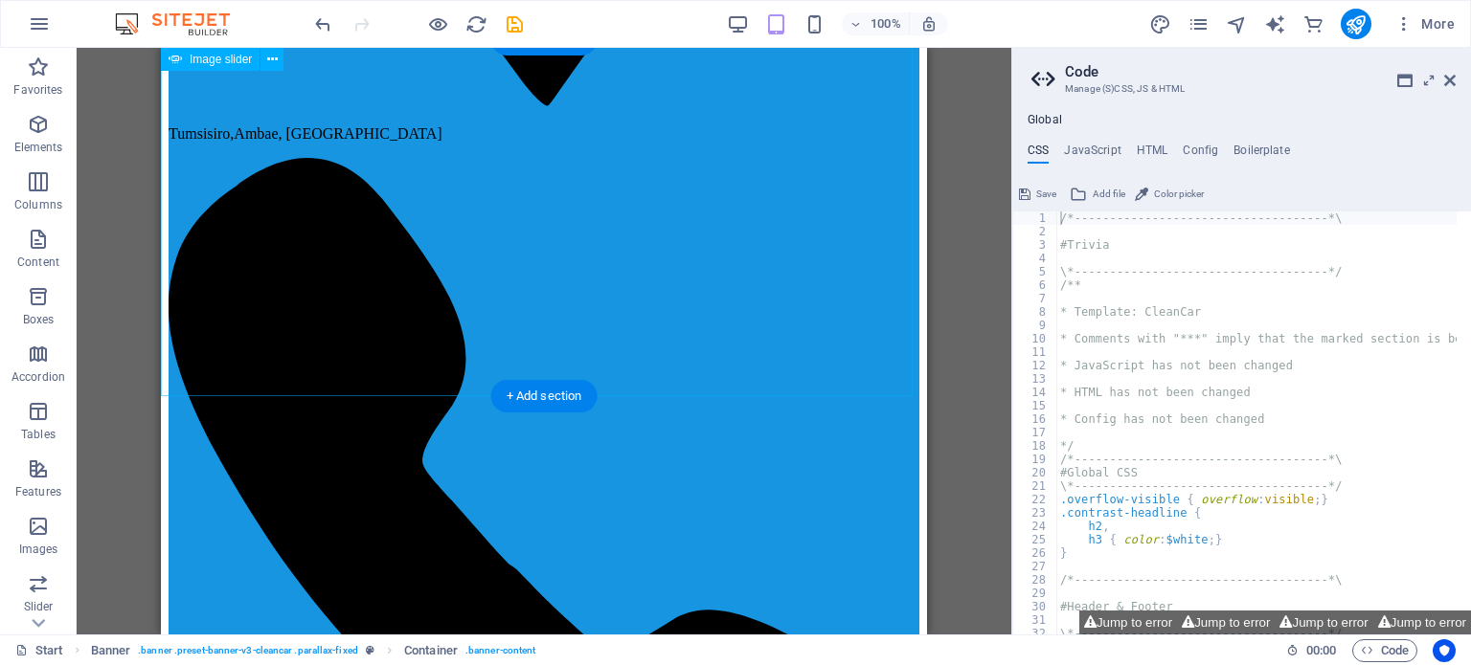
scroll to position [670, 0]
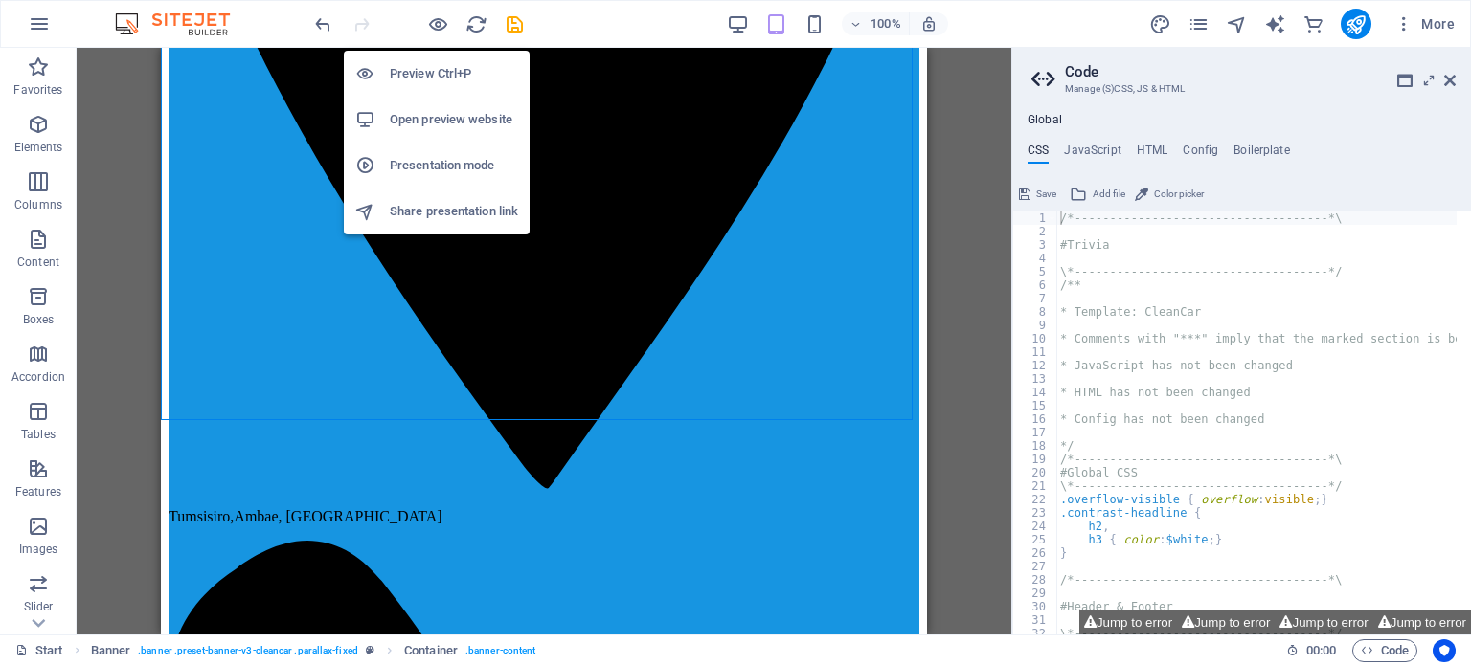
drag, startPoint x: 433, startPoint y: 116, endPoint x: 410, endPoint y: 116, distance: 23.0
click at [410, 116] on h6 "Open preview website" at bounding box center [454, 119] width 128 height 23
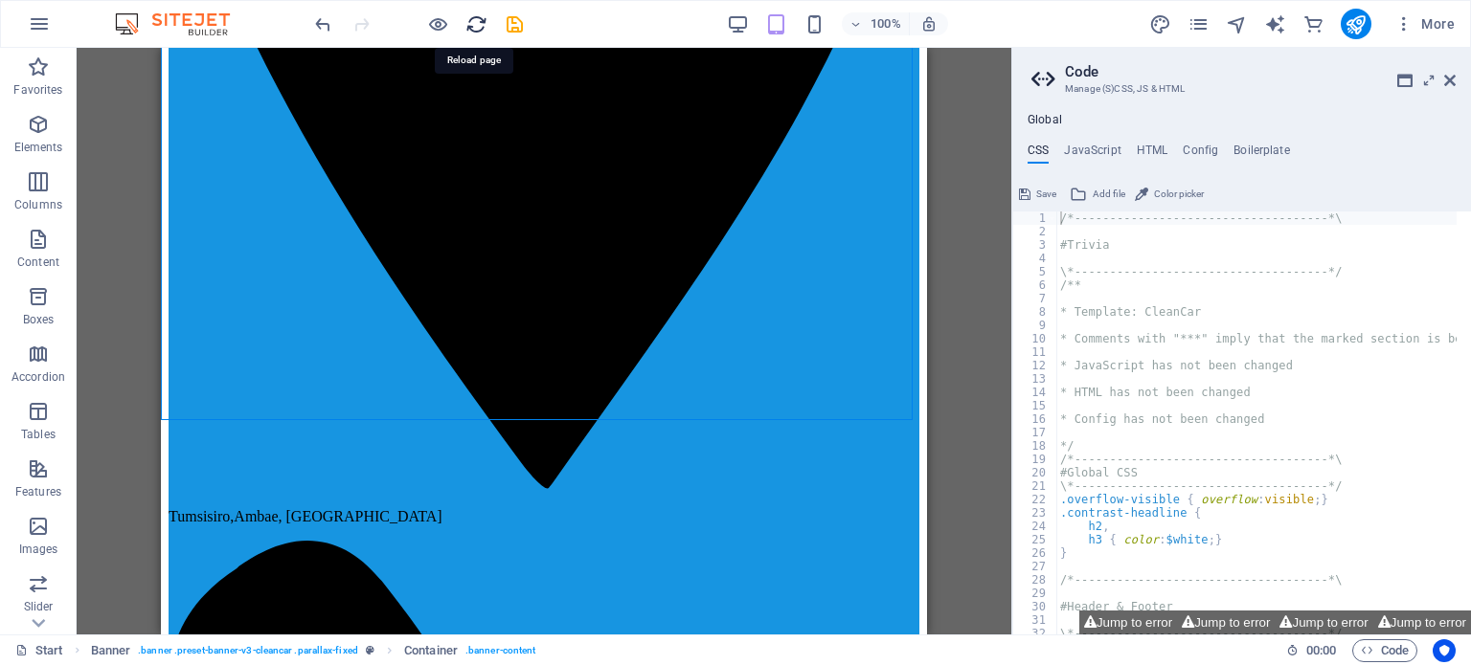
click at [475, 16] on icon "reload" at bounding box center [476, 24] width 22 height 22
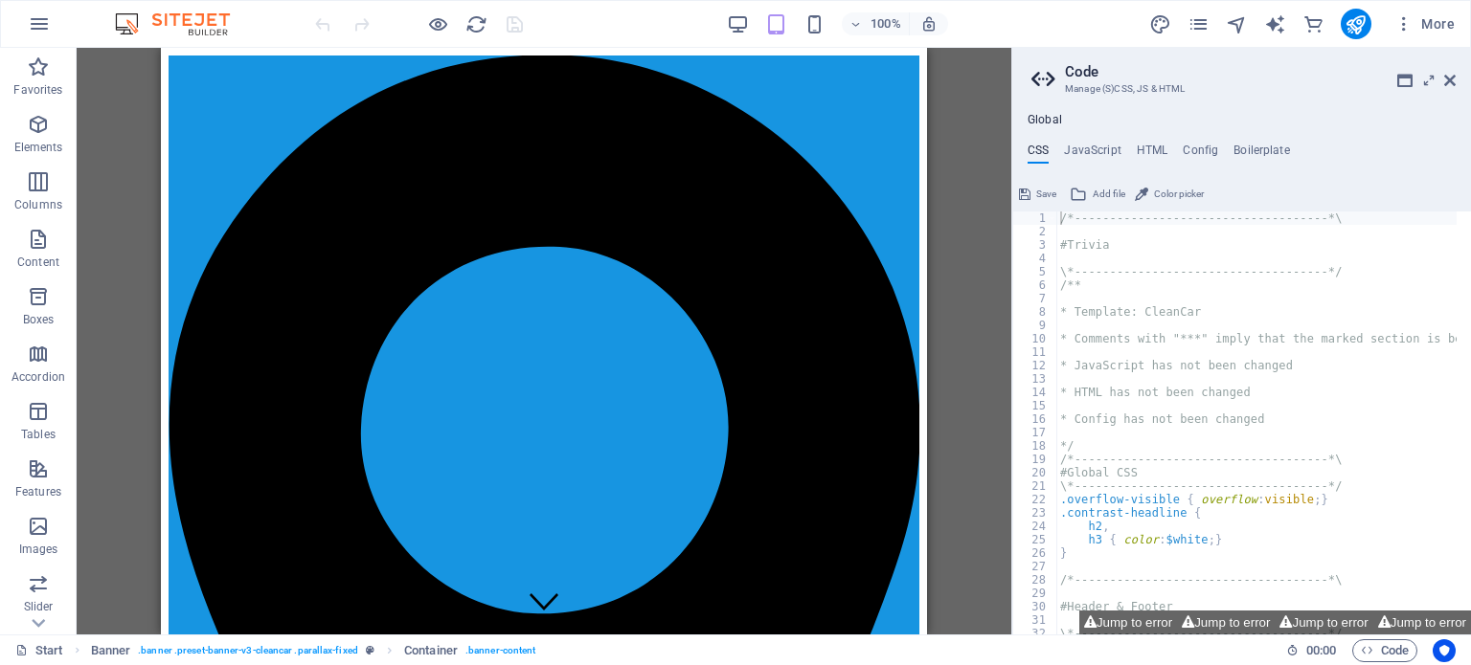
scroll to position [0, 0]
click at [1451, 74] on icon at bounding box center [1449, 80] width 11 height 15
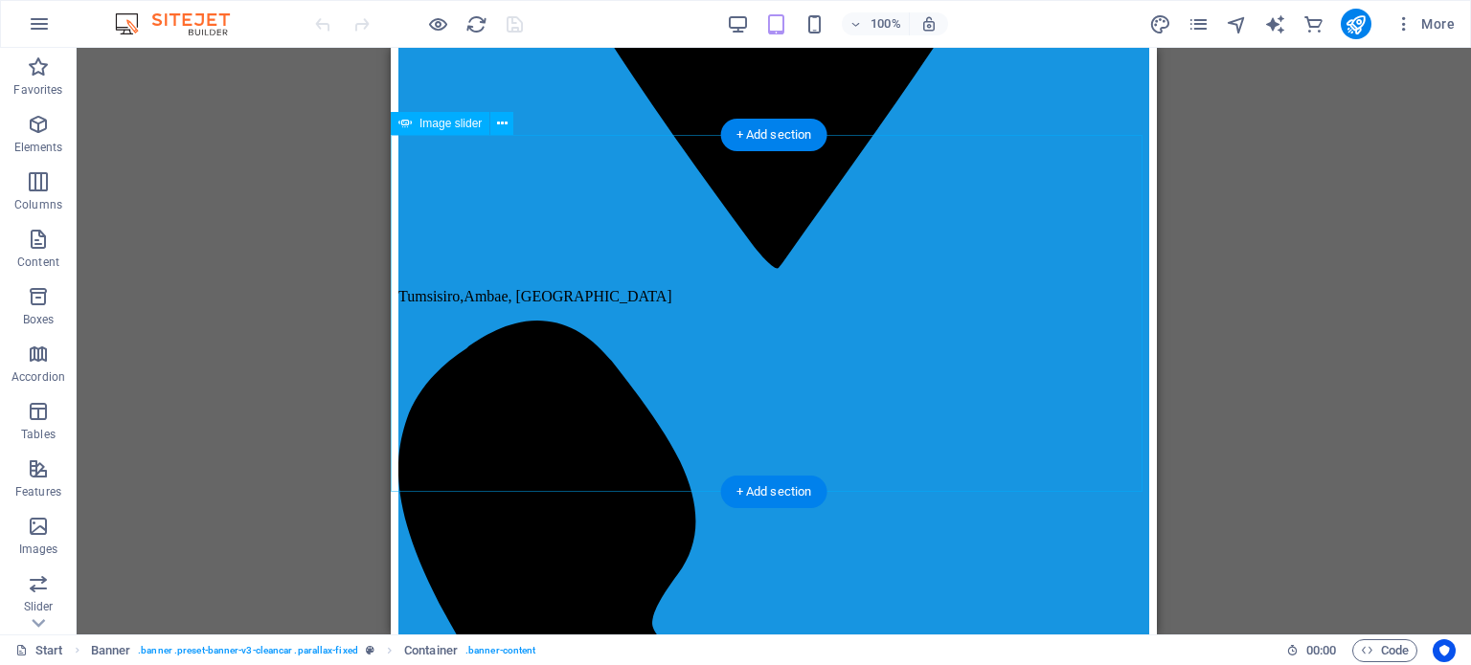
scroll to position [862, 0]
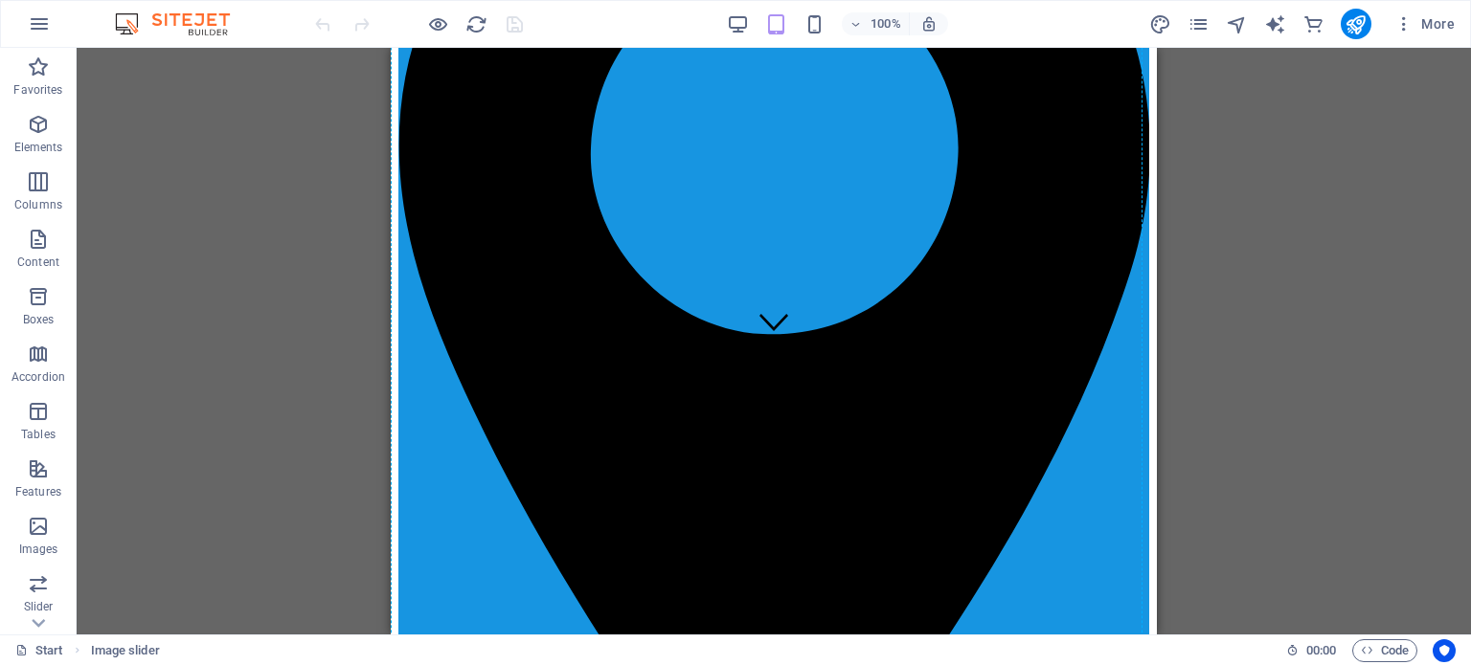
drag, startPoint x: 820, startPoint y: 359, endPoint x: 826, endPoint y: 240, distance: 118.9
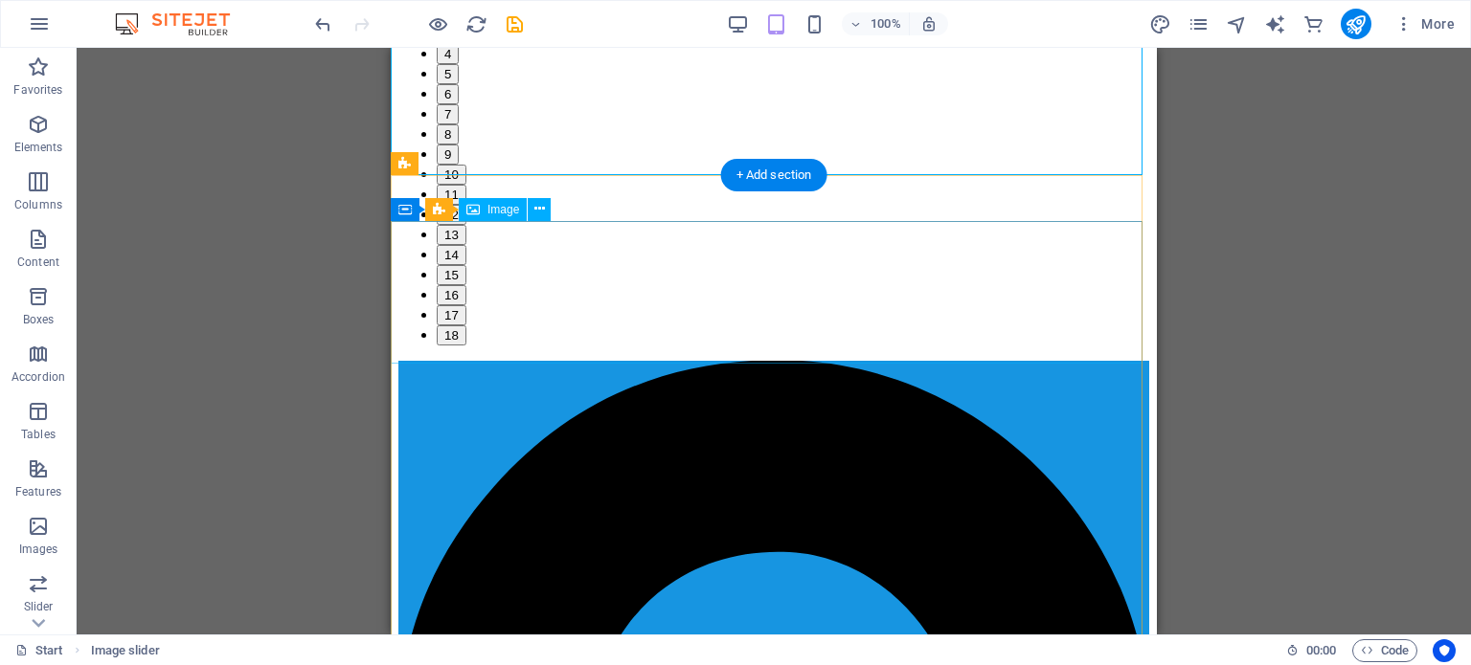
scroll to position [0, 0]
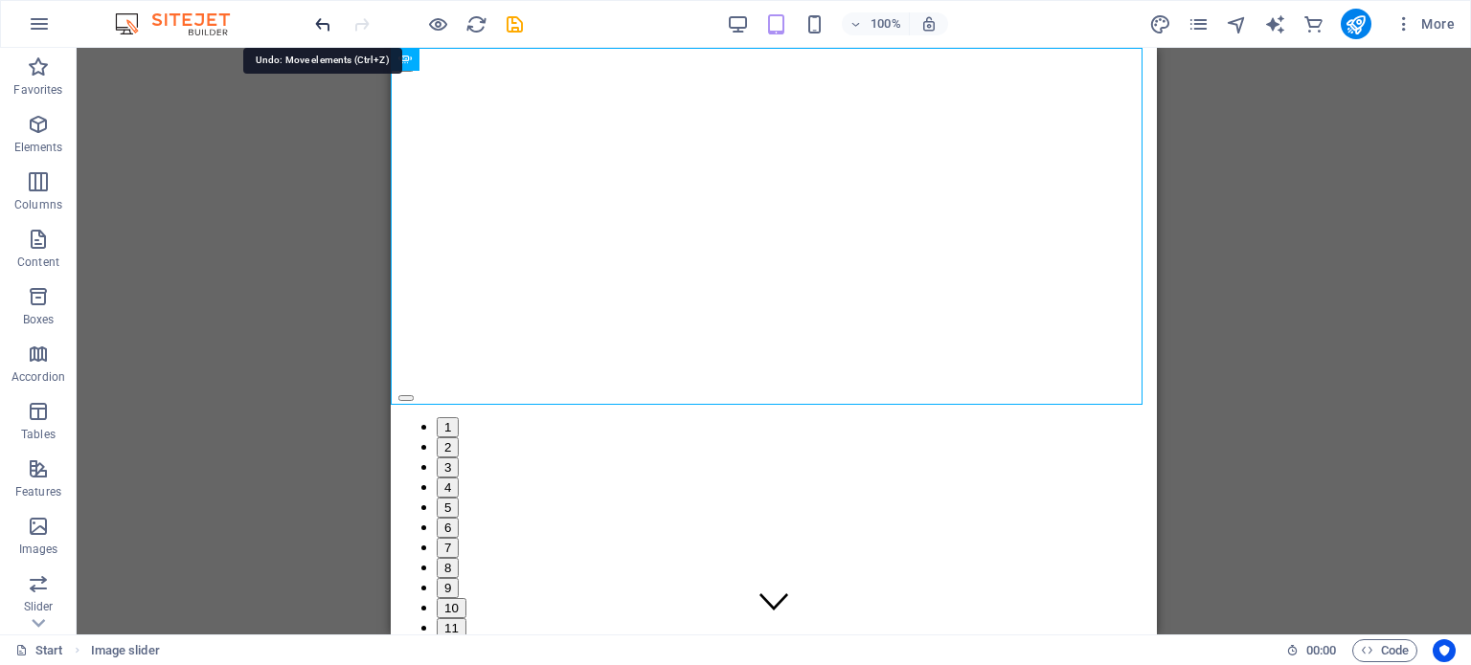
click at [313, 26] on icon "undo" at bounding box center [323, 24] width 22 height 22
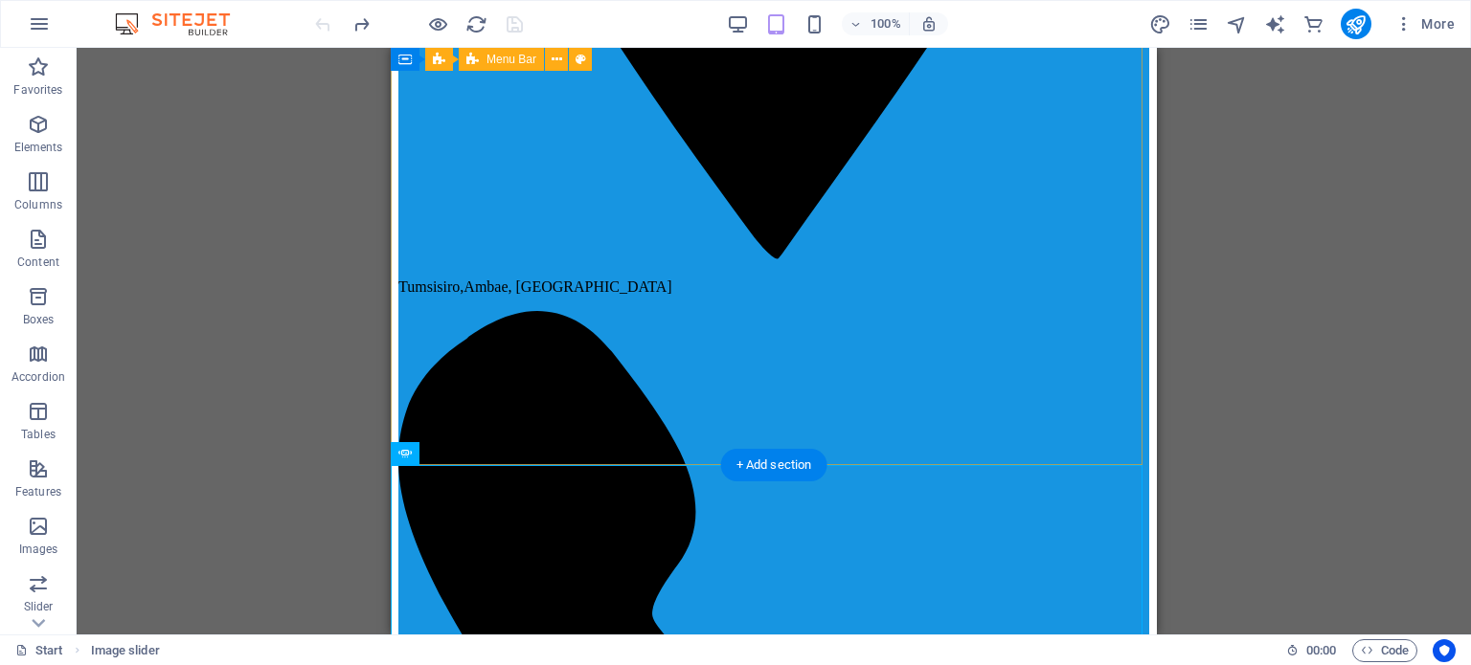
scroll to position [1149, 0]
